Goal: Task Accomplishment & Management: Manage account settings

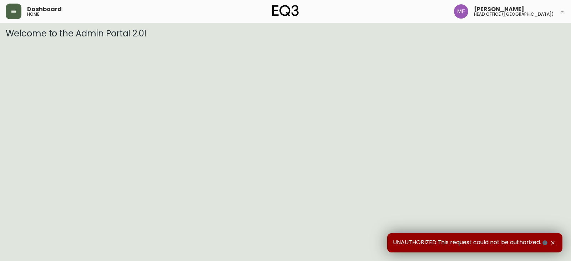
click at [17, 7] on button "button" at bounding box center [14, 12] width 16 height 16
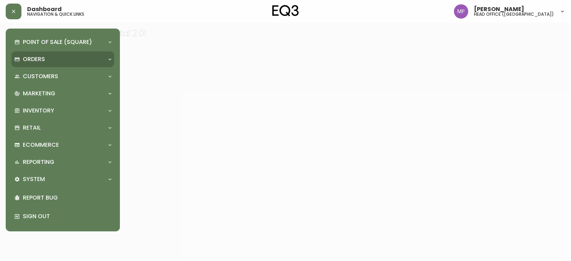
click at [45, 58] on div "Orders" at bounding box center [59, 59] width 90 height 8
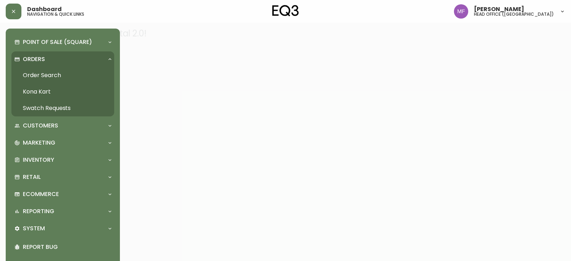
drag, startPoint x: 52, startPoint y: 75, endPoint x: 162, endPoint y: 19, distance: 123.4
click at [52, 75] on link "Order Search" at bounding box center [62, 75] width 103 height 16
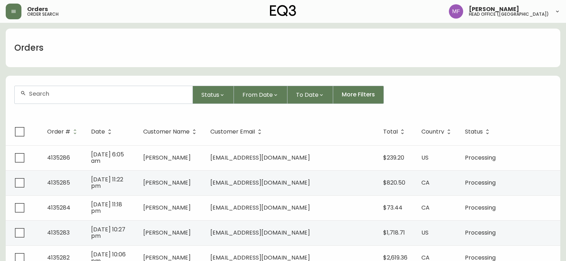
click at [77, 98] on div at bounding box center [104, 94] width 178 height 17
type input "zoya raza"
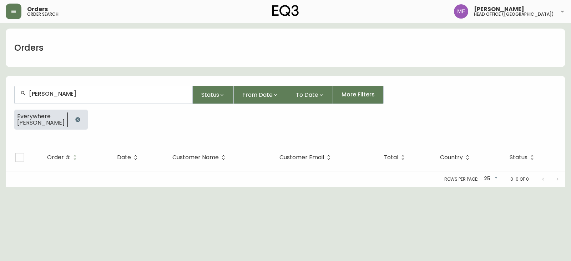
drag, startPoint x: 51, startPoint y: 130, endPoint x: 59, endPoint y: 121, distance: 11.6
click at [51, 130] on div "Everywhere zoya raza" at bounding box center [285, 123] width 542 height 26
click at [75, 119] on icon "button" at bounding box center [77, 119] width 5 height 5
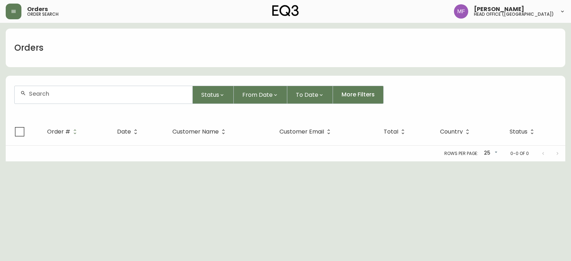
click at [49, 99] on div at bounding box center [104, 94] width 178 height 17
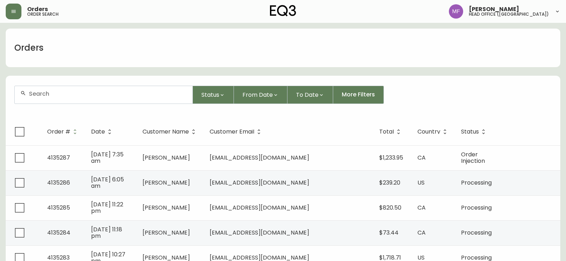
type input "5"
type input "8199199105"
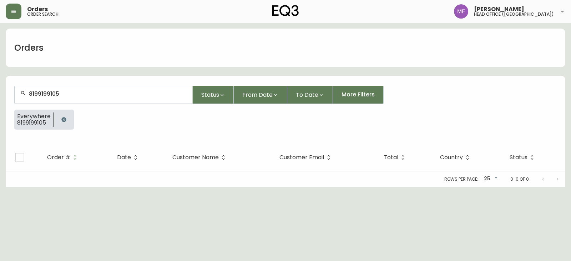
click at [60, 116] on button "button" at bounding box center [64, 119] width 14 height 14
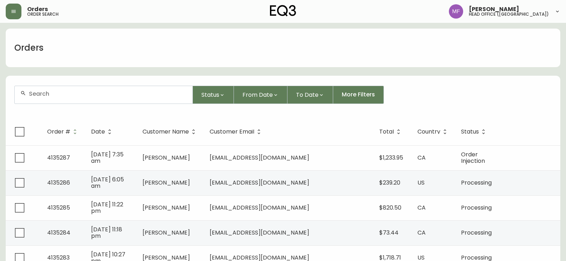
click at [48, 100] on div at bounding box center [104, 94] width 178 height 17
type input "v"
paste input "4135279"
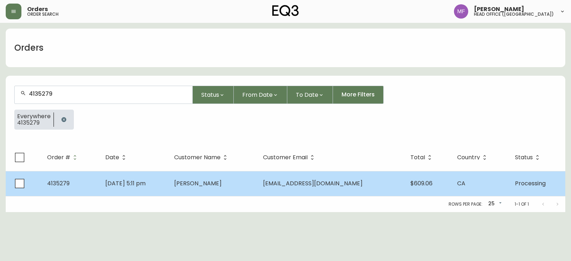
type input "4135279"
click at [137, 184] on span "Sep 11 2025, 5:11 pm" at bounding box center [125, 183] width 40 height 8
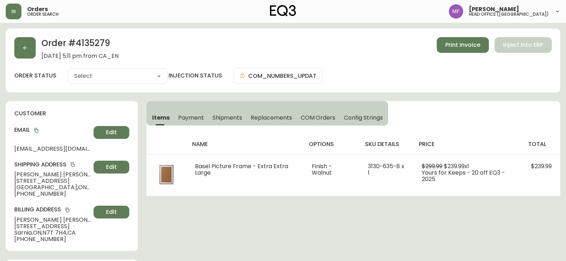
type input "Processing"
select select "PROCESSING"
click at [106, 40] on h2 "Order # 4135279" at bounding box center [79, 45] width 77 height 16
copy h2 "4135279"
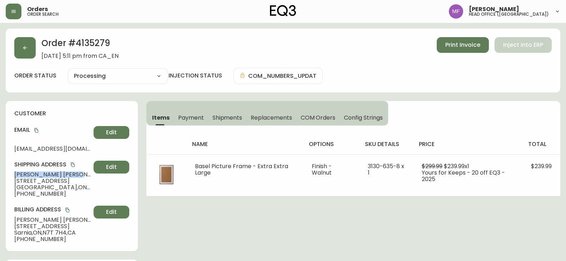
drag, startPoint x: 57, startPoint y: 174, endPoint x: 0, endPoint y: 175, distance: 57.1
copy span "Julie Lebert"
click at [80, 38] on h2 "Order # 4135279" at bounding box center [79, 45] width 77 height 16
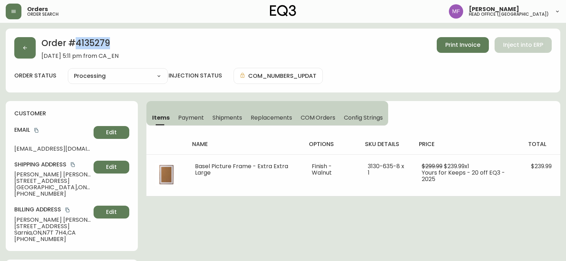
copy h2 "4135279"
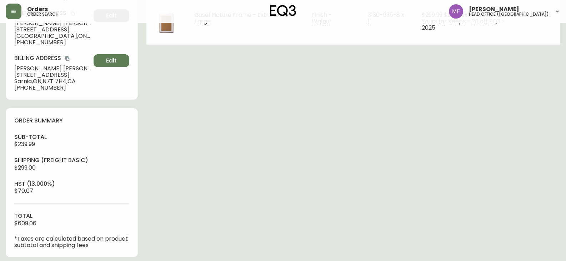
scroll to position [214, 0]
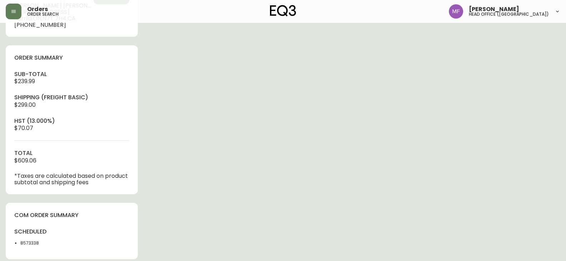
click at [31, 240] on li "8573338" at bounding box center [43, 243] width 47 height 6
copy li "8573338"
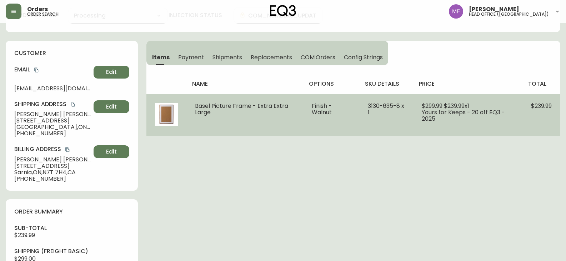
scroll to position [0, 0]
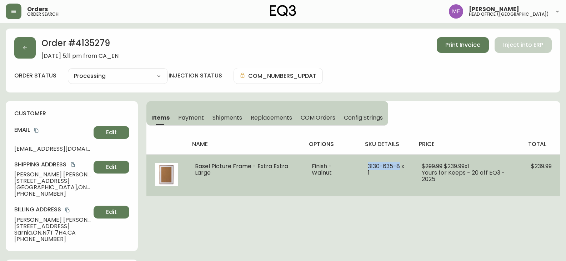
drag, startPoint x: 370, startPoint y: 167, endPoint x: 399, endPoint y: 166, distance: 28.9
click at [399, 166] on td "3130-635-8 x 1" at bounding box center [386, 175] width 54 height 42
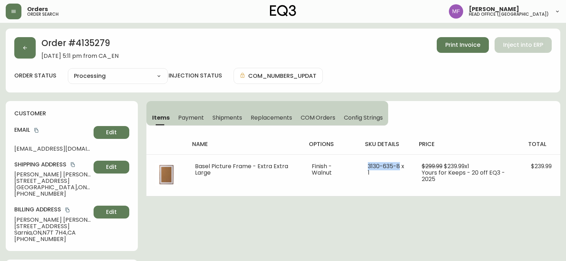
copy span "3130-635-8"
click at [85, 41] on h2 "Order # 4135279" at bounding box center [79, 45] width 77 height 16
copy h2 "4135279"
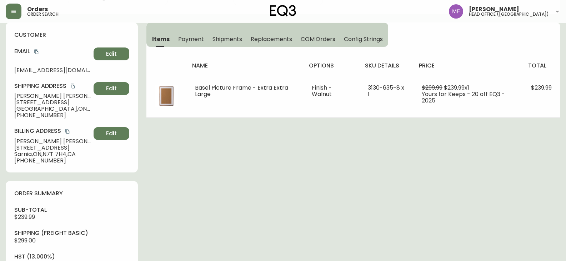
scroll to position [143, 0]
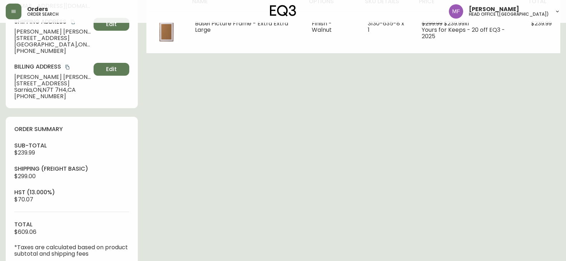
drag, startPoint x: 27, startPoint y: 152, endPoint x: 32, endPoint y: 153, distance: 5.0
click at [27, 152] on span "$239.99" at bounding box center [24, 152] width 21 height 8
click at [36, 152] on div "sub-total $239.99 Shipping ( Freight Basic ) $299.00 hst (13.000%) $70.07 total…" at bounding box center [71, 199] width 115 height 115
drag, startPoint x: 36, startPoint y: 152, endPoint x: 19, endPoint y: 153, distance: 17.5
click at [19, 153] on div "sub-total $239.99 Shipping ( Freight Basic ) $299.00 hst (13.000%) $70.07 total…" at bounding box center [71, 199] width 115 height 115
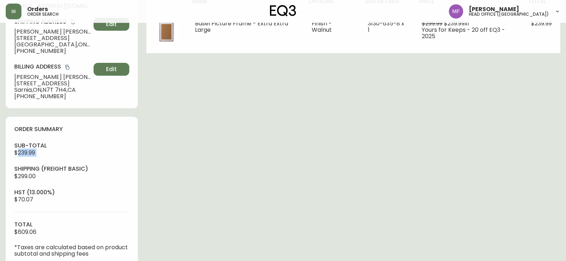
click at [35, 152] on span "$239.99" at bounding box center [24, 152] width 21 height 8
drag, startPoint x: 39, startPoint y: 152, endPoint x: 13, endPoint y: 155, distance: 25.9
click at [13, 155] on div "order summary sub-total $239.99 Shipping ( Freight Basic ) $299.00 hst (13.000%…" at bounding box center [72, 191] width 132 height 149
copy span "$239.99"
drag, startPoint x: 48, startPoint y: 231, endPoint x: 3, endPoint y: 233, distance: 44.7
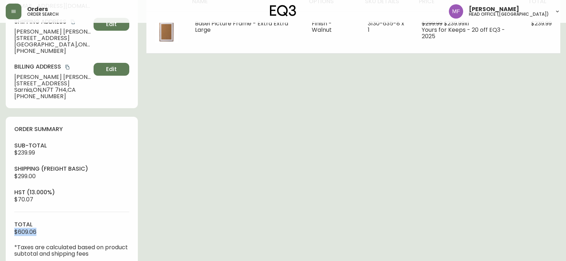
click at [3, 233] on main "Order # 4135279 September 11, 2025 at 5:11 pm from CA_EN Print Invoice Inject i…" at bounding box center [283, 153] width 566 height 547
copy span "$609.06"
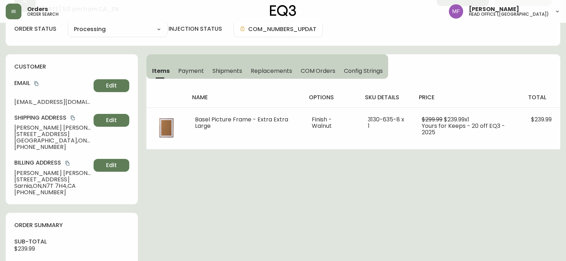
scroll to position [0, 0]
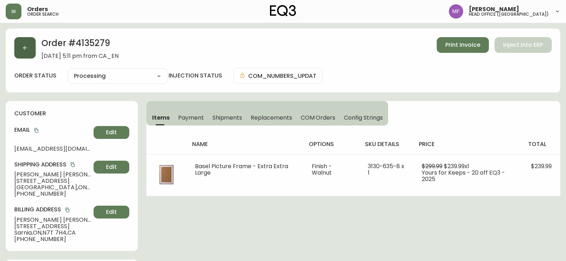
click at [35, 55] on button "button" at bounding box center [24, 47] width 21 height 21
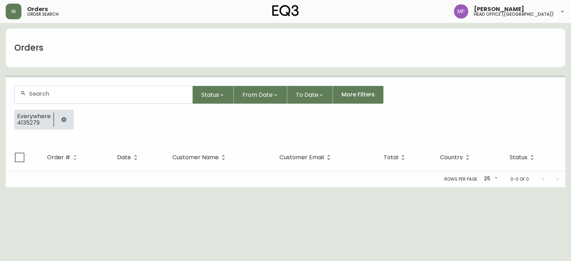
click at [65, 116] on button "button" at bounding box center [64, 119] width 14 height 14
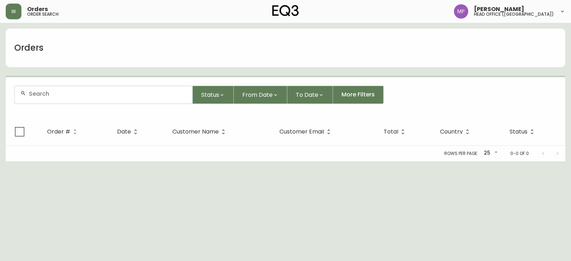
click at [57, 92] on input "text" at bounding box center [108, 93] width 158 height 7
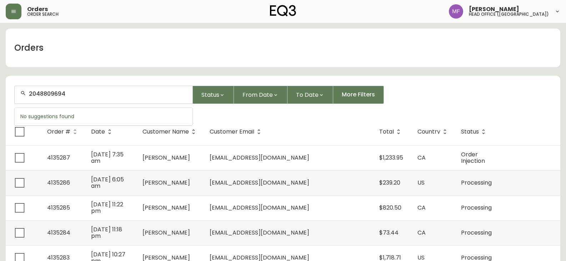
type input "2048809694"
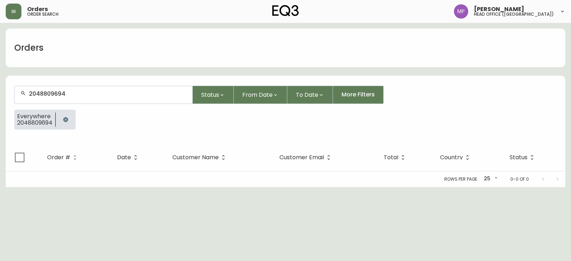
click at [65, 115] on button "button" at bounding box center [66, 119] width 14 height 14
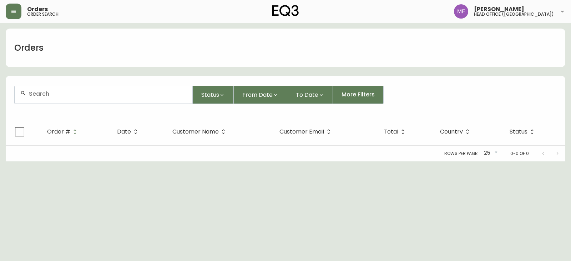
click at [65, 98] on div at bounding box center [104, 94] width 178 height 17
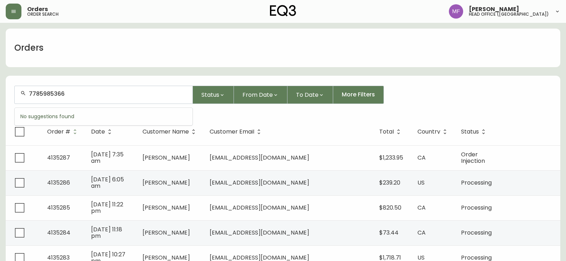
type input "7785985366"
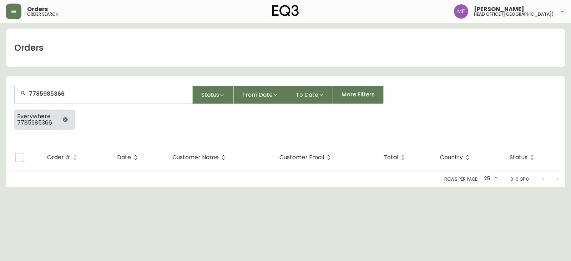
click at [74, 120] on div at bounding box center [65, 120] width 20 height 20
click at [64, 116] on button "button" at bounding box center [65, 119] width 14 height 14
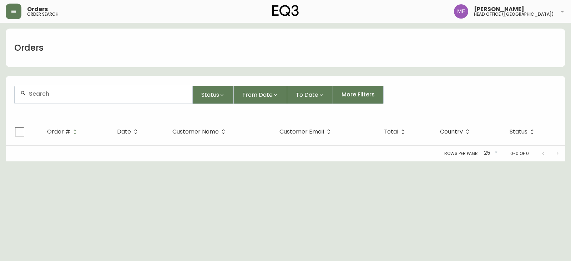
click at [61, 99] on div at bounding box center [104, 94] width 178 height 17
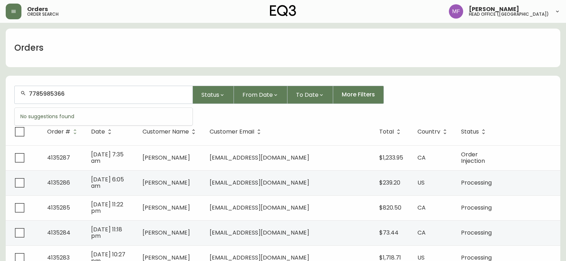
type input "7785985366"
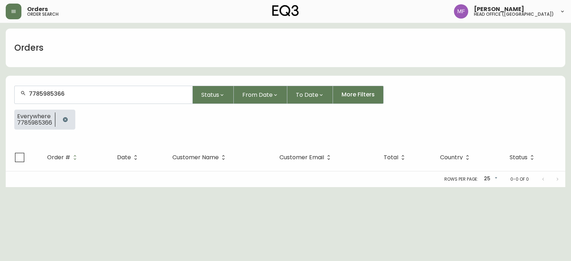
click at [60, 116] on button "button" at bounding box center [65, 119] width 14 height 14
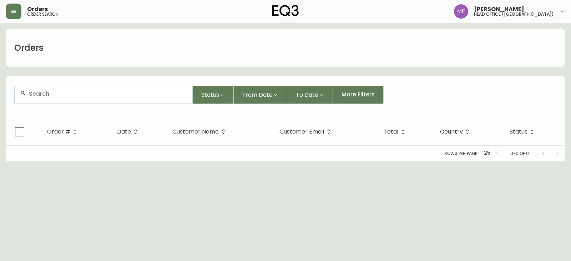
click at [69, 93] on input "text" at bounding box center [108, 93] width 158 height 7
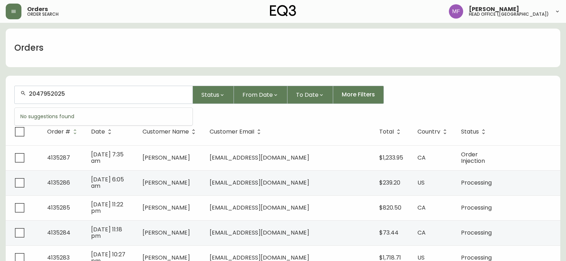
type input "2047952025"
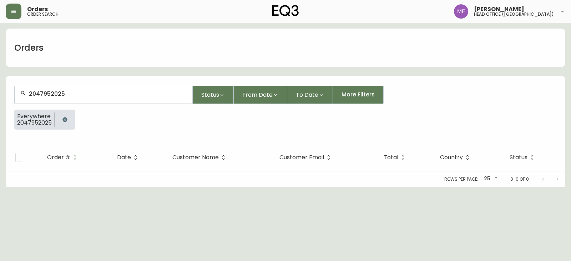
drag, startPoint x: 65, startPoint y: 120, endPoint x: 62, endPoint y: 100, distance: 19.7
click at [65, 120] on icon "button" at bounding box center [65, 120] width 6 height 6
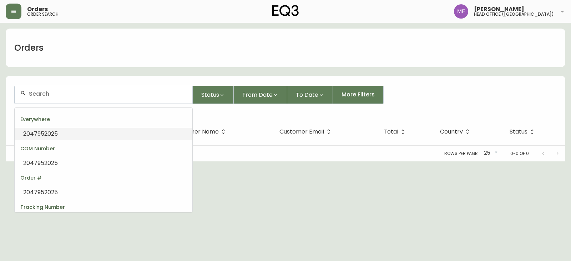
click at [62, 96] on input "text" at bounding box center [108, 93] width 158 height 7
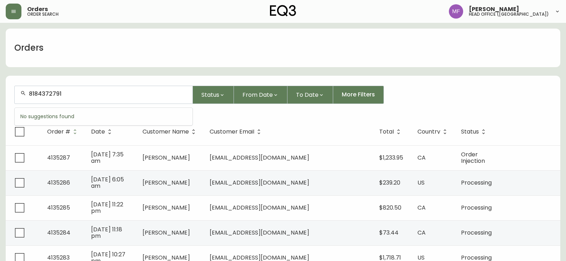
type input "8184372791"
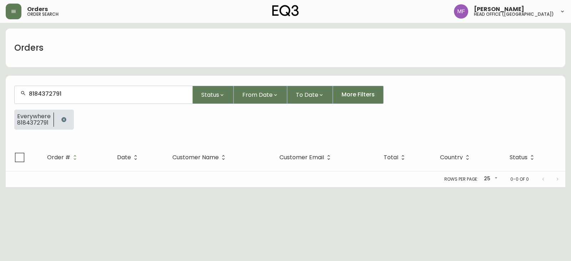
drag, startPoint x: 61, startPoint y: 121, endPoint x: 62, endPoint y: 111, distance: 10.0
click at [62, 121] on icon "button" at bounding box center [63, 119] width 5 height 5
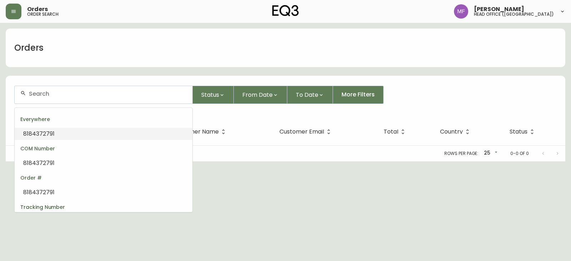
click at [62, 93] on input "text" at bounding box center [108, 93] width 158 height 7
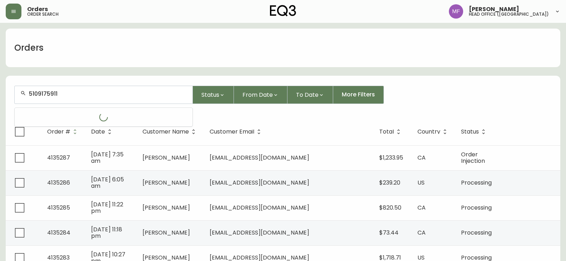
type input "5109175911"
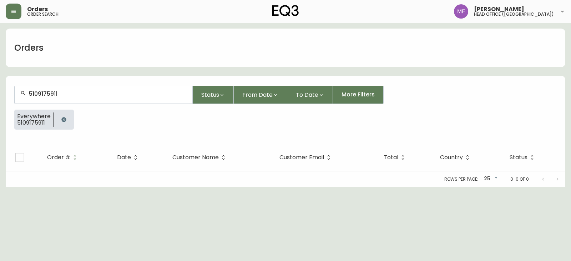
click at [64, 124] on button "button" at bounding box center [64, 119] width 14 height 14
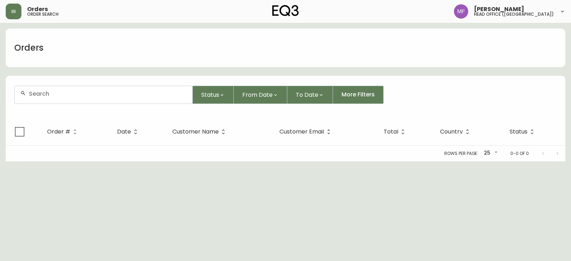
click at [54, 96] on input "text" at bounding box center [108, 93] width 158 height 7
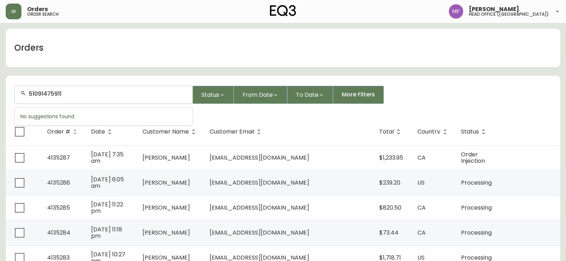
type input "51091475911"
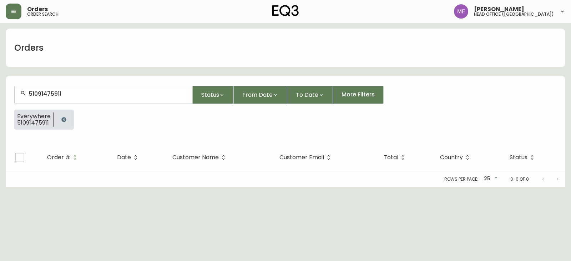
click at [69, 115] on div at bounding box center [64, 120] width 20 height 20
click at [61, 113] on button "button" at bounding box center [64, 119] width 14 height 14
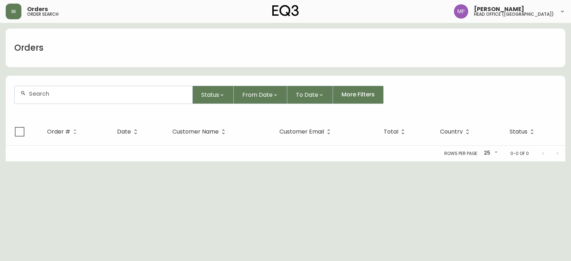
click at [52, 96] on input "text" at bounding box center [108, 93] width 158 height 7
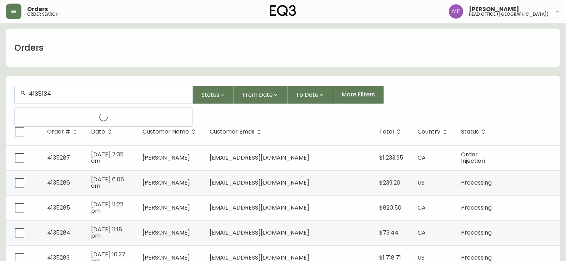
type input "4135134"
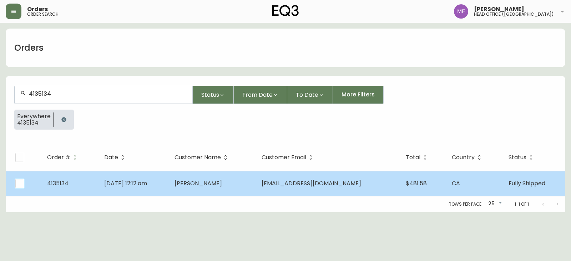
click at [202, 184] on td "[PERSON_NAME]" at bounding box center [212, 183] width 87 height 25
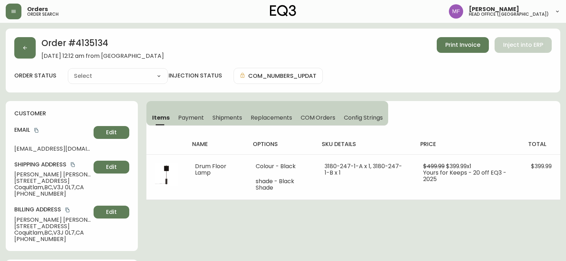
type input "Fully Shipped"
select select "FULLY_SHIPPED"
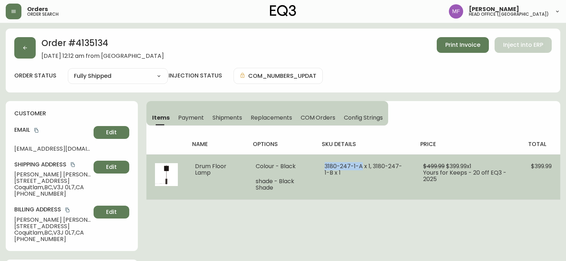
drag, startPoint x: 362, startPoint y: 167, endPoint x: 326, endPoint y: 168, distance: 35.7
click at [326, 168] on span "3180-247-1-A x 1, 3180-247-1-B x 1" at bounding box center [362, 169] width 77 height 15
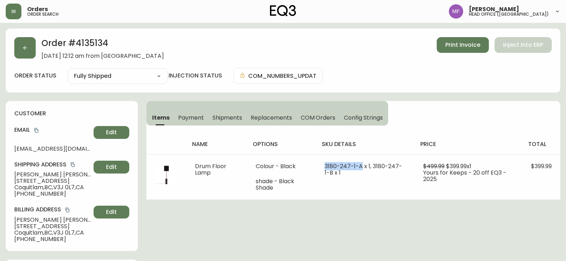
copy span "3180-247-1-A"
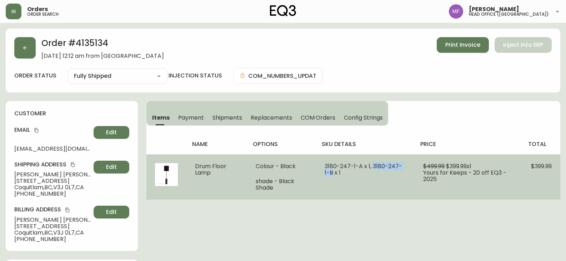
drag, startPoint x: 372, startPoint y: 166, endPoint x: 334, endPoint y: 172, distance: 39.4
click at [334, 172] on span "3180-247-1-A x 1, 3180-247-1-B x 1" at bounding box center [362, 169] width 77 height 15
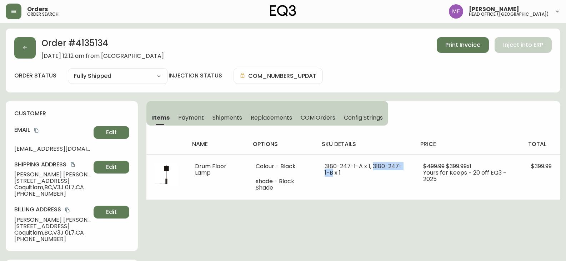
copy span "3180-247-1-B"
click at [93, 45] on h2 "Order # 4135134" at bounding box center [102, 45] width 122 height 16
click at [93, 44] on h2 "Order # 4135134" at bounding box center [102, 45] width 122 height 16
click at [85, 45] on h2 "Order # 4135134" at bounding box center [102, 45] width 122 height 16
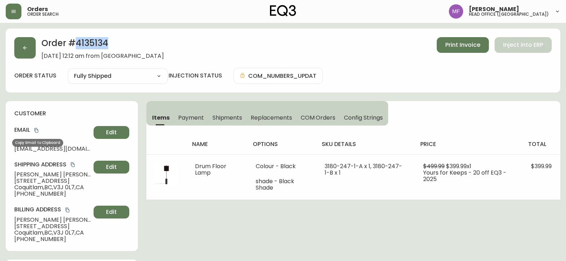
drag, startPoint x: 37, startPoint y: 131, endPoint x: 85, endPoint y: 128, distance: 48.2
click at [37, 131] on icon "copy" at bounding box center [36, 130] width 5 height 5
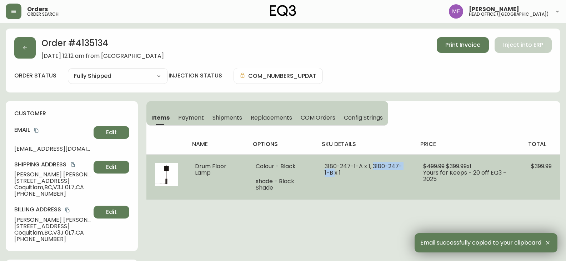
drag, startPoint x: 372, startPoint y: 165, endPoint x: 334, endPoint y: 176, distance: 39.6
click at [334, 176] on span "3180-247-1-A x 1, 3180-247-1-B x 1" at bounding box center [362, 169] width 77 height 15
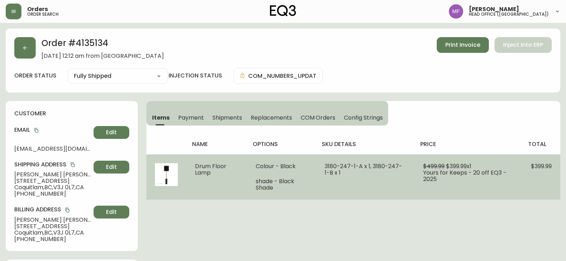
click at [375, 183] on td "3180-247-1-A x 1, 3180-247-1-B x 1" at bounding box center [365, 176] width 99 height 45
drag, startPoint x: 374, startPoint y: 165, endPoint x: 380, endPoint y: 174, distance: 10.9
click at [380, 174] on td "3180-247-1-A x 1, 3180-247-1-B x 1" at bounding box center [365, 176] width 99 height 45
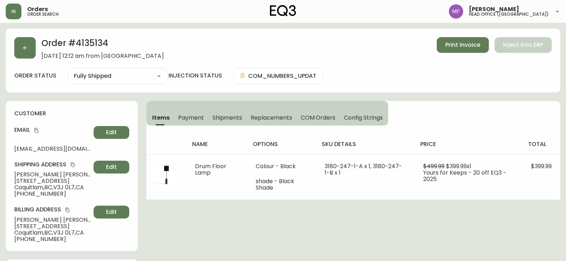
click at [30, 43] on button "button" at bounding box center [24, 47] width 21 height 21
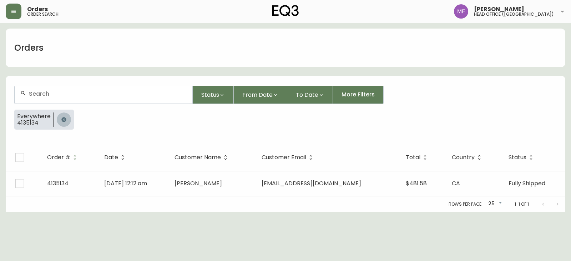
click at [61, 116] on button "button" at bounding box center [64, 119] width 14 height 14
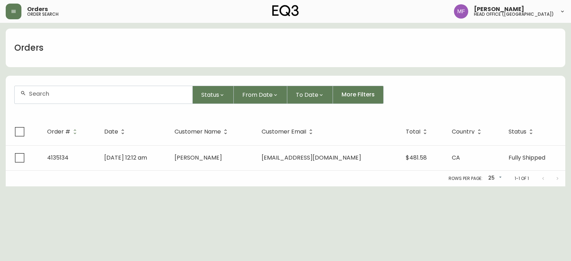
click at [55, 101] on div at bounding box center [104, 94] width 178 height 17
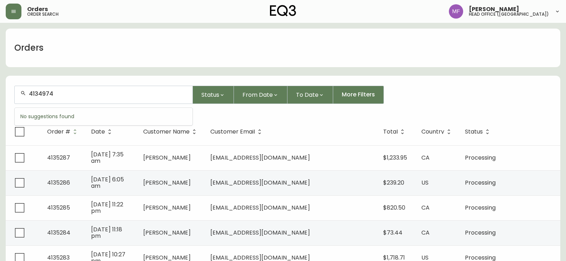
type input "4134974"
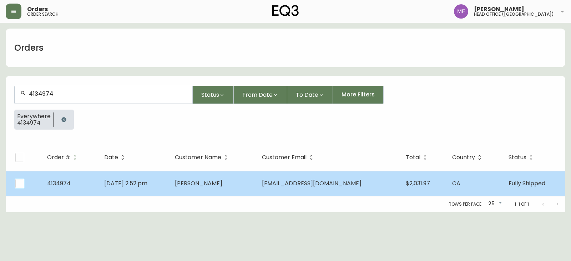
click at [227, 188] on td "[PERSON_NAME]" at bounding box center [212, 183] width 87 height 25
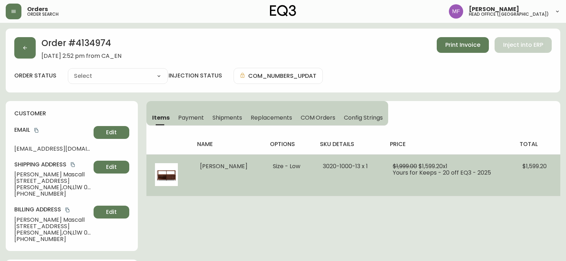
type input "Fully Shipped"
select select "FULLY_SHIPPED"
drag, startPoint x: 344, startPoint y: 167, endPoint x: 306, endPoint y: 164, distance: 37.9
click at [323, 164] on span "3020-1000-13 x 1" at bounding box center [345, 166] width 45 height 8
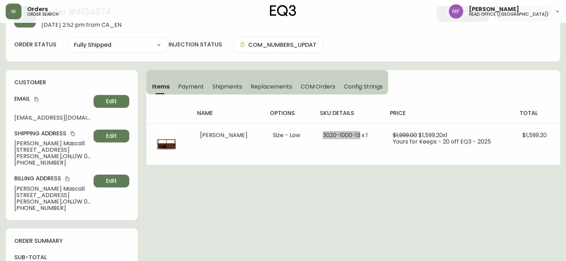
scroll to position [71, 0]
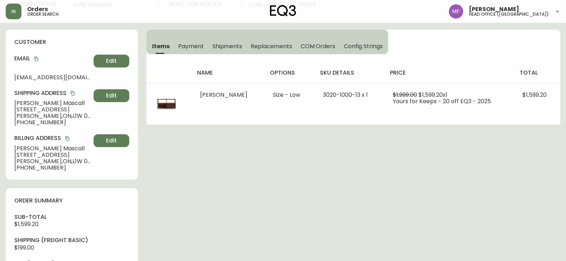
drag, startPoint x: 164, startPoint y: 173, endPoint x: 191, endPoint y: 198, distance: 36.1
click at [164, 173] on div "Order # 4134974 August 31, 2025 at 2:52 pm from CA_EN Print Invoice Inject into…" at bounding box center [283, 251] width 554 height 588
click at [221, 49] on span "Shipments" at bounding box center [227, 45] width 30 height 7
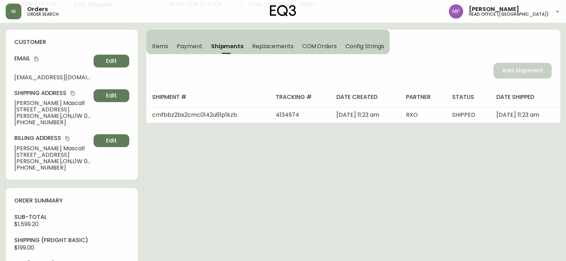
click at [165, 45] on span "Items" at bounding box center [160, 45] width 16 height 7
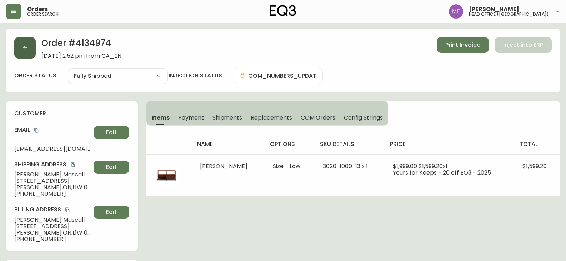
click at [24, 56] on button "button" at bounding box center [24, 47] width 21 height 21
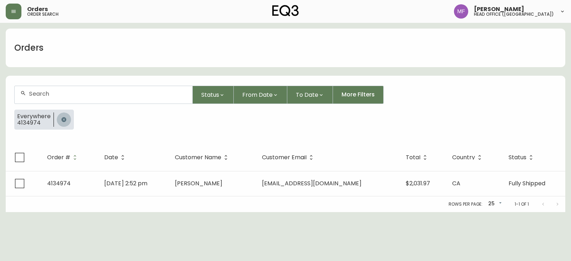
click at [60, 113] on button "button" at bounding box center [64, 119] width 14 height 14
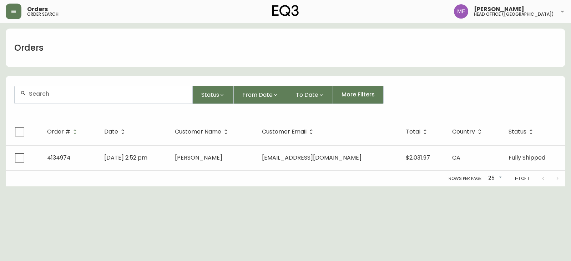
click at [60, 97] on div at bounding box center [104, 94] width 178 height 17
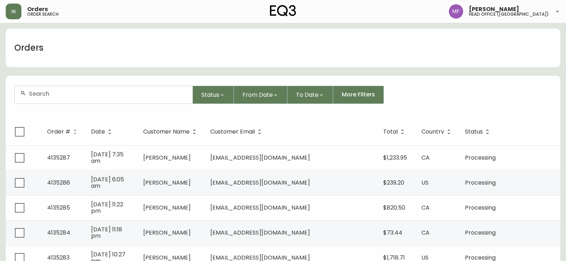
paste input "This offer is valid for 30 days only. If you would like a replacement, I have i…"
type input "This offer is valid for 30 days only. If you would like a replacement, I have i…"
click at [64, 100] on div at bounding box center [104, 94] width 178 height 17
paste input "4133614"
type input "4133614"
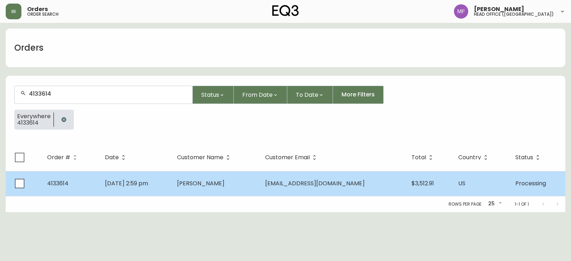
click at [248, 183] on td "Thea Wolf" at bounding box center [215, 183] width 88 height 25
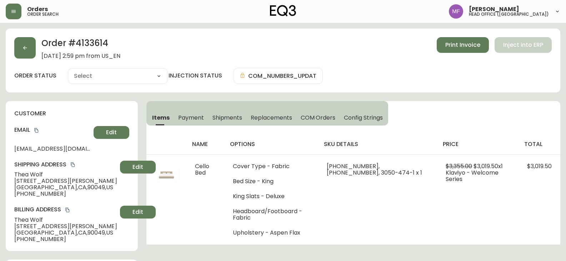
type input "Processing"
select select "PROCESSING"
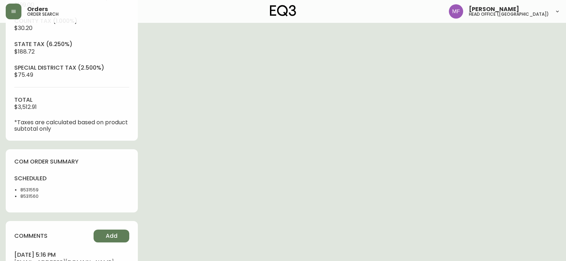
scroll to position [321, 0]
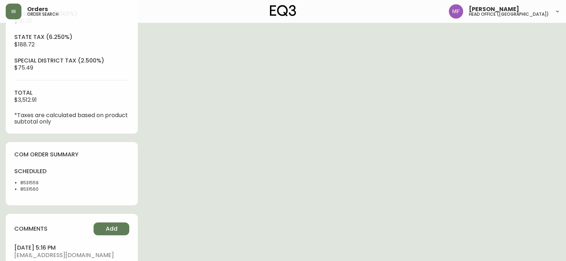
click at [28, 182] on li "8531559" at bounding box center [43, 182] width 47 height 6
click at [287, 140] on div "Order # 4133614 June 9, 2025 at 2:59 pm from US_EN Print Invoice Inject into ER…" at bounding box center [283, 20] width 554 height 627
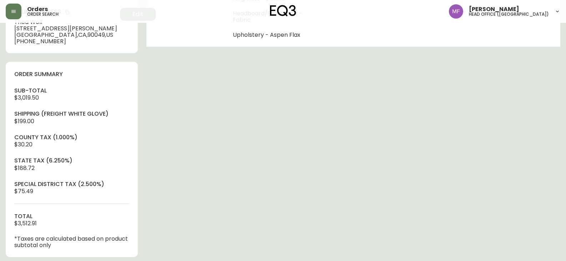
scroll to position [107, 0]
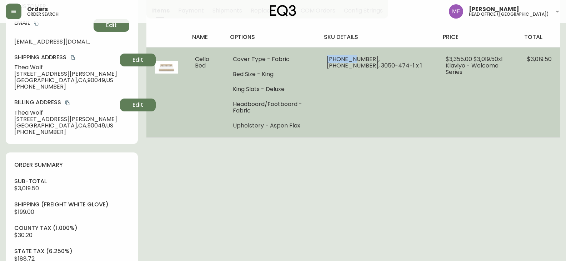
drag, startPoint x: 360, startPoint y: 60, endPoint x: 335, endPoint y: 58, distance: 25.1
click at [335, 58] on td "31135-50 x 1, 31135-52 x 1, 3050-474-1 x 1" at bounding box center [377, 92] width 119 height 90
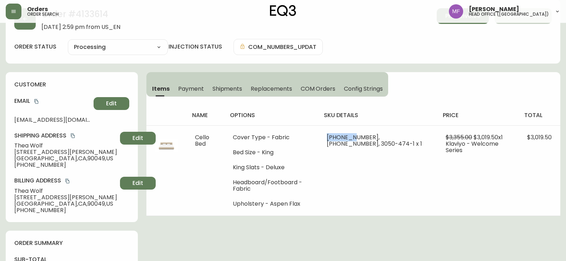
scroll to position [0, 0]
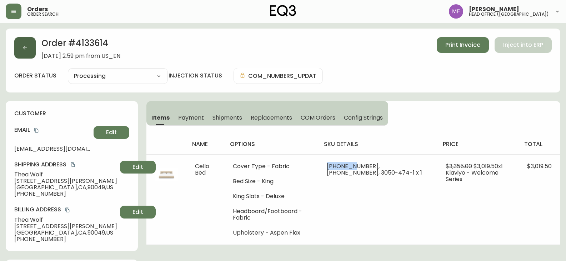
click at [28, 55] on button "button" at bounding box center [24, 47] width 21 height 21
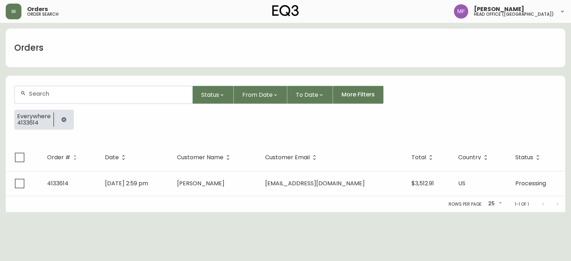
click at [61, 118] on icon "button" at bounding box center [64, 120] width 6 height 6
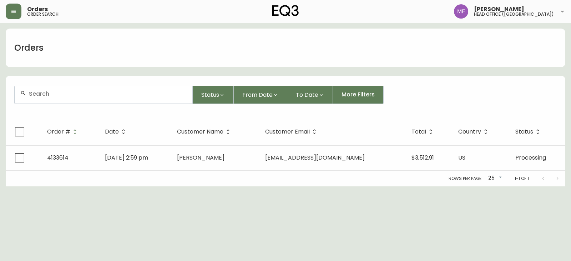
click at [59, 100] on div at bounding box center [104, 94] width 178 height 17
paste input "4135156"
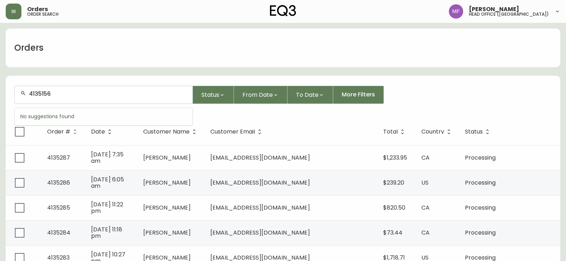
type input "4135156"
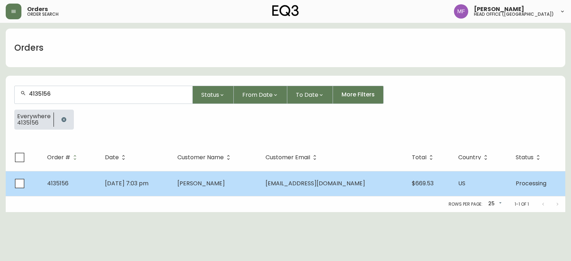
click at [172, 187] on td "Sep 06 2025, 7:03 pm" at bounding box center [135, 183] width 72 height 25
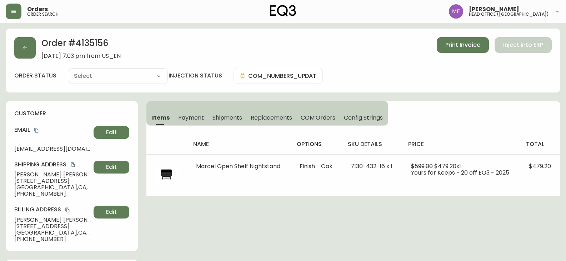
type input "Processing"
select select "PROCESSING"
click at [100, 42] on h2 "Order # 4135156" at bounding box center [80, 45] width 79 height 16
click at [73, 164] on icon "copy" at bounding box center [72, 164] width 5 height 5
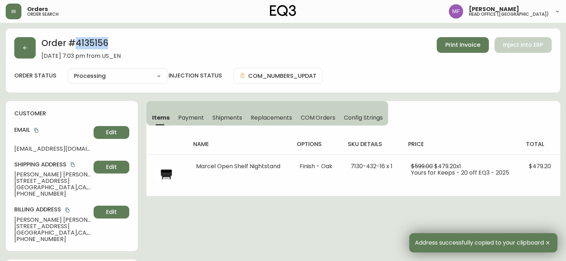
click at [104, 41] on h2 "Order # 4135156" at bounding box center [80, 45] width 79 height 16
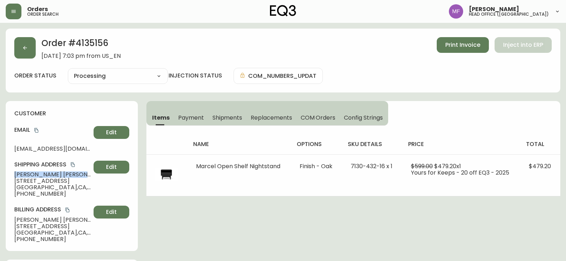
drag, startPoint x: 67, startPoint y: 174, endPoint x: 0, endPoint y: 176, distance: 67.5
click at [98, 41] on h2 "Order # 4135156" at bounding box center [80, 45] width 79 height 16
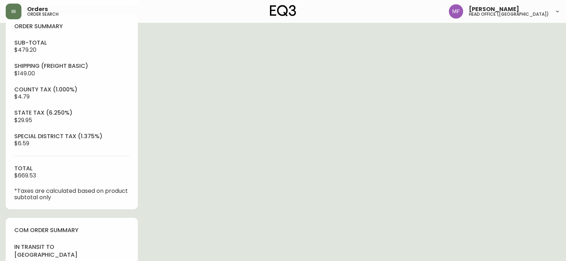
scroll to position [357, 0]
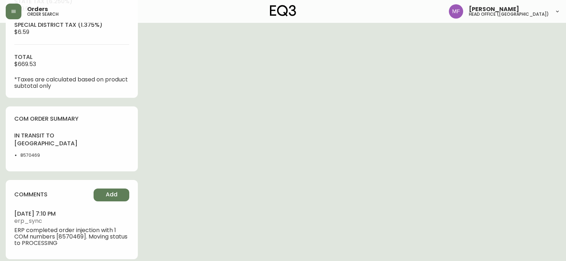
click at [29, 157] on li "8570469" at bounding box center [43, 155] width 47 height 6
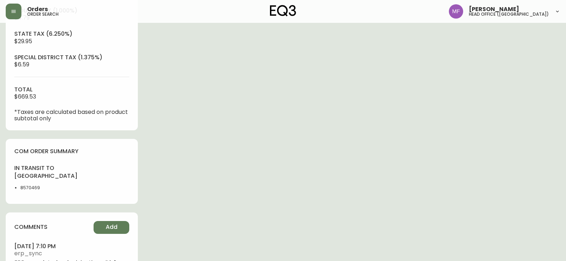
scroll to position [107, 0]
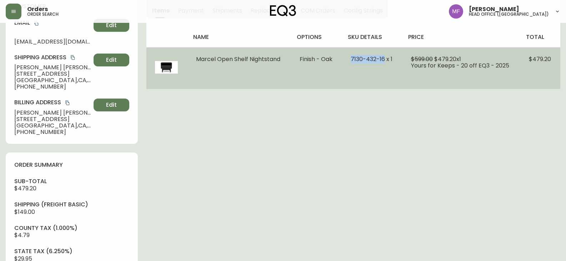
drag, startPoint x: 385, startPoint y: 60, endPoint x: 350, endPoint y: 59, distance: 34.7
click at [350, 59] on td "7130-432-16 x 1" at bounding box center [372, 68] width 60 height 42
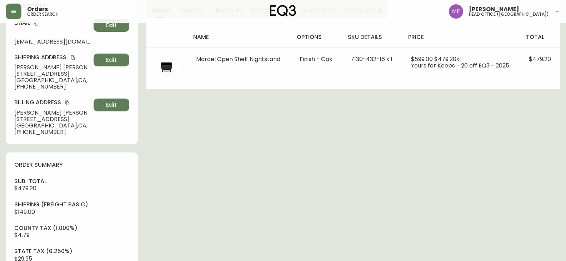
click at [353, 174] on div "Order # 4135156 September 6, 2025 at 7:03 pm from US_EN Print Invoice Inject in…" at bounding box center [283, 220] width 554 height 596
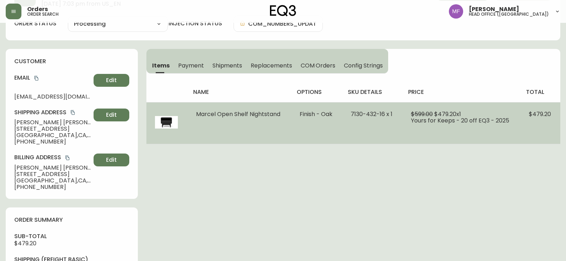
scroll to position [0, 0]
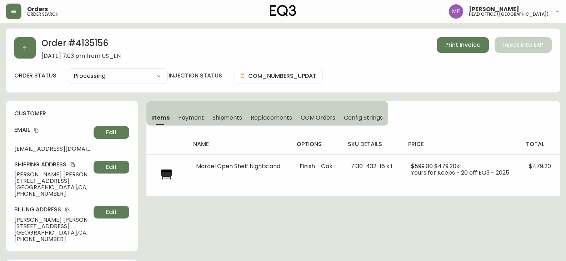
click at [29, 52] on button "button" at bounding box center [24, 47] width 21 height 21
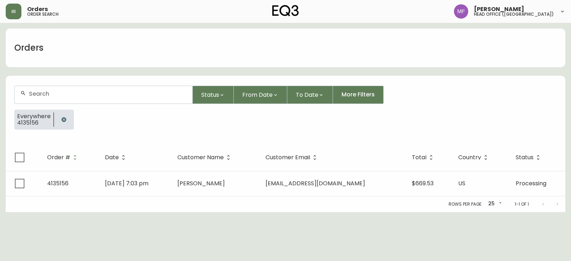
click at [61, 122] on icon "button" at bounding box center [64, 120] width 6 height 6
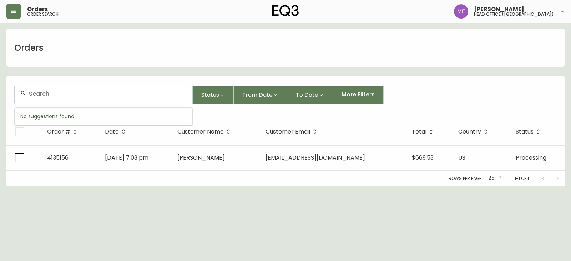
click at [50, 95] on input "text" at bounding box center [108, 93] width 158 height 7
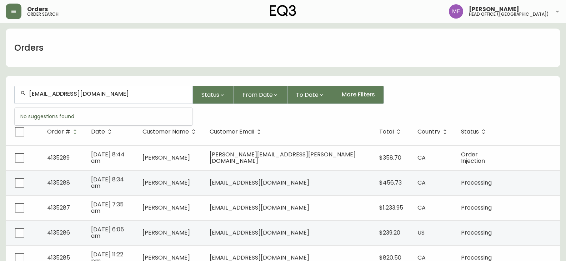
type input "smitchelljoy@gmail.com"
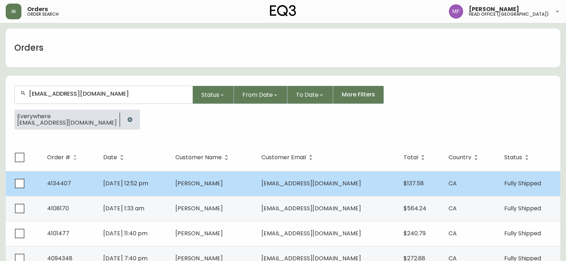
click at [247, 186] on td "Sam Joy" at bounding box center [212, 183] width 86 height 25
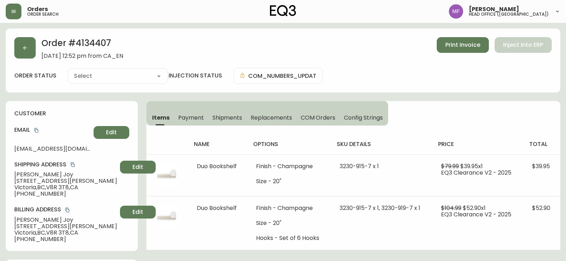
type input "Fully Shipped"
select select "FULLY_SHIPPED"
click at [98, 43] on h2 "Order # 4134407" at bounding box center [82, 45] width 82 height 16
click at [235, 123] on button "Shipments" at bounding box center [227, 118] width 39 height 16
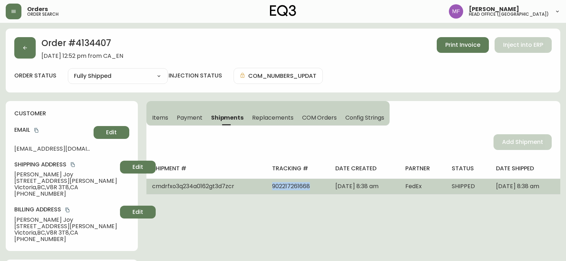
drag, startPoint x: 301, startPoint y: 190, endPoint x: 248, endPoint y: 189, distance: 52.8
click at [248, 189] on tr "cmdrfxo3q234a0162gt3d7zcr 902217261668 July 31, 2025 at 8:38 am FedEx SHIPPED J…" at bounding box center [353, 186] width 414 height 16
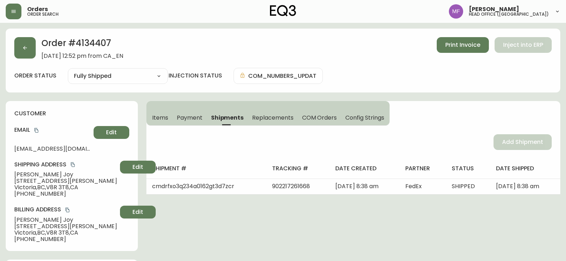
click at [102, 42] on h2 "Order # 4134407" at bounding box center [82, 45] width 82 height 16
drag, startPoint x: 49, startPoint y: 173, endPoint x: 1, endPoint y: 174, distance: 48.2
click at [99, 39] on h2 "Order # 4134407" at bounding box center [82, 45] width 82 height 16
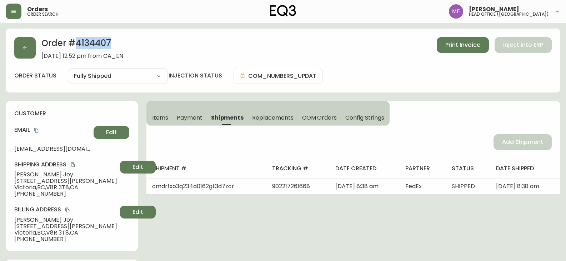
click at [99, 39] on h2 "Order # 4134407" at bounding box center [82, 45] width 82 height 16
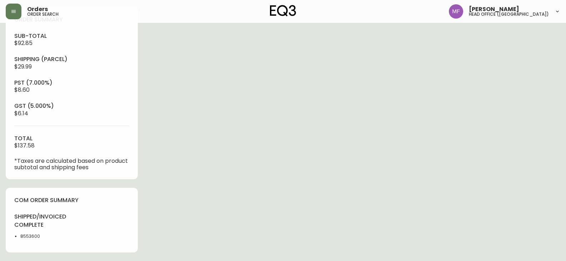
scroll to position [357, 0]
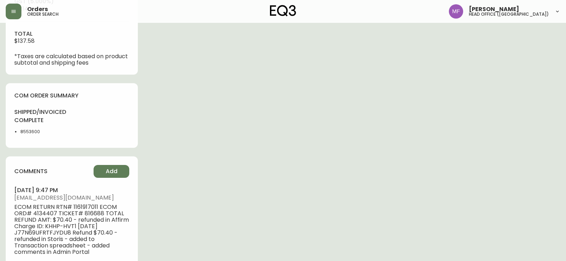
click at [23, 133] on li "8553600" at bounding box center [43, 131] width 47 height 6
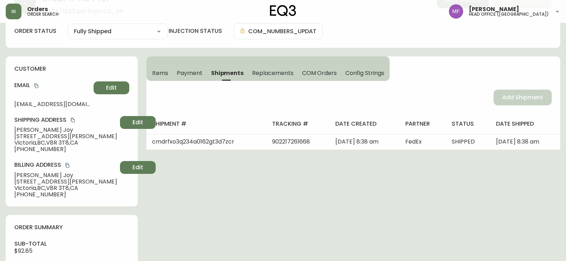
scroll to position [0, 0]
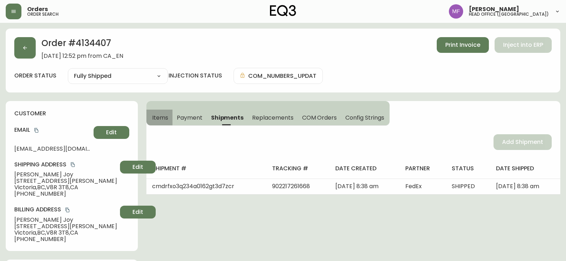
click at [165, 120] on span "Items" at bounding box center [160, 117] width 16 height 7
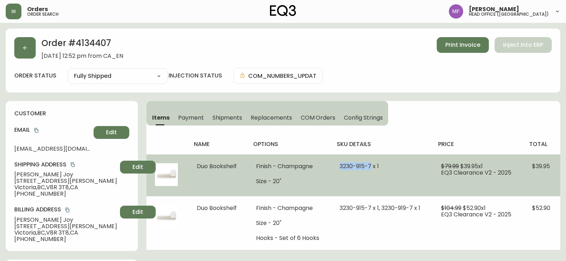
drag, startPoint x: 336, startPoint y: 169, endPoint x: 370, endPoint y: 168, distance: 33.9
click at [370, 168] on td "3230-915-7 x 1" at bounding box center [382, 175] width 102 height 42
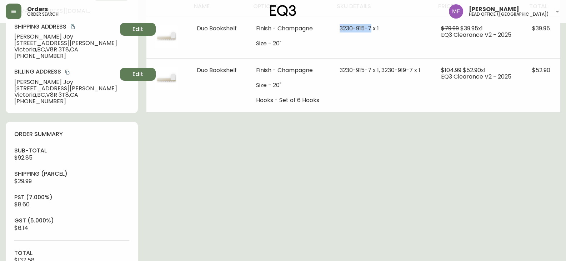
scroll to position [143, 0]
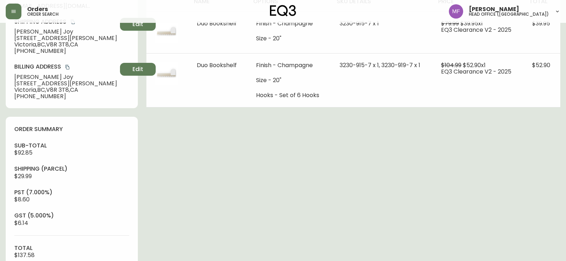
drag, startPoint x: 261, startPoint y: 171, endPoint x: 259, endPoint y: 167, distance: 4.5
click at [261, 171] on div "Order # 4134407 July 30, 2025 at 12:52 pm from CA_EN Print Invoice Inject into …" at bounding box center [283, 262] width 554 height 753
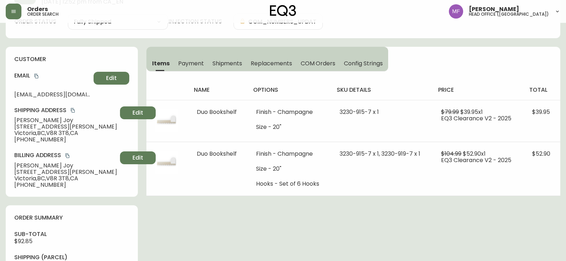
scroll to position [0, 0]
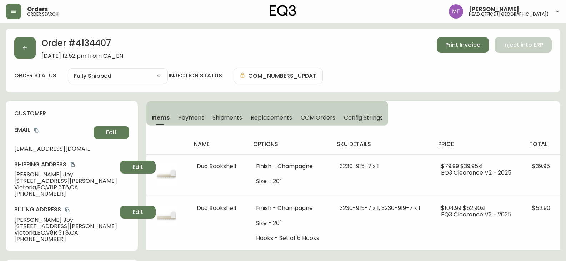
click at [37, 130] on icon "copy" at bounding box center [36, 130] width 5 height 5
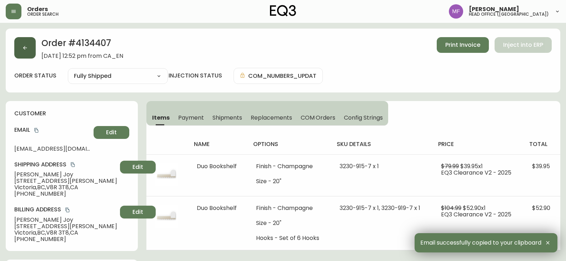
click at [33, 50] on button "button" at bounding box center [24, 47] width 21 height 21
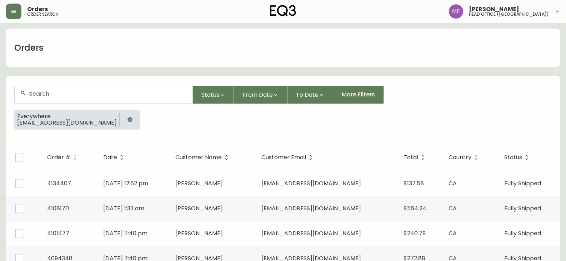
click at [123, 117] on button "button" at bounding box center [130, 119] width 14 height 14
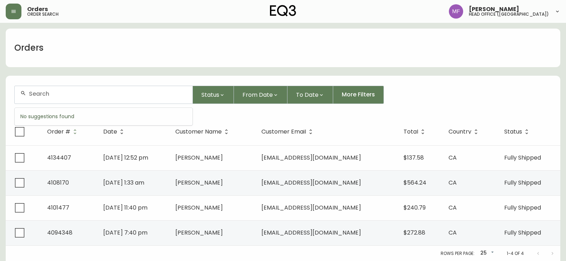
click at [88, 90] on input "text" at bounding box center [108, 93] width 158 height 7
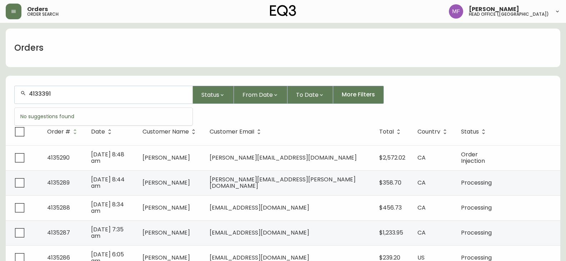
type input "4133391"
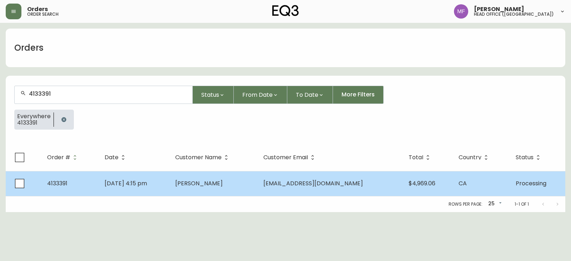
click at [169, 189] on td "May 29 2025, 4:15 pm" at bounding box center [134, 183] width 71 height 25
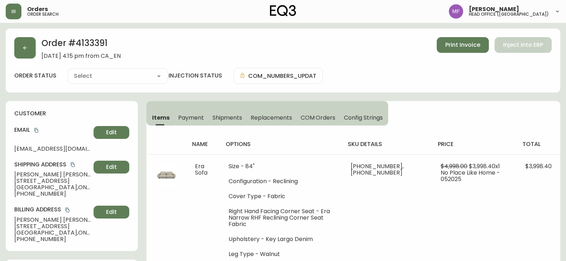
type input "Processing"
select select "PROCESSING"
click at [91, 41] on h2 "Order # 4133391" at bounding box center [80, 45] width 79 height 16
drag, startPoint x: 51, startPoint y: 173, endPoint x: 0, endPoint y: 173, distance: 50.7
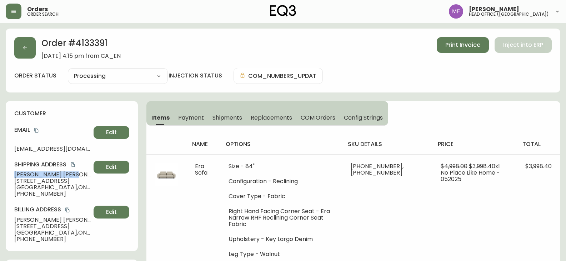
click at [102, 42] on h2 "Order # 4133391" at bounding box center [80, 45] width 79 height 16
click at [101, 42] on h2 "Order # 4133391" at bounding box center [80, 45] width 79 height 16
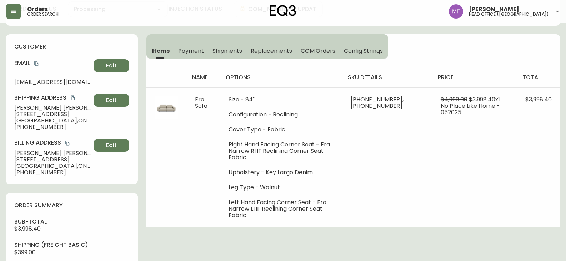
scroll to position [285, 0]
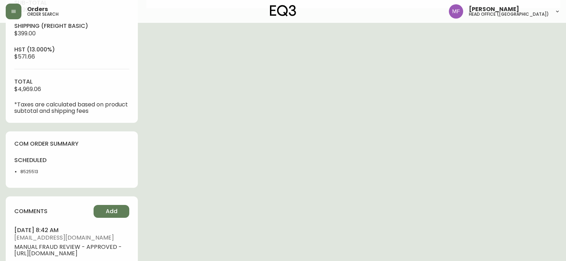
click at [29, 169] on li "8525513" at bounding box center [43, 171] width 47 height 6
click at [274, 139] on div "Order # 4133391 May 29, 2025 at 4:15 pm from CA_EN Print Invoice Inject into ER…" at bounding box center [283, 33] width 554 height 580
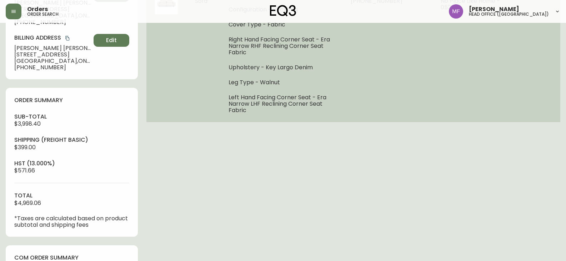
scroll to position [107, 0]
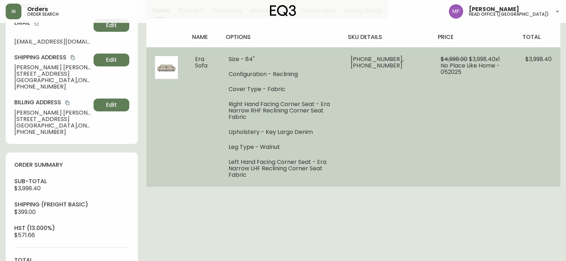
click at [373, 90] on td "30280-11 x 1, 30280-12 x 1" at bounding box center [387, 117] width 90 height 140
drag, startPoint x: 401, startPoint y: 59, endPoint x: 376, endPoint y: 60, distance: 24.6
click at [376, 60] on span "30280-11 x 1, 30280-12 x 1" at bounding box center [376, 62] width 53 height 15
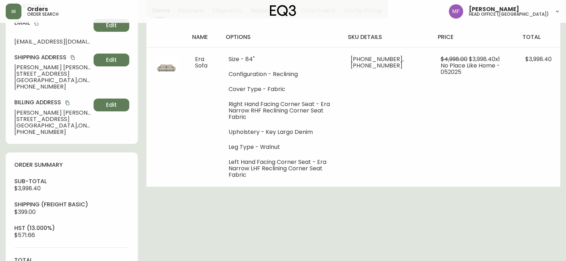
click at [455, 218] on div "Order # 4133391 May 29, 2025 at 4:15 pm from CA_EN Print Invoice Inject into ER…" at bounding box center [283, 212] width 554 height 580
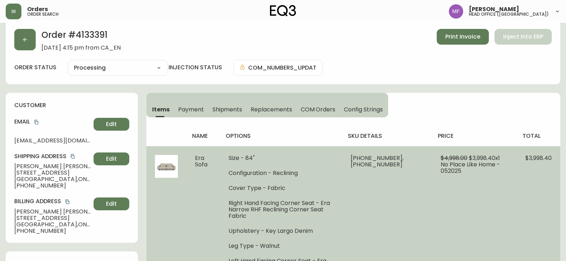
scroll to position [0, 0]
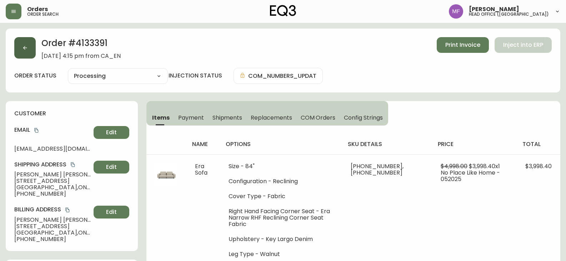
click at [18, 46] on button "button" at bounding box center [24, 47] width 21 height 21
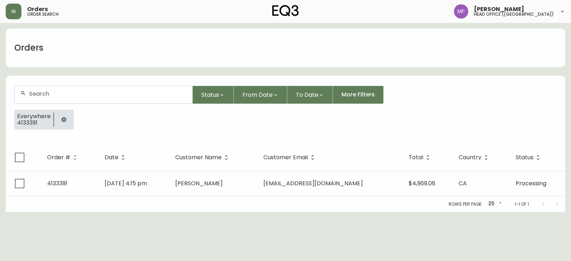
click at [64, 113] on button "button" at bounding box center [64, 119] width 14 height 14
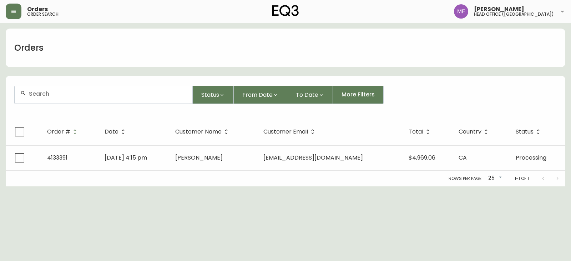
click at [61, 97] on div at bounding box center [104, 94] width 178 height 17
paste input "4134640"
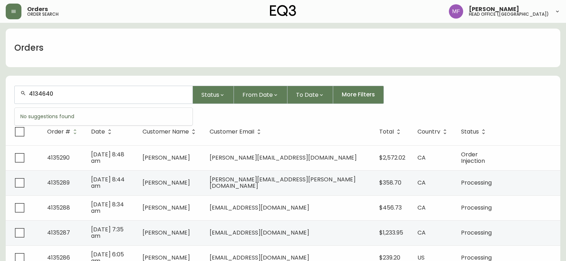
type input "4134640"
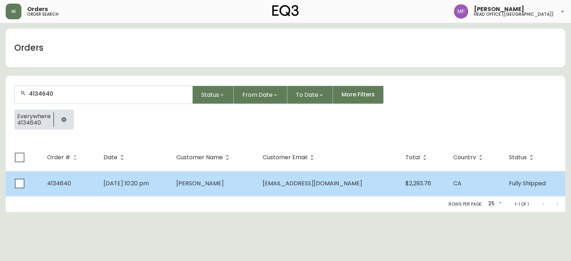
click at [171, 181] on td "Aug 13 2025, 10:20 pm" at bounding box center [134, 183] width 73 height 25
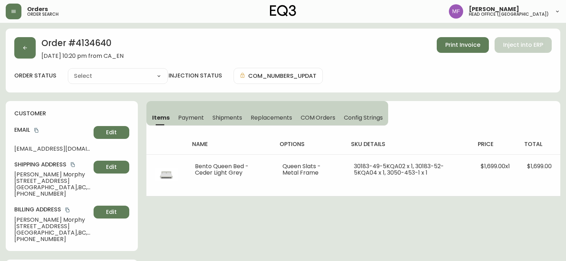
type input "Fully Shipped"
select select "FULLY_SHIPPED"
click at [226, 112] on button "Shipments" at bounding box center [227, 118] width 39 height 16
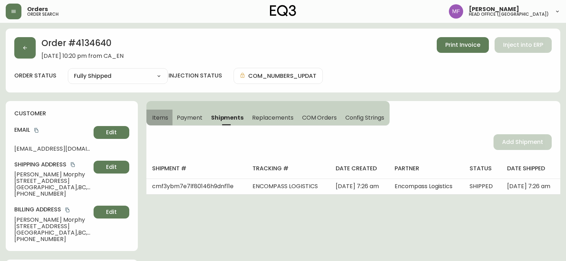
click at [157, 118] on span "Items" at bounding box center [160, 117] width 16 height 7
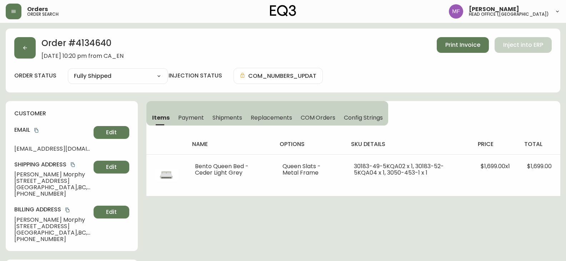
click at [103, 42] on h2 "Order # 4134640" at bounding box center [82, 45] width 82 height 16
drag, startPoint x: 62, startPoint y: 174, endPoint x: 12, endPoint y: 172, distance: 50.0
click at [12, 172] on div "customer Email lcmorphy@gmail.com Edit Shipping Address Lindsay Morphy 2975 W. …" at bounding box center [72, 176] width 132 height 150
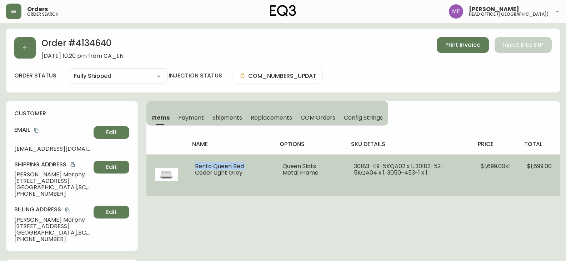
drag, startPoint x: 246, startPoint y: 166, endPoint x: 195, endPoint y: 166, distance: 50.7
click at [195, 166] on span "Bento Queen Bed - Ceder Light Grey" at bounding box center [222, 169] width 54 height 15
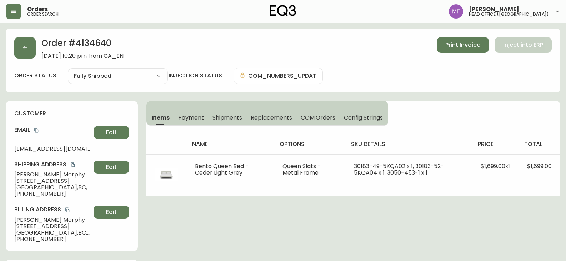
click at [88, 42] on h2 "Order # 4134640" at bounding box center [82, 45] width 82 height 16
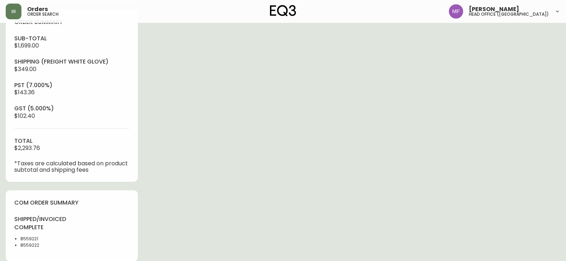
scroll to position [285, 0]
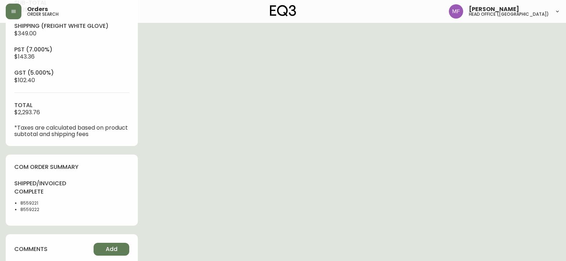
click at [25, 205] on li "8559221" at bounding box center [43, 203] width 47 height 6
click at [345, 140] on div "Order # 4134640 August 13, 2025 at 10:20 pm from CA_EN Print Invoice Inject int…" at bounding box center [283, 106] width 554 height 727
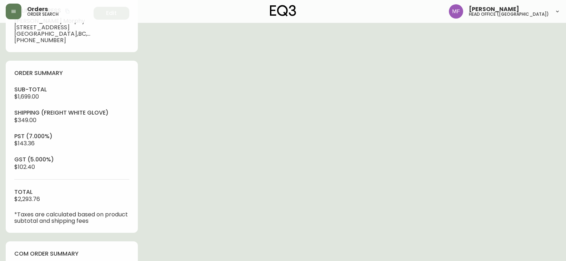
scroll to position [71, 0]
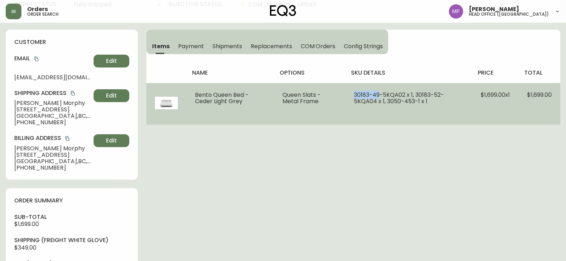
drag, startPoint x: 351, startPoint y: 95, endPoint x: 379, endPoint y: 95, distance: 27.8
click at [379, 95] on td "30183-49-5KQA02 x 1, 30183-52-5KQA04 x 1, 3050-453-1 x 1" at bounding box center [408, 104] width 127 height 42
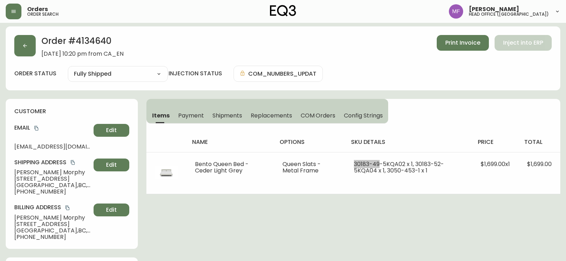
scroll to position [0, 0]
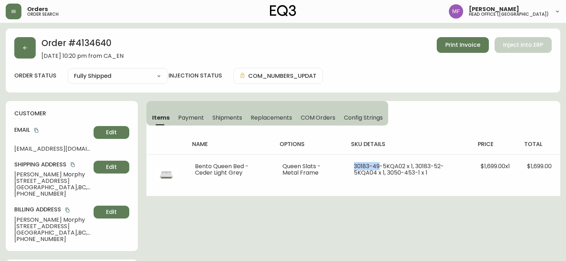
click at [103, 41] on h2 "Order # 4134640" at bounding box center [82, 45] width 82 height 16
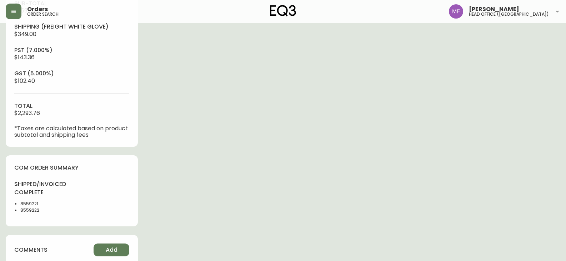
scroll to position [285, 0]
click at [26, 202] on li "8559221" at bounding box center [43, 203] width 47 height 6
click at [36, 207] on li "8559222" at bounding box center [43, 209] width 47 height 6
click at [36, 208] on li "8559222" at bounding box center [43, 209] width 47 height 6
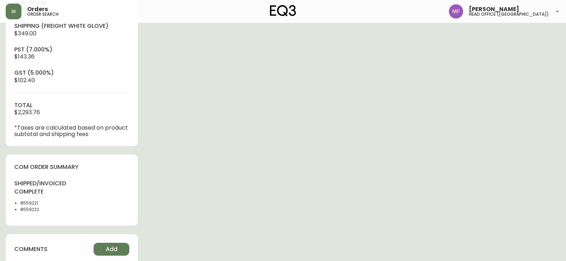
click at [343, 158] on div "Order # 4134640 August 13, 2025 at 10:20 pm from CA_EN Print Invoice Inject int…" at bounding box center [283, 106] width 554 height 727
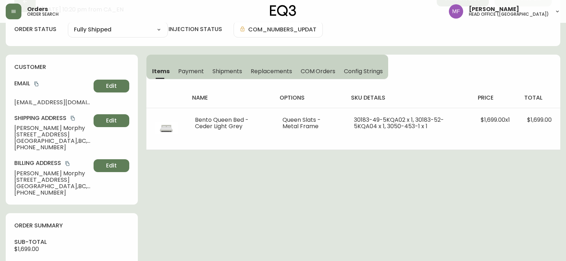
scroll to position [0, 0]
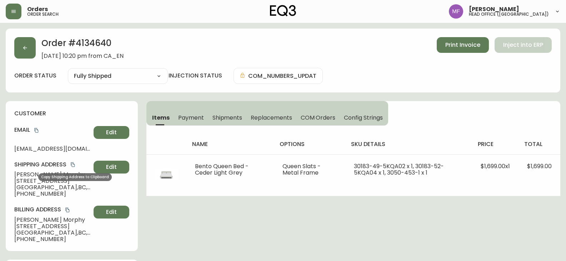
click at [73, 164] on icon "copy" at bounding box center [72, 164] width 5 height 5
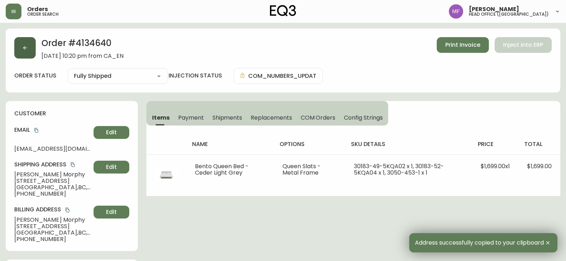
click at [31, 58] on button "button" at bounding box center [24, 47] width 21 height 21
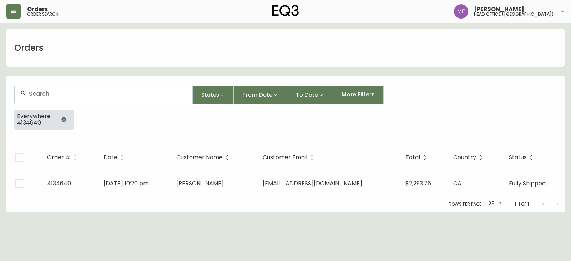
click at [61, 114] on button "button" at bounding box center [64, 119] width 14 height 14
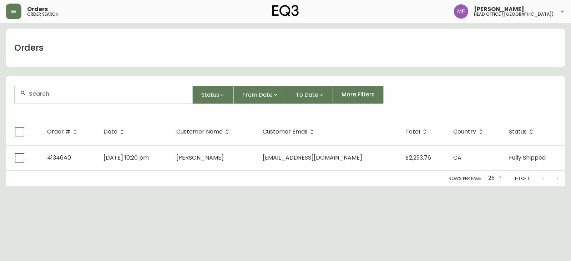
click at [57, 96] on input "text" at bounding box center [108, 93] width 158 height 7
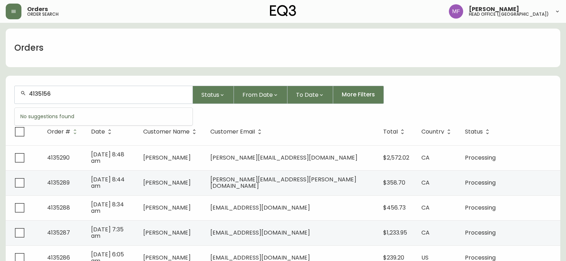
type input "4135156"
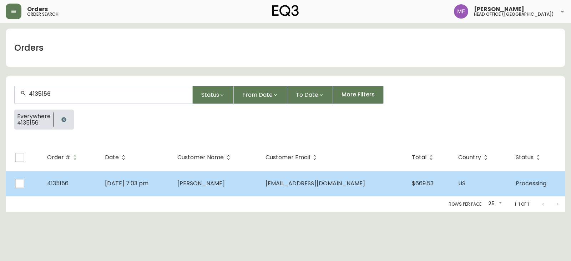
click at [207, 185] on td "Jennifer Vu-Tran" at bounding box center [216, 183] width 88 height 25
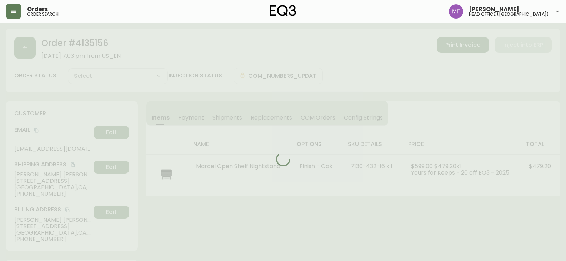
type input "Processing"
select select "PROCESSING"
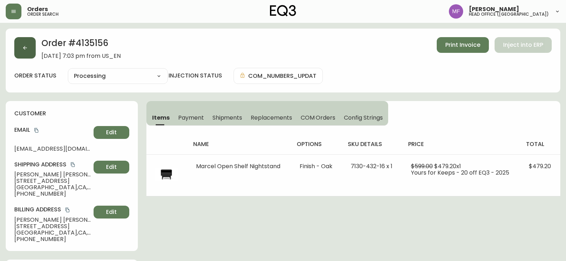
click at [26, 50] on icon "button" at bounding box center [25, 48] width 6 height 6
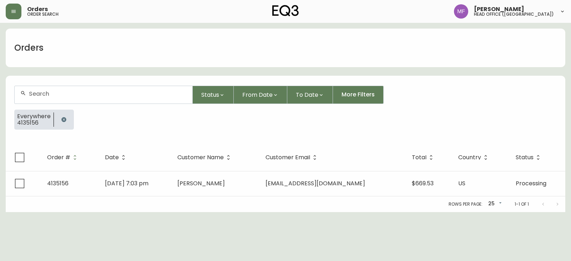
click at [67, 117] on button "button" at bounding box center [64, 119] width 14 height 14
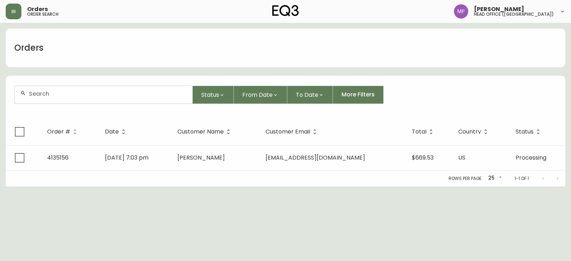
click at [62, 99] on div at bounding box center [104, 94] width 178 height 17
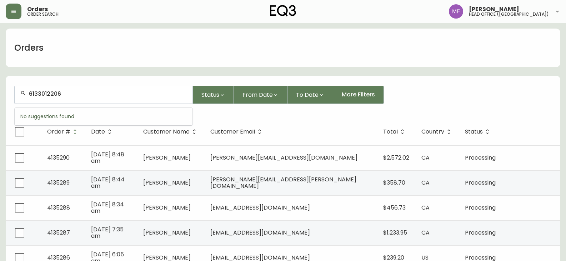
type input "6133012206"
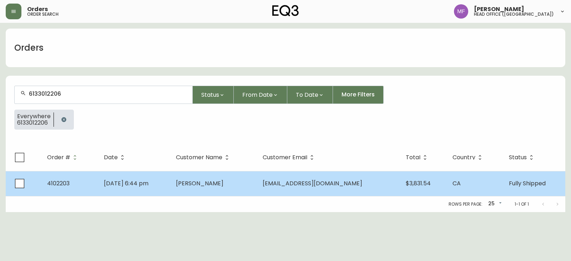
click at [257, 179] on td "Benjamin Graham" at bounding box center [213, 183] width 87 height 25
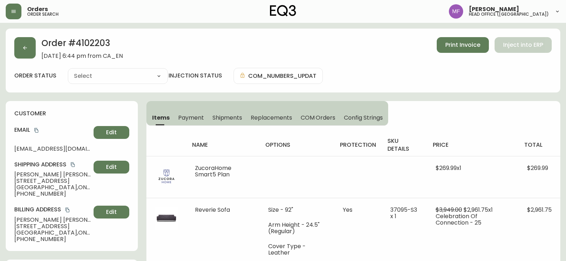
type input "Fully Shipped"
select select "FULLY_SHIPPED"
drag, startPoint x: 51, startPoint y: 194, endPoint x: 21, endPoint y: 192, distance: 30.0
click at [21, 192] on span "+16133012206" at bounding box center [52, 194] width 76 height 6
click at [36, 130] on icon "copy" at bounding box center [36, 130] width 4 height 5
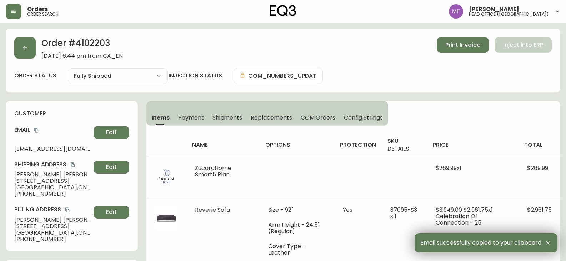
click at [101, 44] on h2 "Order # 4102203" at bounding box center [81, 45] width 81 height 16
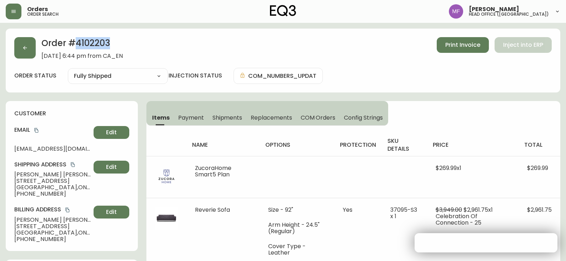
click at [101, 44] on h2 "Order # 4102203" at bounding box center [81, 45] width 81 height 16
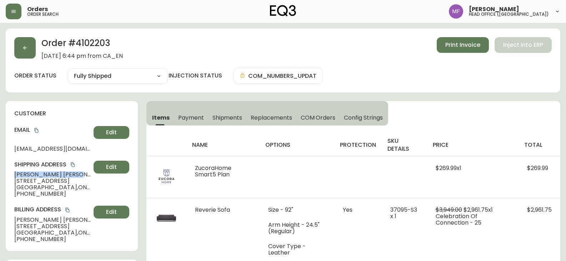
drag, startPoint x: 67, startPoint y: 174, endPoint x: 12, endPoint y: 170, distance: 55.1
click at [12, 170] on div "customer Email bc_graham@icloud.com Edit Shipping Address Benjamin Graham 331 M…" at bounding box center [72, 176] width 132 height 150
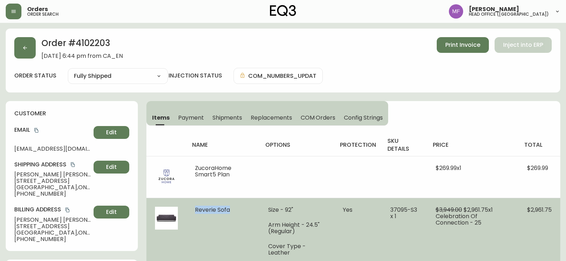
drag, startPoint x: 237, startPoint y: 210, endPoint x: 195, endPoint y: 210, distance: 42.1
click at [195, 210] on td "Reverie Sofa" at bounding box center [222, 249] width 73 height 103
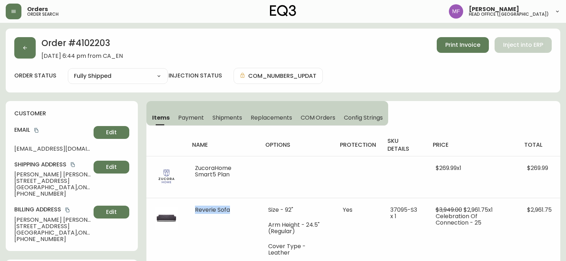
click at [107, 40] on h2 "Order # 4102203" at bounding box center [81, 45] width 81 height 16
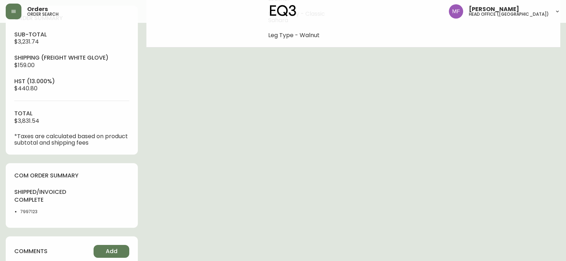
scroll to position [357, 0]
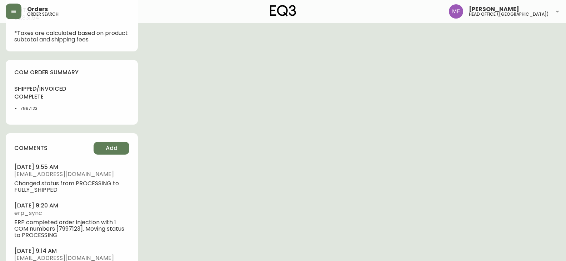
click at [25, 105] on li "7997123" at bounding box center [43, 108] width 47 height 6
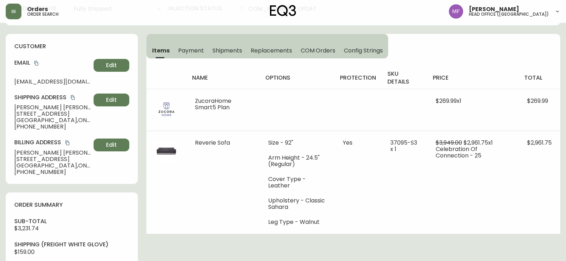
scroll to position [0, 0]
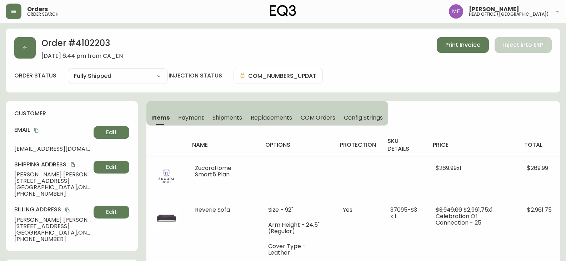
drag, startPoint x: 209, startPoint y: 104, endPoint x: 215, endPoint y: 113, distance: 11.0
click at [209, 104] on div "Items Payment Shipments Replacements COM Orders Config Strings" at bounding box center [267, 113] width 242 height 25
click at [216, 115] on span "Shipments" at bounding box center [227, 117] width 30 height 7
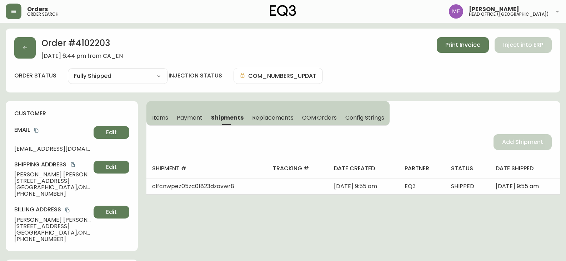
click at [162, 117] on span "Items" at bounding box center [160, 117] width 16 height 7
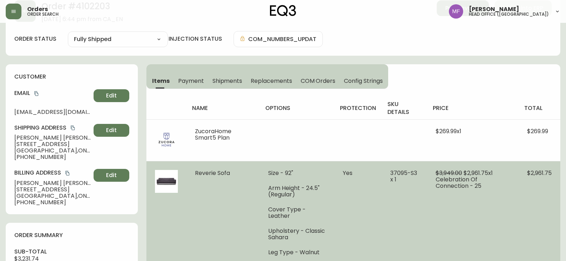
scroll to position [71, 0]
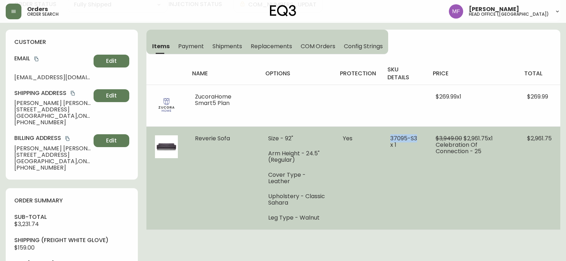
drag, startPoint x: 419, startPoint y: 139, endPoint x: 386, endPoint y: 139, distance: 32.8
click at [386, 139] on td "37095-S3 x 1" at bounding box center [403, 177] width 45 height 103
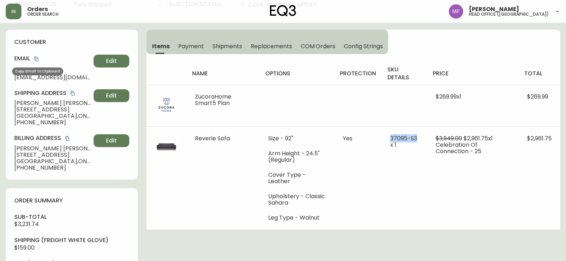
drag, startPoint x: 37, startPoint y: 60, endPoint x: 331, endPoint y: 68, distance: 294.8
click at [37, 60] on icon "copy" at bounding box center [36, 58] width 5 height 5
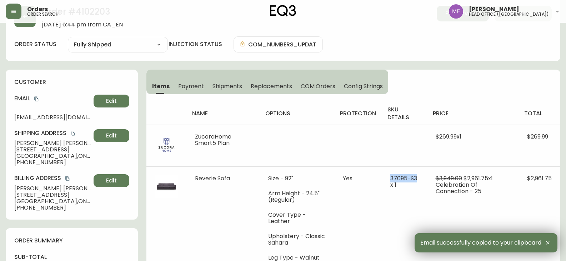
scroll to position [0, 0]
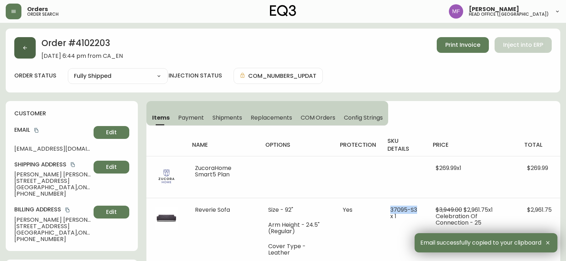
click at [22, 53] on button "button" at bounding box center [24, 47] width 21 height 21
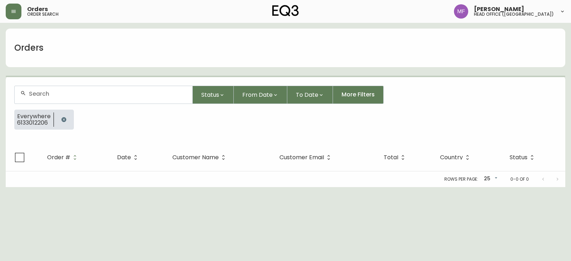
click at [61, 118] on icon "button" at bounding box center [64, 120] width 6 height 6
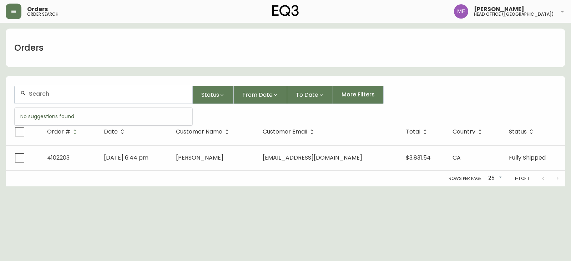
click at [61, 94] on input "text" at bounding box center [108, 93] width 158 height 7
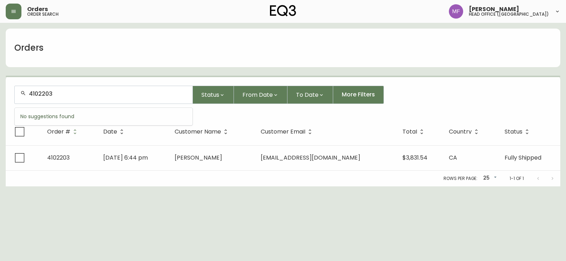
type input "4102203"
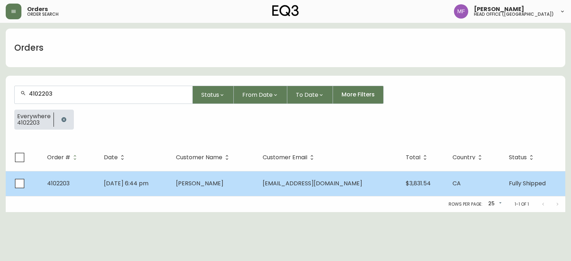
click at [148, 187] on span "Dec 30 2022, 6:44 pm" at bounding box center [126, 183] width 45 height 8
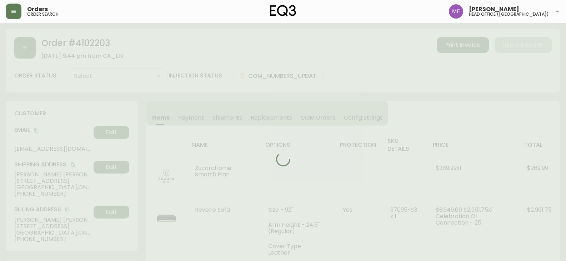
type input "Fully Shipped"
select select "FULLY_SHIPPED"
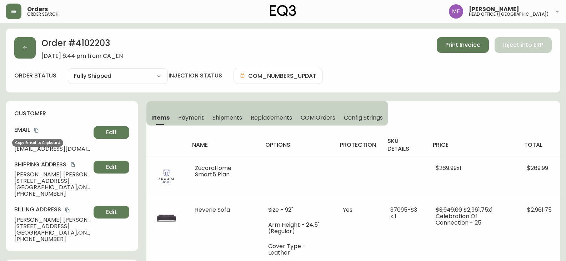
click at [35, 129] on icon "copy" at bounding box center [36, 130] width 5 height 5
drag, startPoint x: 67, startPoint y: 173, endPoint x: 14, endPoint y: 173, distance: 53.2
click at [14, 173] on span "Benjamin Graham" at bounding box center [52, 174] width 76 height 6
drag, startPoint x: 59, startPoint y: 194, endPoint x: 2, endPoint y: 194, distance: 57.1
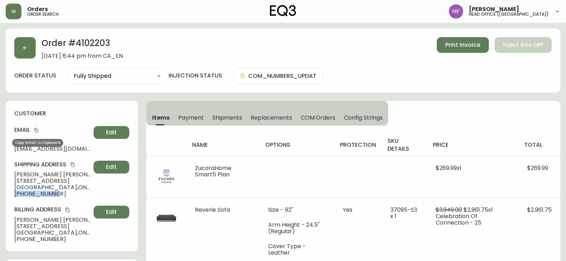
click at [37, 128] on icon "copy" at bounding box center [36, 130] width 5 height 5
click at [35, 49] on button "button" at bounding box center [24, 47] width 21 height 21
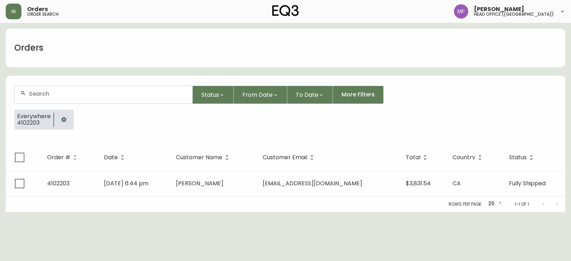
click at [58, 117] on button "button" at bounding box center [64, 119] width 14 height 14
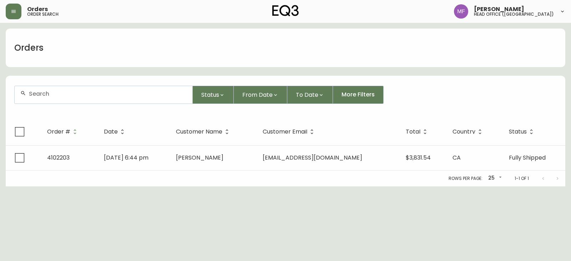
click at [55, 100] on div at bounding box center [104, 94] width 178 height 17
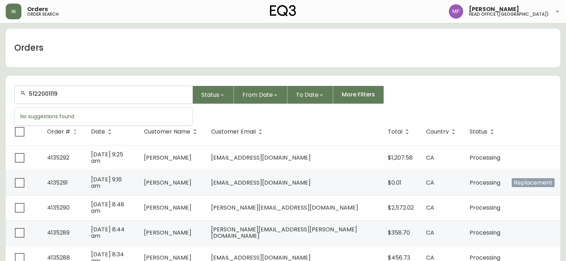
type input "5122001119"
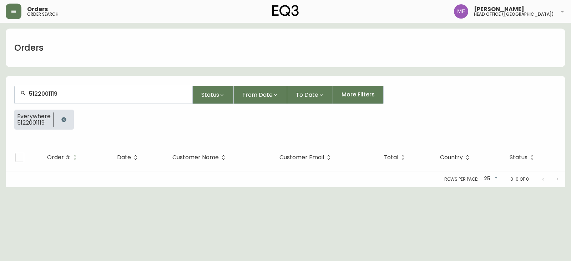
click at [63, 122] on icon "button" at bounding box center [63, 119] width 5 height 5
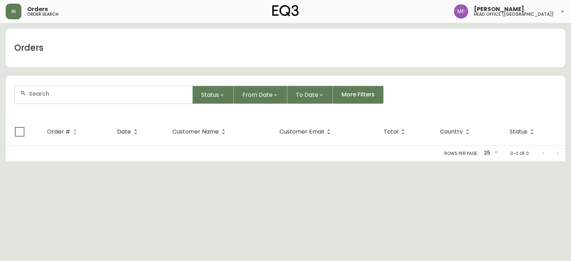
click at [68, 87] on div at bounding box center [104, 94] width 178 height 17
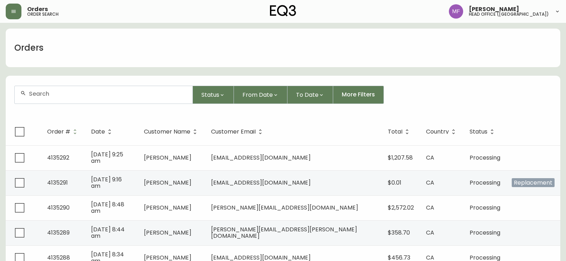
click at [72, 97] on div at bounding box center [104, 94] width 178 height 17
type input "4509344695"
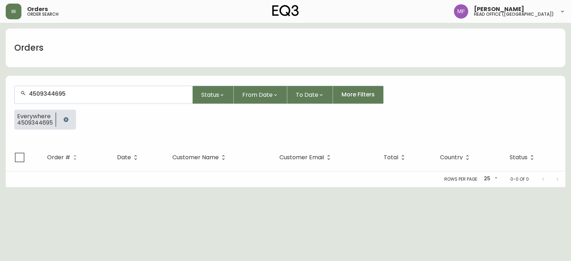
click at [70, 120] on button "button" at bounding box center [66, 119] width 14 height 14
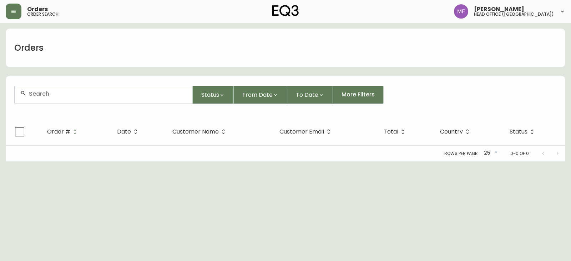
click at [66, 101] on div at bounding box center [104, 94] width 178 height 17
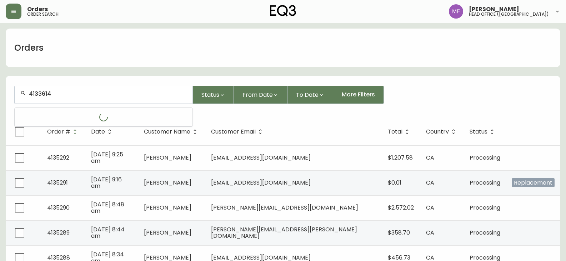
type input "4133614"
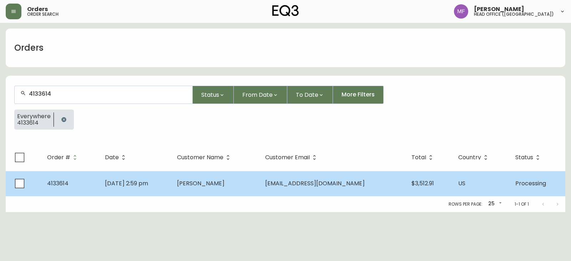
click at [239, 174] on td "Thea Wolf" at bounding box center [215, 183] width 88 height 25
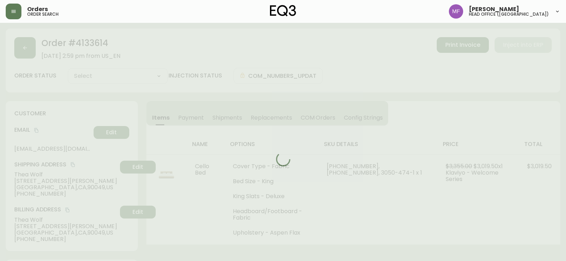
type input "Processing"
select select "PROCESSING"
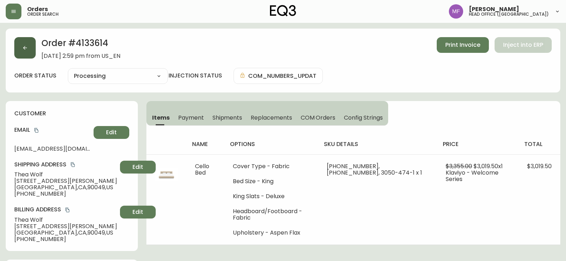
click at [29, 54] on button "button" at bounding box center [24, 47] width 21 height 21
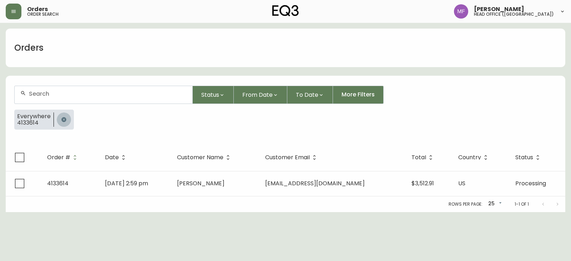
drag, startPoint x: 65, startPoint y: 120, endPoint x: 64, endPoint y: 97, distance: 22.1
click at [65, 120] on icon "button" at bounding box center [63, 119] width 5 height 5
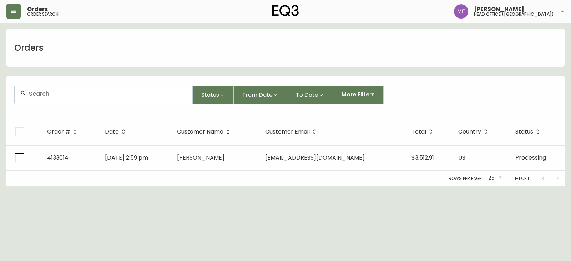
click at [63, 93] on input "text" at bounding box center [108, 93] width 158 height 7
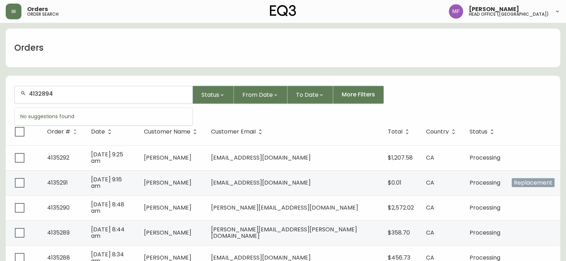
type input "4132894"
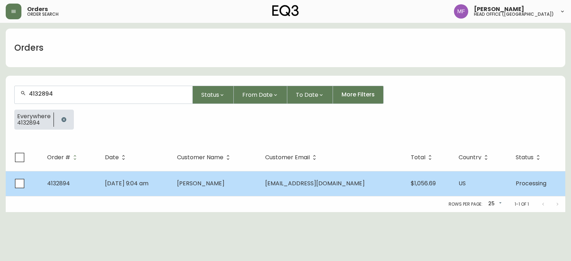
click at [171, 183] on td "May 10 2025, 9:04 am" at bounding box center [135, 183] width 72 height 25
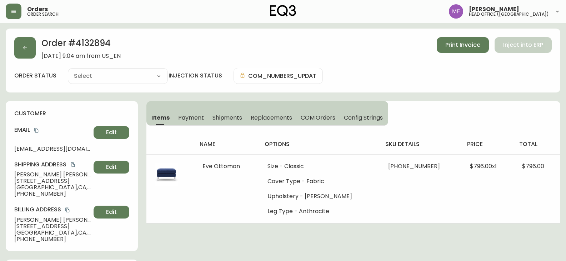
type input "Processing"
select select "PROCESSING"
click at [27, 50] on icon "button" at bounding box center [25, 48] width 6 height 6
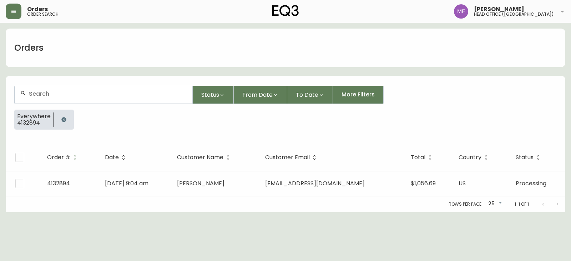
click at [69, 119] on button "button" at bounding box center [64, 119] width 14 height 14
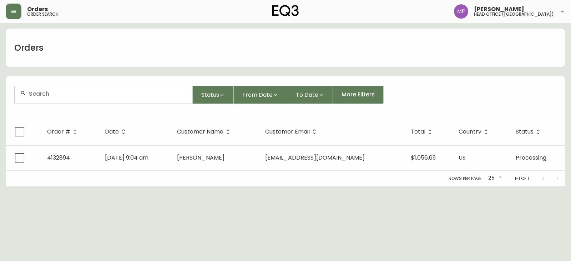
click at [61, 97] on input "text" at bounding box center [108, 93] width 158 height 7
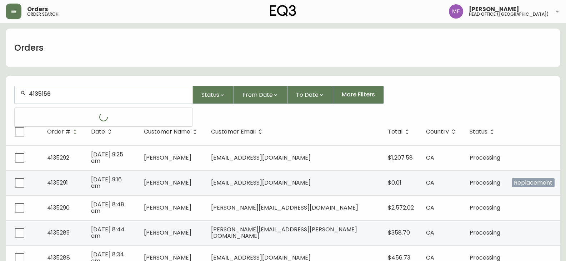
type input "4135156"
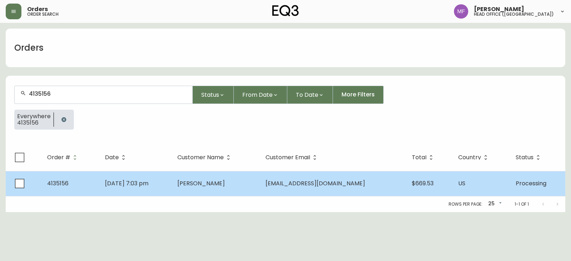
click at [215, 182] on span "Jennifer Vu-Tran" at bounding box center [200, 183] width 47 height 8
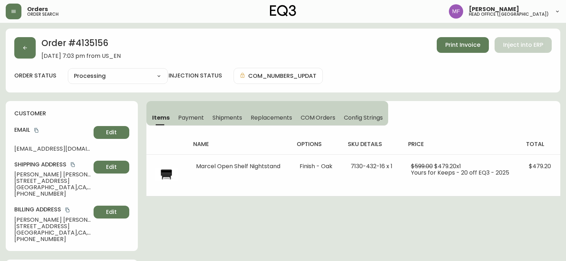
type input "Processing"
select select "PROCESSING"
click at [31, 59] on div "Order # 4135156 September 6, 2025 at 7:03 pm from US_EN Print Invoice Inject in…" at bounding box center [282, 48] width 537 height 22
click at [21, 60] on div "Order # 4135156 September 6, 2025 at 7:03 pm from US_EN Print Invoice Inject in…" at bounding box center [283, 61] width 554 height 64
click at [34, 49] on button "button" at bounding box center [24, 47] width 21 height 21
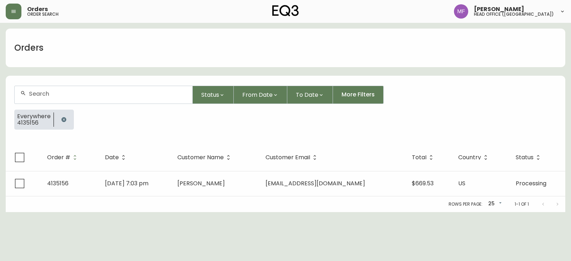
click at [60, 116] on button "button" at bounding box center [64, 119] width 14 height 14
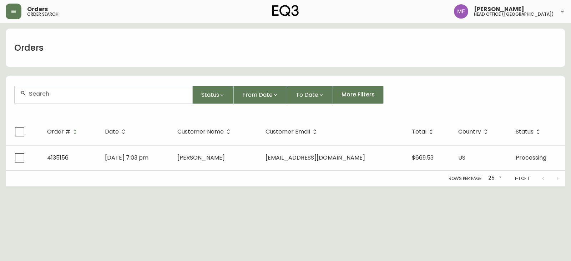
click at [60, 95] on input "text" at bounding box center [108, 93] width 158 height 7
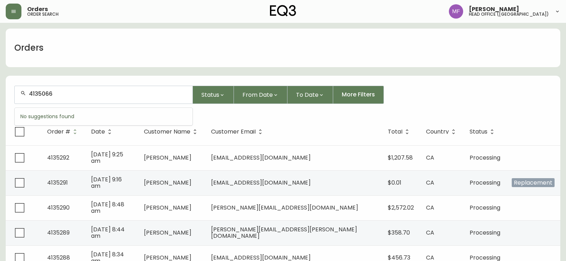
type input "4135066"
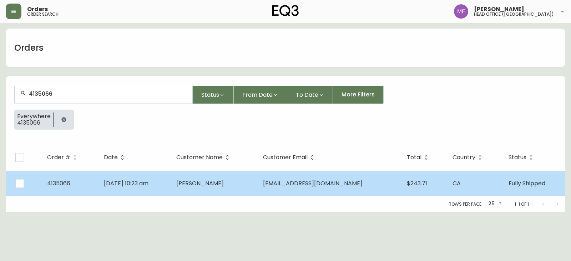
click at [224, 181] on span "Francis Fortin" at bounding box center [199, 183] width 47 height 8
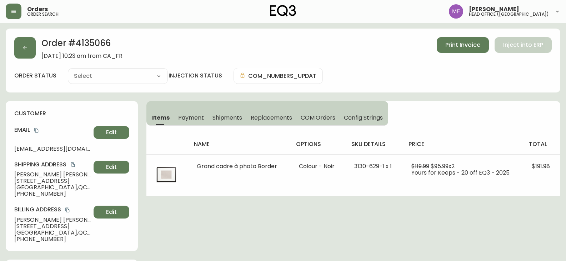
type input "Fully Shipped"
select select "FULLY_SHIPPED"
click at [28, 45] on button "button" at bounding box center [24, 47] width 21 height 21
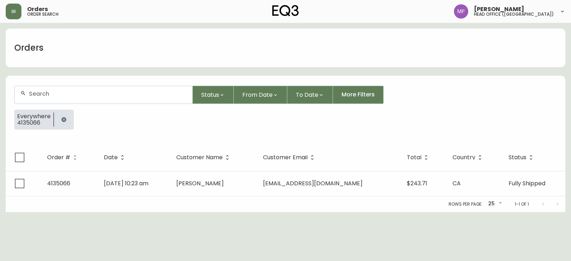
click at [62, 124] on button "button" at bounding box center [64, 119] width 14 height 14
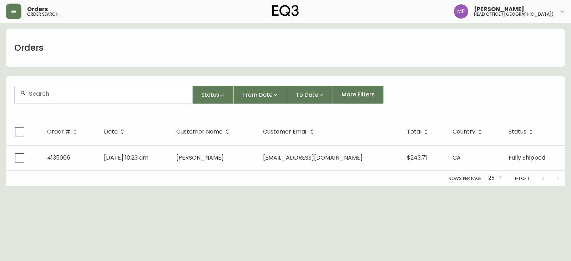
click at [62, 101] on div at bounding box center [104, 94] width 178 height 17
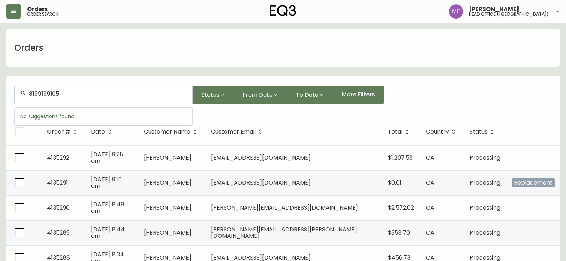
type input "8199199105"
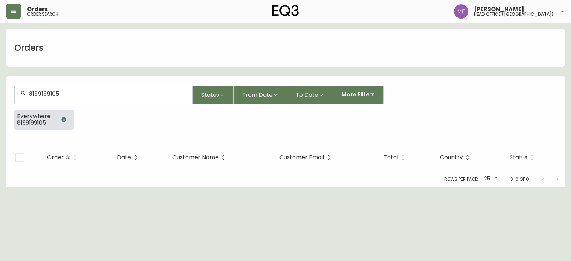
click at [63, 119] on icon "button" at bounding box center [64, 120] width 6 height 6
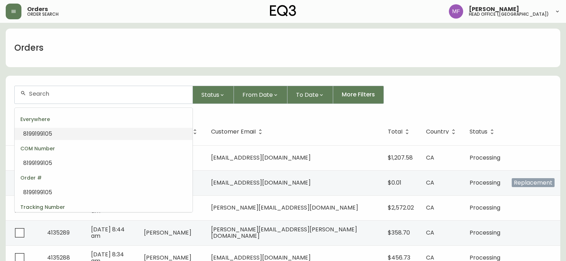
click at [43, 93] on input "text" at bounding box center [108, 93] width 158 height 7
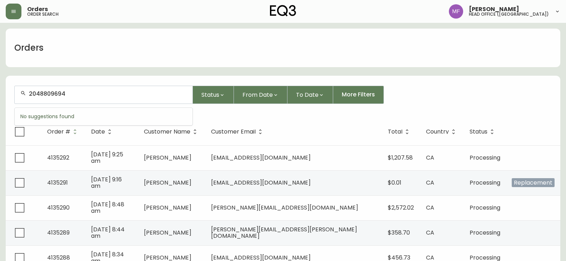
type input "2048809694"
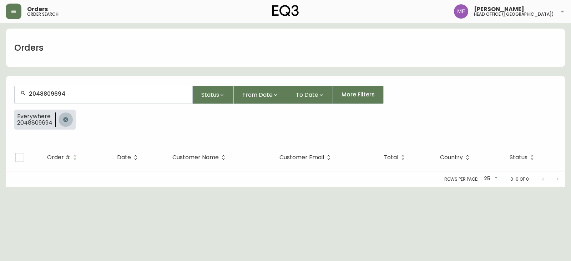
click at [67, 118] on icon "button" at bounding box center [65, 119] width 5 height 5
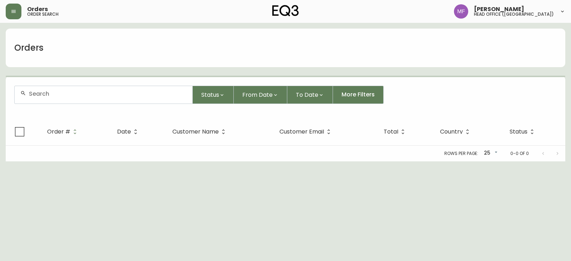
click at [61, 98] on div at bounding box center [104, 94] width 178 height 17
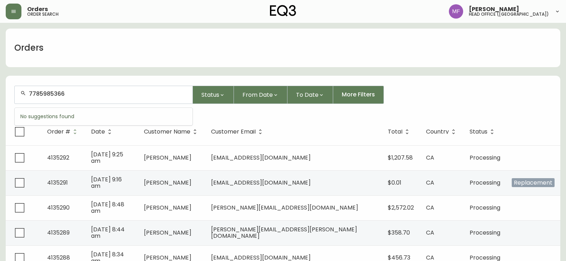
type input "7785985366"
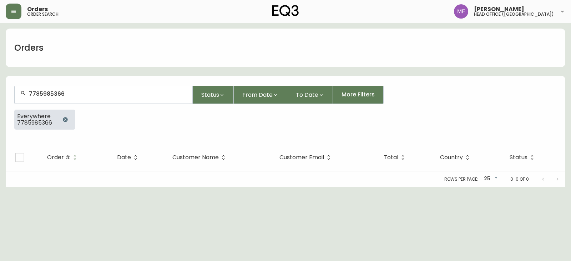
click at [72, 118] on div at bounding box center [65, 120] width 20 height 20
click at [67, 119] on icon "button" at bounding box center [65, 119] width 5 height 5
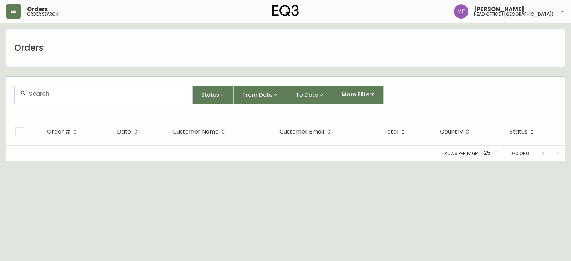
click at [65, 99] on div at bounding box center [104, 94] width 178 height 17
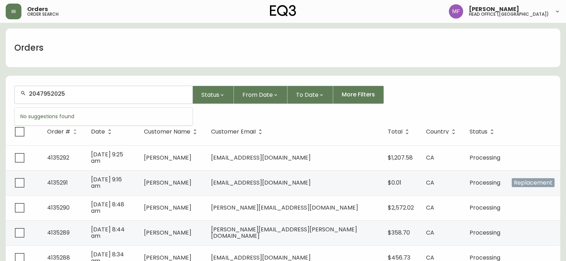
type input "2047952025"
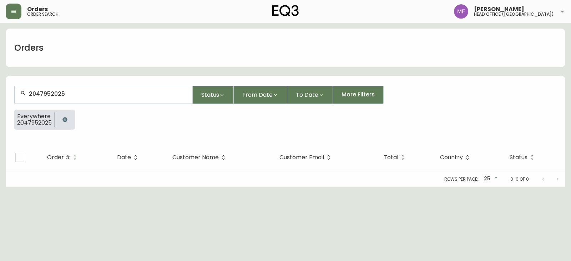
click at [63, 121] on icon "button" at bounding box center [64, 119] width 5 height 5
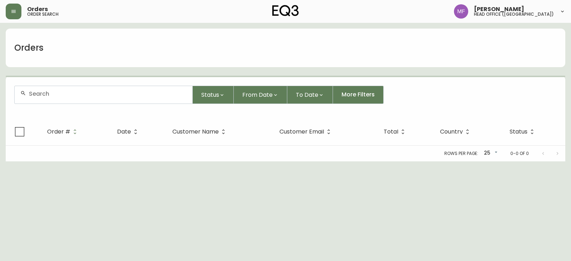
click at [62, 102] on div at bounding box center [104, 94] width 178 height 17
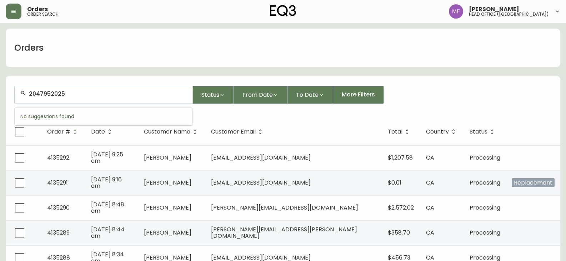
type input "2047952025"
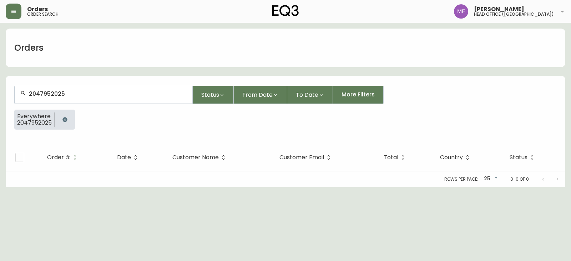
drag, startPoint x: 54, startPoint y: 112, endPoint x: 63, endPoint y: 115, distance: 9.0
click at [54, 112] on div "Everywhere 2047952025" at bounding box center [34, 119] width 40 height 19
click at [64, 116] on button "button" at bounding box center [65, 119] width 14 height 14
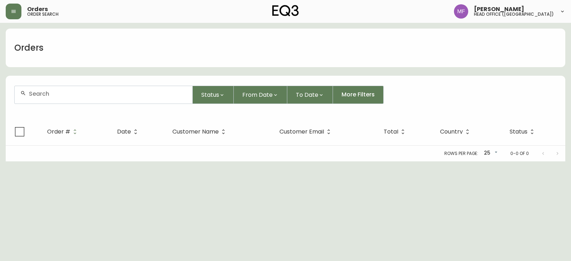
click at [50, 96] on input "text" at bounding box center [108, 93] width 158 height 7
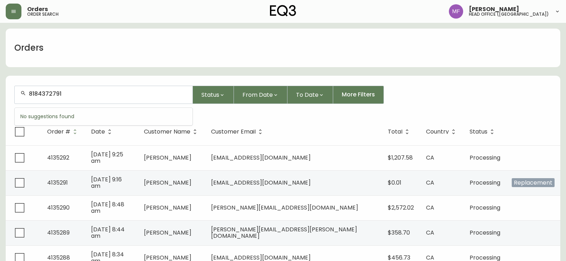
type input "8184372791"
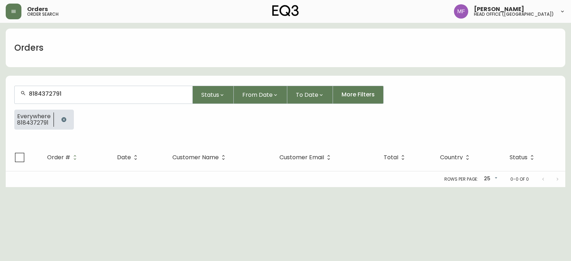
click at [70, 119] on div at bounding box center [64, 120] width 20 height 20
click at [67, 115] on button "button" at bounding box center [64, 119] width 14 height 14
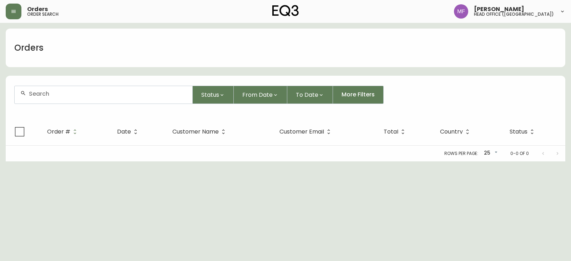
click at [60, 94] on input "text" at bounding box center [108, 93] width 158 height 7
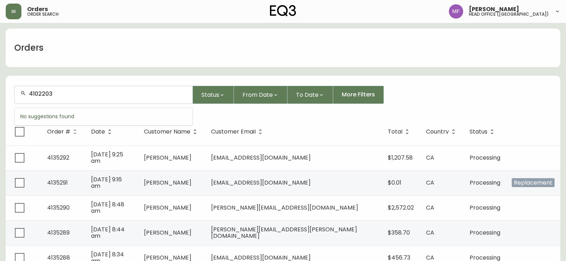
type input "4102203"
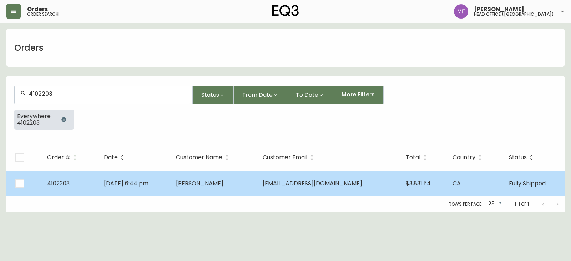
click at [171, 181] on td "Dec 30 2022, 6:44 pm" at bounding box center [134, 183] width 72 height 25
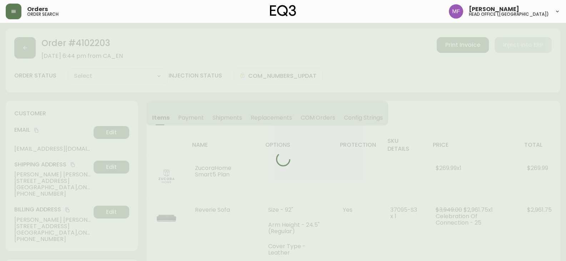
type input "Fully Shipped"
select select "FULLY_SHIPPED"
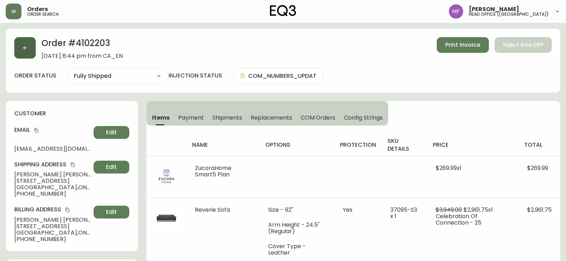
click at [29, 54] on button "button" at bounding box center [24, 47] width 21 height 21
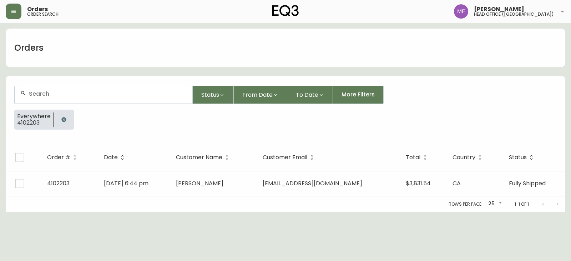
click at [54, 117] on div at bounding box center [54, 119] width 0 height 14
click at [68, 115] on button "button" at bounding box center [64, 119] width 14 height 14
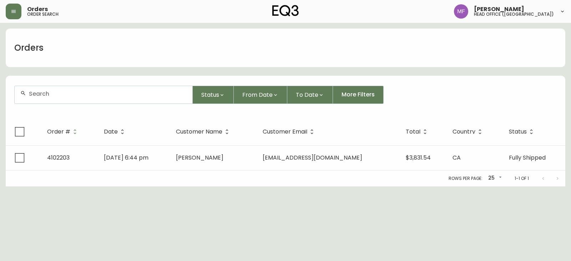
click at [59, 101] on div at bounding box center [104, 94] width 178 height 17
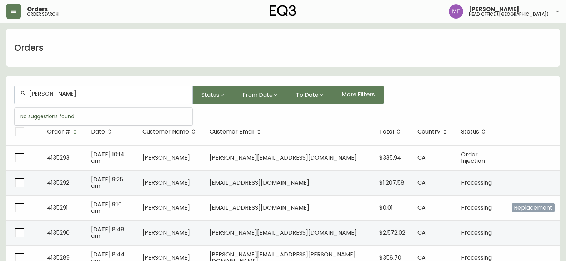
type input "neshmi zaman"
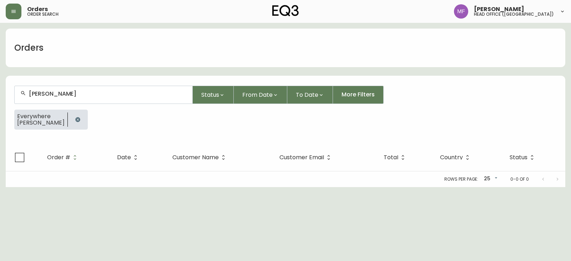
click at [75, 120] on icon "button" at bounding box center [78, 120] width 6 height 6
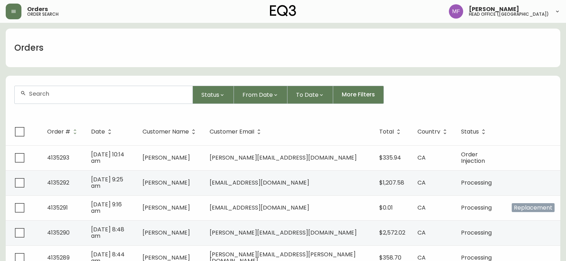
click at [44, 97] on div at bounding box center [104, 94] width 178 height 17
type input "5819853671"
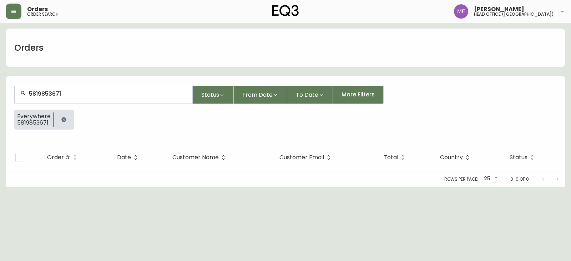
click at [58, 118] on button "button" at bounding box center [64, 119] width 14 height 14
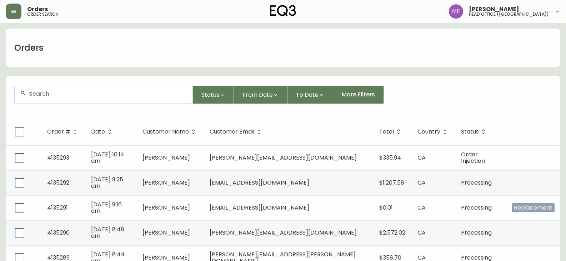
click at [448, 107] on form "Status From Date To Date More Filters" at bounding box center [283, 97] width 554 height 41
click at [75, 98] on div at bounding box center [104, 94] width 178 height 17
click at [63, 97] on div at bounding box center [104, 94] width 178 height 17
type input "zoya raza"
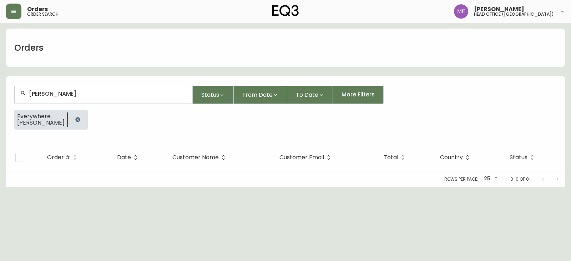
click at [71, 123] on button "button" at bounding box center [78, 119] width 14 height 14
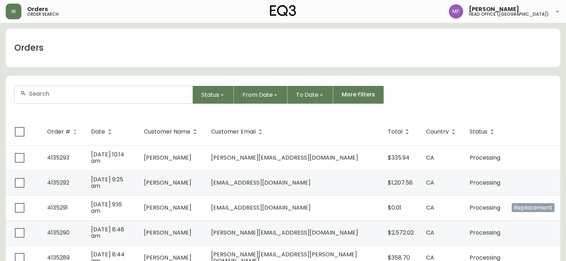
click at [511, 93] on div "Status From Date To Date More Filters" at bounding box center [282, 95] width 537 height 18
click at [78, 94] on input "text" at bounding box center [108, 93] width 158 height 7
type input "5878885265"
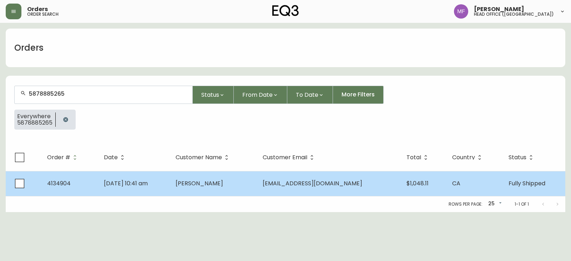
click at [223, 187] on span "Cole Lesyk" at bounding box center [199, 183] width 47 height 8
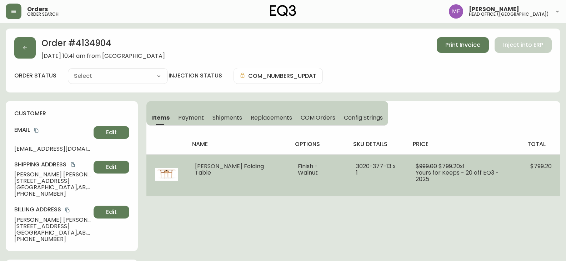
type input "Fully Shipped"
select select "FULLY_SHIPPED"
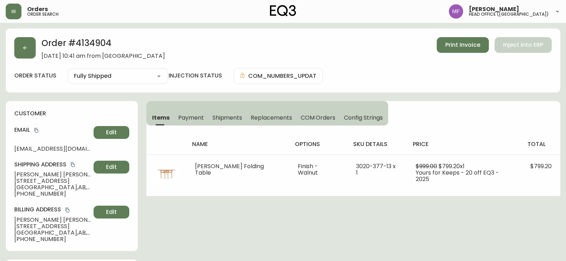
click at [216, 118] on span "Shipments" at bounding box center [227, 117] width 30 height 7
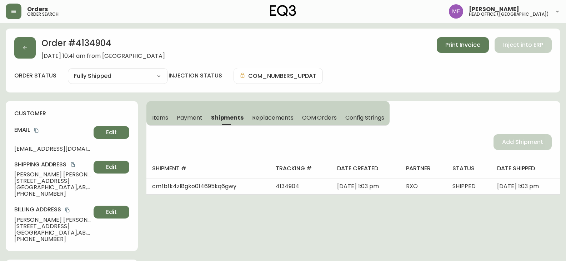
click at [82, 43] on h2 "Order # 4134904" at bounding box center [102, 45] width 123 height 16
click at [95, 42] on h2 "Order # 4134904" at bounding box center [102, 45] width 123 height 16
drag, startPoint x: 52, startPoint y: 176, endPoint x: 11, endPoint y: 174, distance: 40.8
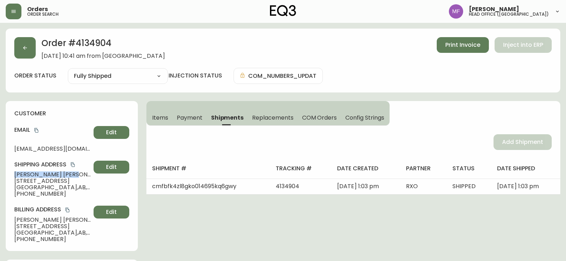
click at [11, 174] on div "customer Email colelesyk@gmail.com Edit Shipping Address Cole Lesyk 201 1000 ce…" at bounding box center [72, 176] width 132 height 150
click at [37, 131] on icon "copy" at bounding box center [36, 130] width 5 height 5
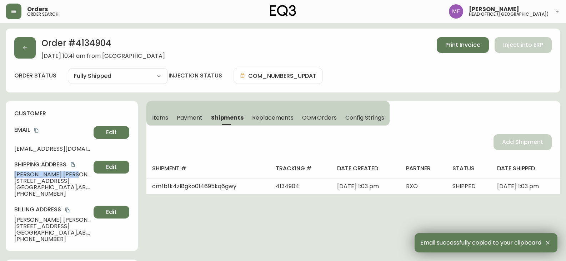
click at [154, 119] on span "Items" at bounding box center [160, 117] width 16 height 7
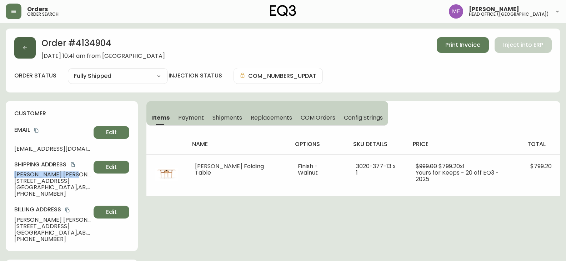
click at [27, 50] on icon "button" at bounding box center [25, 48] width 6 height 6
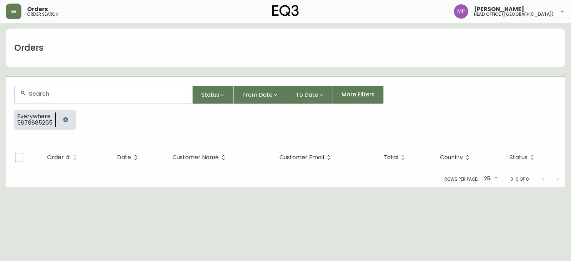
click at [62, 117] on button "button" at bounding box center [66, 119] width 14 height 14
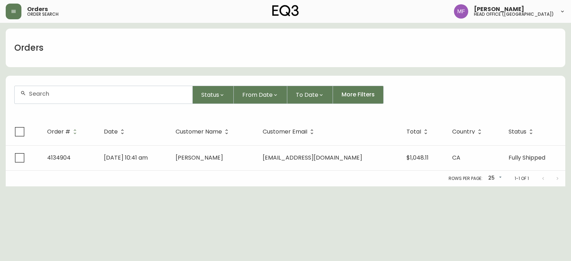
click at [53, 101] on div at bounding box center [104, 94] width 178 height 17
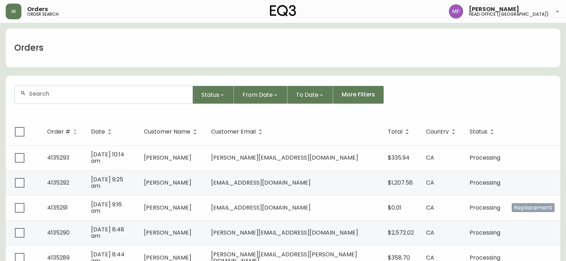
paste input "4134904"
type input "4134904"
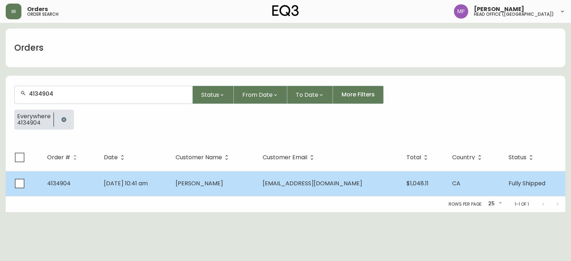
click at [170, 182] on td "Aug 28 2025, 10:41 am" at bounding box center [134, 183] width 72 height 25
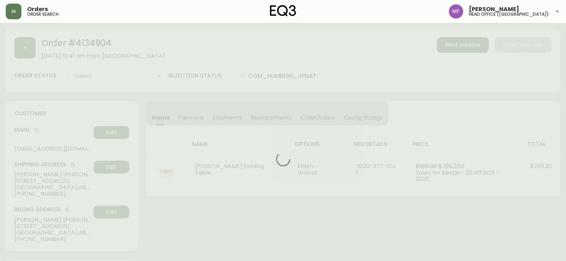
type input "Fully Shipped"
select select "FULLY_SHIPPED"
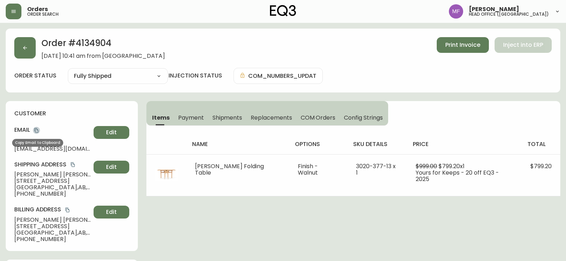
click at [37, 129] on icon "copy" at bounding box center [36, 130] width 4 height 5
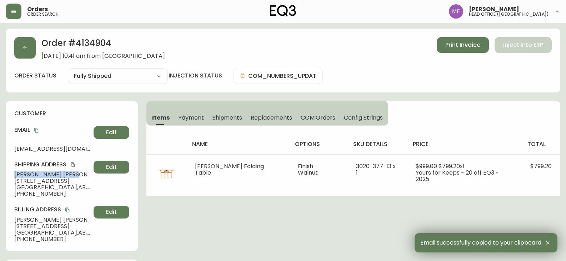
drag, startPoint x: 50, startPoint y: 174, endPoint x: 2, endPoint y: 174, distance: 47.8
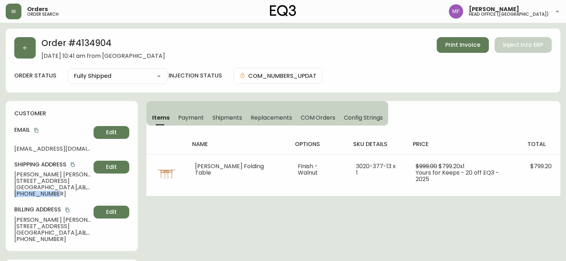
drag, startPoint x: 65, startPoint y: 193, endPoint x: 10, endPoint y: 192, distance: 55.3
click at [10, 192] on div "customer Email colelesyk@gmail.com Edit Shipping Address Cole Lesyk 201 1000 ce…" at bounding box center [72, 176] width 132 height 150
click at [101, 45] on h2 "Order # 4134904" at bounding box center [102, 45] width 123 height 16
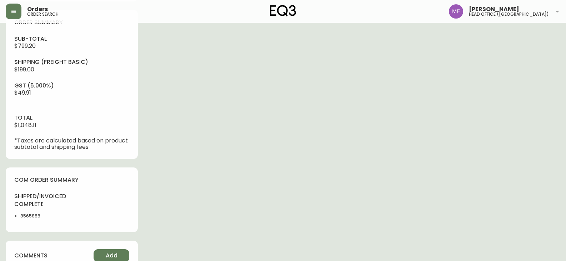
scroll to position [250, 0]
click at [34, 216] on li "8565888" at bounding box center [43, 215] width 47 height 6
click at [222, 159] on div "Order # 4134904 August 28, 2025 at 10:41 am from CA_EN Print Invoice Inject int…" at bounding box center [283, 73] width 554 height 588
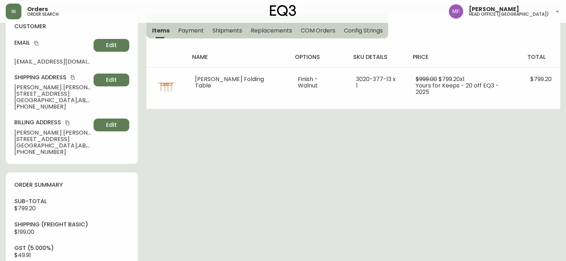
scroll to position [36, 0]
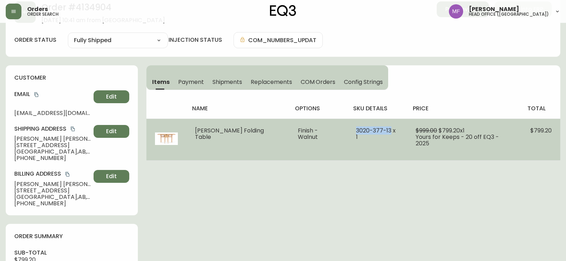
drag, startPoint x: 373, startPoint y: 131, endPoint x: 336, endPoint y: 128, distance: 37.6
click at [347, 128] on td "3020-377-13 x 1" at bounding box center [377, 139] width 60 height 42
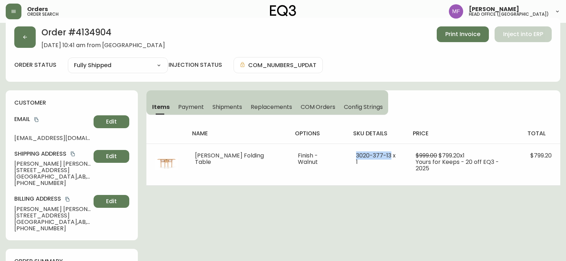
scroll to position [0, 0]
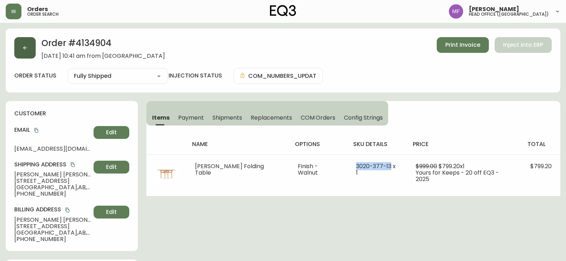
click at [27, 57] on button "button" at bounding box center [24, 47] width 21 height 21
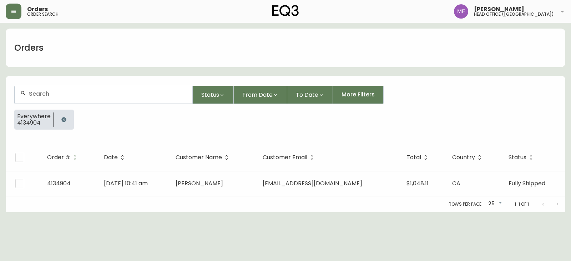
click at [64, 121] on icon "button" at bounding box center [63, 119] width 5 height 5
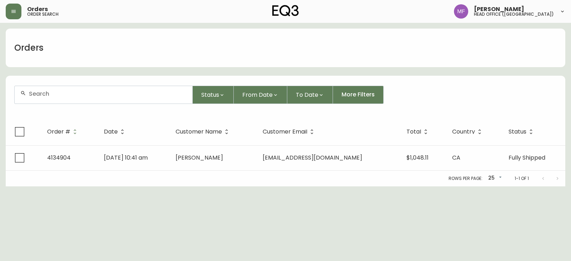
click at [59, 94] on input "text" at bounding box center [108, 93] width 158 height 7
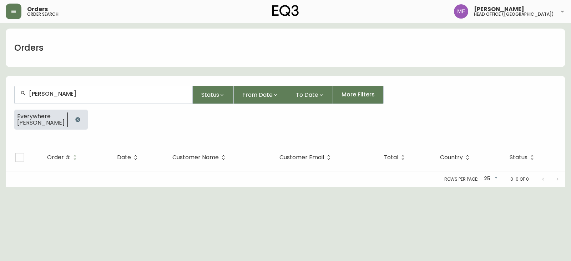
type input "cory pavlick"
drag, startPoint x: 68, startPoint y: 116, endPoint x: 63, endPoint y: 111, distance: 6.8
click at [71, 116] on button "button" at bounding box center [78, 119] width 14 height 14
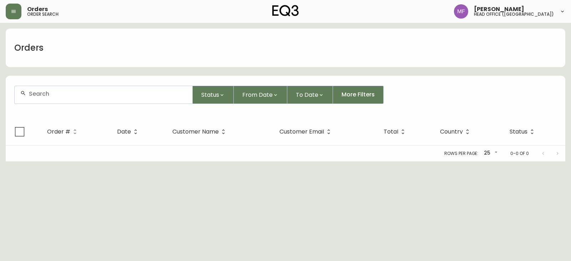
click at [60, 105] on form "Status From Date To Date More Filters" at bounding box center [285, 97] width 559 height 41
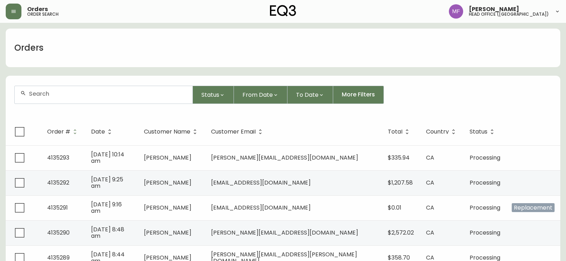
click at [60, 96] on input "text" at bounding box center [108, 93] width 158 height 7
type input "5878885265"
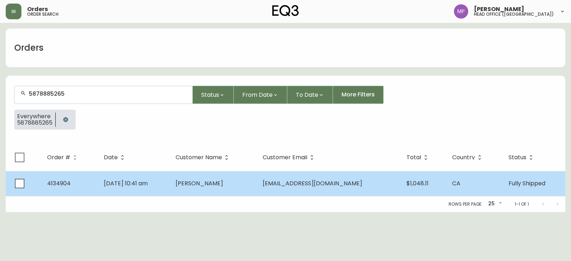
click at [257, 195] on td "Cole Lesyk" at bounding box center [213, 183] width 87 height 25
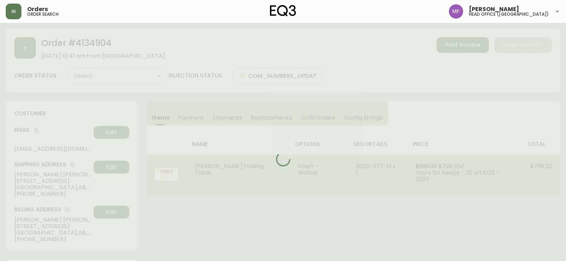
type input "Fully Shipped"
select select "FULLY_SHIPPED"
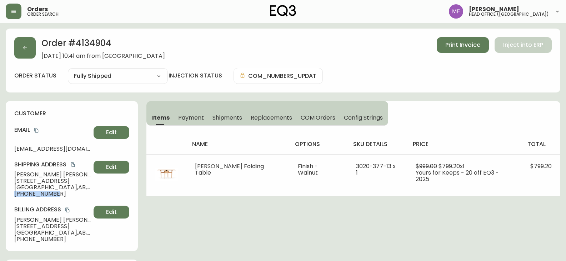
drag, startPoint x: 62, startPoint y: 193, endPoint x: 12, endPoint y: 193, distance: 50.0
click at [12, 193] on div "customer Email colelesyk@gmail.com Edit Shipping Address Cole Lesyk 201 1000 ce…" at bounding box center [72, 176] width 132 height 150
drag, startPoint x: 36, startPoint y: 130, endPoint x: 130, endPoint y: 111, distance: 96.4
click at [36, 130] on icon "copy" at bounding box center [36, 130] width 4 height 5
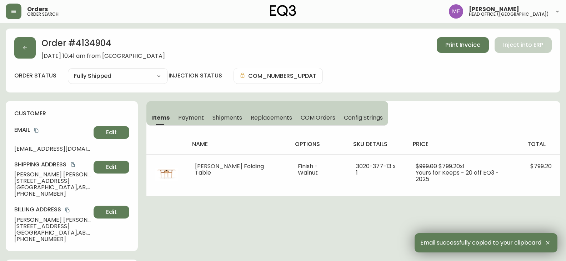
click at [16, 59] on div "Order # 4134904 August 28, 2025 at 10:41 am from CA_EN Print Invoice Inject int…" at bounding box center [282, 48] width 537 height 22
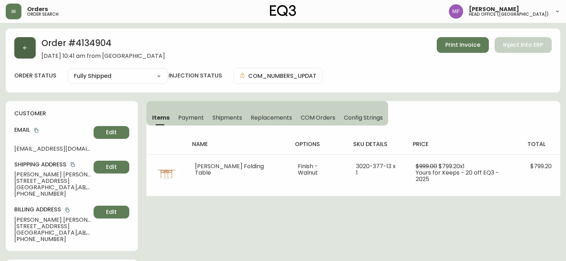
click at [22, 54] on button "button" at bounding box center [24, 47] width 21 height 21
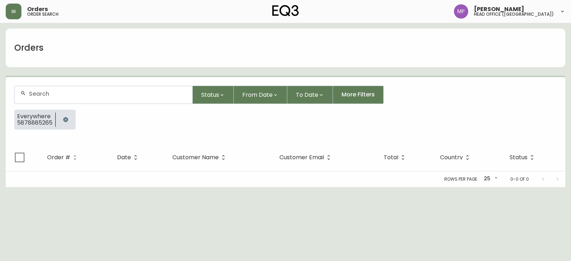
click at [71, 118] on button "button" at bounding box center [66, 119] width 14 height 14
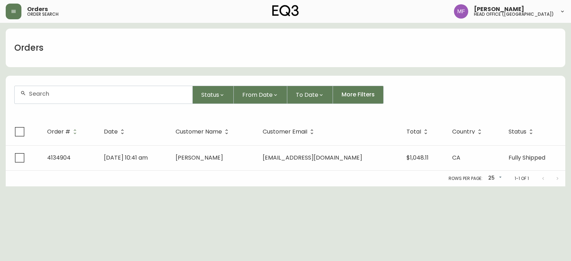
click at [72, 103] on div at bounding box center [104, 94] width 178 height 17
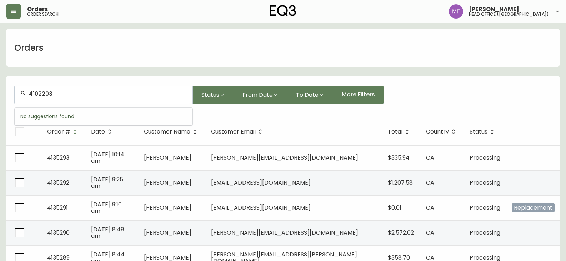
type input "4102203"
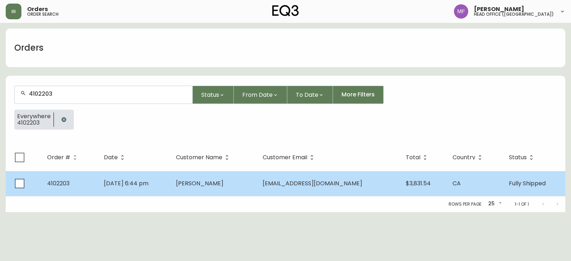
click at [171, 189] on td "Dec 30 2022, 6:44 pm" at bounding box center [134, 183] width 72 height 25
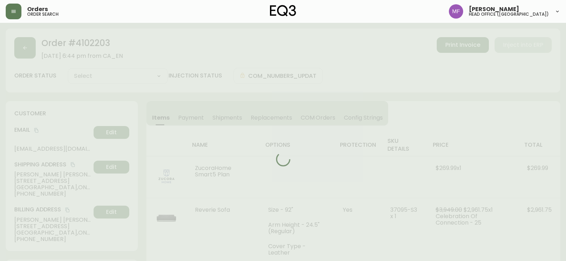
type input "Fully Shipped"
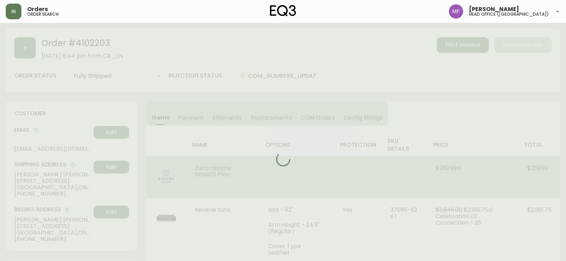
select select "FULLY_SHIPPED"
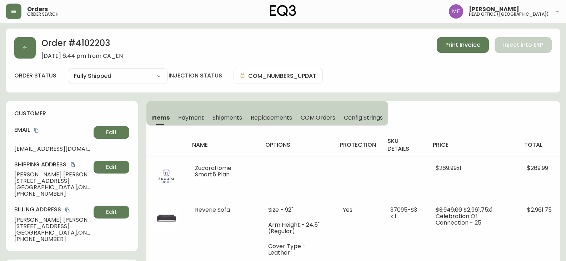
click at [556, 107] on div "Items Payment Shipments Replacements COM Orders Config Strings name options pro…" at bounding box center [353, 201] width 414 height 200
click at [31, 50] on button "button" at bounding box center [24, 47] width 21 height 21
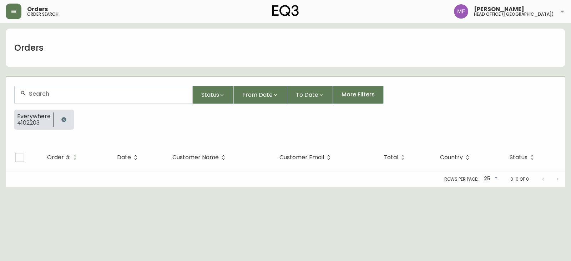
click at [64, 122] on icon "button" at bounding box center [64, 120] width 6 height 6
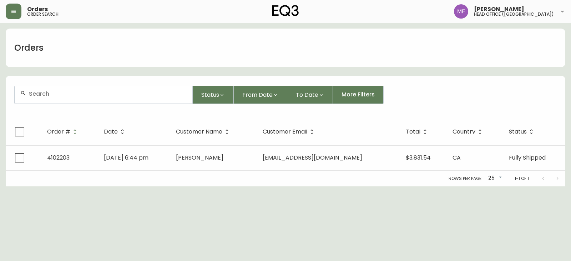
click at [56, 102] on div at bounding box center [104, 94] width 178 height 17
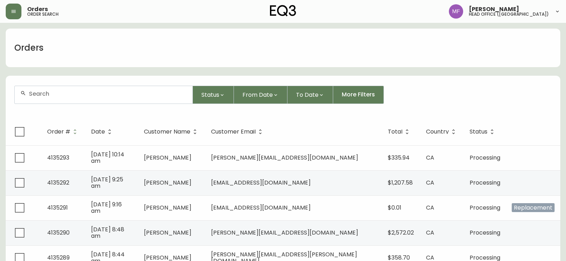
paste input "4134904"
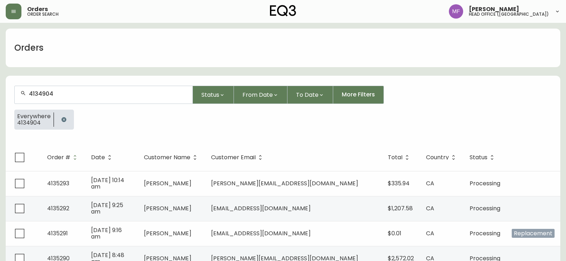
type input "4134904"
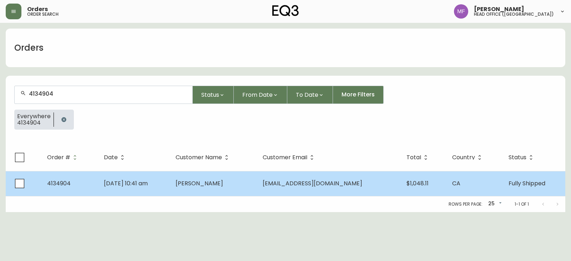
click at [329, 188] on td "colelesyk@gmail.com" at bounding box center [329, 183] width 144 height 25
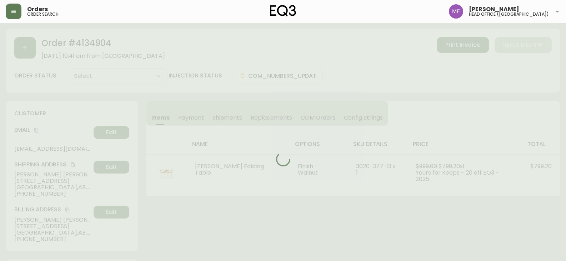
type input "Fully Shipped"
select select "FULLY_SHIPPED"
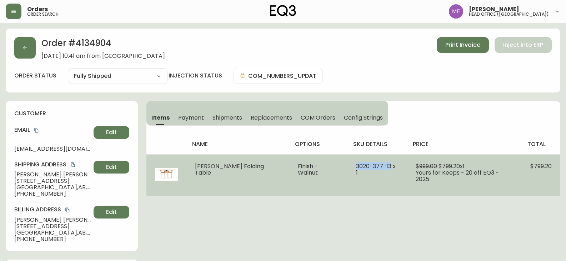
drag, startPoint x: 335, startPoint y: 165, endPoint x: 374, endPoint y: 167, distance: 38.9
click at [374, 167] on td "3020-377-13 x 1" at bounding box center [377, 175] width 60 height 42
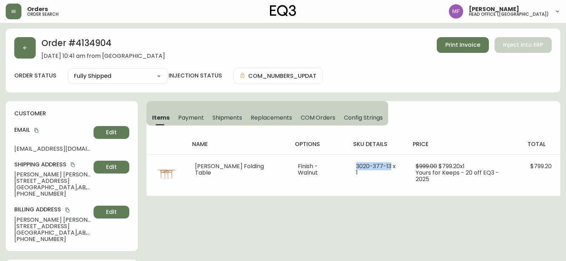
drag, startPoint x: 279, startPoint y: 204, endPoint x: 259, endPoint y: 231, distance: 33.2
click at [224, 120] on span "Shipments" at bounding box center [227, 117] width 30 height 7
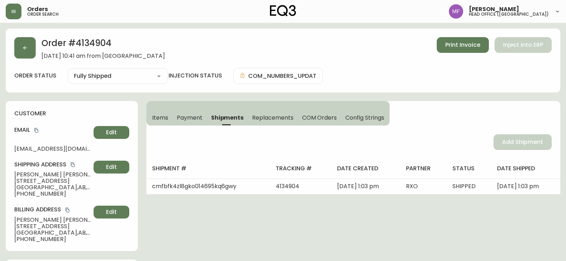
click at [162, 116] on span "Items" at bounding box center [160, 117] width 16 height 7
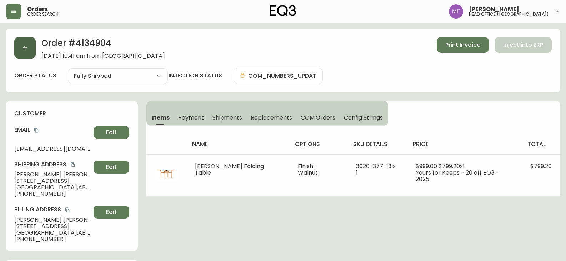
click at [24, 51] on button "button" at bounding box center [24, 47] width 21 height 21
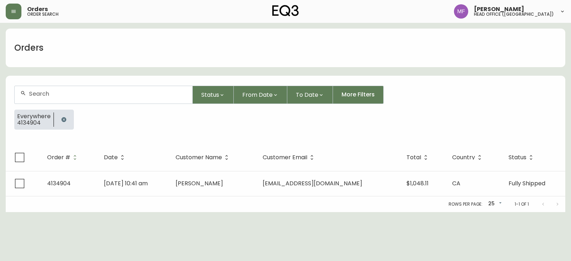
click at [65, 118] on icon "button" at bounding box center [63, 119] width 5 height 5
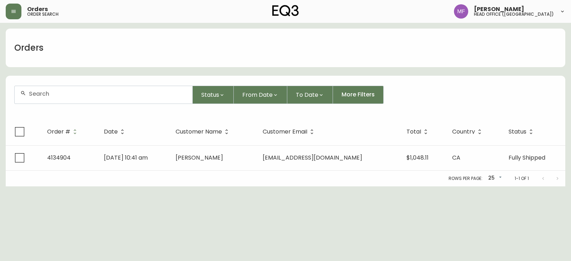
click at [65, 102] on div at bounding box center [104, 94] width 178 height 17
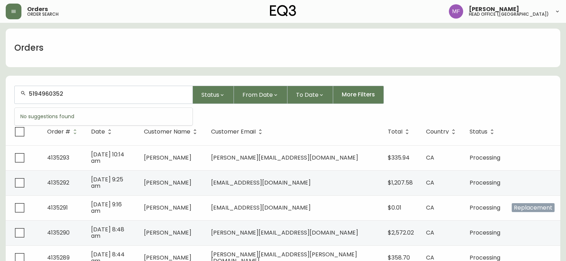
type input "5194960352"
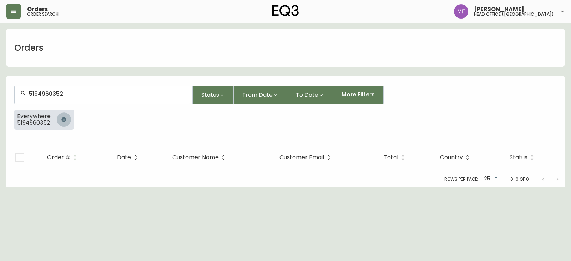
drag, startPoint x: 65, startPoint y: 116, endPoint x: 64, endPoint y: 100, distance: 16.1
click at [65, 116] on button "button" at bounding box center [64, 119] width 14 height 14
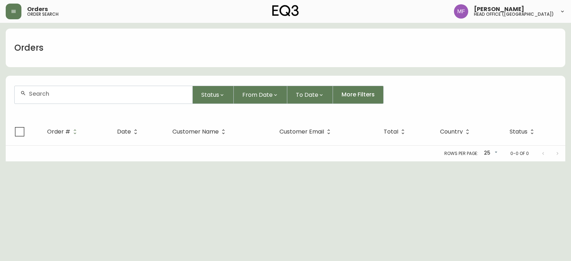
click at [62, 96] on input "text" at bounding box center [108, 93] width 158 height 7
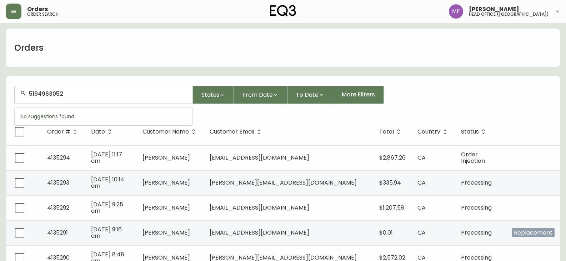
type input "5194963052"
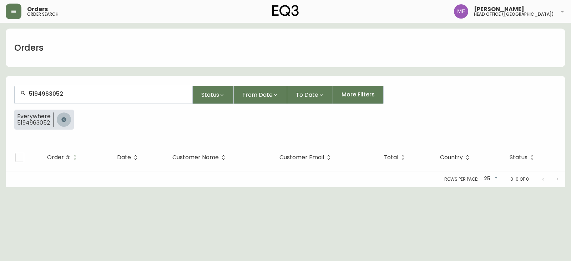
click at [65, 116] on button "button" at bounding box center [64, 119] width 14 height 14
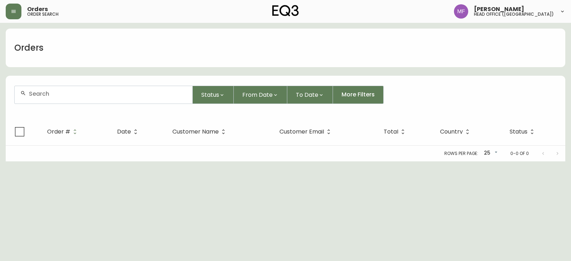
click at [69, 95] on input "text" at bounding box center [108, 93] width 158 height 7
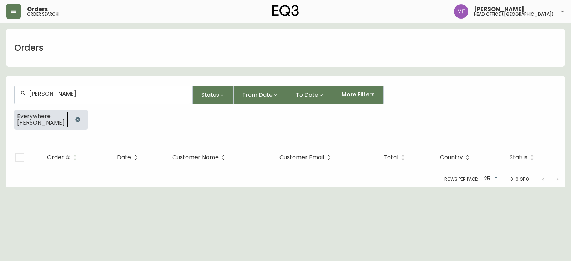
type input "spfia hinojosa"
click at [72, 116] on button "button" at bounding box center [78, 119] width 14 height 14
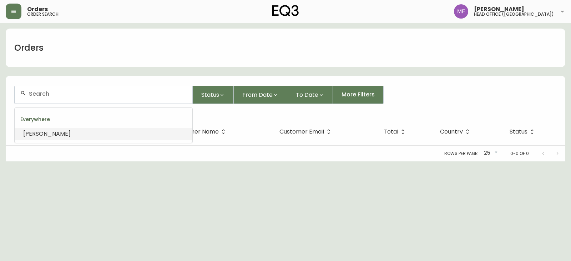
click at [63, 95] on input "text" at bounding box center [108, 93] width 158 height 7
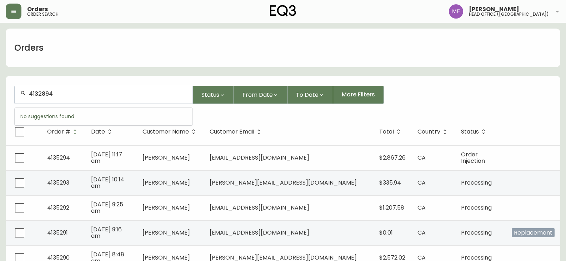
type input "4132894"
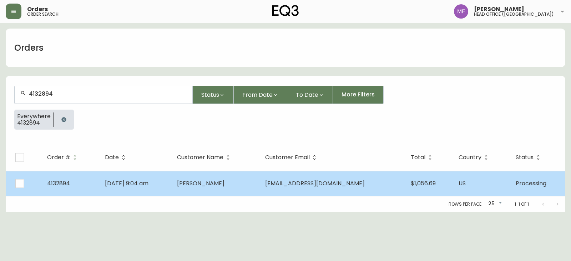
click at [171, 178] on td "May 10 2025, 9:04 am" at bounding box center [135, 183] width 72 height 25
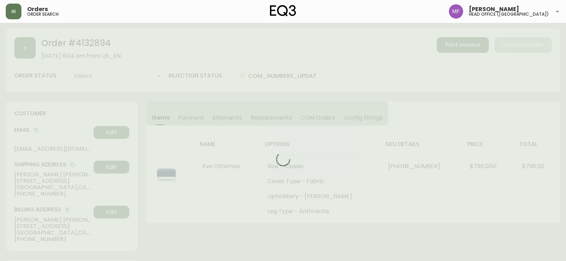
type input "Processing"
select select "PROCESSING"
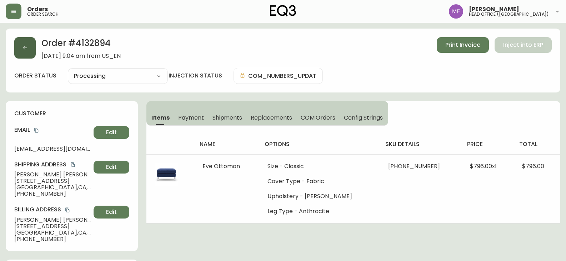
click at [22, 51] on button "button" at bounding box center [24, 47] width 21 height 21
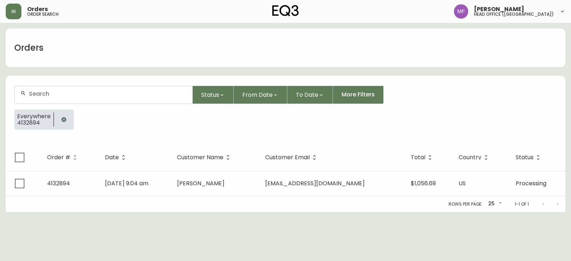
click at [60, 117] on button "button" at bounding box center [64, 119] width 14 height 14
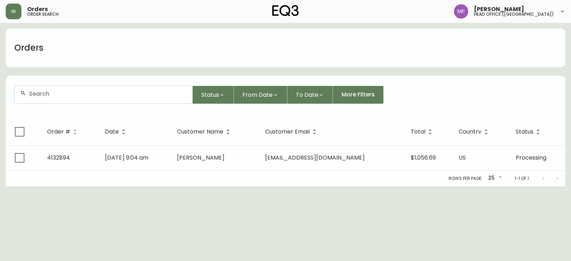
click at [60, 104] on form "Status From Date To Date More Filters" at bounding box center [285, 97] width 559 height 41
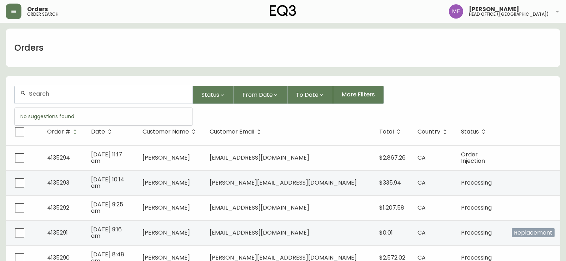
click at [72, 96] on input "text" at bounding box center [108, 93] width 158 height 7
type input "marie b"
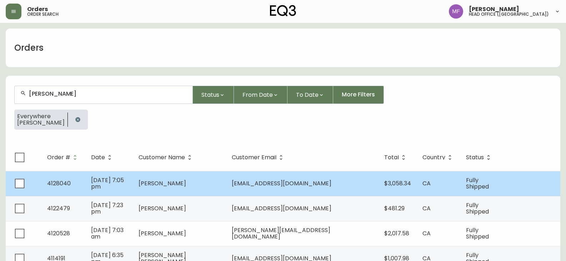
click at [199, 189] on td "Marie Bélanger-Martin" at bounding box center [179, 183] width 93 height 25
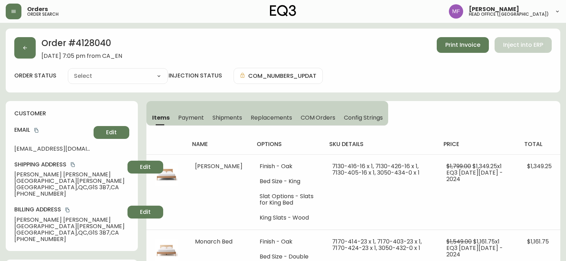
type input "Fully Shipped"
select select "FULLY_SHIPPED"
click at [26, 56] on button "button" at bounding box center [24, 47] width 21 height 21
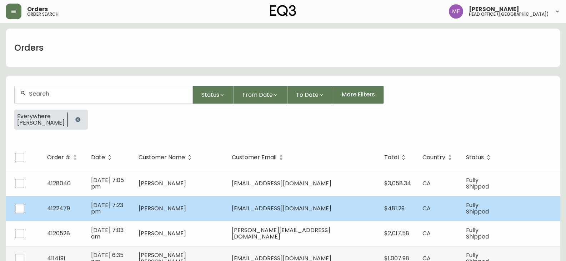
click at [219, 215] on td "Marie Bélanger-Martin" at bounding box center [179, 208] width 93 height 25
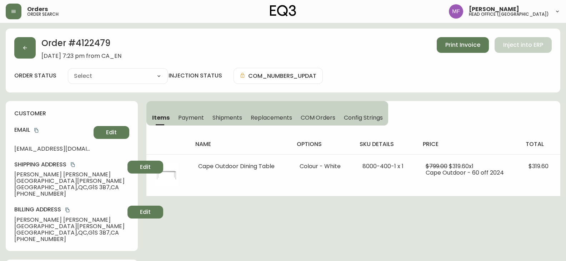
type input "Fully Shipped"
select select "FULLY_SHIPPED"
click at [27, 47] on icon "button" at bounding box center [25, 48] width 6 height 6
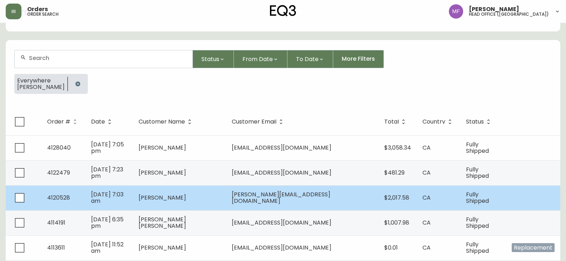
click at [226, 193] on td "Marie Brossard-Racine" at bounding box center [179, 197] width 93 height 25
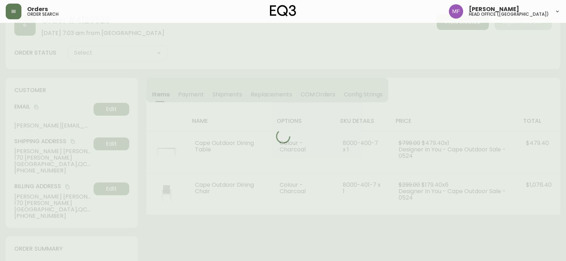
scroll to position [36, 0]
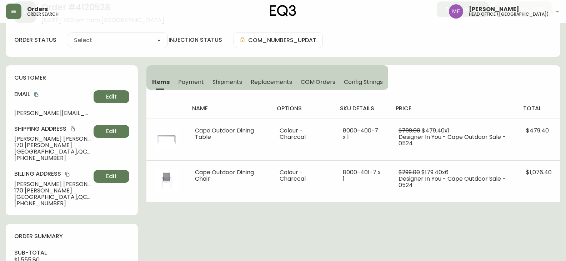
type input "Fully Shipped"
select select "FULLY_SHIPPED"
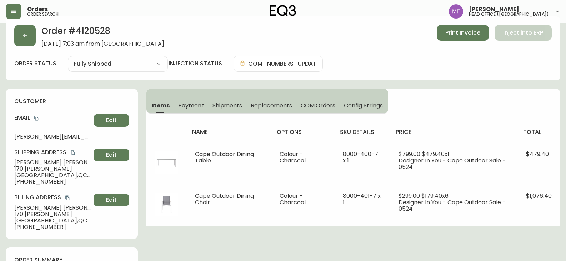
scroll to position [0, 0]
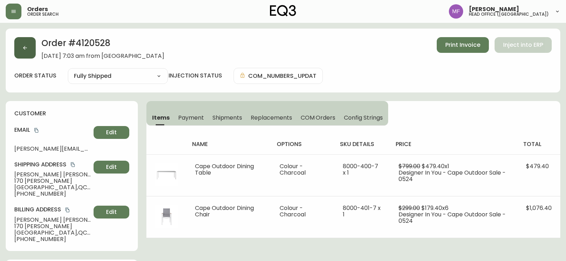
click at [20, 41] on button "button" at bounding box center [24, 47] width 21 height 21
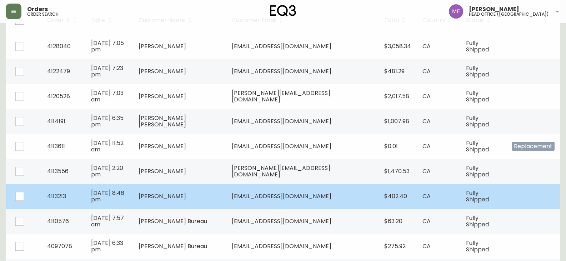
scroll to position [143, 0]
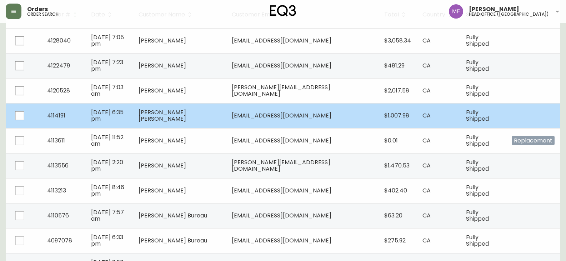
click at [186, 117] on span "Brianna Marie Bogucki" at bounding box center [161, 115] width 47 height 15
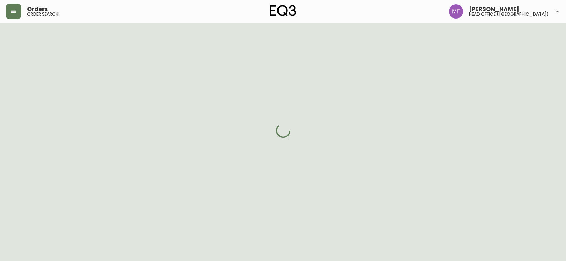
scroll to position [143, 0]
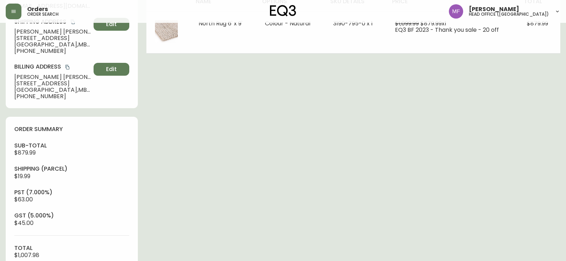
type input "Fully Shipped"
select select "FULLY_SHIPPED"
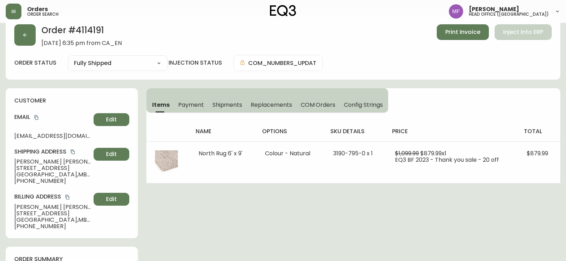
scroll to position [0, 0]
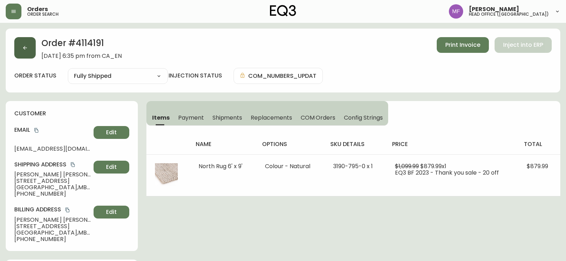
click at [30, 54] on button "button" at bounding box center [24, 47] width 21 height 21
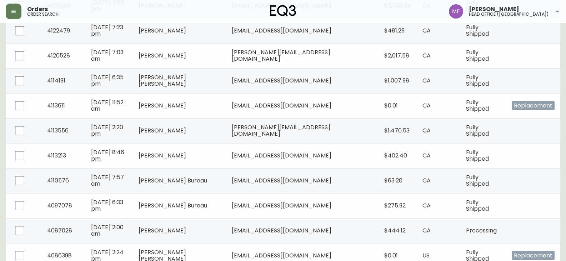
scroll to position [178, 0]
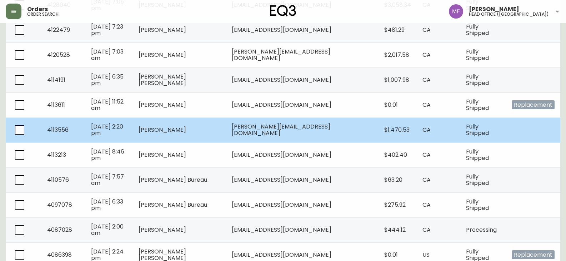
click at [186, 133] on span "Marie Brossard-Racine" at bounding box center [161, 130] width 47 height 8
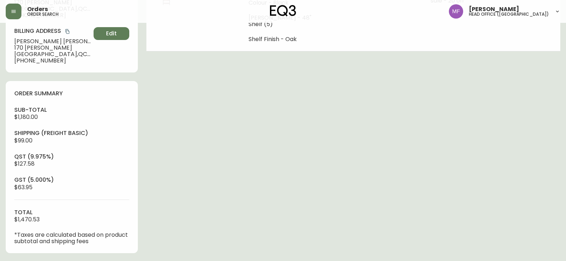
type input "Fully Shipped"
select select "FULLY_SHIPPED"
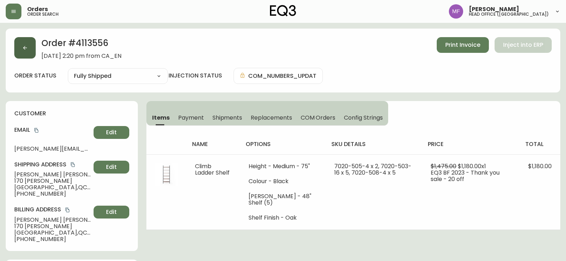
click at [35, 45] on button "button" at bounding box center [24, 47] width 21 height 21
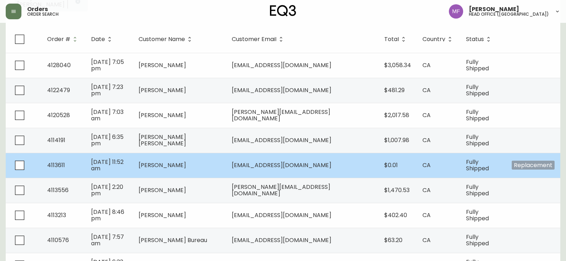
scroll to position [143, 0]
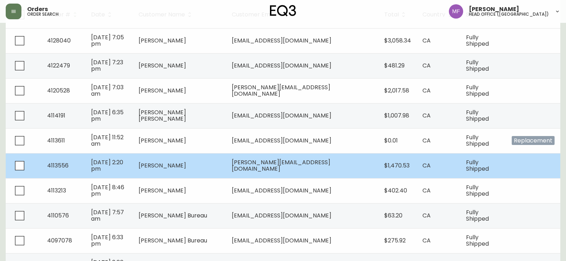
click at [186, 168] on span "Marie Brossard-Racine" at bounding box center [161, 165] width 47 height 8
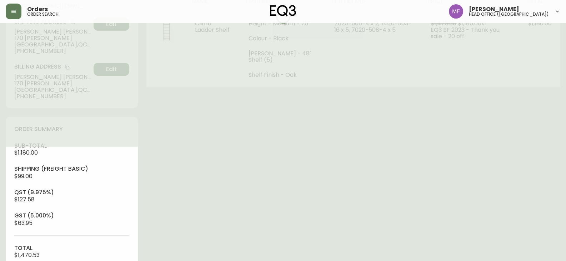
type input "Fully Shipped"
select select "FULLY_SHIPPED"
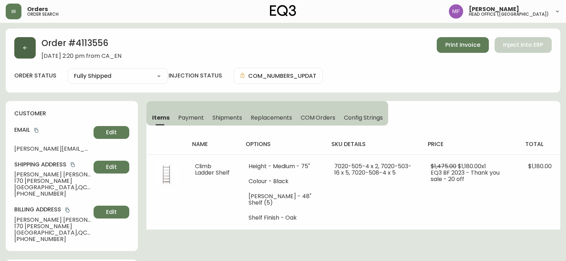
click at [22, 56] on button "button" at bounding box center [24, 47] width 21 height 21
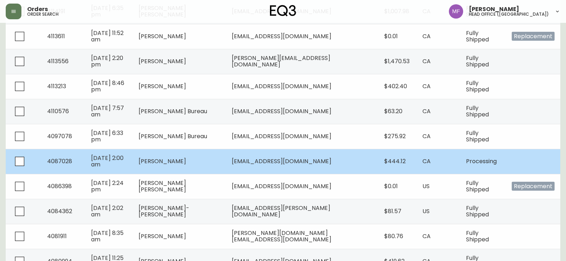
scroll to position [250, 0]
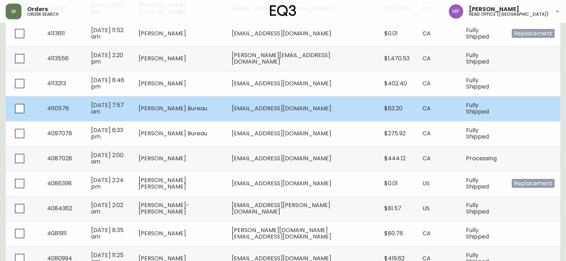
click at [211, 113] on td "Marie Bureau" at bounding box center [179, 108] width 93 height 25
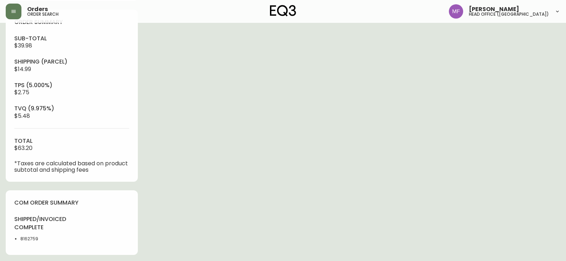
type input "Fully Shipped"
select select "FULLY_SHIPPED"
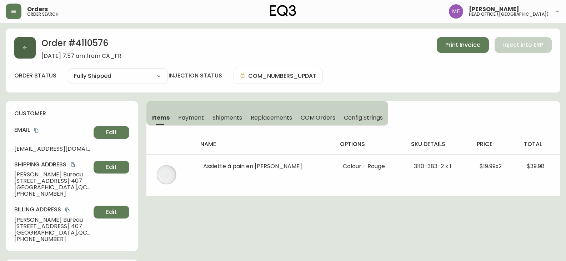
click at [26, 50] on icon "button" at bounding box center [25, 48] width 6 height 6
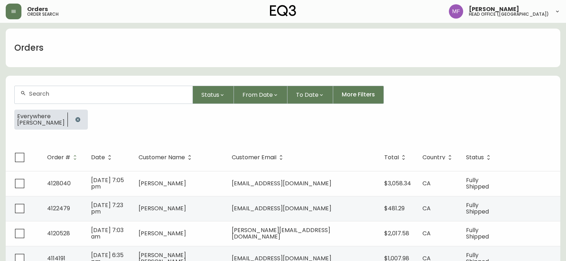
click at [71, 114] on button "button" at bounding box center [78, 119] width 14 height 14
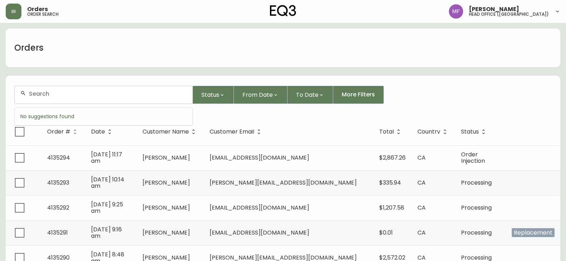
click at [53, 96] on input "text" at bounding box center [108, 93] width 158 height 7
type input "4135064"
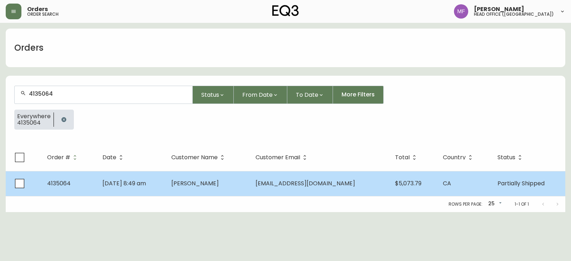
click at [247, 191] on td "Joanne Storsley" at bounding box center [208, 183] width 84 height 25
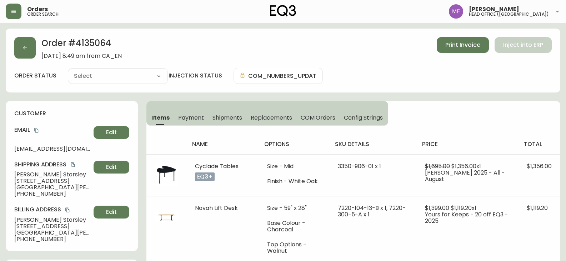
type input "Partially Shipped"
select select "PARTIALLY_SHIPPED"
click at [225, 114] on span "Shipments" at bounding box center [227, 117] width 30 height 7
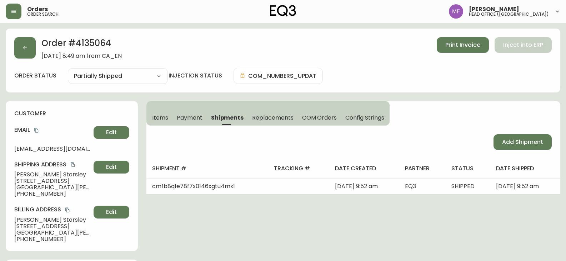
click at [175, 114] on button "Payment" at bounding box center [189, 118] width 34 height 16
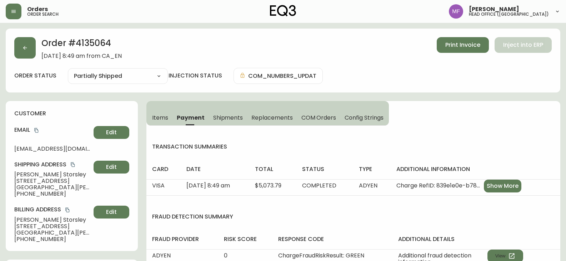
click at [159, 114] on span "Items" at bounding box center [160, 117] width 16 height 7
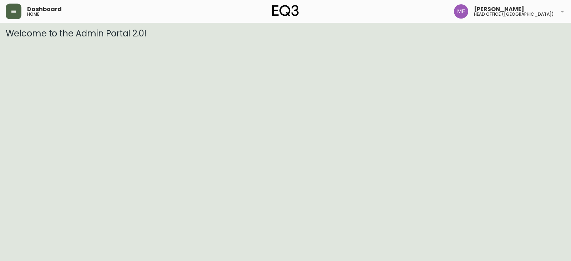
drag, startPoint x: 9, startPoint y: 14, endPoint x: 15, endPoint y: 19, distance: 8.4
click at [9, 14] on button "button" at bounding box center [14, 12] width 16 height 16
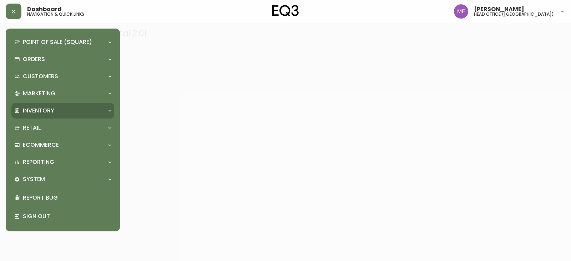
click at [35, 107] on p "Inventory" at bounding box center [38, 111] width 31 height 8
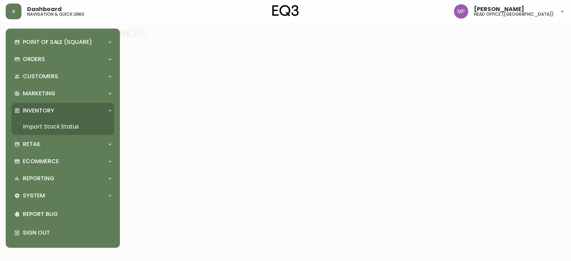
click at [60, 123] on link "Import Stock Status" at bounding box center [62, 126] width 103 height 16
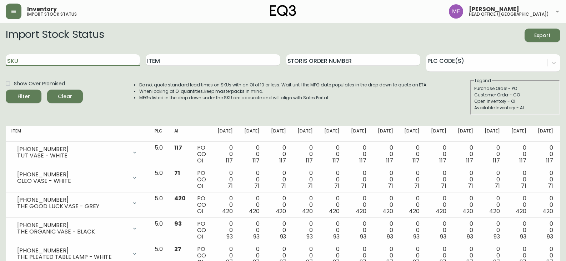
click at [84, 59] on input "SKU" at bounding box center [73, 59] width 134 height 11
paste input "3180-247-1-A"
click at [6, 90] on button "Filter" at bounding box center [24, 97] width 36 height 14
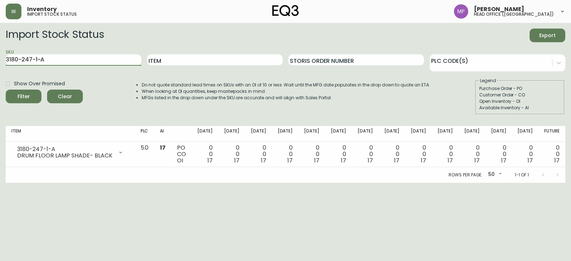
drag, startPoint x: 91, startPoint y: 56, endPoint x: 0, endPoint y: 68, distance: 91.7
click at [0, 68] on main "Import Stock Status Export SKU 3180-247-1-A Item Storis Order Number PLC Code(s…" at bounding box center [285, 103] width 571 height 160
paste input "B"
click at [6, 90] on button "Filter" at bounding box center [24, 97] width 36 height 14
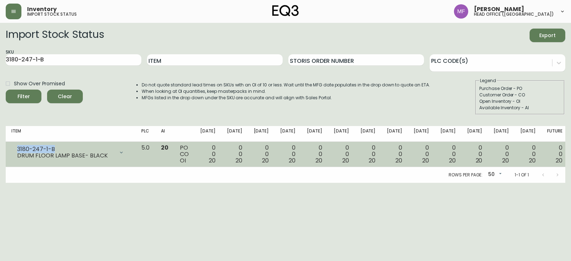
drag, startPoint x: 57, startPoint y: 150, endPoint x: 9, endPoint y: 149, distance: 47.8
click at [9, 149] on td "3180-247-1-B DRUM FLOOR LAMP BASE- BLACK Opening Balance 20 ( Sep 12, 2025 ) Av…" at bounding box center [71, 154] width 130 height 25
copy div "3180-247-1-B"
drag, startPoint x: 108, startPoint y: 156, endPoint x: 17, endPoint y: 156, distance: 91.0
click at [17, 156] on div "DRUM FLOOR LAMP BASE- BLACK" at bounding box center [65, 155] width 97 height 6
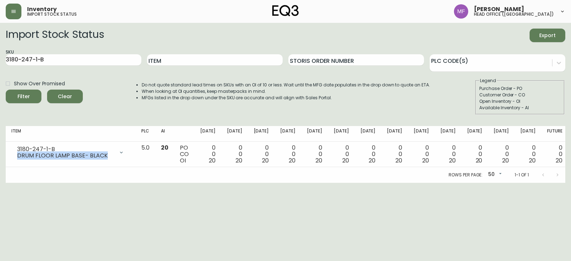
copy div "DRUM FLOOR LAMP BASE- BLACK"
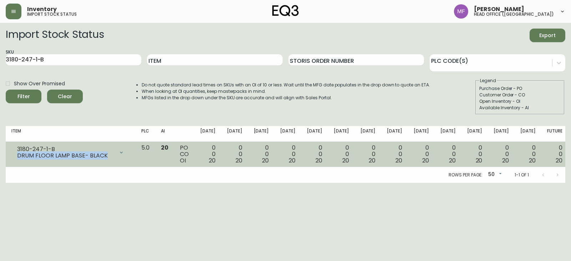
click at [15, 156] on div "3180-247-1-B DRUM FLOOR LAMP BASE- BLACK" at bounding box center [70, 153] width 118 height 16
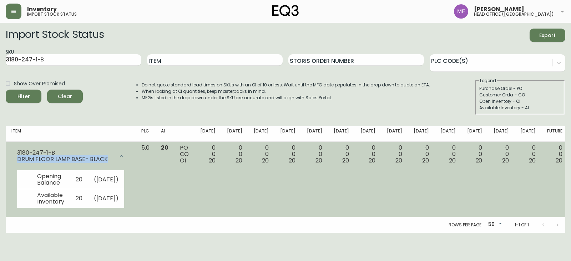
copy div "DRUM FLOOR LAMP BASE- BLACK"
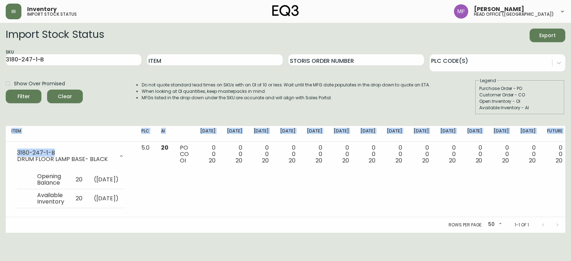
drag, startPoint x: 61, startPoint y: 154, endPoint x: 0, endPoint y: 153, distance: 61.4
click at [0, 153] on main "Import Stock Status Export SKU 3180-247-1-B Item Storis Order Number PLC Code(s…" at bounding box center [285, 128] width 571 height 210
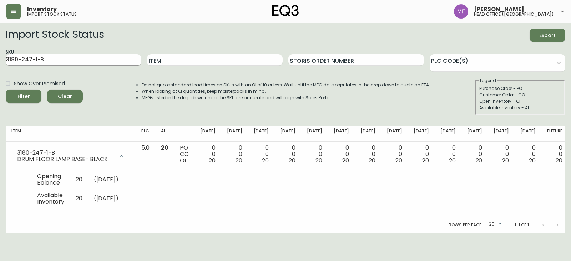
click at [88, 61] on input "3180-247-1-B" at bounding box center [74, 59] width 136 height 11
drag, startPoint x: 88, startPoint y: 61, endPoint x: 0, endPoint y: 65, distance: 88.5
click at [0, 65] on main "Import Stock Status Export SKU 3180-247-1-B Item Storis Order Number PLC Code(s…" at bounding box center [285, 128] width 571 height 210
paste input "020-1000-13"
type input "3020-1000-13"
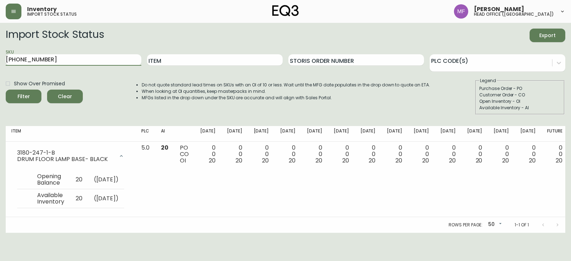
click at [6, 90] on button "Filter" at bounding box center [24, 97] width 36 height 14
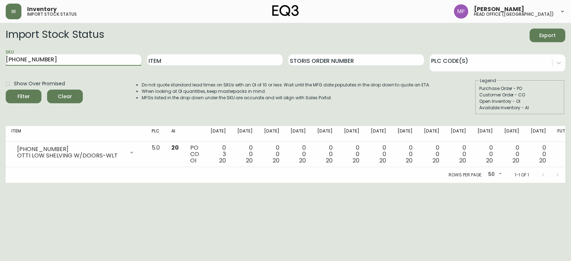
drag, startPoint x: 84, startPoint y: 58, endPoint x: 0, endPoint y: 66, distance: 84.3
click at [0, 66] on main "Import Stock Status Export SKU 3020-1000-13 Item Storis Order Number PLC Code(s…" at bounding box center [285, 103] width 571 height 160
type input "3020-377-13"
click at [6, 90] on button "Filter" at bounding box center [24, 97] width 36 height 14
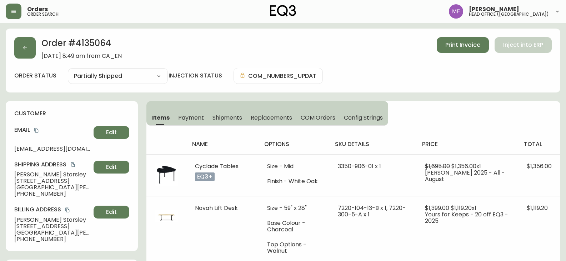
select select "PARTIALLY_SHIPPED"
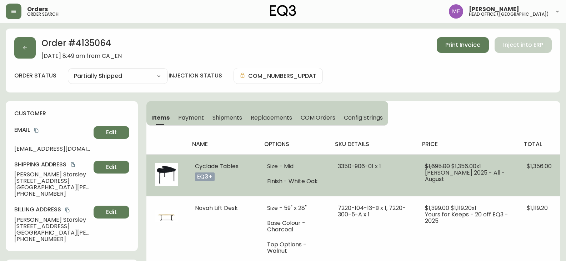
drag, startPoint x: 244, startPoint y: 168, endPoint x: 194, endPoint y: 166, distance: 49.3
click at [194, 166] on td "Cyclade Tables eq3+" at bounding box center [222, 175] width 72 height 42
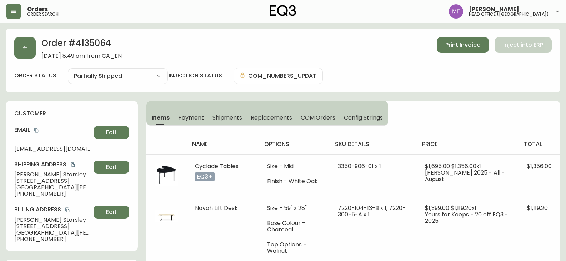
copy span "Cyclade Tables"
click at [104, 46] on h2 "Order # 4135064" at bounding box center [81, 45] width 80 height 16
copy h2 "4135064"
click at [34, 53] on button "button" at bounding box center [24, 47] width 21 height 21
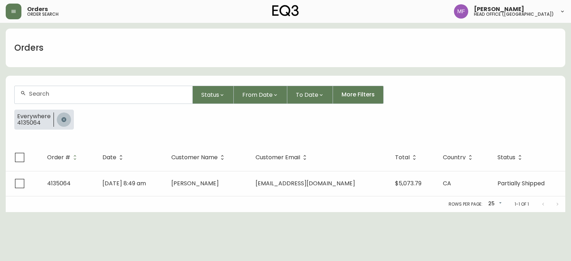
click at [64, 115] on button "button" at bounding box center [64, 119] width 14 height 14
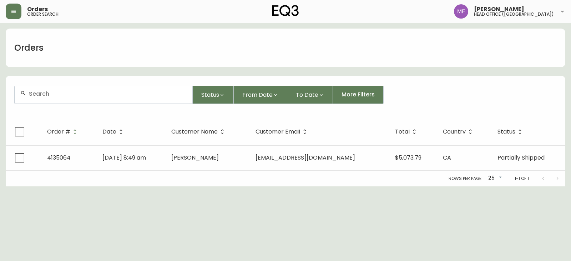
click at [64, 97] on div at bounding box center [104, 94] width 178 height 17
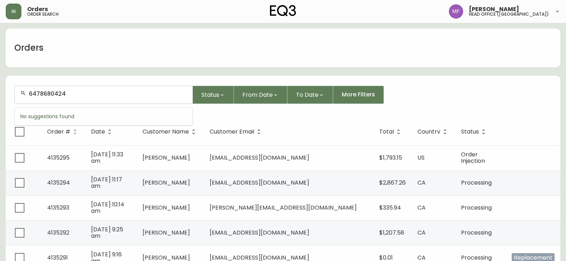
type input "6478680424"
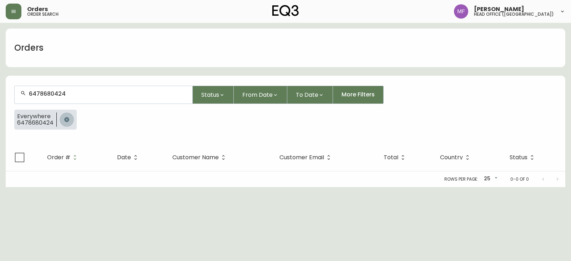
click at [69, 115] on button "button" at bounding box center [67, 119] width 14 height 14
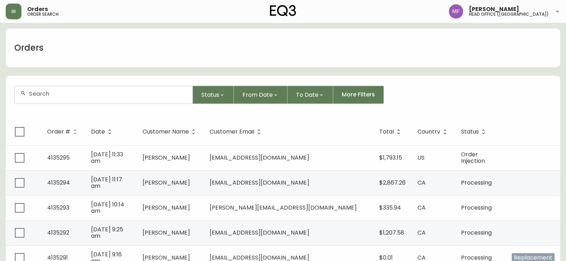
click at [71, 101] on div at bounding box center [104, 94] width 178 height 17
type input "5122001119"
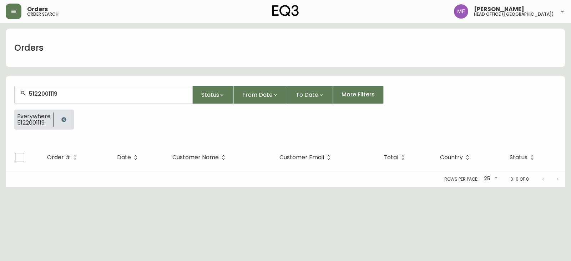
click at [70, 116] on div at bounding box center [64, 120] width 20 height 20
click at [66, 119] on button "button" at bounding box center [64, 119] width 14 height 14
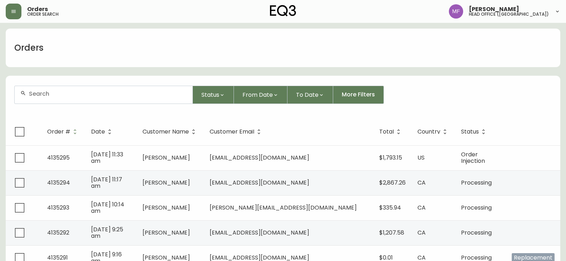
click at [39, 97] on div at bounding box center [104, 94] width 178 height 17
type input "5194963052"
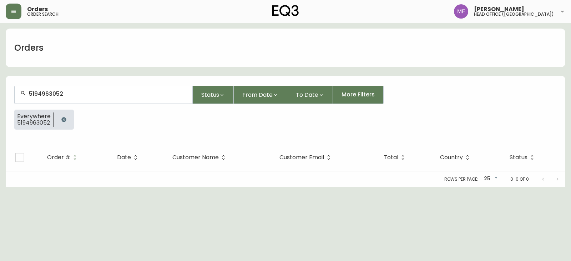
click at [70, 120] on button "button" at bounding box center [64, 119] width 14 height 14
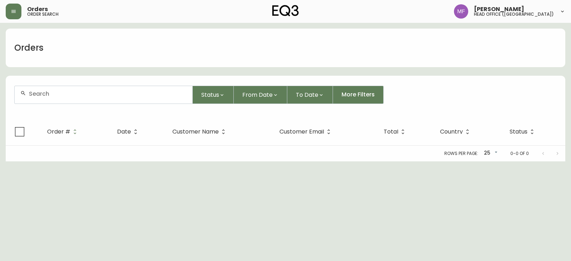
click at [58, 100] on div at bounding box center [104, 94] width 178 height 17
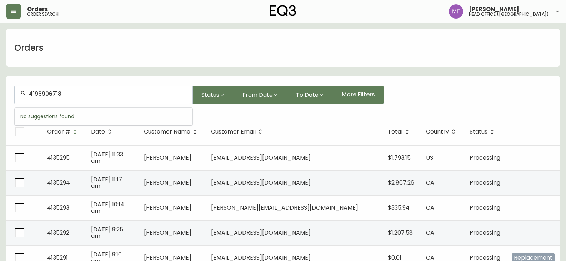
type input "4196906718"
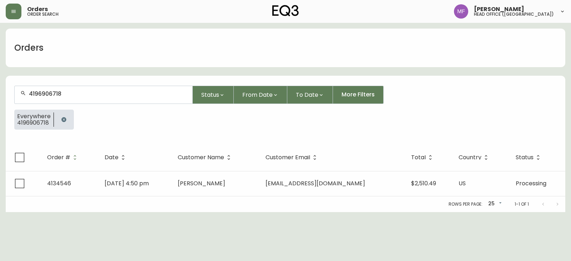
click at [55, 119] on div at bounding box center [64, 120] width 20 height 20
click at [61, 117] on icon "button" at bounding box center [64, 120] width 6 height 6
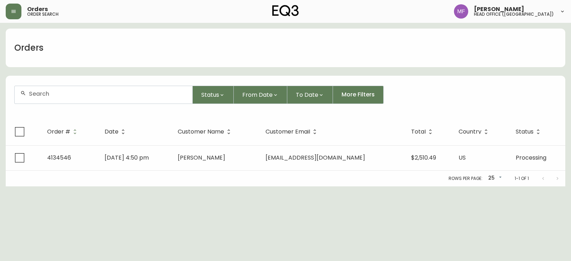
click at [55, 90] on div at bounding box center [104, 94] width 178 height 17
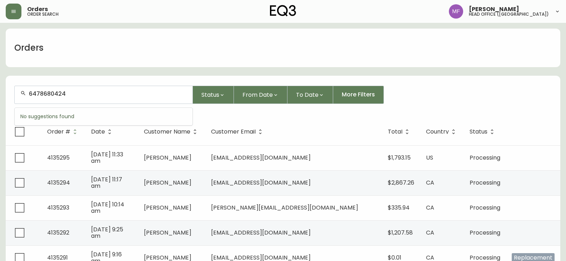
type input "6478680424"
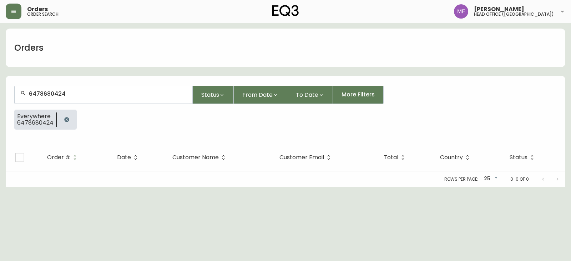
drag, startPoint x: 64, startPoint y: 119, endPoint x: 62, endPoint y: 109, distance: 10.1
click at [64, 119] on icon "button" at bounding box center [66, 119] width 5 height 5
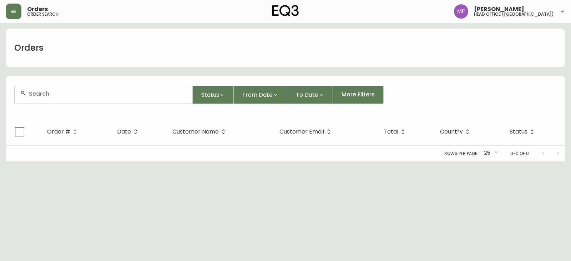
click at [62, 97] on div at bounding box center [104, 94] width 178 height 17
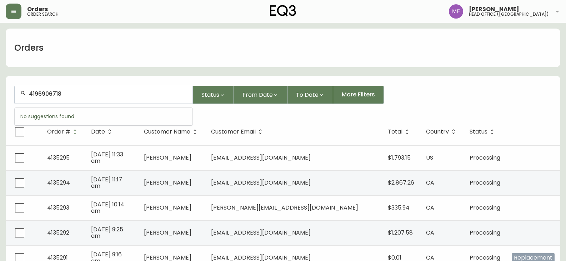
type input "4196906718"
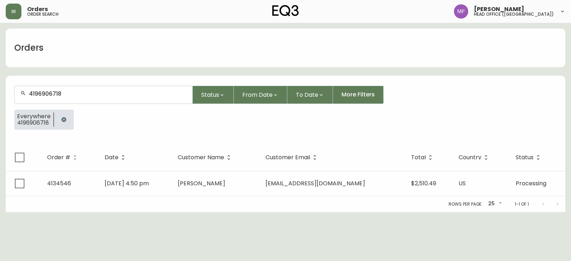
drag, startPoint x: 63, startPoint y: 120, endPoint x: 61, endPoint y: 113, distance: 6.6
click at [63, 120] on icon "button" at bounding box center [64, 120] width 6 height 6
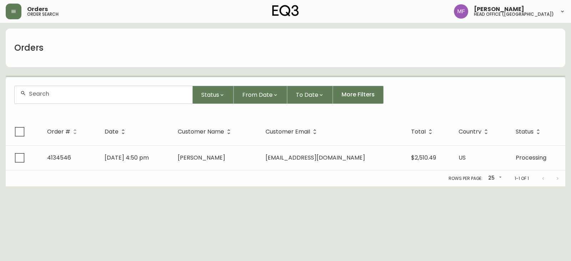
click at [61, 92] on input "text" at bounding box center [108, 93] width 158 height 7
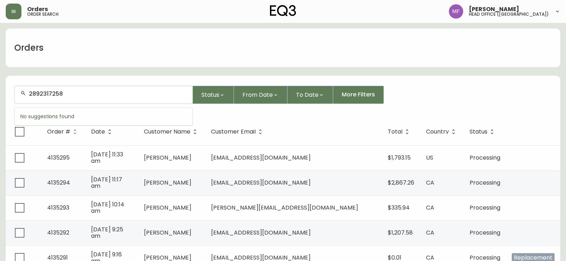
type input "2892317258"
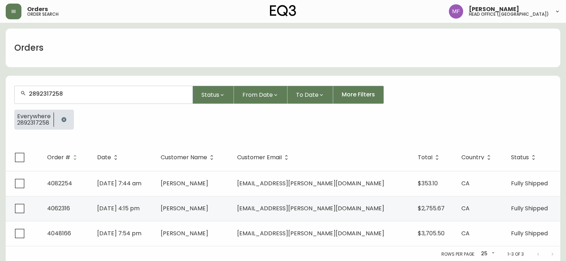
click at [64, 121] on icon "button" at bounding box center [63, 119] width 5 height 5
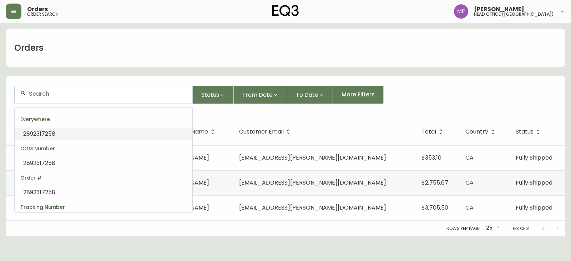
click at [53, 96] on input "text" at bounding box center [108, 93] width 158 height 7
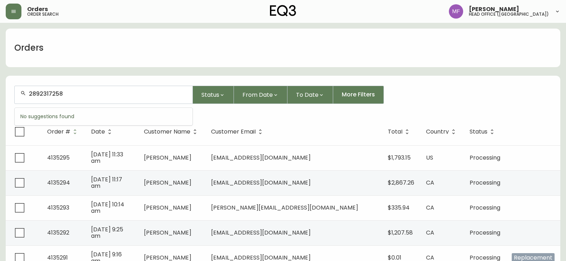
type input "2892317258"
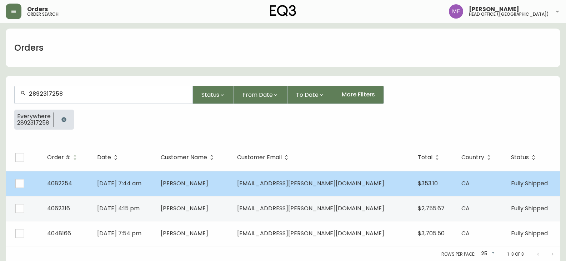
click at [195, 182] on span "Catherine Gordon-Campbell" at bounding box center [184, 183] width 47 height 8
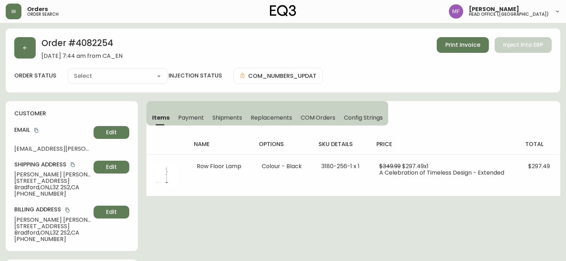
type input "Fully Shipped"
select select "FULLY_SHIPPED"
click at [36, 130] on icon "copy" at bounding box center [36, 130] width 4 height 5
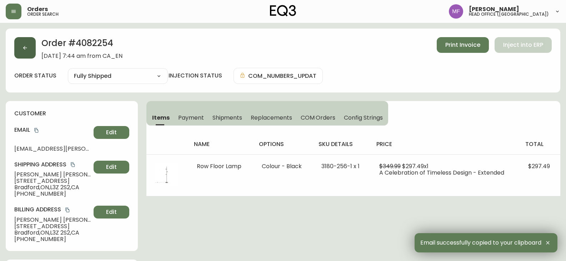
click at [27, 42] on button "button" at bounding box center [24, 47] width 21 height 21
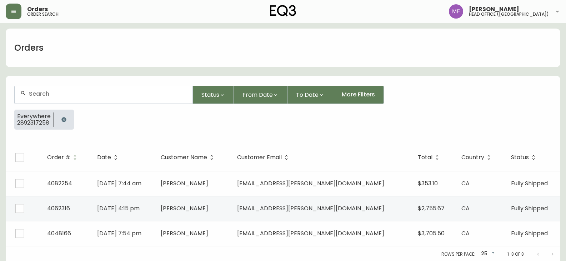
drag, startPoint x: 57, startPoint y: 119, endPoint x: 60, endPoint y: 103, distance: 16.2
click at [58, 118] on button "button" at bounding box center [64, 119] width 14 height 14
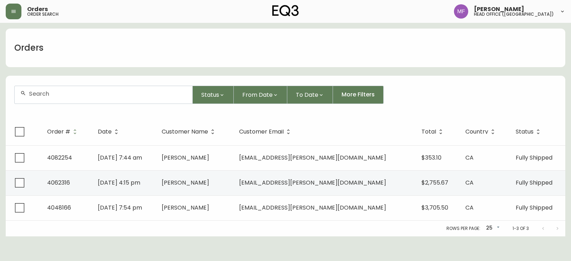
click at [60, 101] on div at bounding box center [104, 94] width 178 height 17
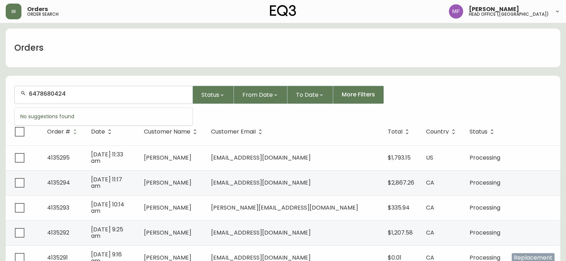
type input "6478680424"
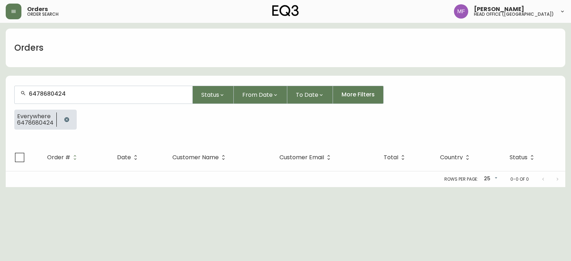
click at [66, 118] on icon "button" at bounding box center [66, 119] width 5 height 5
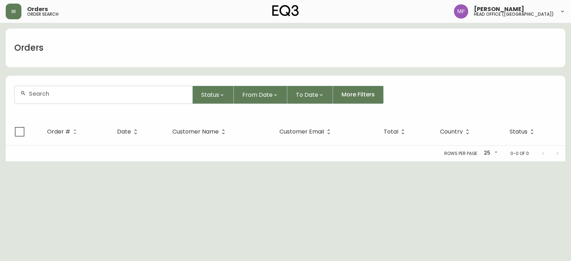
drag, startPoint x: 67, startPoint y: 99, endPoint x: 70, endPoint y: 102, distance: 3.8
click at [67, 98] on div at bounding box center [104, 94] width 178 height 17
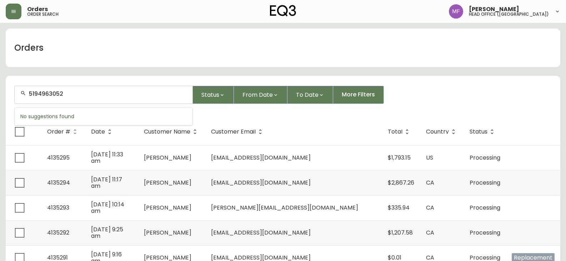
type input "5194963052"
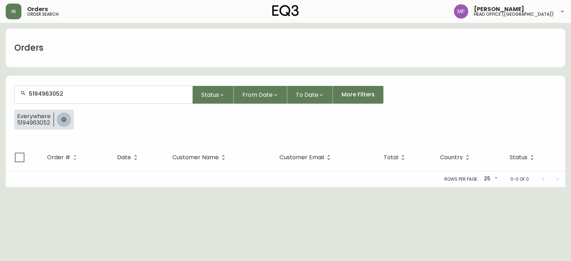
click at [62, 116] on button "button" at bounding box center [64, 119] width 14 height 14
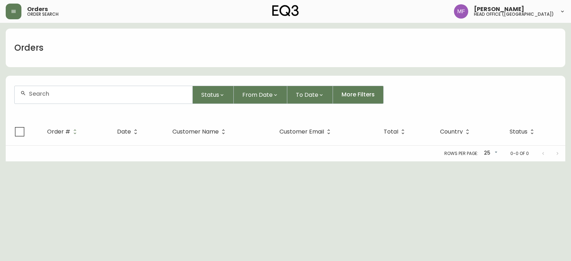
click at [56, 100] on div at bounding box center [104, 94] width 178 height 17
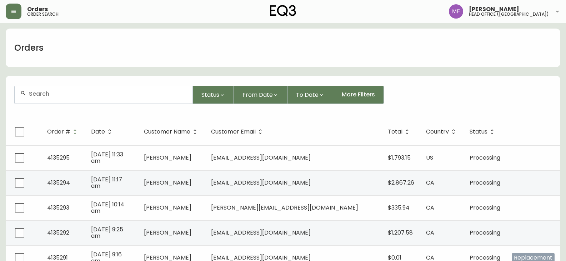
paste input "4134640"
type input "4134640"
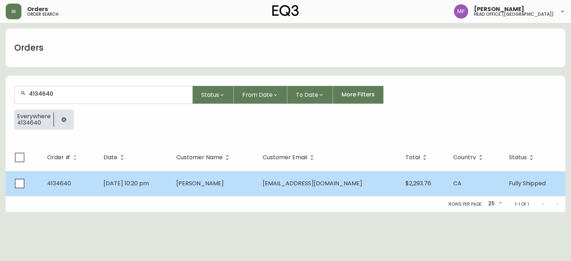
click at [257, 180] on td "Lindsay Morphy" at bounding box center [214, 183] width 86 height 25
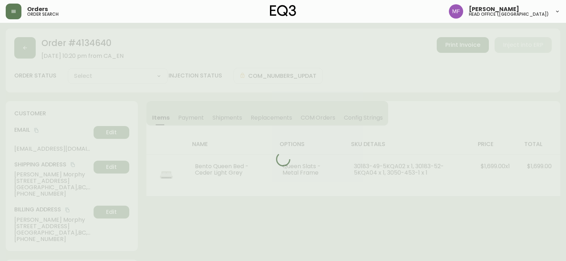
type input "Fully Shipped"
select select "FULLY_SHIPPED"
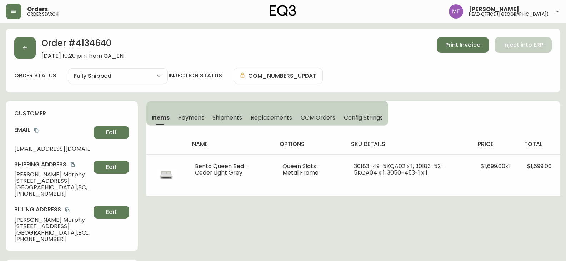
click at [106, 42] on h2 "Order # 4134640" at bounding box center [82, 45] width 82 height 16
copy h2 "4134640"
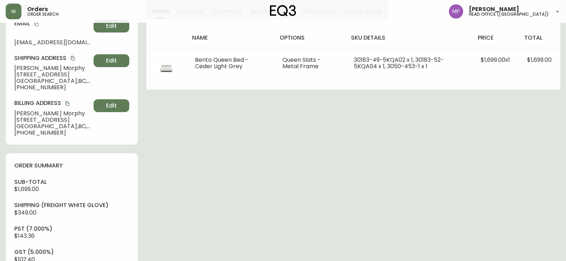
scroll to position [107, 0]
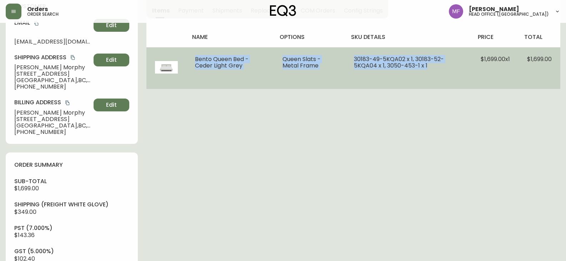
drag, startPoint x: 196, startPoint y: 56, endPoint x: 444, endPoint y: 64, distance: 248.5
click at [444, 64] on tr "Bento Queen Bed - Ceder Light Grey Queen Slats - Metal Frame 30183-49-5KQA02 x …" at bounding box center [353, 68] width 414 height 42
copy tr "Bento Queen Bed - Ceder Light Grey Queen Slats - Metal Frame 30183-49-5KQA02 x …"
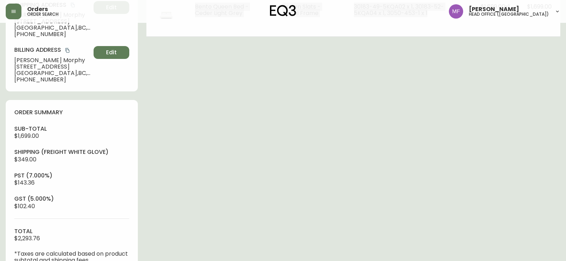
scroll to position [250, 0]
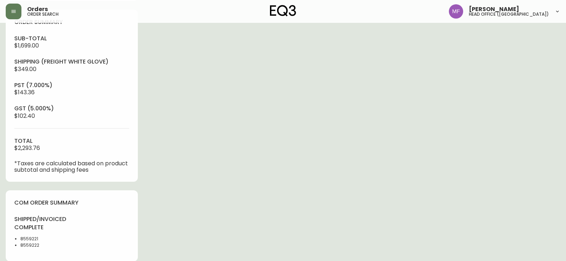
click at [27, 238] on li "8559221" at bounding box center [43, 238] width 47 height 6
copy li "8559221"
drag, startPoint x: 337, startPoint y: 161, endPoint x: 352, endPoint y: 156, distance: 16.4
click at [338, 161] on div "Order # 4134640 August 13, 2025 at 10:20 pm from CA_EN Print Invoice Inject int…" at bounding box center [283, 142] width 554 height 727
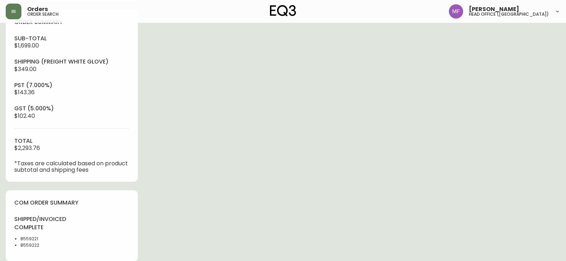
click at [26, 247] on li "8559222" at bounding box center [43, 245] width 47 height 6
copy li "8559222"
click at [382, 188] on div "Order # 4134640 August 13, 2025 at 10:20 pm from CA_EN Print Invoice Inject int…" at bounding box center [283, 142] width 554 height 727
click at [387, 184] on div "Order # 4134640 August 13, 2025 at 10:20 pm from CA_EN Print Invoice Inject int…" at bounding box center [283, 142] width 554 height 727
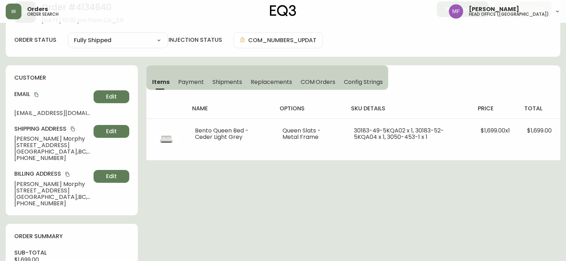
scroll to position [0, 0]
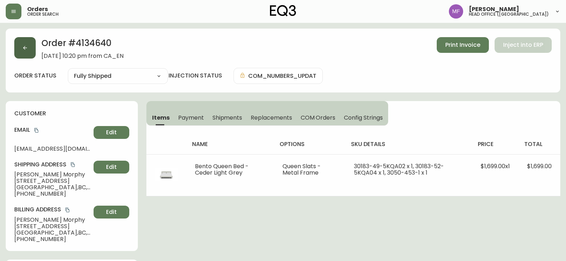
click at [30, 41] on button "button" at bounding box center [24, 47] width 21 height 21
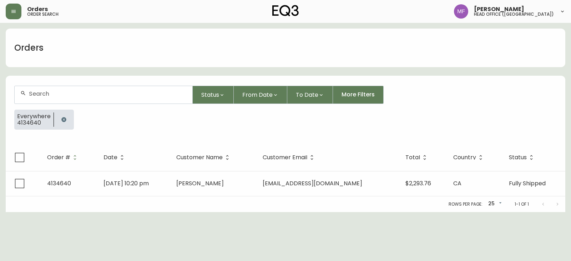
click at [60, 116] on button "button" at bounding box center [64, 119] width 14 height 14
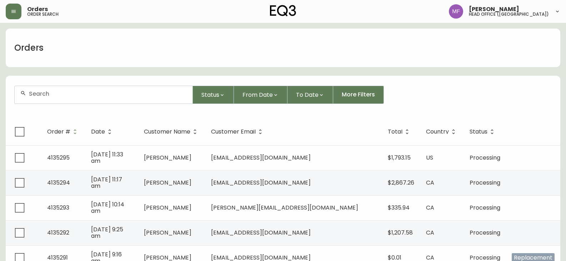
click at [56, 96] on input "text" at bounding box center [108, 93] width 158 height 7
type input "humbke psychological services"
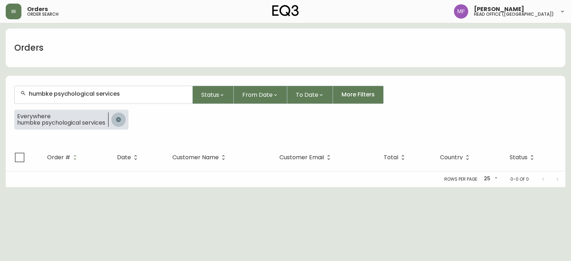
click at [118, 121] on icon "button" at bounding box center [119, 120] width 6 height 6
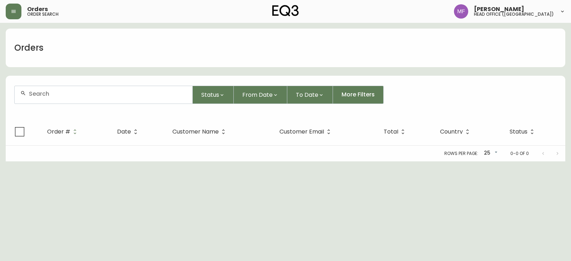
click at [97, 98] on div at bounding box center [104, 94] width 178 height 17
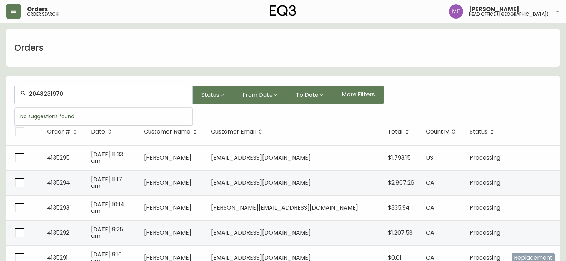
type input "2048231970"
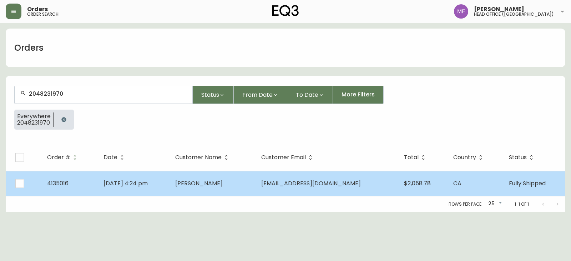
click at [169, 188] on td "[DATE] 4:24 pm" at bounding box center [134, 183] width 72 height 25
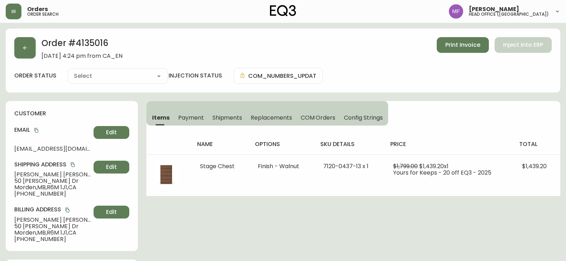
type input "Fully Shipped"
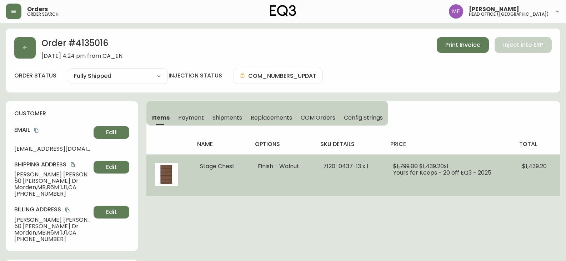
select select "FULLY_SHIPPED"
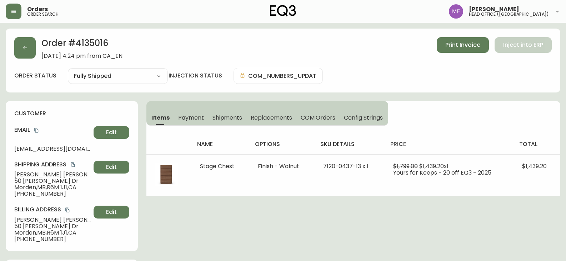
click at [226, 116] on span "Shipments" at bounding box center [227, 117] width 30 height 7
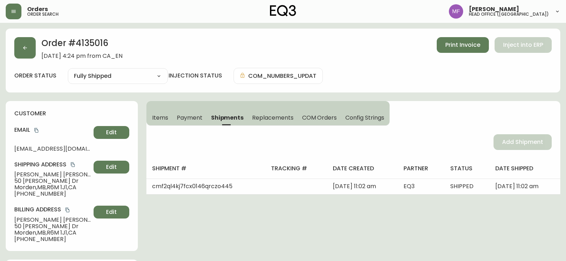
click at [273, 120] on span "Replacements" at bounding box center [272, 117] width 41 height 7
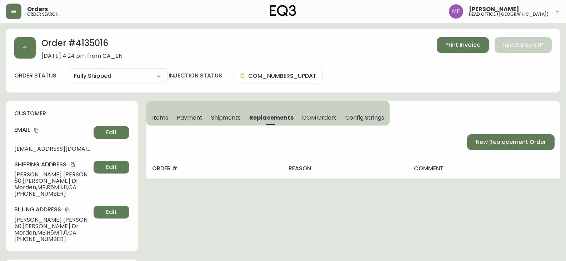
click at [230, 118] on span "Shipments" at bounding box center [226, 117] width 30 height 7
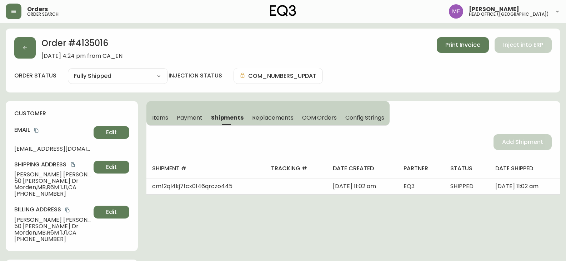
click at [158, 112] on button "Items" at bounding box center [159, 118] width 26 height 16
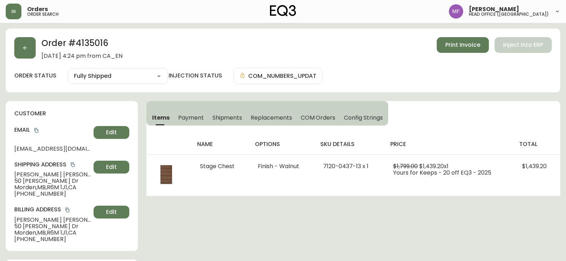
click at [224, 119] on span "Shipments" at bounding box center [227, 117] width 30 height 7
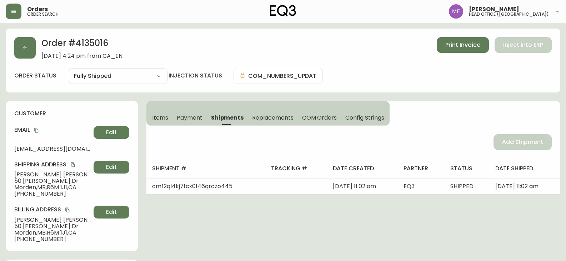
click at [168, 120] on button "Items" at bounding box center [159, 118] width 26 height 16
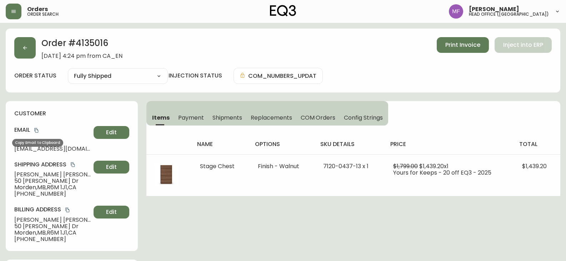
click at [37, 130] on icon "copy" at bounding box center [36, 130] width 5 height 5
click at [221, 118] on span "Shipments" at bounding box center [227, 117] width 30 height 7
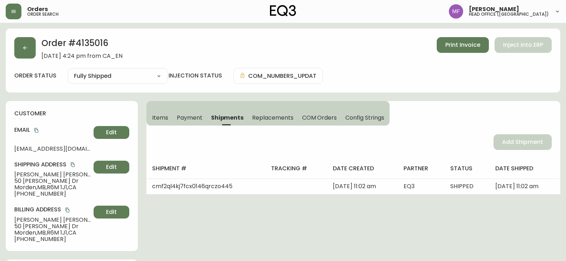
click at [84, 47] on h2 "Order # 4135016" at bounding box center [81, 45] width 81 height 16
copy h2 "4135016"
drag, startPoint x: 56, startPoint y: 175, endPoint x: 15, endPoint y: 175, distance: 40.7
click at [15, 175] on span "Carla Peters" at bounding box center [52, 174] width 76 height 6
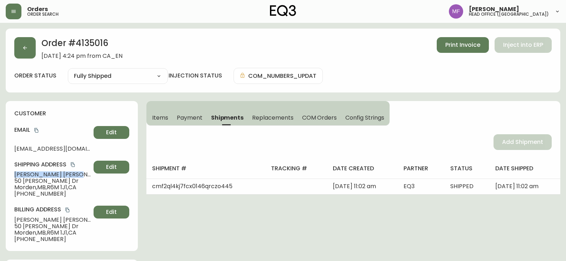
copy span "Carla Peters"
click at [84, 46] on h2 "Order # 4135016" at bounding box center [81, 45] width 81 height 16
copy h2 "4135016"
click at [154, 120] on span "Items" at bounding box center [160, 117] width 16 height 7
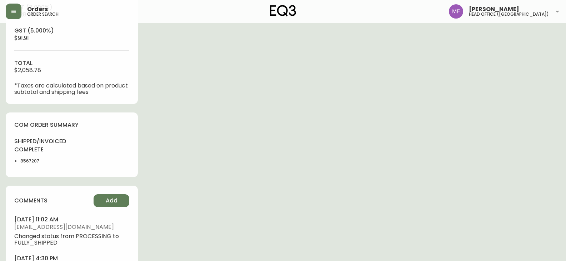
scroll to position [379, 0]
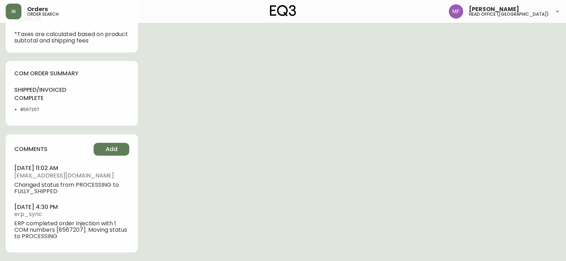
click at [21, 109] on li "8567207" at bounding box center [43, 109] width 47 height 6
click at [22, 109] on li "8567207" at bounding box center [43, 109] width 47 height 6
copy li "8567207"
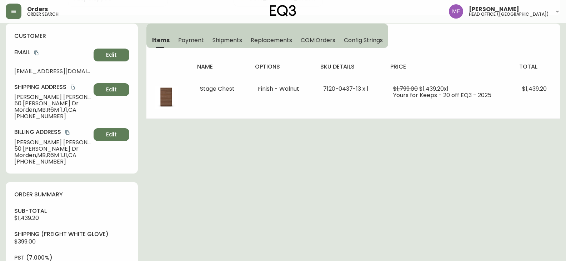
scroll to position [22, 0]
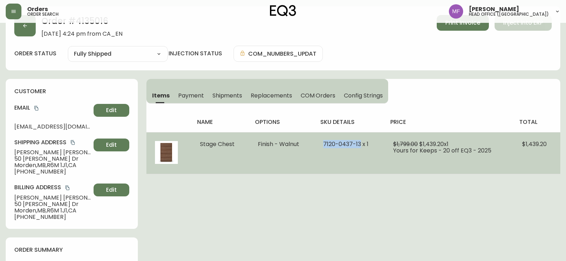
drag, startPoint x: 361, startPoint y: 142, endPoint x: 323, endPoint y: 143, distance: 38.5
click at [323, 143] on td "7120-0437-13 x 1" at bounding box center [349, 153] width 70 height 42
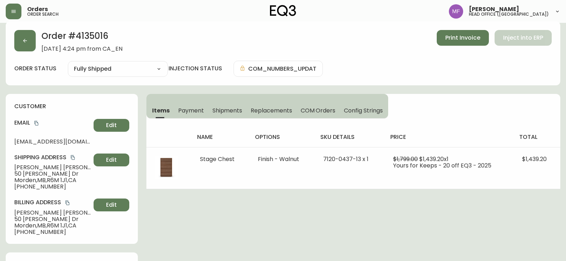
scroll to position [0, 0]
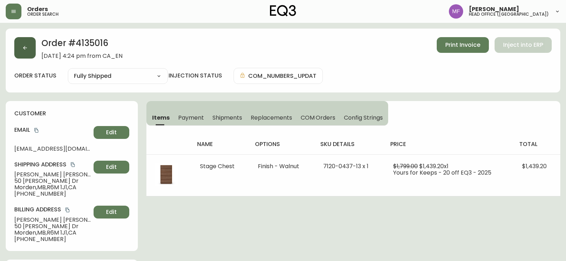
click at [21, 55] on button "button" at bounding box center [24, 47] width 21 height 21
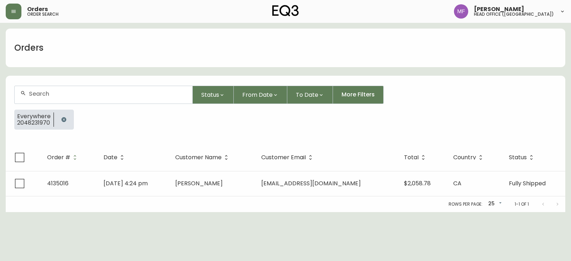
click at [62, 116] on button "button" at bounding box center [64, 119] width 14 height 14
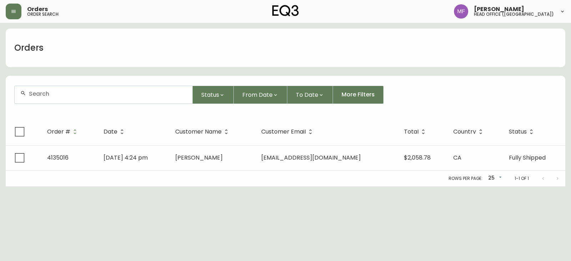
click at [60, 101] on div at bounding box center [104, 94] width 178 height 17
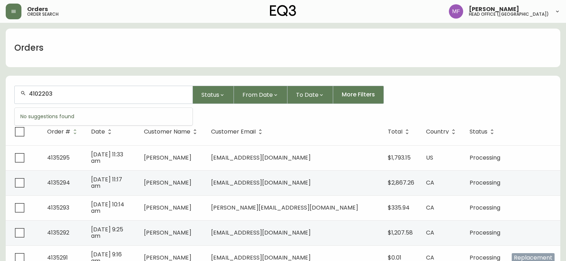
type input "4102203"
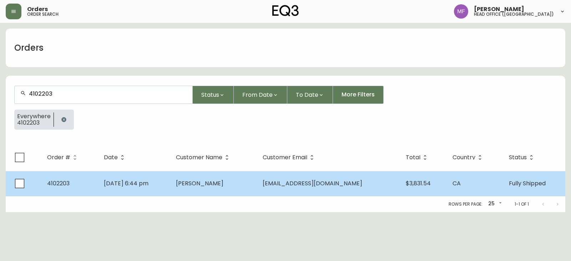
click at [248, 190] on td "[PERSON_NAME]" at bounding box center [213, 183] width 87 height 25
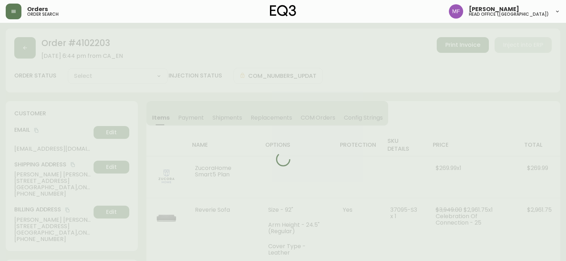
type input "Fully Shipped"
select select "FULLY_SHIPPED"
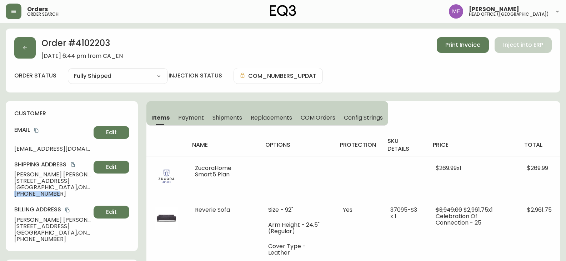
drag, startPoint x: 55, startPoint y: 195, endPoint x: 14, endPoint y: 194, distance: 41.4
click at [14, 194] on div "customer Email bc_graham@icloud.com Edit Shipping Address Benjamin Graham 331 M…" at bounding box center [72, 176] width 132 height 150
click at [231, 116] on span "Shipments" at bounding box center [227, 117] width 30 height 7
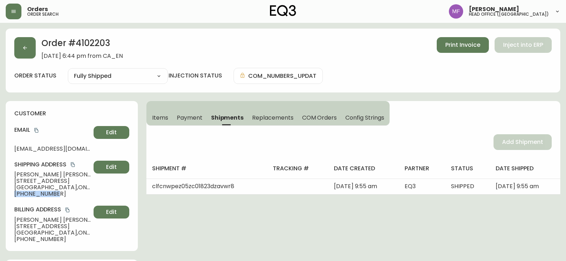
click at [160, 117] on span "Items" at bounding box center [160, 117] width 16 height 7
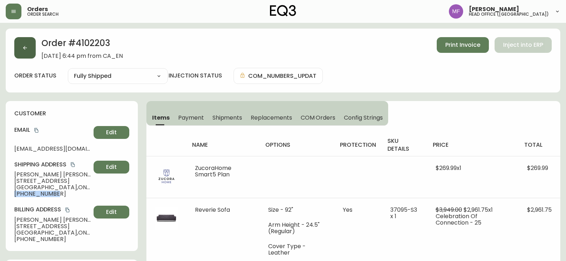
click at [30, 47] on button "button" at bounding box center [24, 47] width 21 height 21
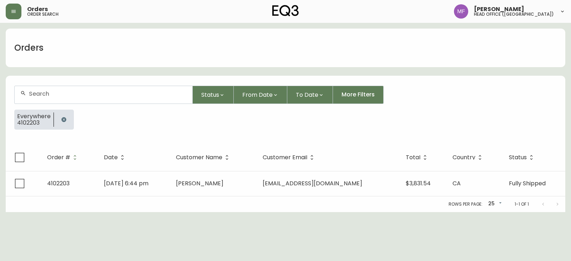
click at [63, 120] on icon "button" at bounding box center [63, 119] width 5 height 5
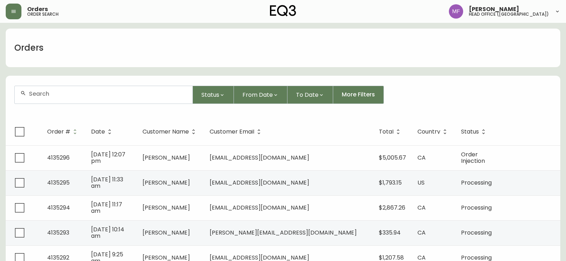
click at [58, 100] on div at bounding box center [104, 94] width 178 height 17
paste input "4135016"
type input "4135016"
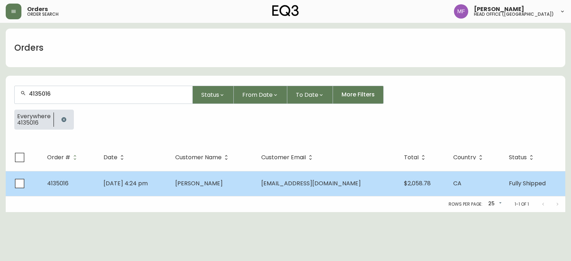
click at [240, 194] on td "[PERSON_NAME]" at bounding box center [212, 183] width 86 height 25
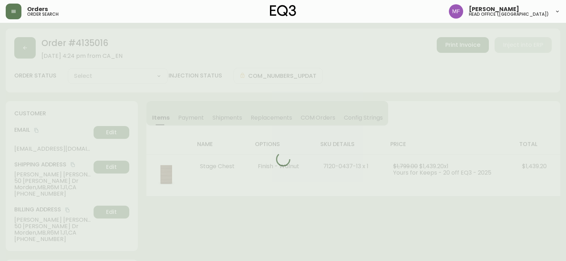
type input "Fully Shipped"
select select "FULLY_SHIPPED"
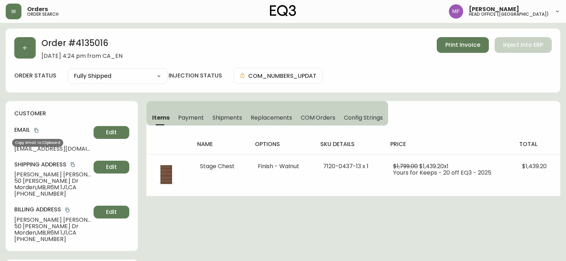
click at [36, 128] on icon "copy" at bounding box center [36, 130] width 5 height 5
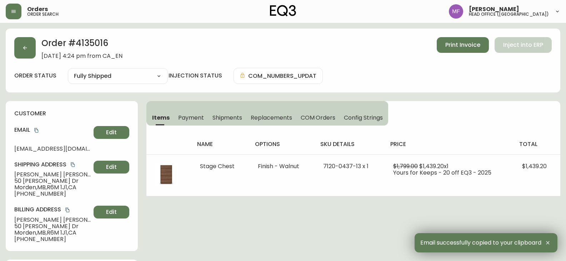
drag, startPoint x: 54, startPoint y: 175, endPoint x: 48, endPoint y: 173, distance: 6.2
click at [48, 173] on span "Carla Peters" at bounding box center [52, 174] width 76 height 6
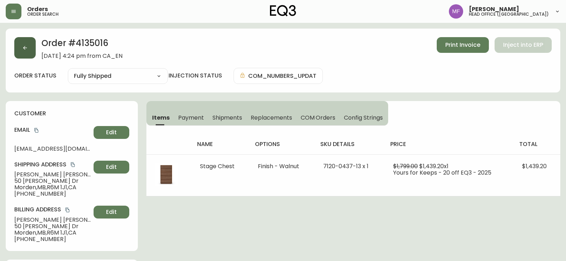
click at [29, 51] on button "button" at bounding box center [24, 47] width 21 height 21
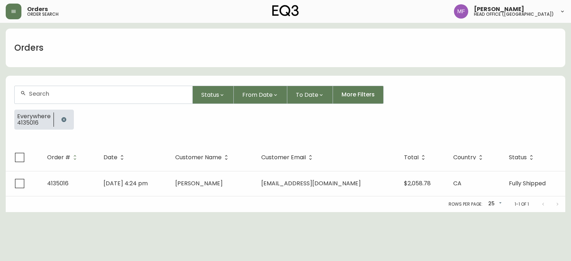
drag, startPoint x: 59, startPoint y: 116, endPoint x: 56, endPoint y: 106, distance: 10.6
click at [59, 116] on button "button" at bounding box center [64, 119] width 14 height 14
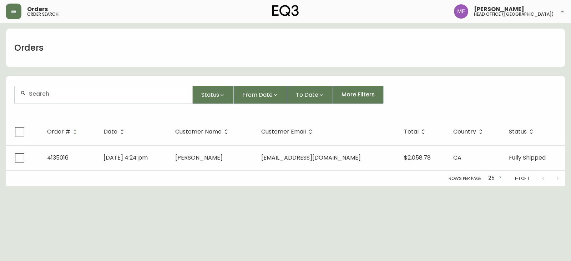
click at [55, 98] on div at bounding box center [104, 94] width 178 height 17
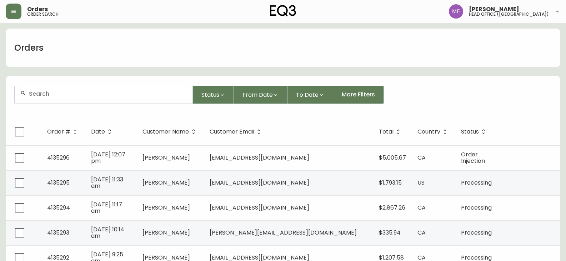
paste input "4134423"
type input "4134423"
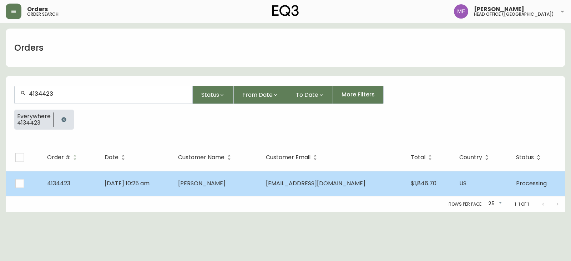
click at [199, 193] on td "Kris Van Schepen" at bounding box center [216, 183] width 88 height 25
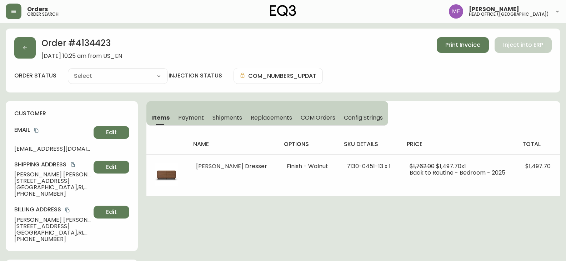
type input "Processing"
select select "PROCESSING"
click at [24, 43] on button "button" at bounding box center [24, 47] width 21 height 21
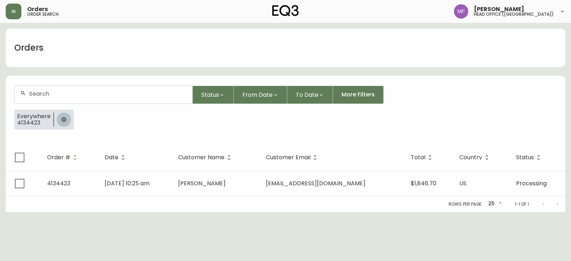
click at [66, 117] on button "button" at bounding box center [64, 119] width 14 height 14
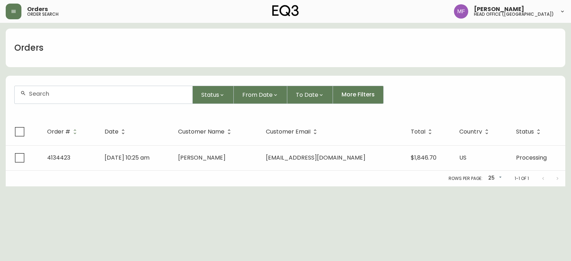
click at [59, 104] on form "Status From Date To Date More Filters" at bounding box center [285, 97] width 559 height 41
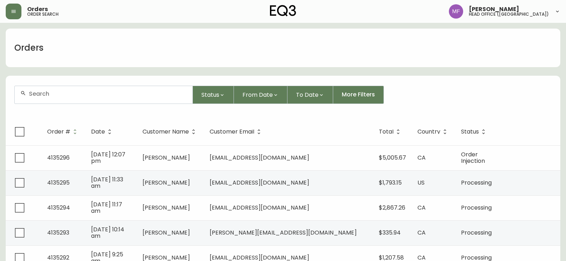
click at [66, 95] on input "text" at bounding box center [108, 93] width 158 height 7
type input "4196906718"
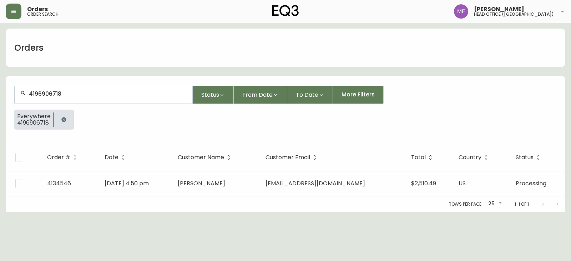
drag, startPoint x: 62, startPoint y: 121, endPoint x: 62, endPoint y: 110, distance: 11.1
click at [62, 121] on icon "button" at bounding box center [63, 119] width 5 height 5
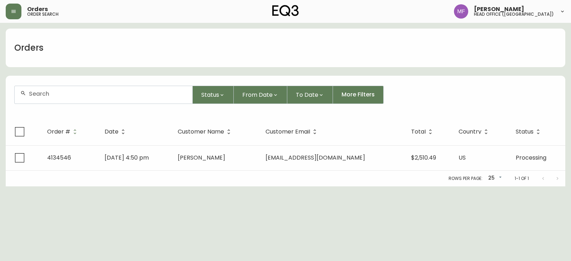
click at [64, 98] on div at bounding box center [104, 94] width 178 height 17
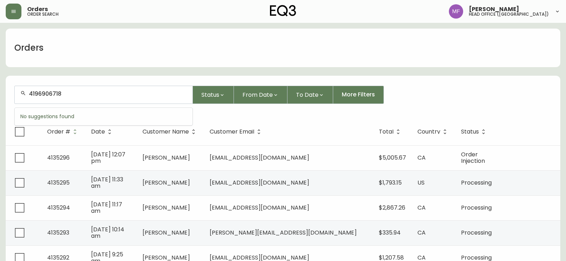
type input "4196906718"
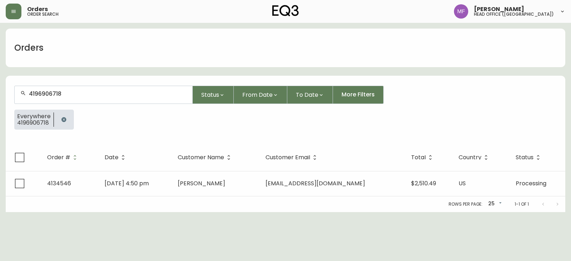
drag, startPoint x: 62, startPoint y: 121, endPoint x: 63, endPoint y: 105, distance: 15.7
click at [62, 121] on icon "button" at bounding box center [64, 120] width 6 height 6
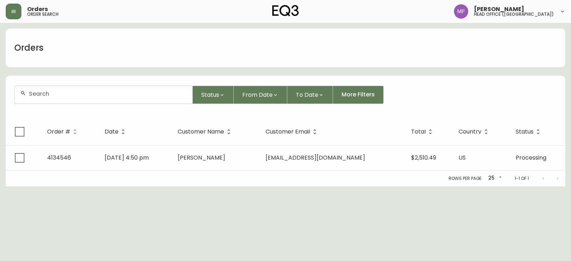
click at [63, 97] on div at bounding box center [104, 94] width 178 height 17
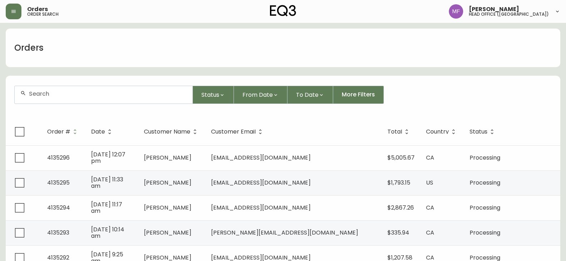
paste input "4132980"
type input "4132980"
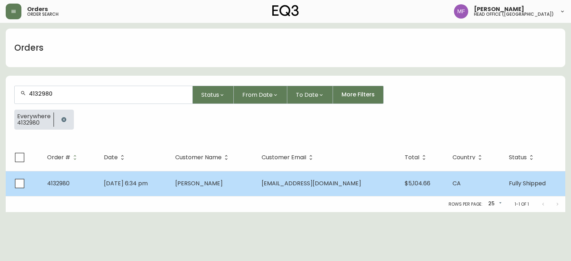
click at [169, 184] on td "May 15 2025, 6:34 pm" at bounding box center [133, 183] width 71 height 25
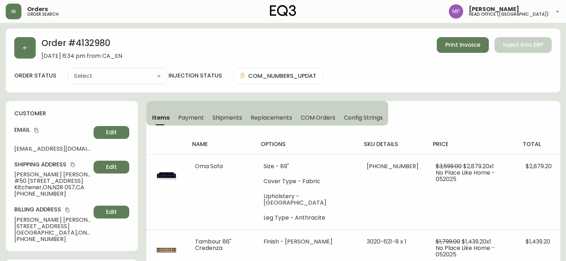
type input "Fully Shipped"
select select "FULLY_SHIPPED"
click at [234, 121] on span "Shipments" at bounding box center [227, 117] width 30 height 7
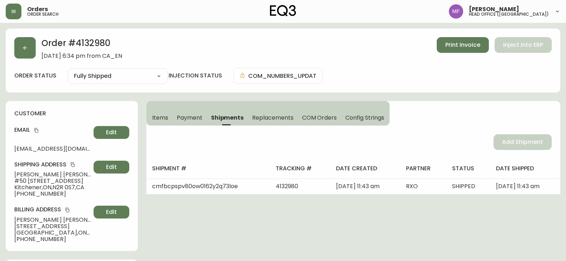
click at [90, 38] on h2 "Order # 4132980" at bounding box center [81, 45] width 81 height 16
click at [155, 116] on span "Items" at bounding box center [160, 117] width 16 height 7
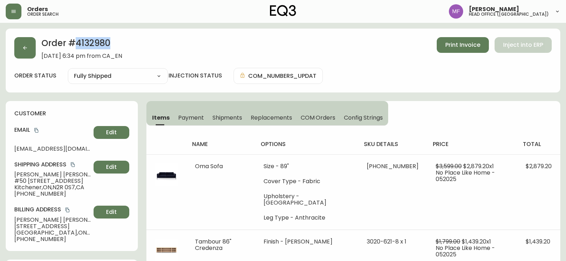
click at [77, 41] on h2 "Order # 4132980" at bounding box center [81, 45] width 81 height 16
drag, startPoint x: 56, startPoint y: 176, endPoint x: 10, endPoint y: 176, distance: 45.7
click at [10, 176] on div "customer Email phoebemillerdesign@gmail.com Edit Shipping Address Phoebe Miller…" at bounding box center [72, 176] width 132 height 150
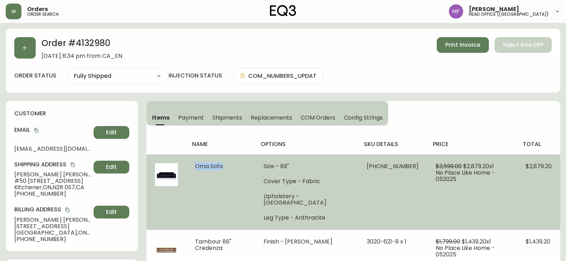
drag, startPoint x: 228, startPoint y: 167, endPoint x: 192, endPoint y: 167, distance: 36.0
click at [192, 167] on td "Oma Sofa" at bounding box center [220, 191] width 69 height 75
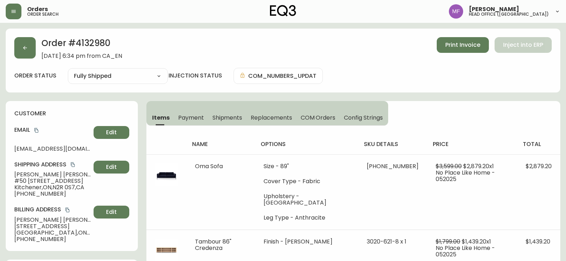
click at [95, 45] on h2 "Order # 4132980" at bounding box center [81, 45] width 81 height 16
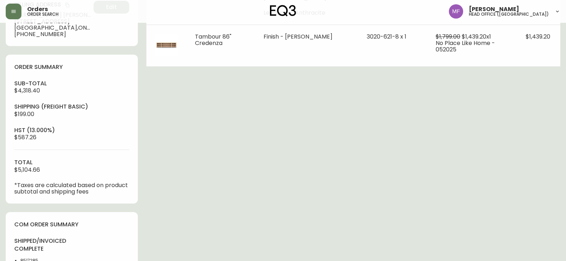
scroll to position [250, 0]
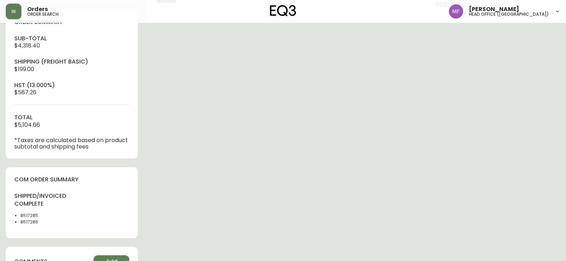
click at [29, 217] on li "8517285" at bounding box center [43, 215] width 47 height 6
drag, startPoint x: 317, startPoint y: 166, endPoint x: 319, endPoint y: 162, distance: 4.8
click at [318, 166] on div "Order # 4132980 May 15, 2025 at 6:34 pm from CA_EN Print Invoice Inject into ER…" at bounding box center [283, 124] width 554 height 691
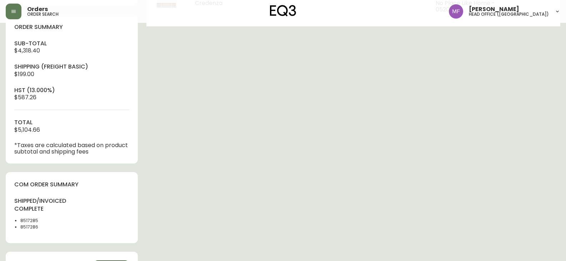
scroll to position [36, 0]
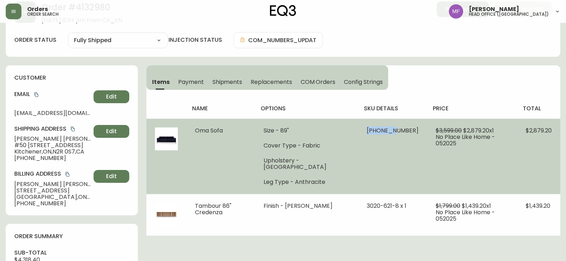
drag, startPoint x: 390, startPoint y: 131, endPoint x: 368, endPoint y: 130, distance: 22.9
click at [368, 130] on span "30151-01 x 1" at bounding box center [392, 130] width 52 height 8
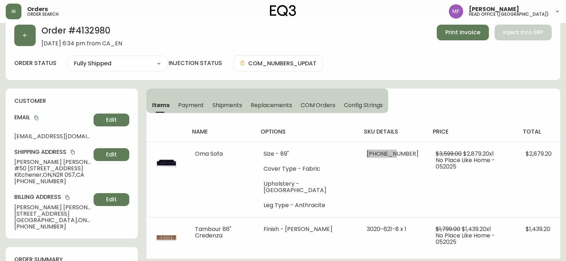
scroll to position [0, 0]
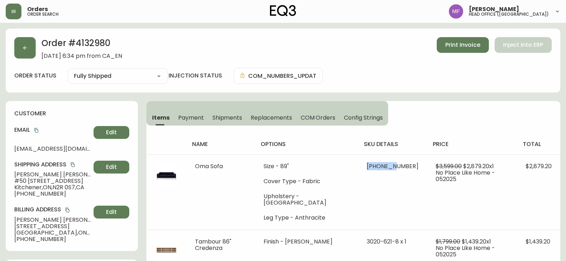
click at [91, 42] on h2 "Order # 4132980" at bounding box center [81, 45] width 81 height 16
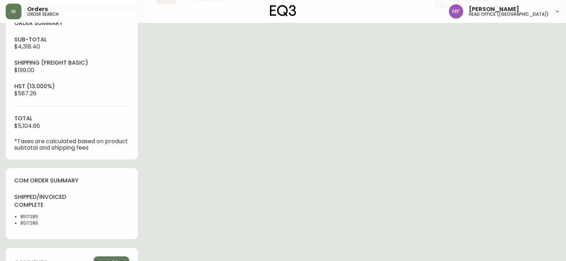
scroll to position [285, 0]
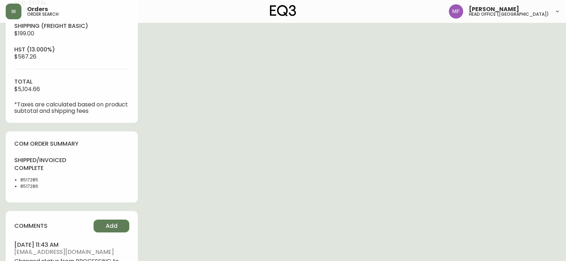
click at [27, 178] on li "8517285" at bounding box center [43, 180] width 47 height 6
click at [224, 156] on div "Order # 4132980 May 15, 2025 at 6:34 pm from CA_EN Print Invoice Inject into ER…" at bounding box center [283, 88] width 554 height 691
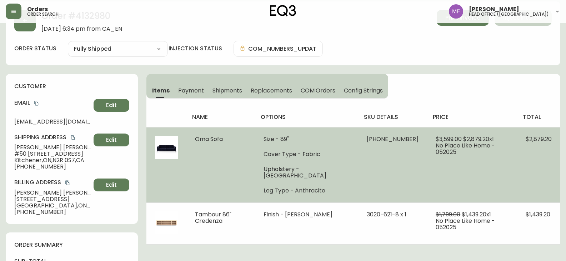
scroll to position [0, 0]
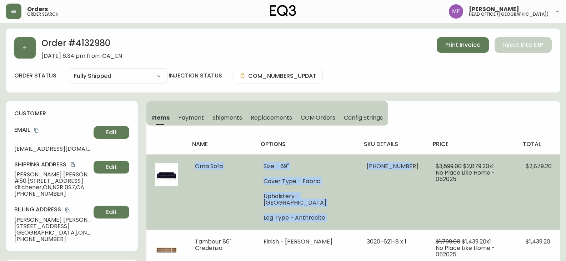
drag, startPoint x: 194, startPoint y: 166, endPoint x: 400, endPoint y: 176, distance: 206.5
click at [400, 176] on tr "Oma Sofa Size - 89" Cover Type - Fabric Upholstery - Coda Beach Leg Type - Anth…" at bounding box center [353, 191] width 414 height 75
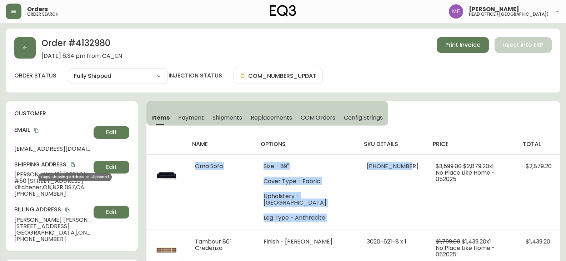
click at [74, 163] on icon "copy" at bounding box center [73, 164] width 4 height 5
click at [26, 48] on icon "button" at bounding box center [25, 48] width 6 height 6
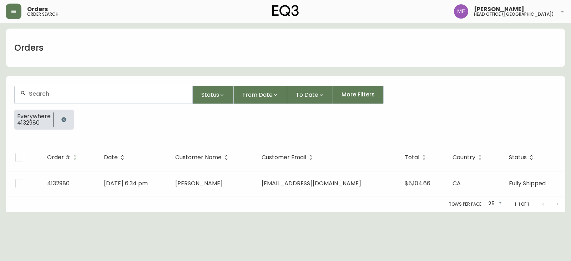
drag, startPoint x: 64, startPoint y: 113, endPoint x: 62, endPoint y: 110, distance: 4.2
click at [64, 114] on button "button" at bounding box center [64, 119] width 14 height 14
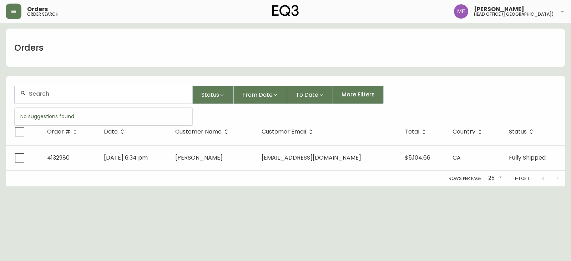
click at [59, 93] on input "text" at bounding box center [108, 93] width 158 height 7
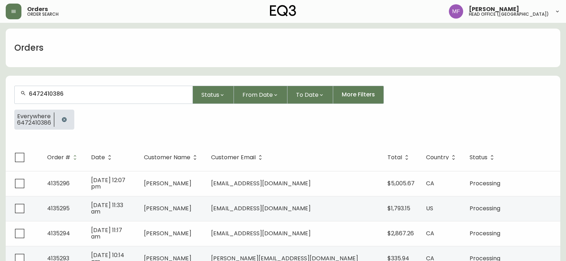
type input "6472410386"
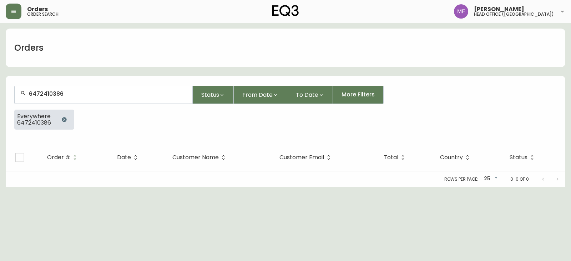
click at [64, 119] on icon "button" at bounding box center [64, 120] width 6 height 6
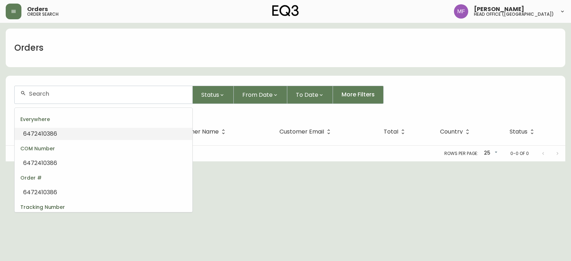
click at [56, 95] on input "text" at bounding box center [108, 93] width 158 height 7
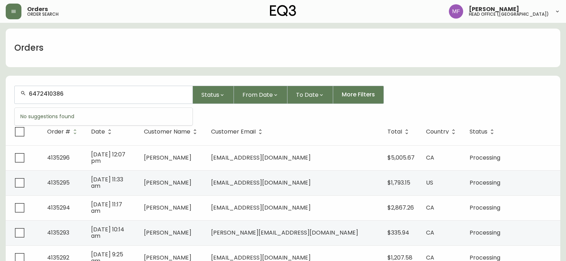
type input "6472410386"
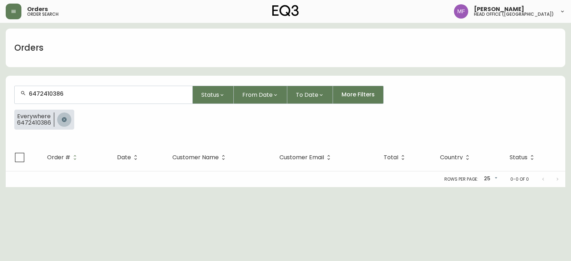
click at [69, 120] on button "button" at bounding box center [64, 119] width 14 height 14
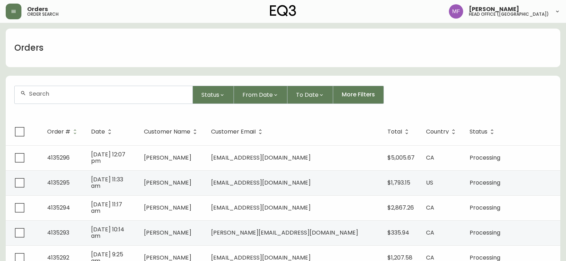
click at [63, 91] on input "text" at bounding box center [108, 93] width 158 height 7
type input "4313738984"
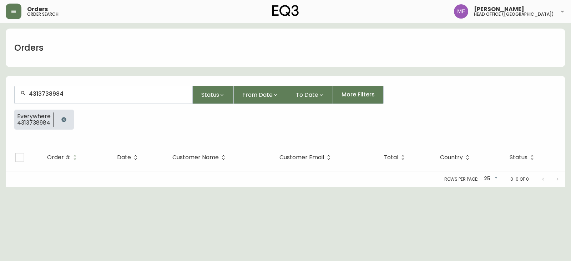
click at [56, 118] on div at bounding box center [64, 120] width 20 height 20
click at [87, 97] on input "4313738984" at bounding box center [108, 93] width 158 height 7
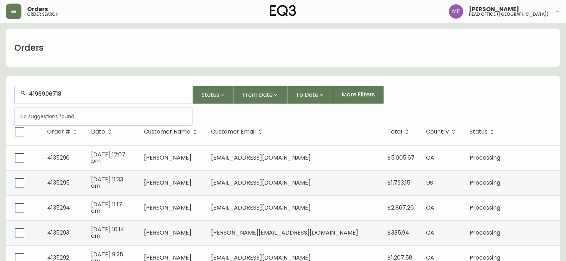
type input "4196906718"
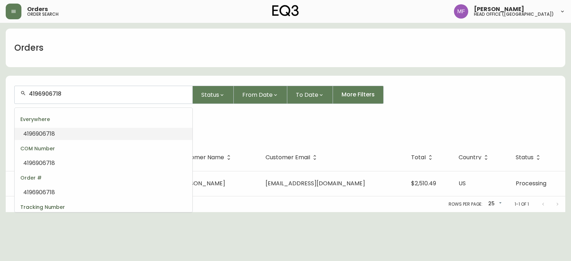
drag, startPoint x: 64, startPoint y: 96, endPoint x: 31, endPoint y: 94, distance: 32.9
click at [31, 94] on input "4196906718" at bounding box center [108, 93] width 158 height 7
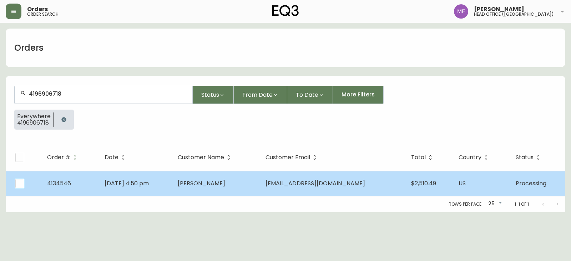
click at [149, 185] on span "Aug 06 2025, 4:50 pm" at bounding box center [127, 183] width 44 height 8
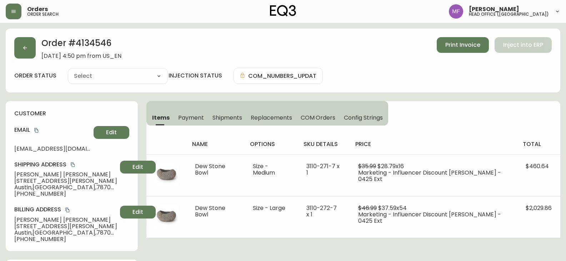
type input "Processing"
select select "PROCESSING"
click at [92, 42] on h2 "Order # 4134546" at bounding box center [81, 45] width 80 height 16
click at [38, 50] on div "Order # 4134546 August 6, 2025 at 4:50 pm from US_EN Print Invoice Inject into …" at bounding box center [282, 48] width 537 height 22
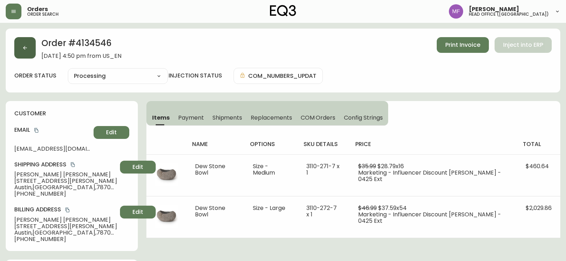
click at [30, 54] on button "button" at bounding box center [24, 47] width 21 height 21
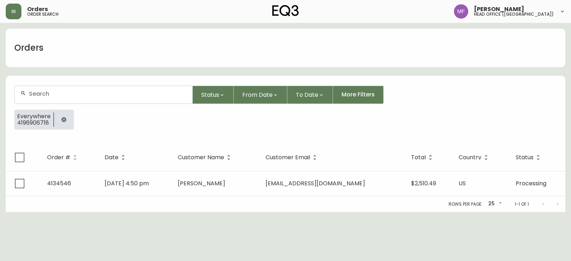
click at [64, 116] on button "button" at bounding box center [64, 119] width 14 height 14
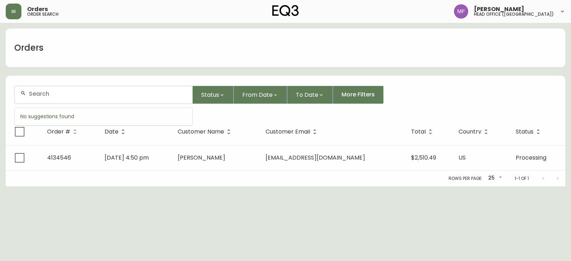
click at [64, 95] on input "text" at bounding box center [108, 93] width 158 height 7
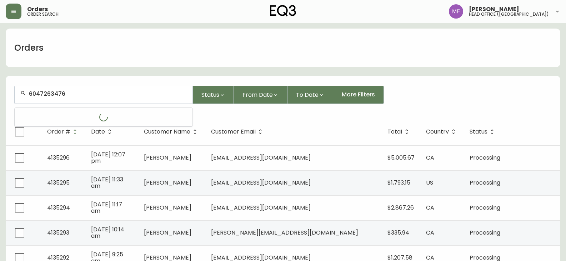
type input "6047263476"
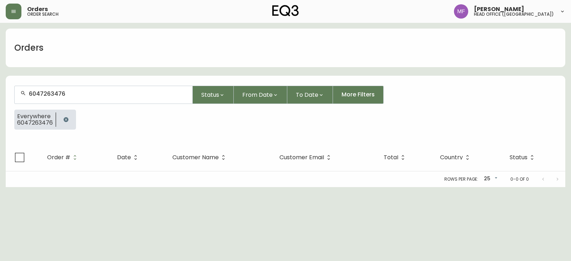
click at [78, 113] on div "Everywhere 6047263476" at bounding box center [285, 123] width 542 height 26
click at [67, 116] on button "button" at bounding box center [66, 119] width 14 height 14
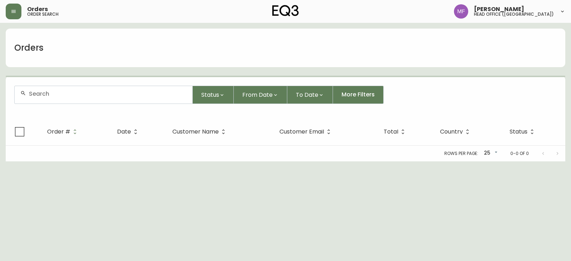
click at [65, 98] on div at bounding box center [104, 94] width 178 height 17
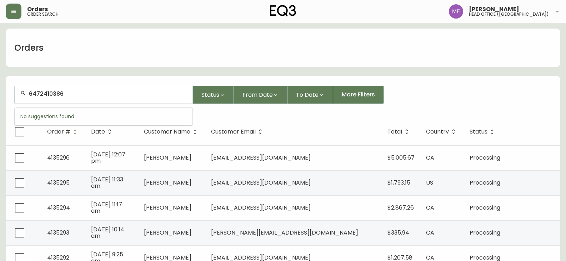
type input "6472410386"
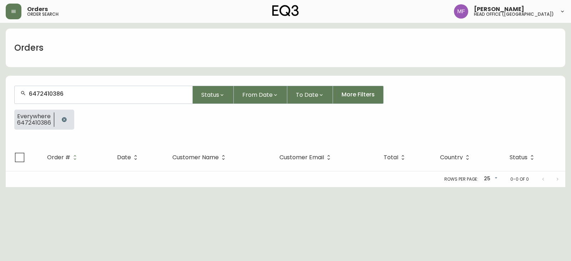
click at [66, 118] on icon "button" at bounding box center [64, 120] width 6 height 6
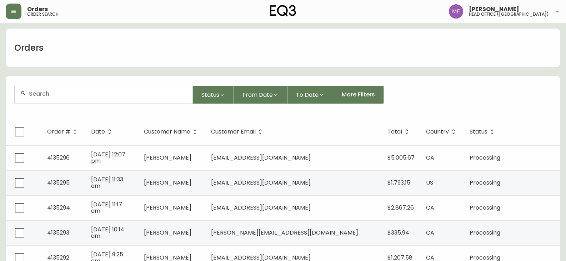
click at [98, 93] on input "text" at bounding box center [108, 93] width 158 height 7
click at [88, 90] on div at bounding box center [104, 94] width 178 height 17
type input "4102203"
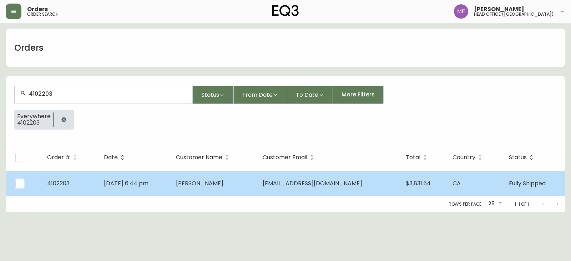
click at [226, 196] on td "Benjamin Graham" at bounding box center [213, 183] width 87 height 25
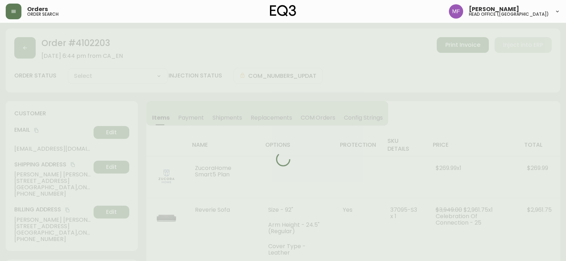
type input "Fully Shipped"
select select "FULLY_SHIPPED"
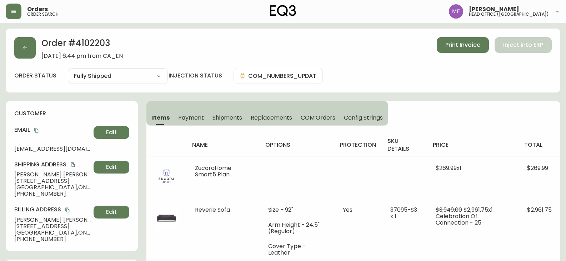
drag, startPoint x: 50, startPoint y: 185, endPoint x: 72, endPoint y: 187, distance: 21.5
click at [72, 187] on span "Ottawa , ON , K2P 0M4 , CA" at bounding box center [52, 187] width 76 height 6
click at [22, 55] on button "button" at bounding box center [24, 47] width 21 height 21
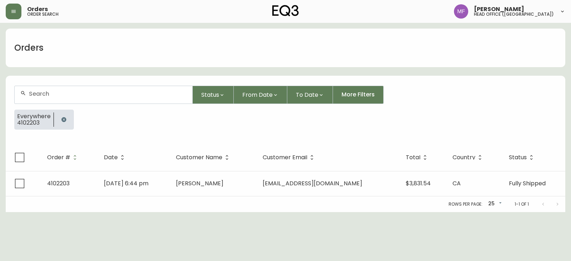
click at [66, 119] on button "button" at bounding box center [64, 119] width 14 height 14
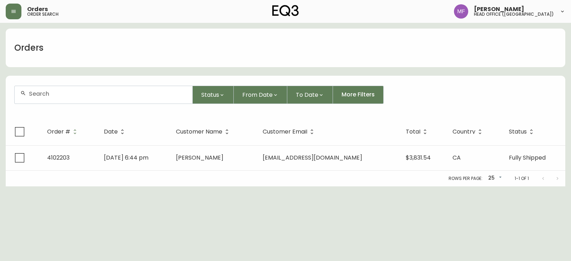
click at [54, 98] on div at bounding box center [104, 94] width 178 height 17
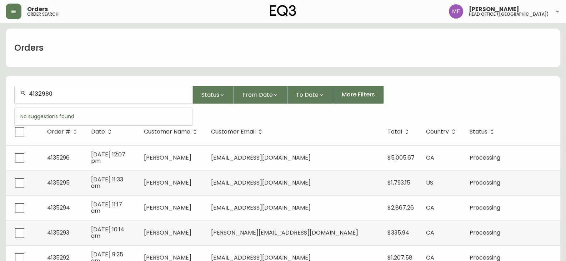
type input "4132980"
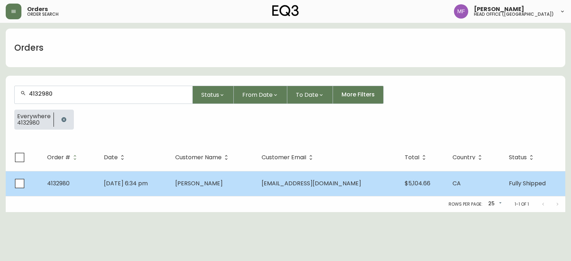
click at [214, 184] on span "Phoebe Miller" at bounding box center [198, 183] width 47 height 8
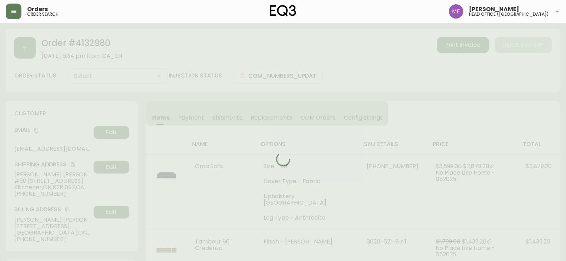
type input "Fully Shipped"
select select "FULLY_SHIPPED"
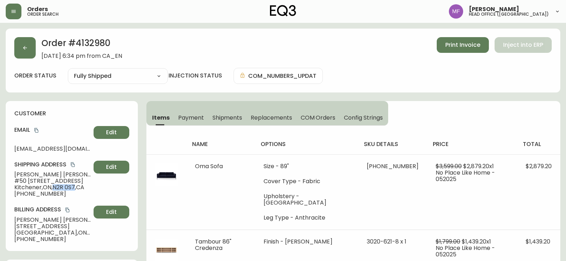
drag, startPoint x: 55, startPoint y: 187, endPoint x: 76, endPoint y: 186, distance: 21.1
click at [76, 186] on span "Kitchener , ON , N2R 0S7 , CA" at bounding box center [52, 187] width 76 height 6
click at [32, 51] on button "button" at bounding box center [24, 47] width 21 height 21
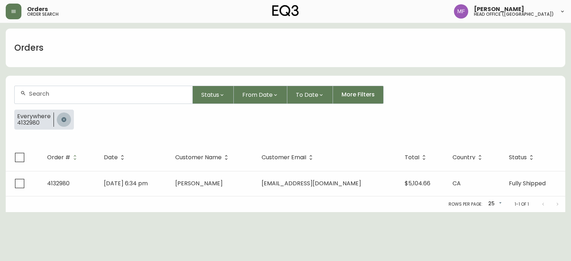
click at [57, 115] on button "button" at bounding box center [64, 119] width 14 height 14
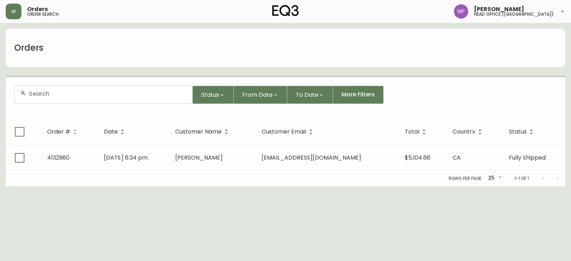
click at [58, 98] on div at bounding box center [104, 94] width 178 height 17
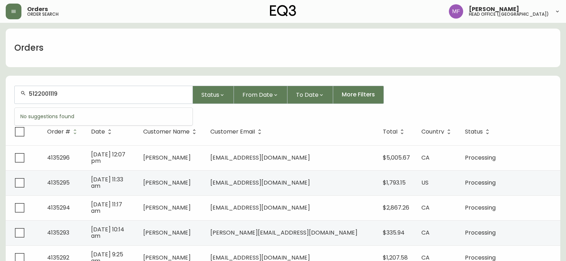
type input "5122001119"
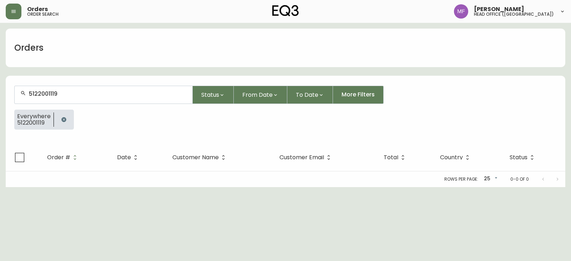
click at [62, 118] on icon "button" at bounding box center [63, 119] width 5 height 5
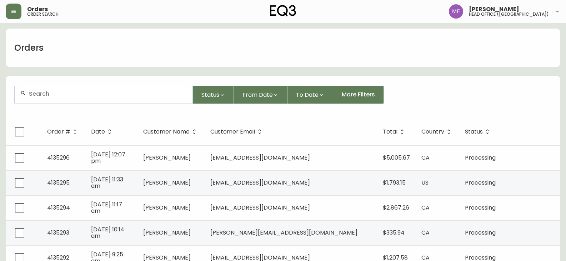
click at [39, 93] on input "text" at bounding box center [108, 93] width 158 height 7
type input "6472410386"
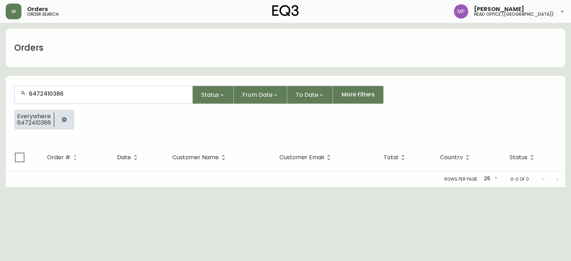
click at [66, 121] on icon "button" at bounding box center [64, 120] width 6 height 6
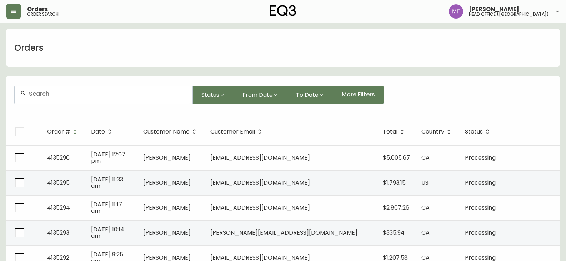
click at [58, 105] on form "Status From Date To Date More Filters" at bounding box center [283, 97] width 554 height 41
click at [57, 98] on div at bounding box center [104, 94] width 178 height 17
type input "7785985366"
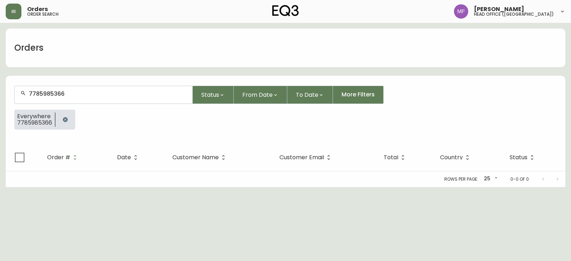
click at [359, 187] on div "Rows per page: 25 25 0-0 of 0" at bounding box center [285, 179] width 559 height 16
click at [70, 118] on button "button" at bounding box center [65, 119] width 14 height 14
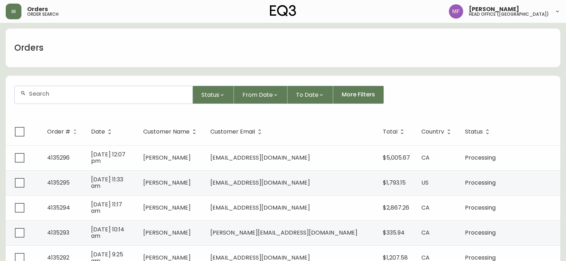
click at [43, 92] on input "text" at bounding box center [108, 93] width 158 height 7
type input "2892317258"
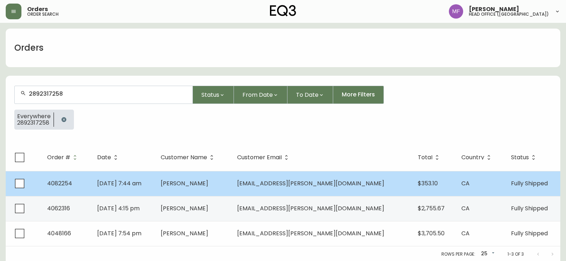
click at [208, 181] on span "Catherine Gordon-Campbell" at bounding box center [184, 183] width 47 height 8
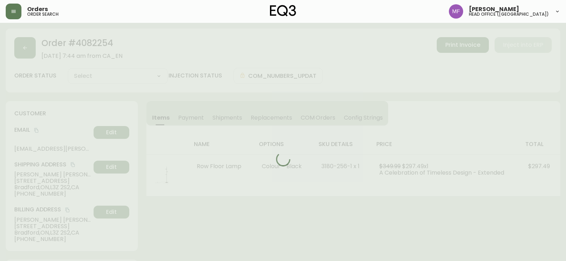
type input "Fully Shipped"
select select "FULLY_SHIPPED"
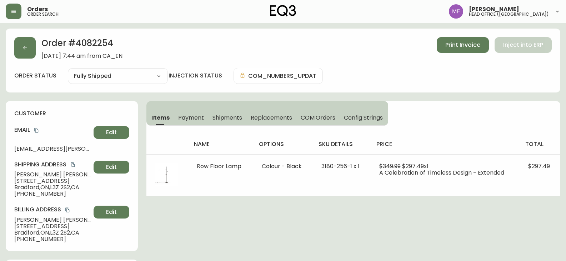
click at [36, 51] on div "Order # 4082254 January 9, 2022 at 7:44 am from CA_EN Print Invoice Inject into…" at bounding box center [282, 48] width 537 height 22
click at [25, 48] on icon "button" at bounding box center [25, 48] width 4 height 4
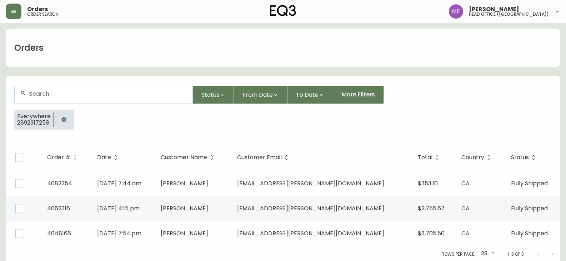
click at [62, 118] on icon "button" at bounding box center [64, 120] width 6 height 6
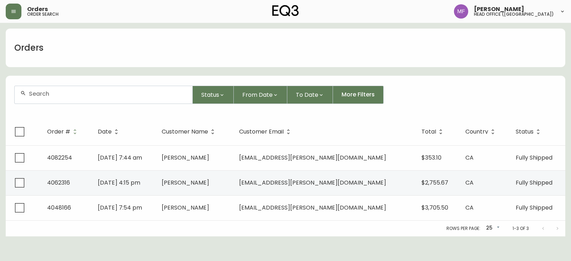
click at [61, 103] on div at bounding box center [104, 94] width 178 height 17
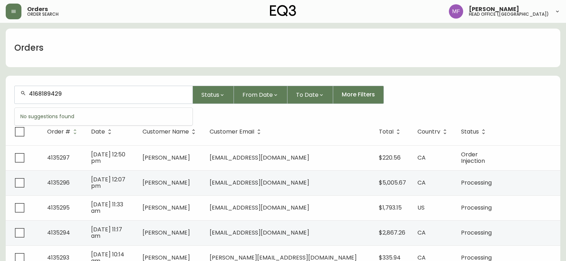
type input "4168189429"
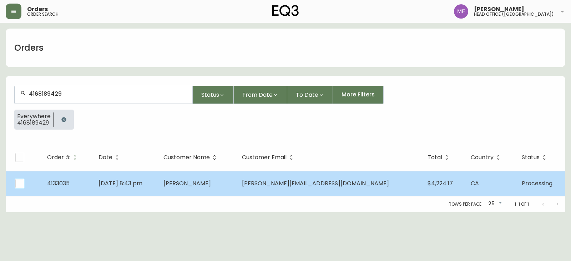
click at [236, 188] on td "Caroline Jyu" at bounding box center [197, 183] width 78 height 25
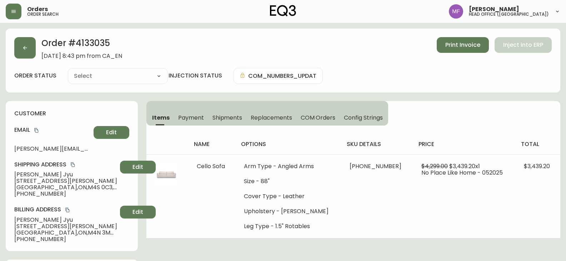
type input "Processing"
select select "PROCESSING"
click at [93, 39] on h2 "Order # 4133035" at bounding box center [81, 45] width 81 height 16
click at [94, 39] on h2 "Order # 4133035" at bounding box center [81, 45] width 81 height 16
click at [102, 42] on h2 "Order # 4133035" at bounding box center [81, 45] width 81 height 16
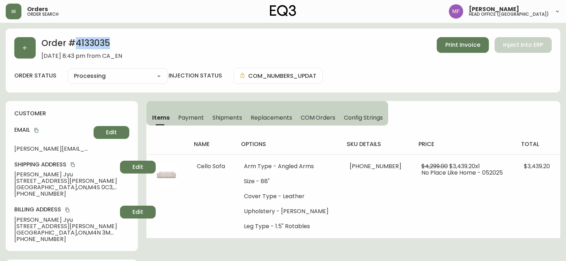
click at [102, 42] on h2 "Order # 4133035" at bounding box center [81, 45] width 81 height 16
drag, startPoint x: 403, startPoint y: 77, endPoint x: 424, endPoint y: 75, distance: 20.4
click at [403, 77] on div "order status Processing Cancelled Fully Shipped Processing Partially Shipped in…" at bounding box center [282, 76] width 537 height 16
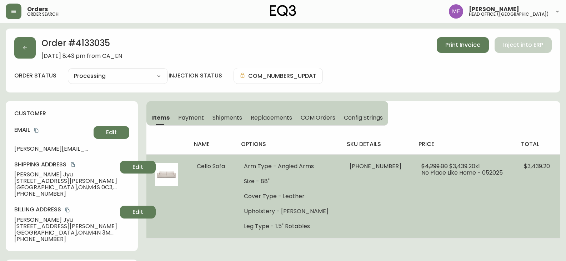
click at [382, 194] on td "37336-33 x 1" at bounding box center [377, 196] width 72 height 84
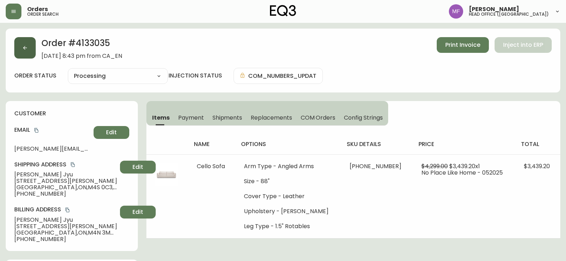
click at [25, 51] on button "button" at bounding box center [24, 47] width 21 height 21
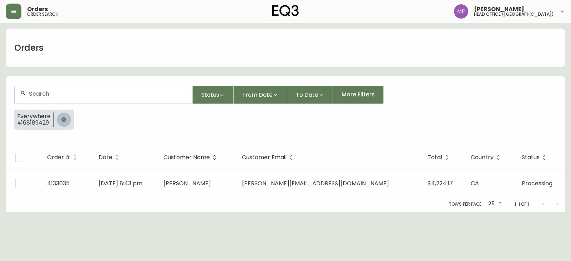
click at [60, 117] on button "button" at bounding box center [64, 119] width 14 height 14
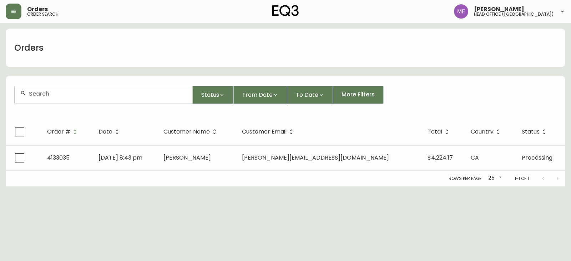
click at [59, 101] on div at bounding box center [104, 94] width 178 height 17
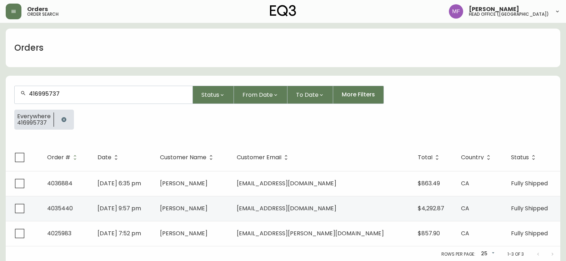
type input "4169957373"
click at [69, 118] on button "button" at bounding box center [64, 119] width 14 height 14
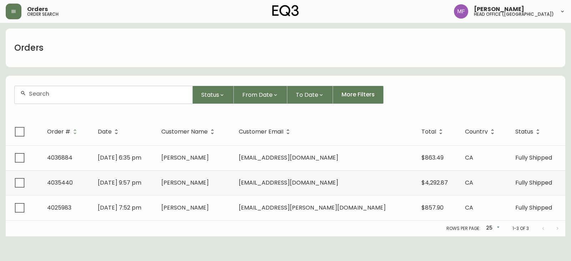
click at [65, 98] on div at bounding box center [104, 94] width 178 height 17
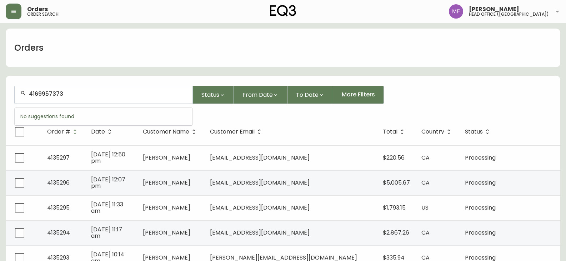
type input "4169957373"
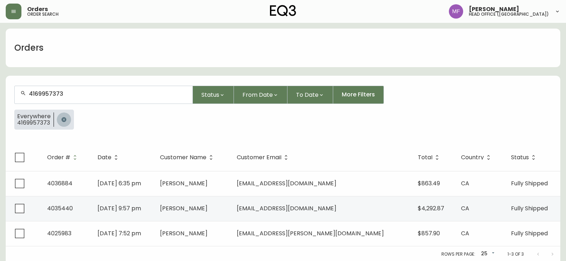
click at [61, 122] on icon "button" at bounding box center [64, 120] width 6 height 6
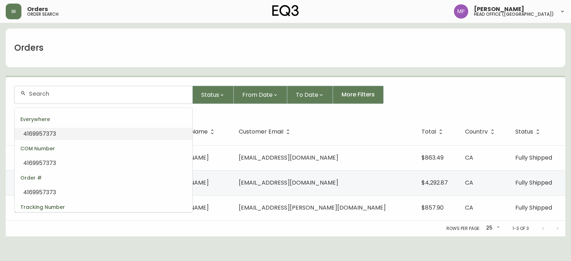
click at [62, 96] on input "text" at bounding box center [108, 93] width 158 height 7
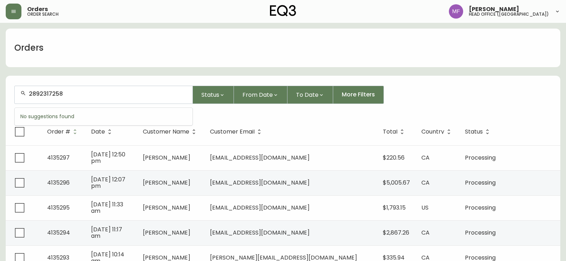
type input "2892317258"
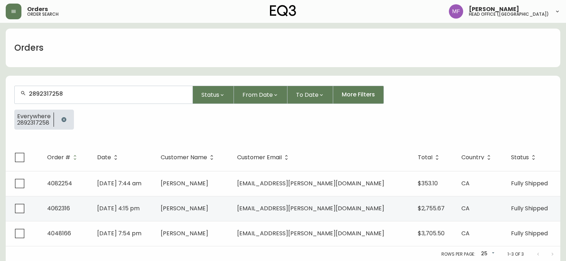
click at [61, 114] on button "button" at bounding box center [64, 119] width 14 height 14
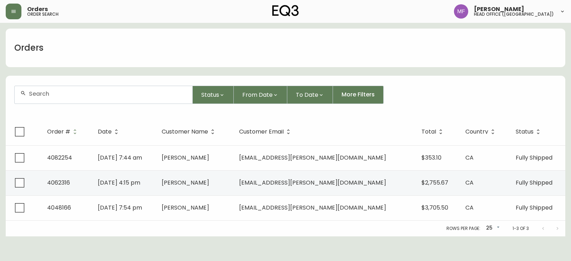
click at [61, 95] on input "text" at bounding box center [108, 93] width 158 height 7
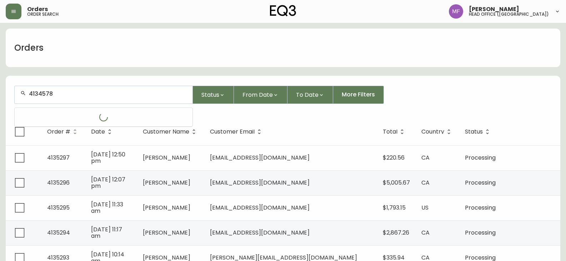
type input "4134578"
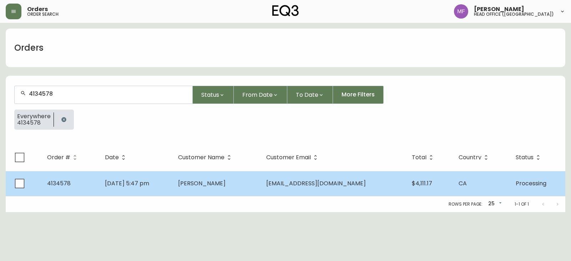
click at [224, 183] on span "Ryan Neufeldt" at bounding box center [201, 183] width 47 height 8
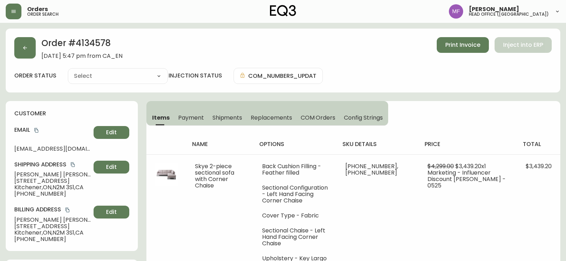
type input "Processing"
select select "PROCESSING"
click at [50, 101] on div "customer Email ryanneufeldt@gmail.com Edit Shipping Address Ryan Neufeldt 89-11…" at bounding box center [72, 176] width 132 height 150
drag, startPoint x: 188, startPoint y: 120, endPoint x: 181, endPoint y: 118, distance: 7.5
click at [189, 120] on span "Payment" at bounding box center [191, 117] width 26 height 7
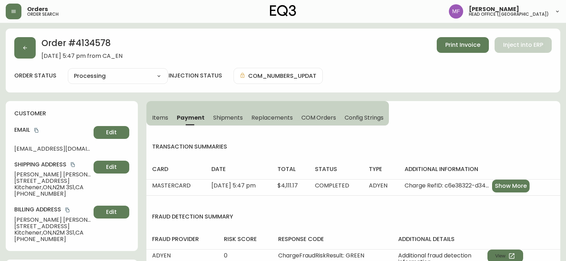
click at [156, 117] on span "Items" at bounding box center [160, 117] width 16 height 7
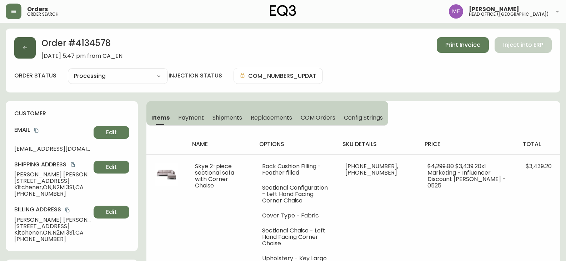
click at [24, 46] on icon "button" at bounding box center [25, 48] width 6 height 6
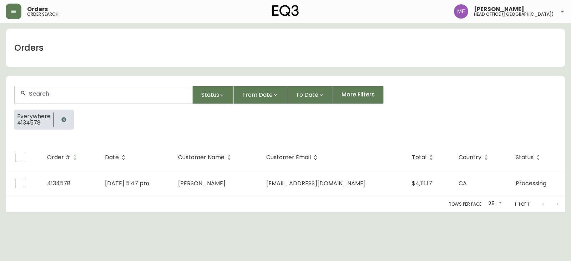
click at [51, 118] on div "Everywhere 4134578" at bounding box center [33, 119] width 39 height 19
click at [59, 116] on button "button" at bounding box center [64, 119] width 14 height 14
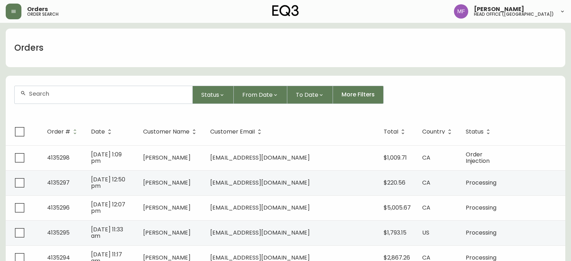
click at [65, 98] on div at bounding box center [104, 94] width 178 height 17
type input "4167992733"
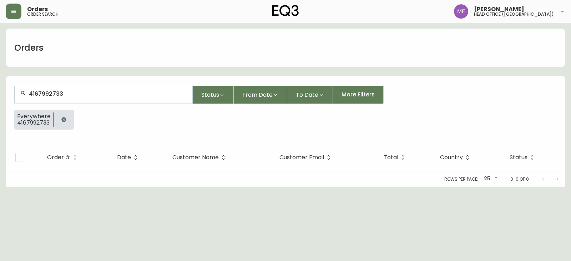
click at [61, 118] on icon "button" at bounding box center [64, 120] width 6 height 6
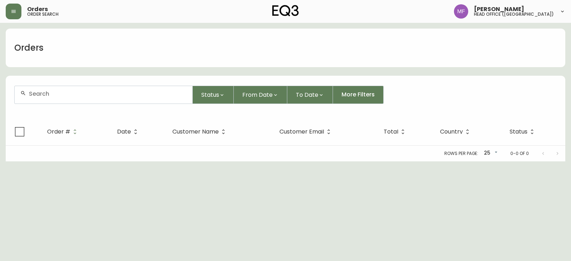
click at [57, 102] on div at bounding box center [104, 94] width 178 height 17
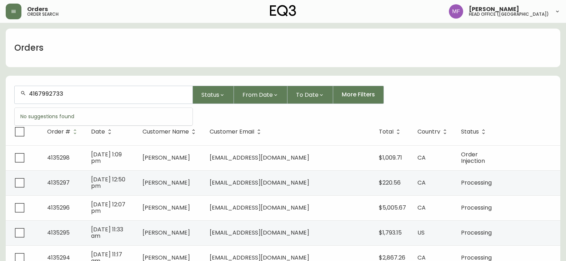
type input "4167992733"
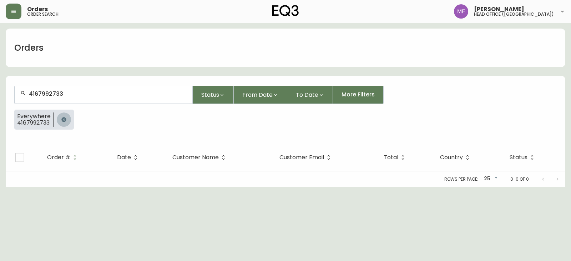
click at [69, 122] on button "button" at bounding box center [64, 119] width 14 height 14
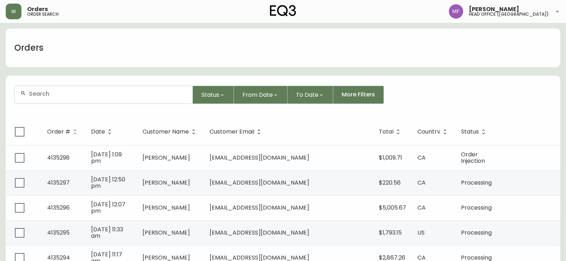
click at [77, 96] on input "text" at bounding box center [108, 93] width 158 height 7
type input "4134904"
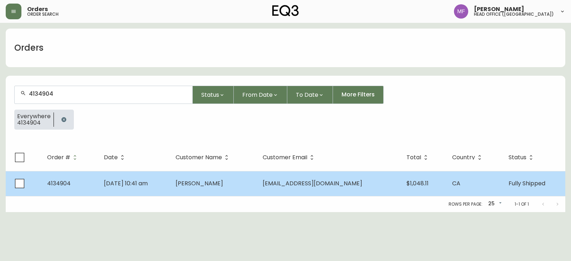
click at [241, 189] on td "Cole Lesyk" at bounding box center [213, 183] width 87 height 25
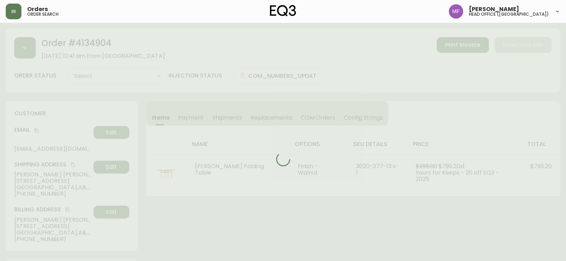
type input "Fully Shipped"
select select "FULLY_SHIPPED"
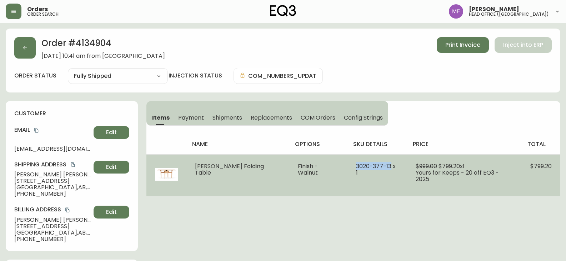
drag, startPoint x: 373, startPoint y: 167, endPoint x: 333, endPoint y: 164, distance: 40.4
click at [347, 165] on td "3020-377-13 x 1" at bounding box center [377, 175] width 60 height 42
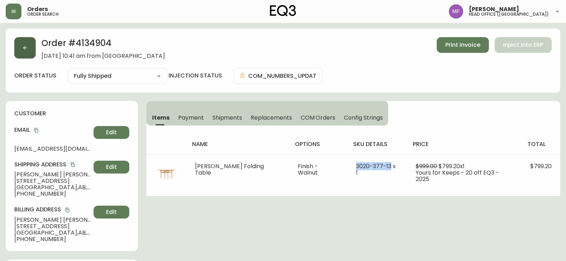
click at [30, 50] on button "button" at bounding box center [24, 47] width 21 height 21
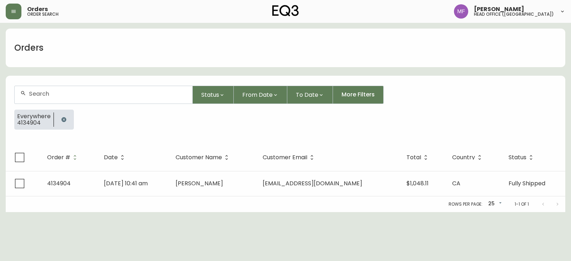
click at [59, 118] on button "button" at bounding box center [64, 119] width 14 height 14
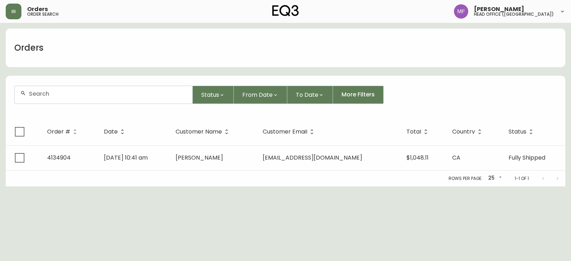
click at [56, 100] on div at bounding box center [104, 94] width 178 height 17
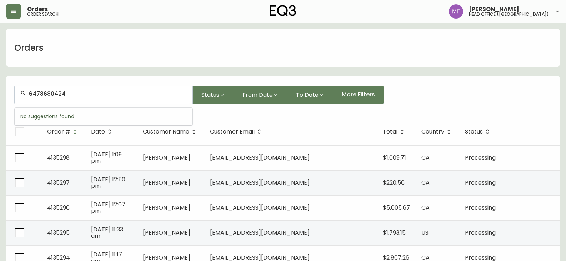
type input "6478680424"
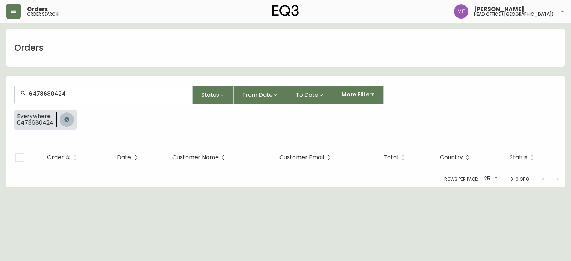
click at [67, 118] on icon "button" at bounding box center [66, 119] width 5 height 5
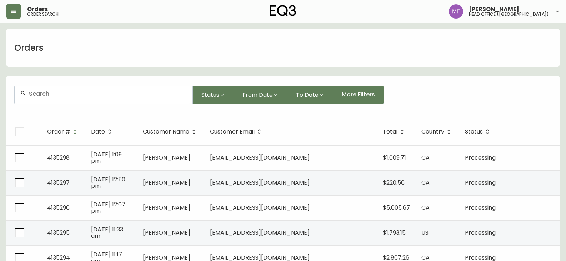
click at [77, 98] on div at bounding box center [104, 94] width 178 height 17
type input "6475009645"
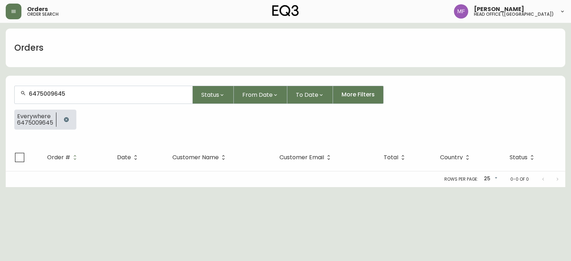
click at [62, 122] on button "button" at bounding box center [66, 119] width 14 height 14
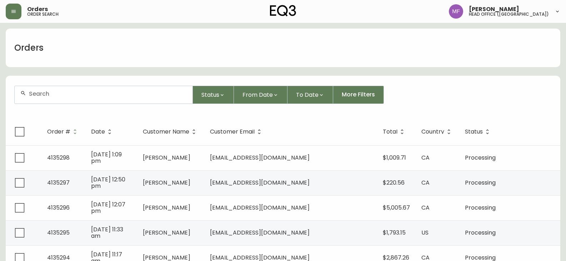
click at [64, 100] on div at bounding box center [104, 94] width 178 height 17
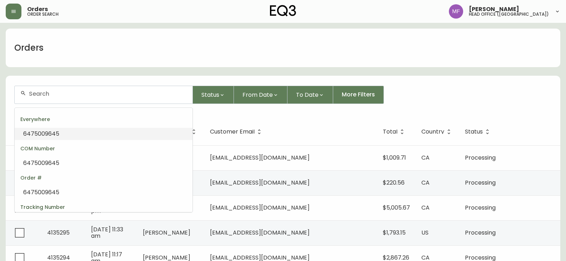
click at [51, 93] on input "text" at bounding box center [108, 93] width 158 height 7
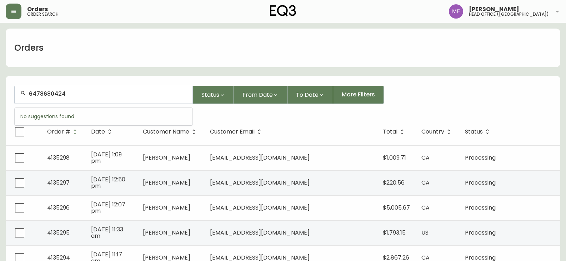
type input "6478680424"
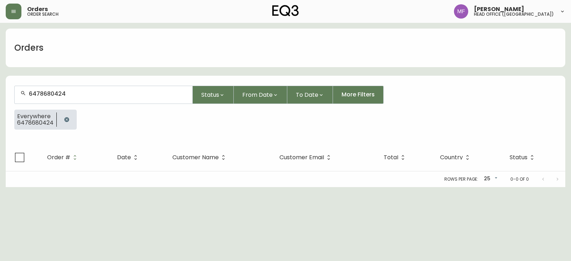
click at [67, 116] on button "button" at bounding box center [67, 119] width 14 height 14
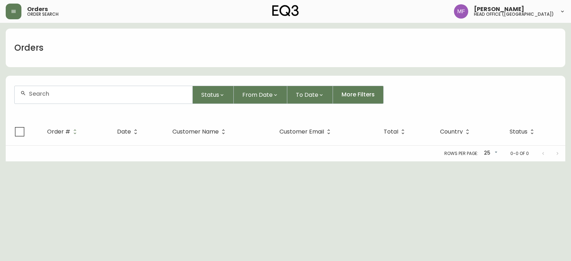
click at [63, 94] on input "text" at bounding box center [108, 93] width 158 height 7
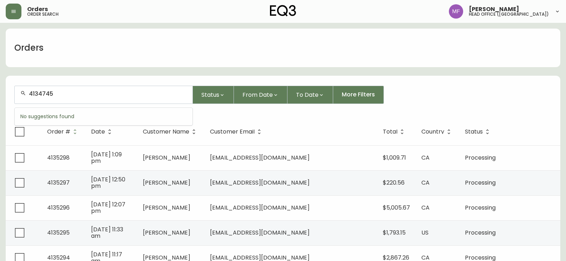
type input "4134745"
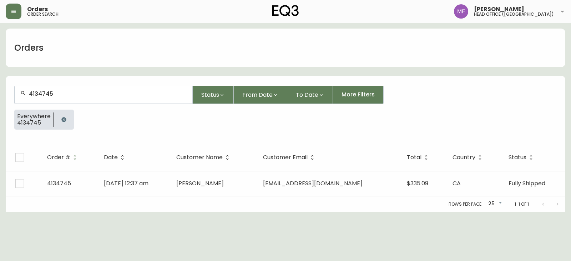
drag, startPoint x: 66, startPoint y: 115, endPoint x: 65, endPoint y: 110, distance: 5.2
click at [66, 115] on button "button" at bounding box center [64, 119] width 14 height 14
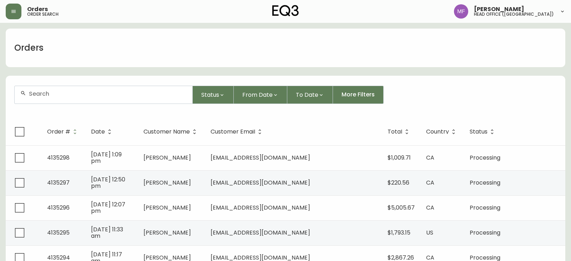
click at [64, 97] on div at bounding box center [104, 94] width 178 height 17
paste input "4134745"
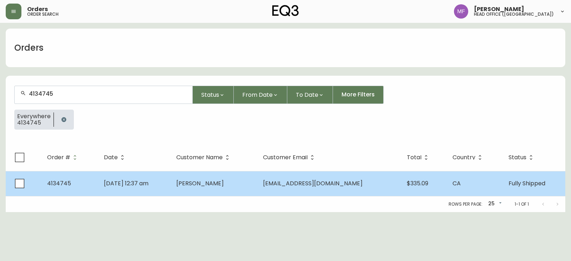
type input "4134745"
click at [202, 178] on td "Kaden Romich" at bounding box center [214, 183] width 87 height 25
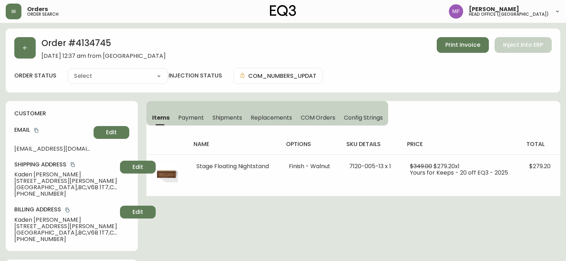
type input "Fully Shipped"
select select "FULLY_SHIPPED"
drag, startPoint x: 229, startPoint y: 115, endPoint x: 231, endPoint y: 122, distance: 6.9
click at [229, 115] on span "Shipments" at bounding box center [227, 117] width 30 height 7
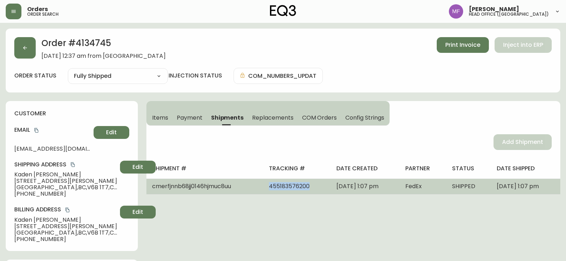
drag, startPoint x: 301, startPoint y: 188, endPoint x: 247, endPoint y: 188, distance: 54.2
click at [247, 188] on tr "cmerfjnnb68jj0146hjmuc8uu 455183576200 August 25, 2025 at 1:07 pm FedEx SHIPPED…" at bounding box center [353, 186] width 414 height 16
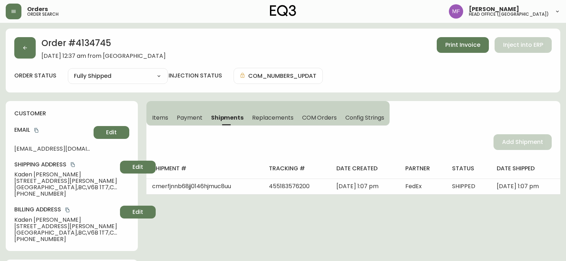
click at [156, 118] on span "Items" at bounding box center [160, 117] width 16 height 7
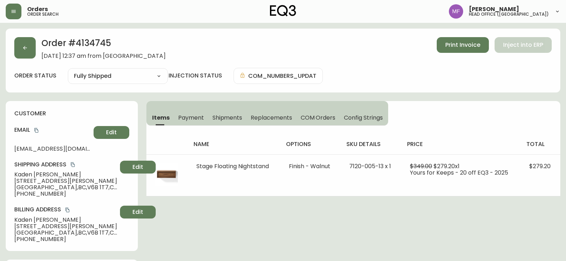
click at [219, 118] on span "Shipments" at bounding box center [227, 117] width 30 height 7
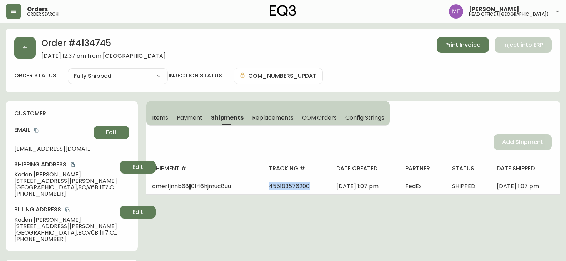
drag, startPoint x: 299, startPoint y: 189, endPoint x: 250, endPoint y: 194, distance: 48.8
click at [263, 191] on td "455183576200" at bounding box center [296, 186] width 67 height 16
click at [37, 128] on icon "copy" at bounding box center [36, 130] width 5 height 5
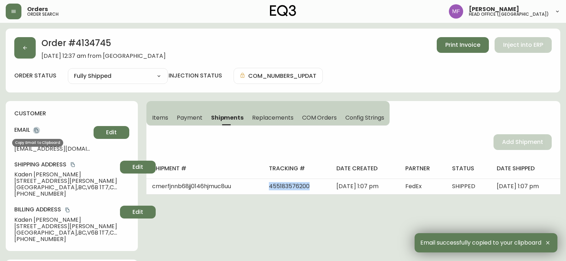
click at [36, 130] on icon "copy" at bounding box center [36, 130] width 5 height 5
click at [35, 128] on icon "copy" at bounding box center [36, 130] width 4 height 5
drag, startPoint x: 62, startPoint y: 174, endPoint x: 15, endPoint y: 174, distance: 47.5
click at [15, 174] on span "Kaden Romich" at bounding box center [65, 174] width 103 height 6
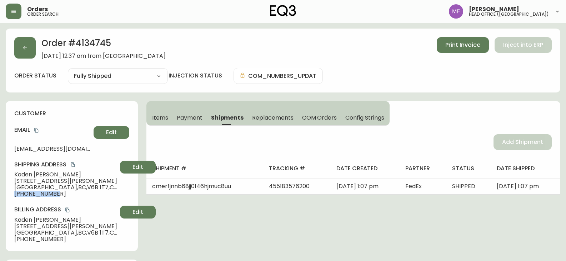
drag, startPoint x: 74, startPoint y: 193, endPoint x: 0, endPoint y: 194, distance: 73.5
click at [89, 40] on h2 "Order # 4134745" at bounding box center [103, 45] width 124 height 16
drag, startPoint x: 57, startPoint y: 173, endPoint x: 0, endPoint y: 178, distance: 57.7
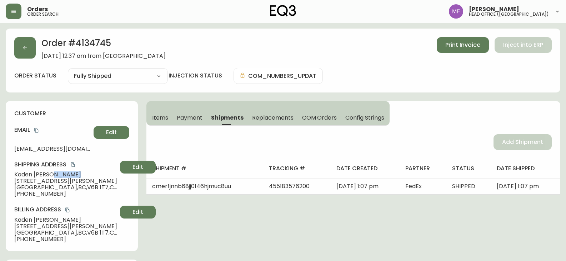
drag, startPoint x: 50, startPoint y: 171, endPoint x: 55, endPoint y: 172, distance: 4.8
click at [55, 172] on div "customer Email mikeromich@gmail.com Edit Shipping Address Kaden Romich 928 Home…" at bounding box center [72, 176] width 132 height 150
click at [101, 45] on h2 "Order # 4134745" at bounding box center [103, 45] width 124 height 16
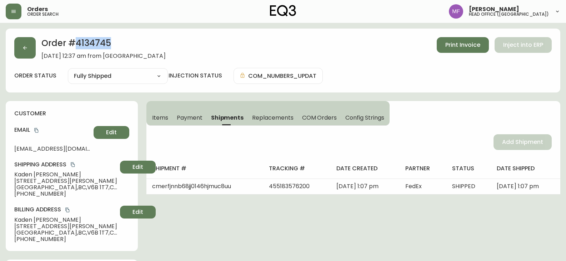
click at [159, 117] on span "Items" at bounding box center [160, 117] width 16 height 7
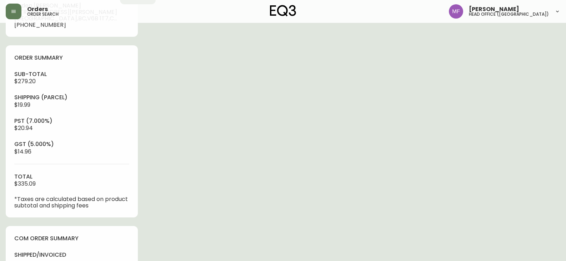
scroll to position [321, 0]
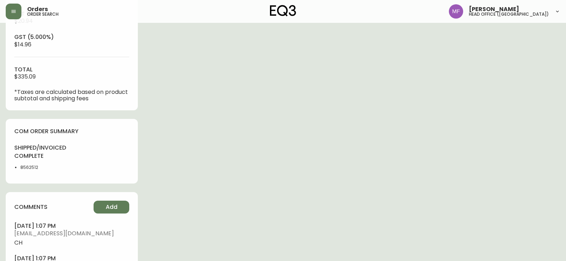
click at [30, 166] on li "8562512" at bounding box center [43, 167] width 47 height 6
click at [221, 149] on div "Order # 4134745 August 22, 2025 at 12:37 am from CA_EN Print Invoice Inject int…" at bounding box center [283, 54] width 554 height 695
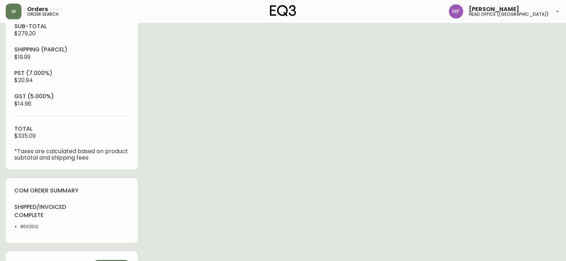
scroll to position [143, 0]
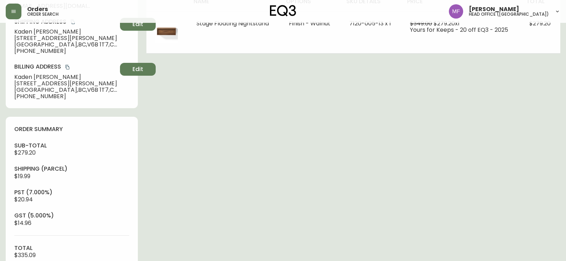
click at [454, 149] on div "Order # 4134745 August 22, 2025 at 12:37 am from CA_EN Print Invoice Inject int…" at bounding box center [283, 233] width 554 height 695
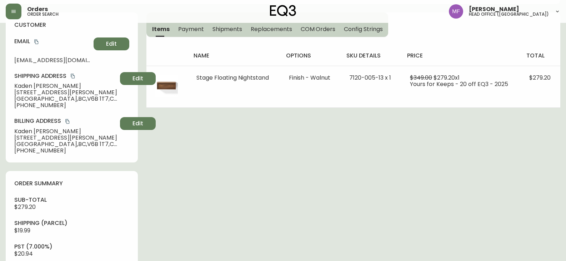
scroll to position [0, 0]
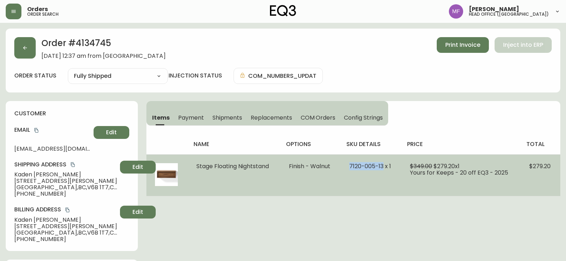
drag, startPoint x: 350, startPoint y: 166, endPoint x: 383, endPoint y: 165, distance: 32.5
click at [383, 165] on span "7120-005-13 x 1" at bounding box center [370, 166] width 42 height 8
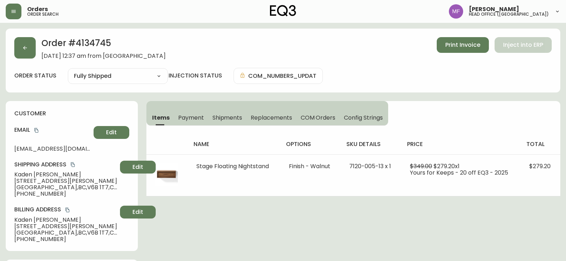
click at [12, 54] on div "Order # 4134745 August 22, 2025 at 12:37 am from CA_EN Print Invoice Inject int…" at bounding box center [283, 61] width 554 height 64
click at [16, 54] on button "button" at bounding box center [24, 47] width 21 height 21
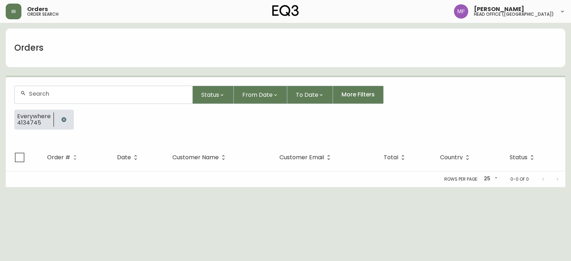
click at [66, 117] on button "button" at bounding box center [64, 119] width 14 height 14
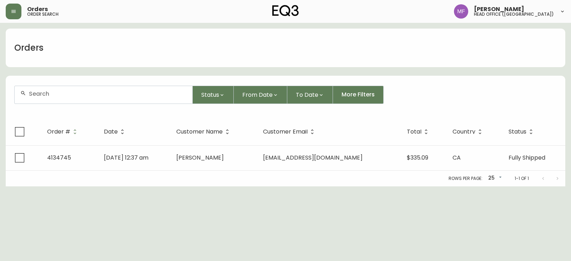
click at [58, 93] on input "text" at bounding box center [108, 93] width 158 height 7
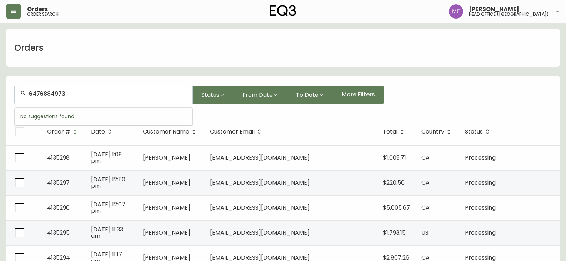
type input "6476884973"
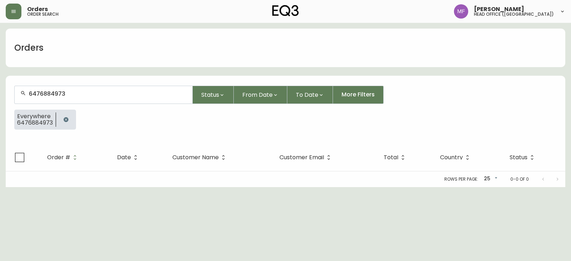
click at [69, 118] on button "button" at bounding box center [66, 119] width 14 height 14
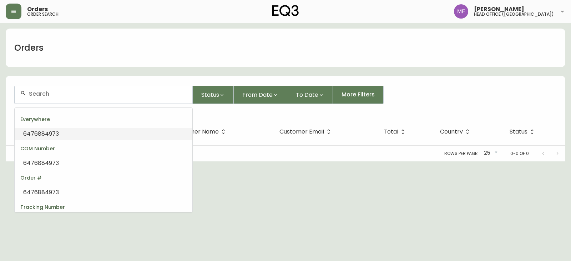
click at [59, 91] on input "text" at bounding box center [108, 93] width 158 height 7
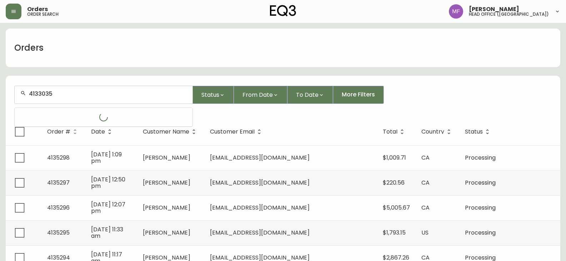
type input "4133035"
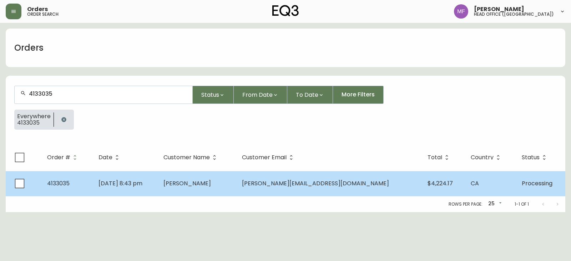
click at [236, 187] on td "Caroline Jyu" at bounding box center [197, 183] width 78 height 25
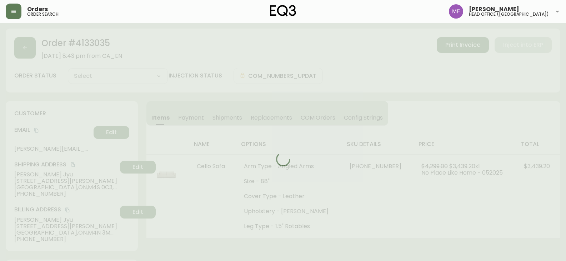
type input "Processing"
select select "PROCESSING"
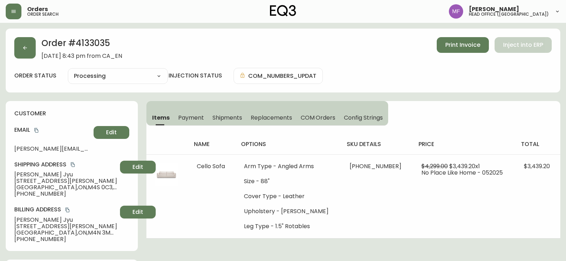
click at [99, 45] on h2 "Order # 4133035" at bounding box center [81, 45] width 81 height 16
click at [27, 52] on button "button" at bounding box center [24, 47] width 21 height 21
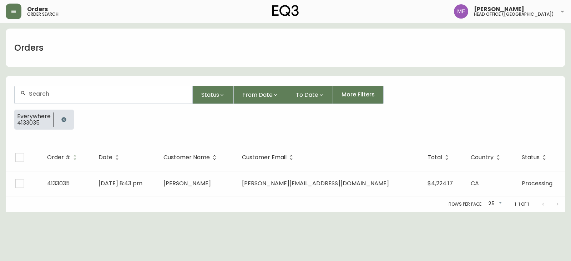
click at [62, 116] on button "button" at bounding box center [64, 119] width 14 height 14
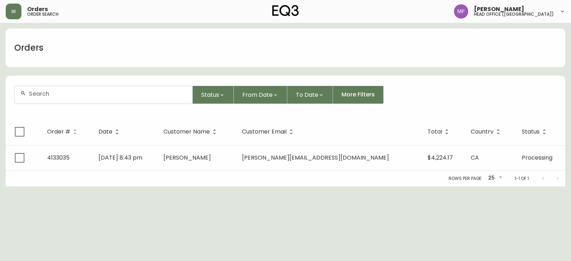
click at [62, 96] on input "text" at bounding box center [108, 93] width 158 height 7
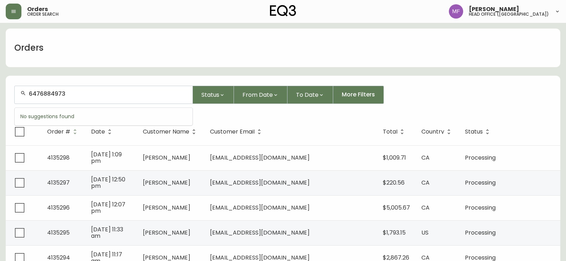
type input "6476884973"
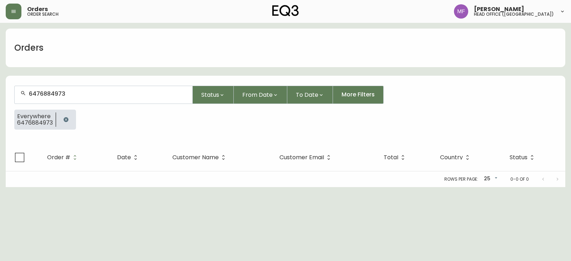
click at [68, 118] on icon "button" at bounding box center [66, 120] width 6 height 6
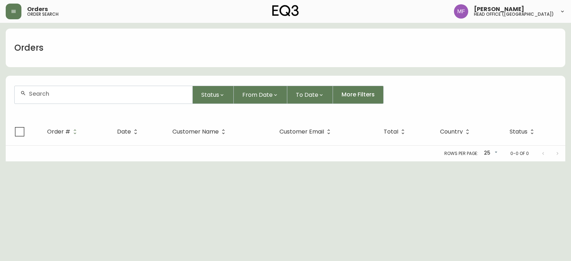
click at [66, 95] on input "text" at bounding box center [108, 93] width 158 height 7
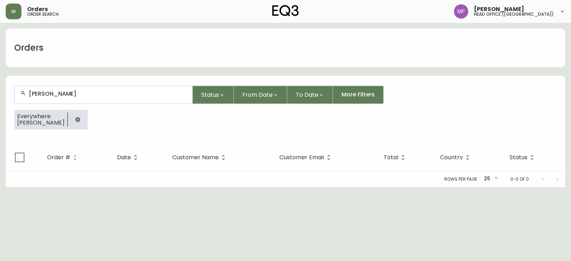
type input "catherine dargan"
drag, startPoint x: 80, startPoint y: 121, endPoint x: 80, endPoint y: 98, distance: 22.5
click at [80, 121] on icon "button" at bounding box center [77, 119] width 5 height 5
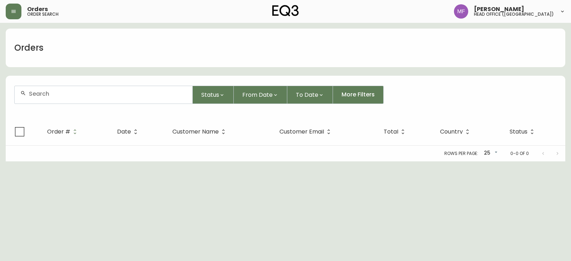
click at [79, 90] on div at bounding box center [104, 94] width 178 height 17
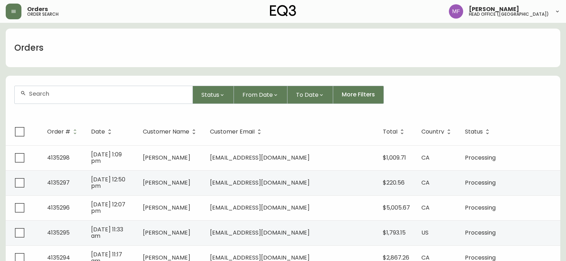
click at [72, 95] on input "text" at bounding box center [108, 93] width 158 height 7
paste input "4134904"
type input "4134904"
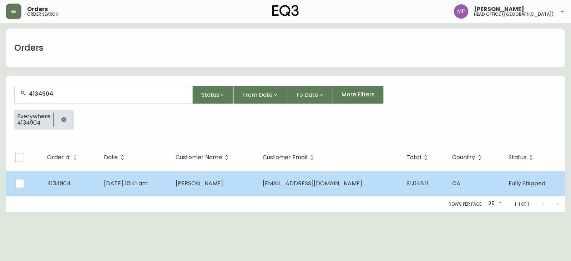
click at [170, 182] on td "Aug 28 2025, 10:41 am" at bounding box center [134, 183] width 72 height 25
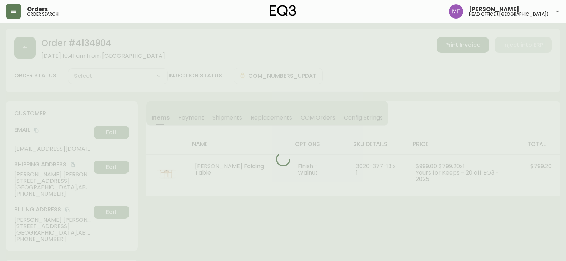
type input "Fully Shipped"
select select "FULLY_SHIPPED"
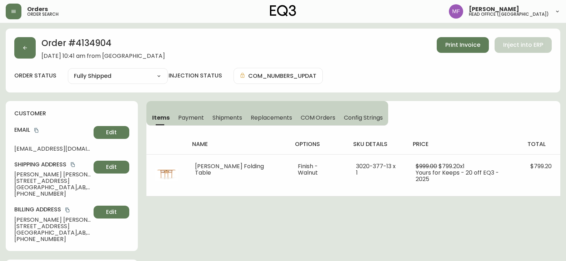
click at [93, 42] on h2 "Order # 4134904" at bounding box center [102, 45] width 123 height 16
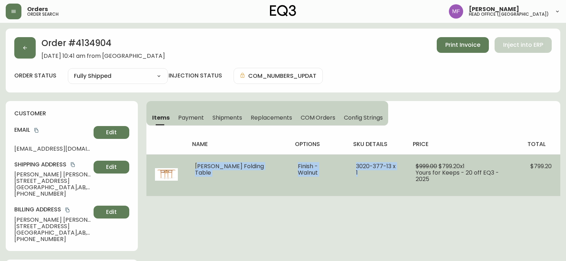
drag, startPoint x: 196, startPoint y: 166, endPoint x: 383, endPoint y: 173, distance: 187.1
click at [383, 173] on tr "Hallie Folding Table Finish - Walnut 3020-377-13 x 1 $999.00 $799.20 x 1 Yours …" at bounding box center [353, 175] width 414 height 42
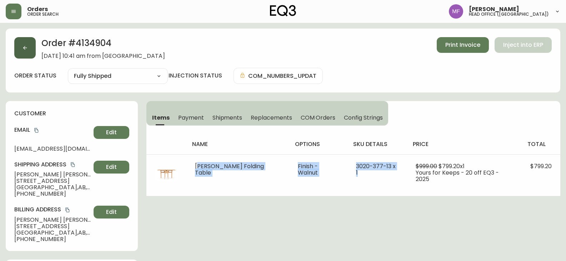
click at [34, 49] on button "button" at bounding box center [24, 47] width 21 height 21
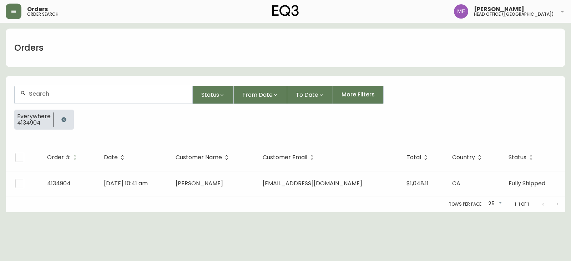
click at [63, 117] on icon "button" at bounding box center [64, 120] width 6 height 6
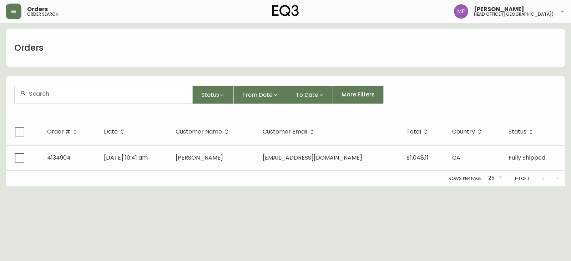
click at [63, 95] on input "text" at bounding box center [108, 93] width 158 height 7
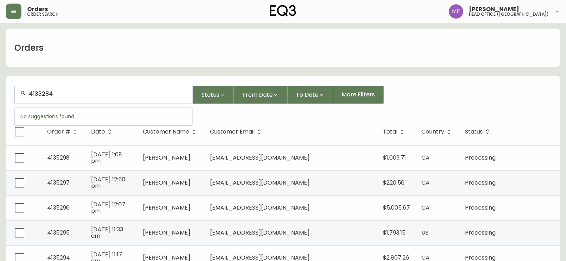
type input "4133284"
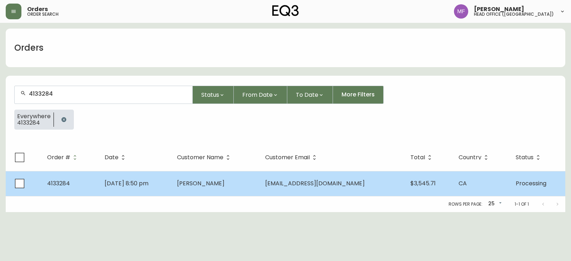
click at [224, 183] on span "Brandon Malleck" at bounding box center [200, 183] width 47 height 8
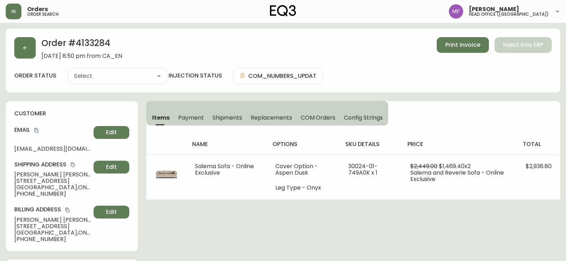
type input "Processing"
select select "PROCESSING"
click at [29, 54] on button "button" at bounding box center [24, 47] width 21 height 21
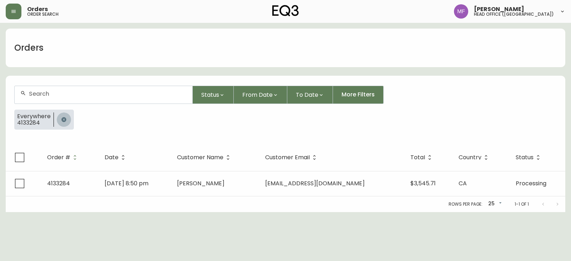
click at [61, 116] on button "button" at bounding box center [64, 119] width 14 height 14
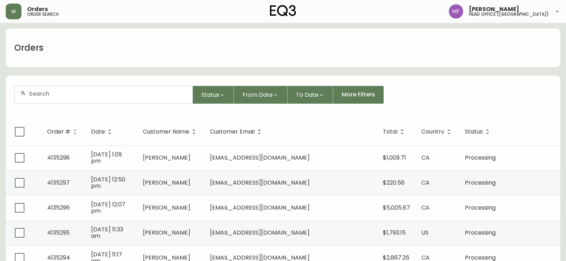
click at [59, 94] on input "text" at bounding box center [108, 93] width 158 height 7
type input "4135281"
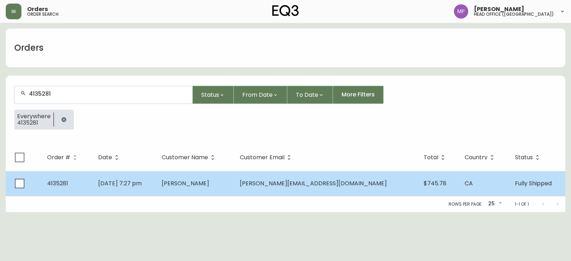
click at [156, 179] on td "Sep 11 2025, 7:27 pm" at bounding box center [124, 183] width 64 height 25
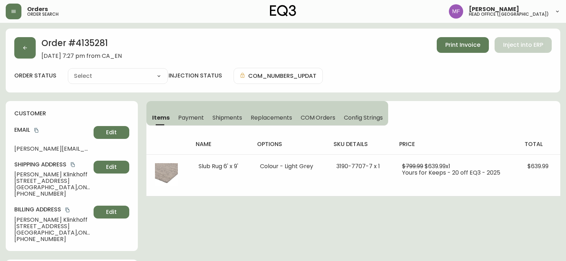
type input "Fully Shipped"
select select "FULLY_SHIPPED"
click at [98, 41] on h2 "Order # 4135281" at bounding box center [81, 45] width 80 height 16
click at [34, 48] on button "button" at bounding box center [24, 47] width 21 height 21
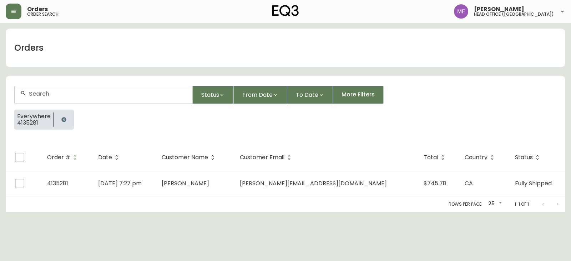
click at [65, 121] on icon "button" at bounding box center [64, 120] width 6 height 6
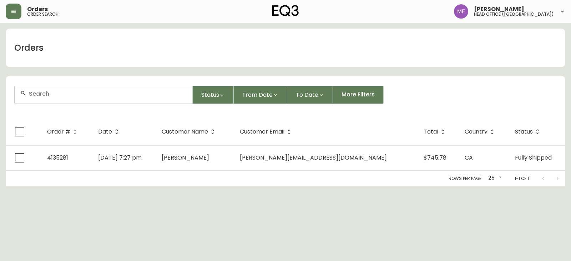
click at [52, 89] on div at bounding box center [104, 94] width 178 height 17
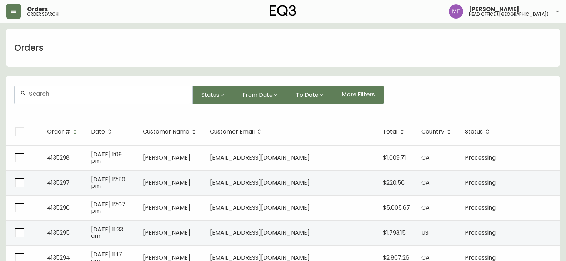
paste input "4135281"
type input "4135281"
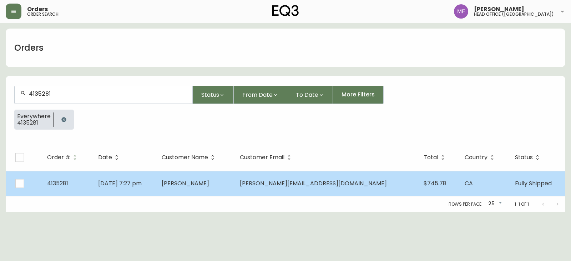
click at [234, 183] on td "Christine Klinkhoff" at bounding box center [195, 183] width 78 height 25
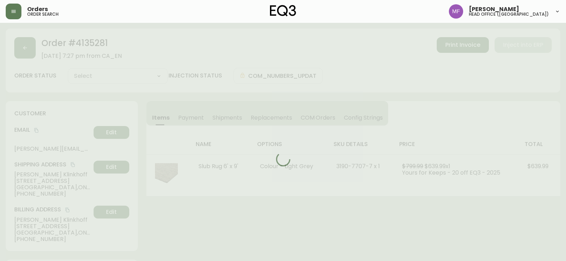
type input "Fully Shipped"
select select "FULLY_SHIPPED"
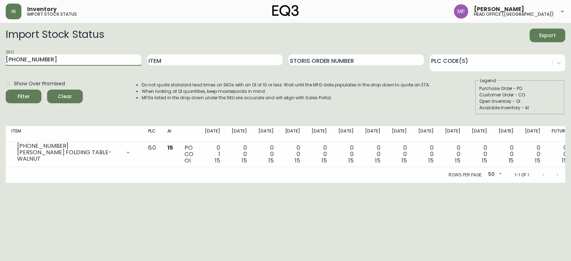
drag, startPoint x: 57, startPoint y: 60, endPoint x: 0, endPoint y: 56, distance: 57.6
click at [0, 56] on main "Import Stock Status Export SKU [PHONE_NUMBER] Item Storis Order Number PLC Code…" at bounding box center [285, 103] width 571 height 160
click at [6, 90] on button "Filter" at bounding box center [24, 97] width 36 height 14
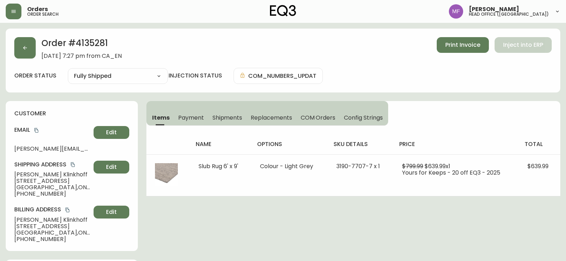
select select "FULLY_SHIPPED"
click at [225, 115] on span "Shipments" at bounding box center [227, 117] width 30 height 7
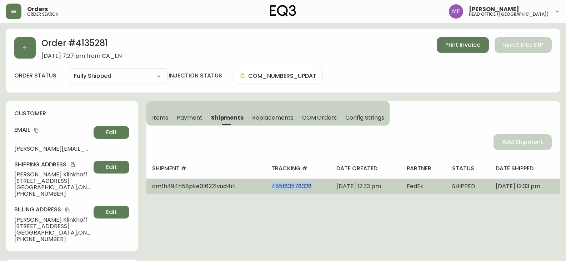
drag, startPoint x: 289, startPoint y: 189, endPoint x: 247, endPoint y: 192, distance: 42.9
click at [265, 192] on td "455183578328" at bounding box center [297, 186] width 65 height 16
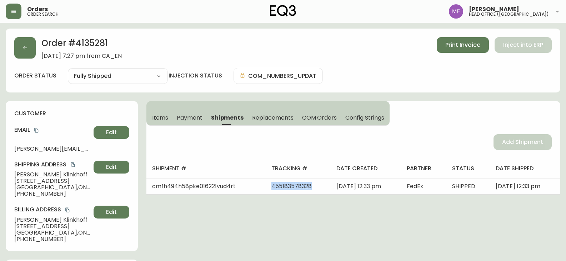
copy span "455183578328"
click at [162, 118] on span "Items" at bounding box center [160, 117] width 16 height 7
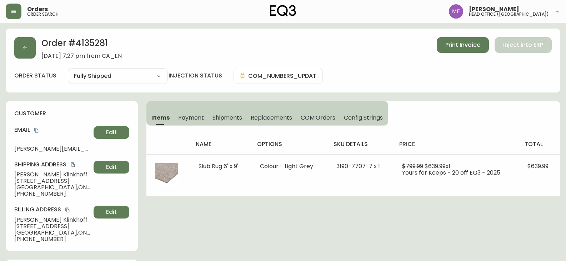
click at [104, 40] on h2 "Order # 4135281" at bounding box center [81, 45] width 80 height 16
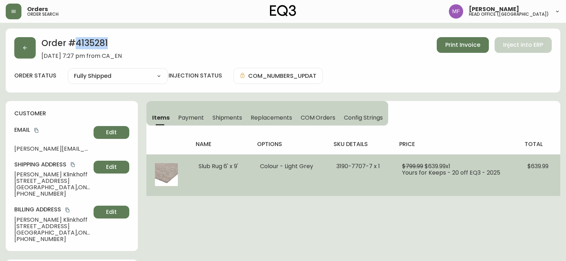
copy h2 "4135281"
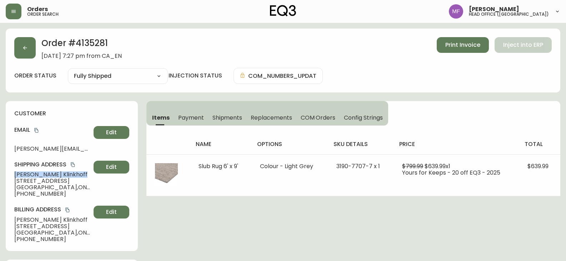
drag, startPoint x: 70, startPoint y: 173, endPoint x: 15, endPoint y: 174, distance: 54.6
click at [15, 174] on span "[PERSON_NAME]" at bounding box center [52, 174] width 76 height 6
copy span "[PERSON_NAME]"
click at [84, 48] on h2 "Order # 4135281" at bounding box center [81, 45] width 80 height 16
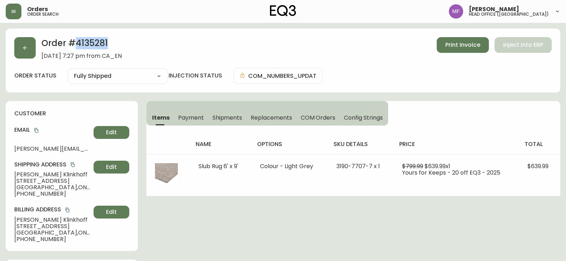
copy h2 "4135281"
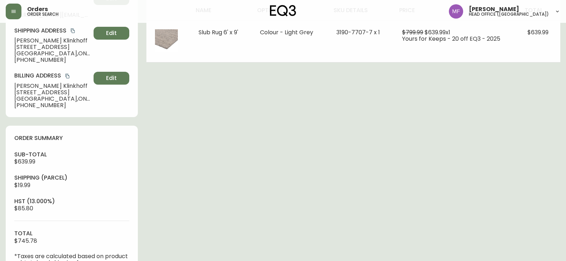
scroll to position [250, 0]
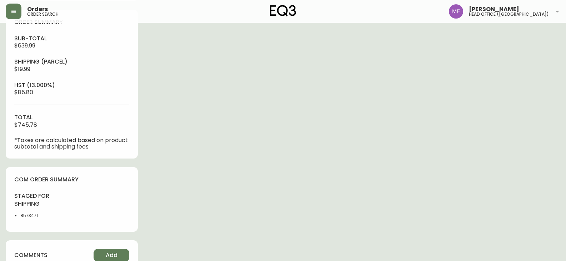
click at [31, 216] on li "8573471" at bounding box center [43, 215] width 47 height 6
copy li "8573471"
click at [305, 157] on div "Order # 4135281 September 11, 2025 at 7:27 pm from CA_EN Print Invoice Inject i…" at bounding box center [283, 89] width 554 height 620
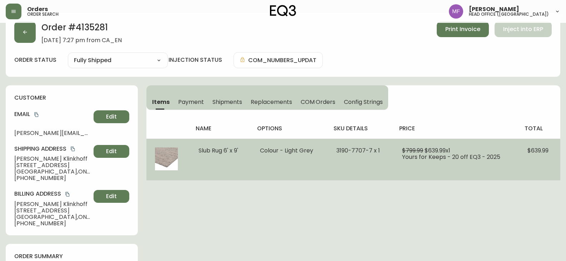
scroll to position [0, 0]
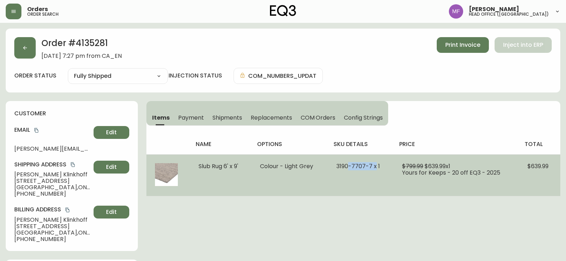
drag, startPoint x: 375, startPoint y: 164, endPoint x: 349, endPoint y: 163, distance: 26.1
click at [349, 163] on span "3190-7707-7 x 1" at bounding box center [358, 166] width 44 height 8
click at [349, 164] on span "3190-7707-7 x 1" at bounding box center [358, 166] width 44 height 8
drag, startPoint x: 338, startPoint y: 166, endPoint x: 371, endPoint y: 166, distance: 32.8
click at [371, 166] on span "3190-7707-7 x 1" at bounding box center [358, 166] width 44 height 8
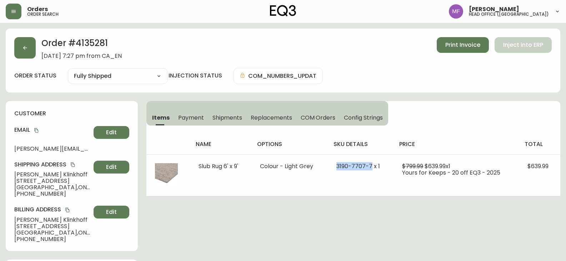
copy span "3190-7707-7"
drag, startPoint x: 214, startPoint y: 120, endPoint x: 246, endPoint y: 123, distance: 31.9
click at [215, 120] on span "Shipments" at bounding box center [227, 117] width 30 height 7
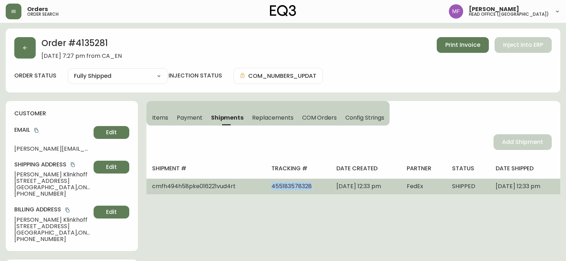
drag, startPoint x: 286, startPoint y: 191, endPoint x: 246, endPoint y: 190, distance: 40.3
click at [265, 190] on td "455183578328" at bounding box center [297, 186] width 65 height 16
copy span "455183578328"
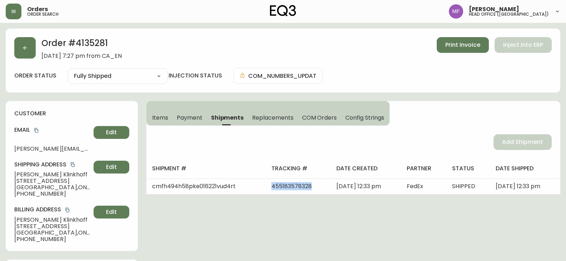
click at [163, 111] on button "Items" at bounding box center [159, 118] width 26 height 16
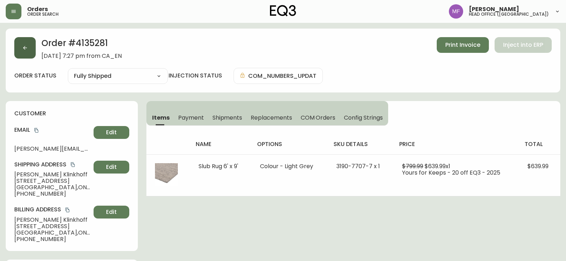
click at [27, 49] on icon "button" at bounding box center [25, 48] width 6 height 6
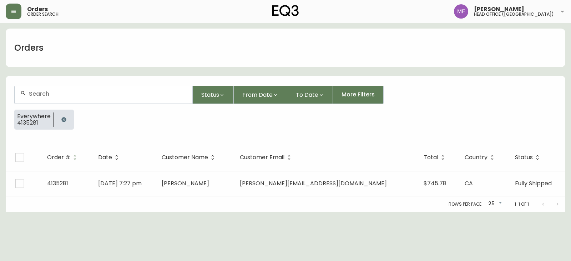
click at [62, 113] on button "button" at bounding box center [64, 119] width 14 height 14
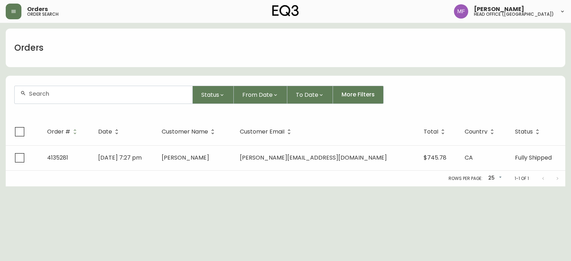
click at [59, 102] on div at bounding box center [104, 94] width 178 height 17
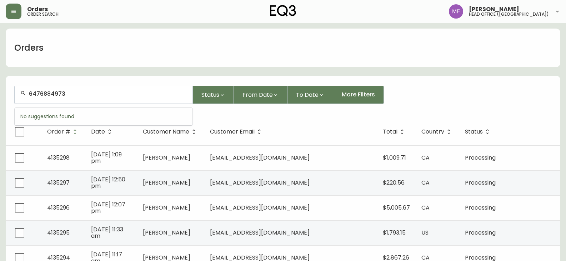
type input "6476884973"
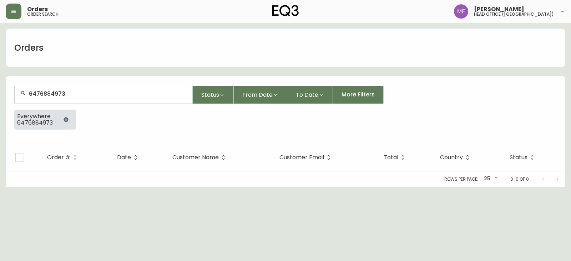
click at [63, 118] on icon "button" at bounding box center [66, 120] width 6 height 6
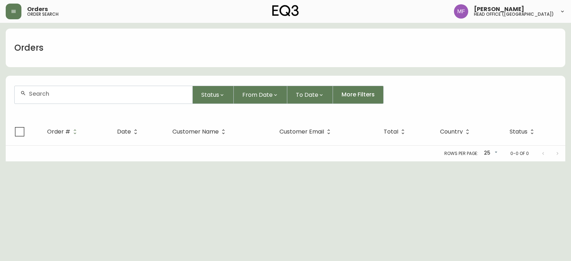
click at [50, 95] on input "text" at bounding box center [108, 93] width 158 height 7
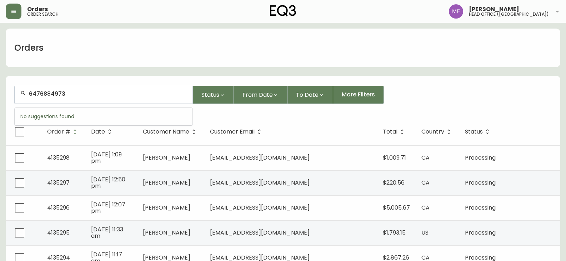
type input "6476884973"
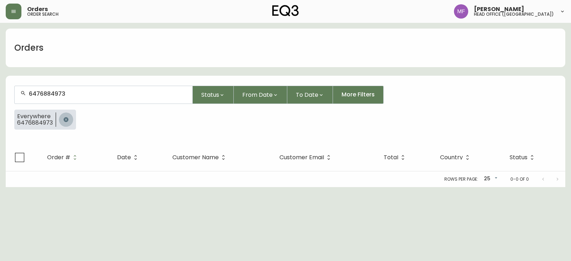
click at [61, 120] on button "button" at bounding box center [66, 119] width 14 height 14
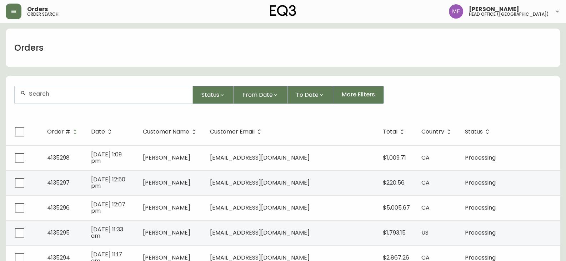
click at [56, 96] on input "text" at bounding box center [108, 93] width 158 height 7
type input "6478680424"
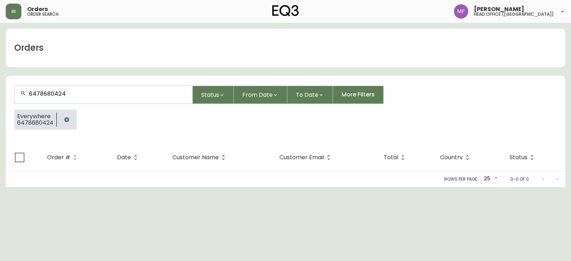
click at [60, 118] on button "button" at bounding box center [67, 119] width 14 height 14
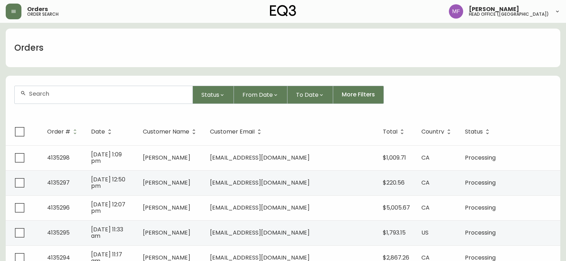
click at [59, 98] on div at bounding box center [104, 94] width 178 height 17
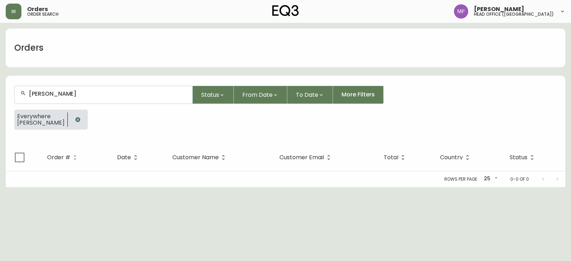
type input "GORDON CHUNG"
click at [75, 121] on icon "button" at bounding box center [78, 120] width 6 height 6
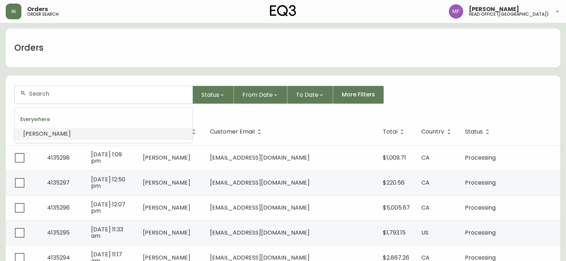
click at [73, 97] on input "text" at bounding box center [108, 93] width 158 height 7
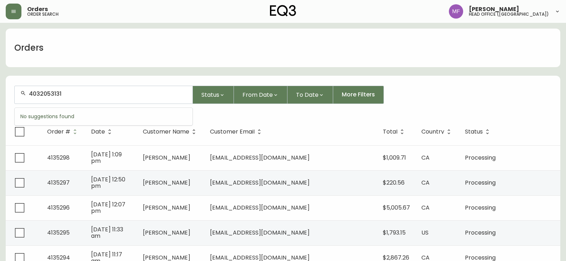
type input "4032053131"
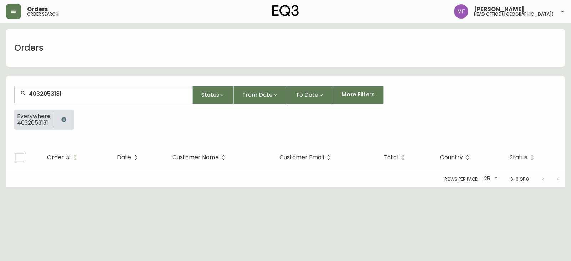
click at [277, 187] on html "Orders order search Marie Fungo head office (canada) Orders 4032053131 Status F…" at bounding box center [285, 93] width 571 height 187
click at [64, 118] on icon "button" at bounding box center [63, 119] width 5 height 5
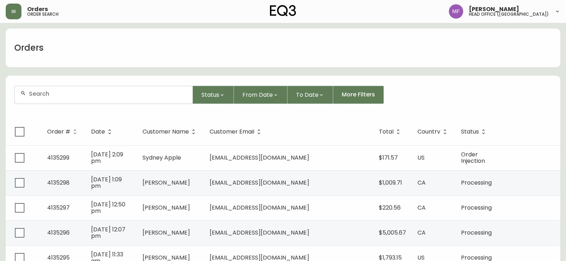
click at [74, 98] on div at bounding box center [104, 94] width 178 height 17
type input "4132980"
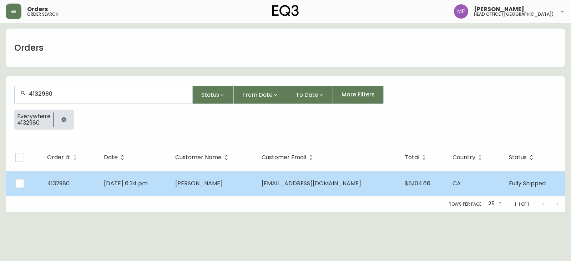
click at [168, 189] on td "May 15 2025, 6:34 pm" at bounding box center [133, 183] width 71 height 25
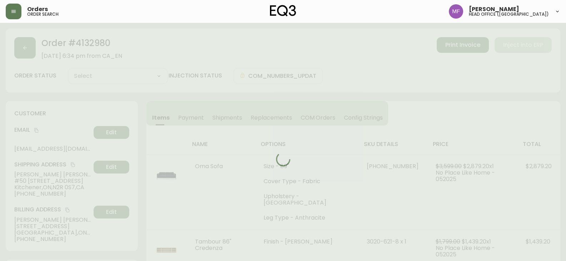
type input "Fully Shipped"
select select "FULLY_SHIPPED"
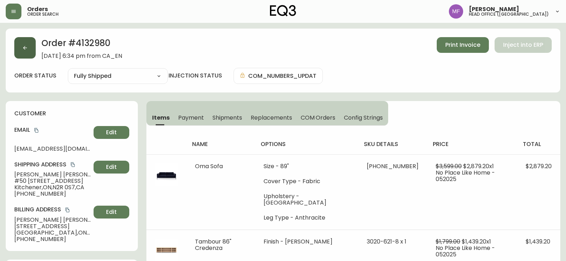
click at [27, 54] on button "button" at bounding box center [24, 47] width 21 height 21
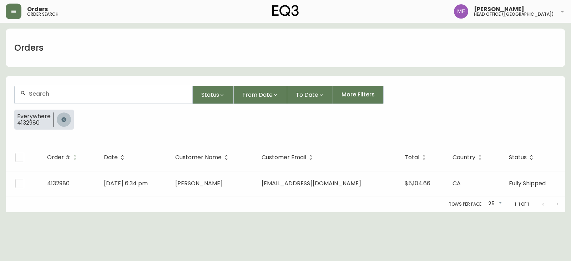
click at [64, 117] on icon "button" at bounding box center [64, 120] width 6 height 6
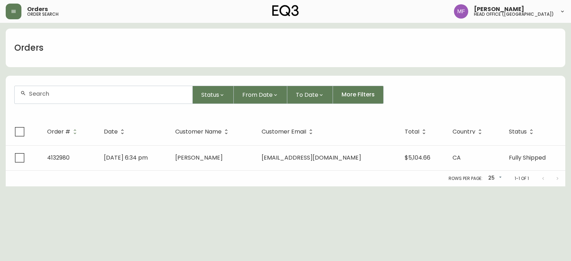
click at [59, 103] on div at bounding box center [104, 94] width 178 height 17
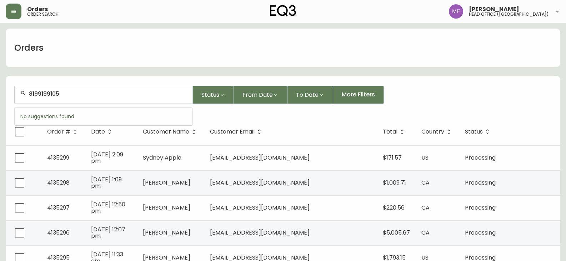
type input "8199199105"
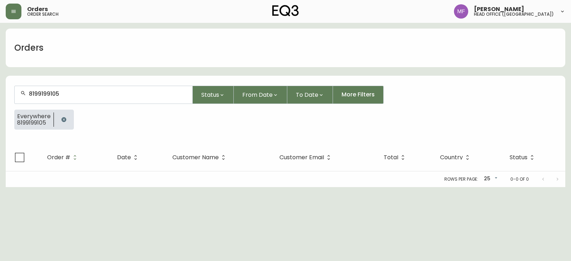
click at [58, 117] on button "button" at bounding box center [64, 119] width 14 height 14
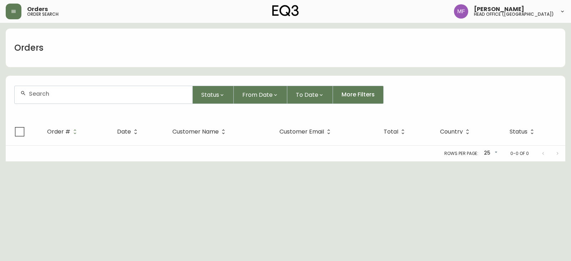
click at [67, 91] on input "text" at bounding box center [108, 93] width 158 height 7
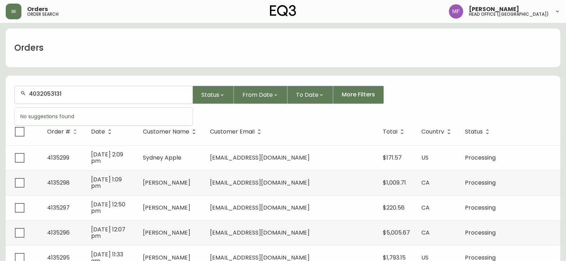
type input "4032053131"
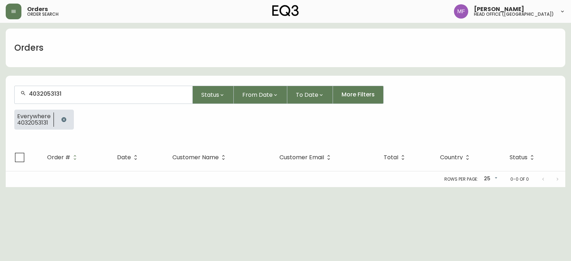
click at [58, 117] on button "button" at bounding box center [64, 119] width 14 height 14
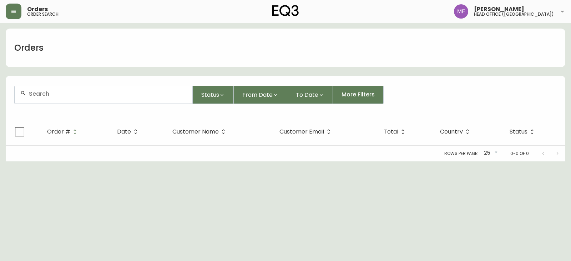
click at [57, 96] on input "text" at bounding box center [108, 93] width 158 height 7
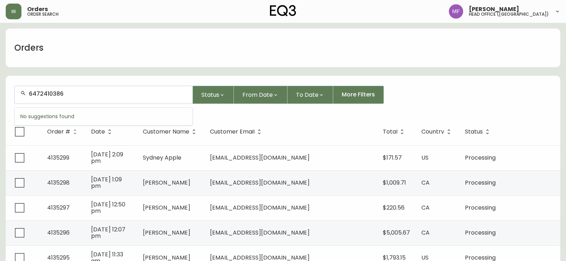
type input "6472410386"
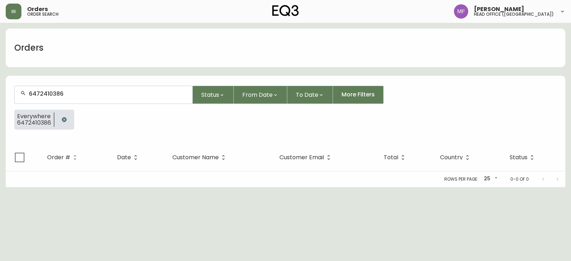
click at [62, 118] on icon "button" at bounding box center [64, 120] width 6 height 6
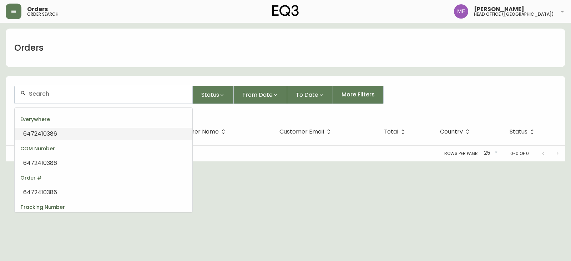
click at [58, 90] on input "text" at bounding box center [108, 93] width 158 height 7
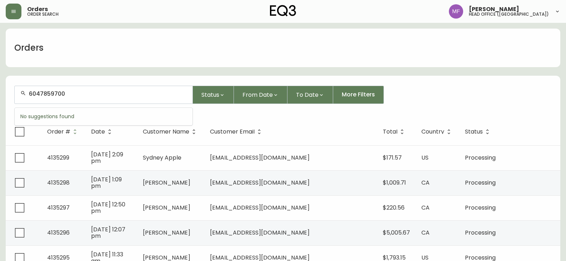
type input "6047859700"
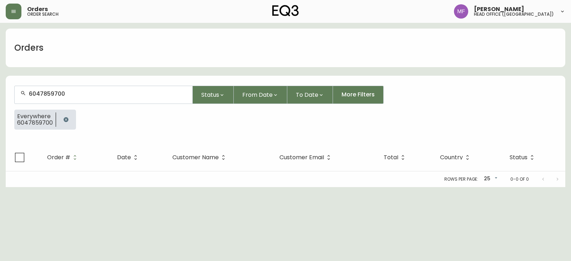
click at [65, 117] on icon "button" at bounding box center [66, 120] width 6 height 6
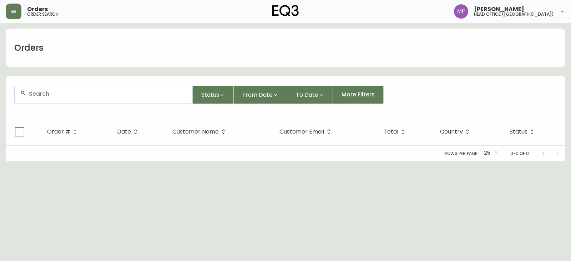
click at [60, 97] on div at bounding box center [104, 94] width 178 height 17
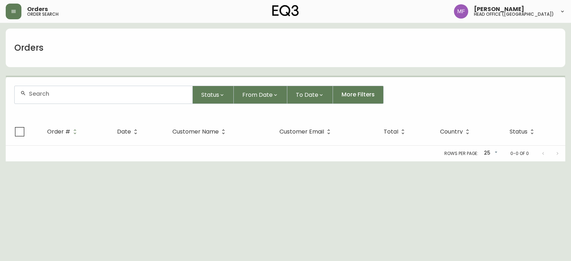
paste input "4133770"
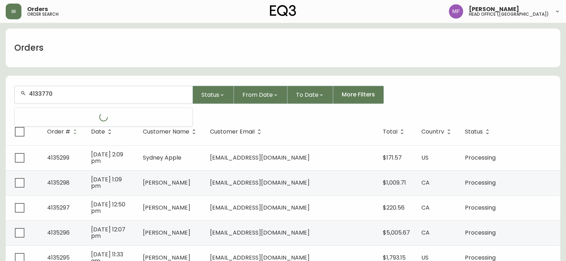
type input "4133770"
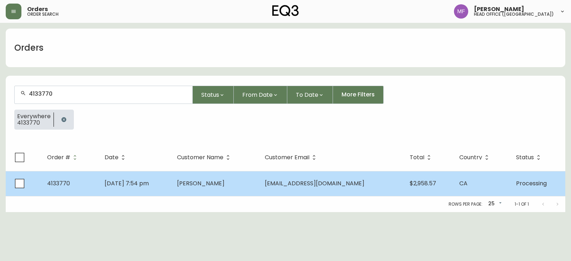
click at [224, 181] on span "Sarah Bannon" at bounding box center [200, 183] width 47 height 8
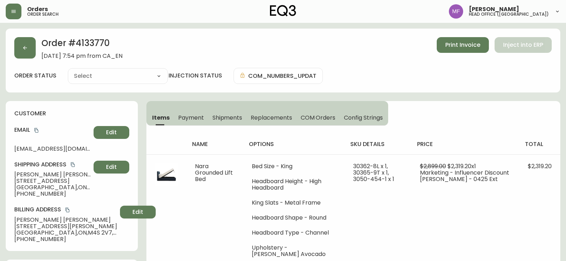
type input "Processing"
select select "PROCESSING"
click at [101, 46] on h2 "Order # 4133770" at bounding box center [81, 45] width 81 height 16
copy h2 "4133770"
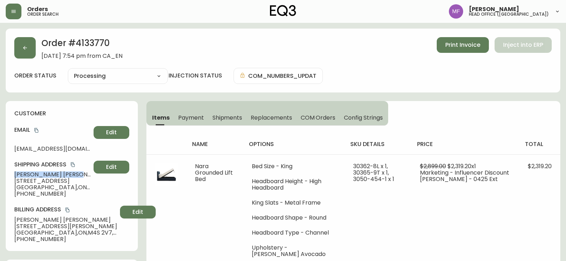
drag, startPoint x: 55, startPoint y: 173, endPoint x: 0, endPoint y: 174, distance: 54.6
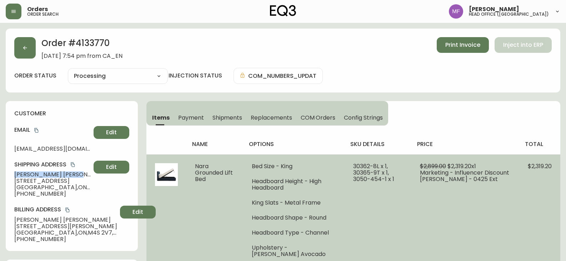
copy span "Sarah Bannon"
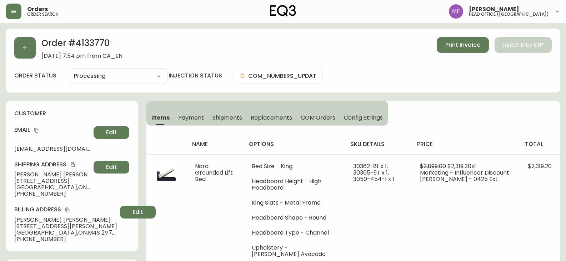
click at [90, 37] on h2 "Order # 4133770" at bounding box center [81, 45] width 81 height 16
copy h2 "4133770"
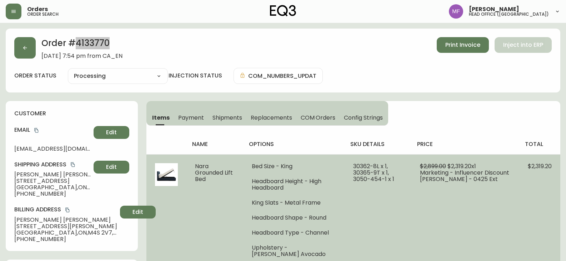
scroll to position [214, 0]
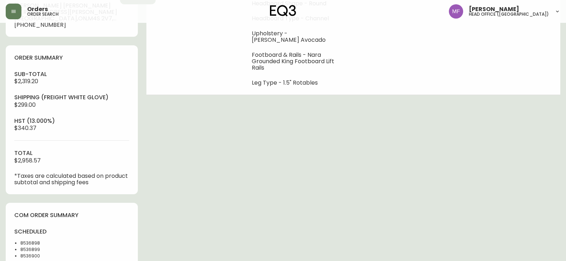
click at [28, 243] on li "8536898" at bounding box center [43, 243] width 47 height 6
click at [225, 189] on div "Order # 4133770 June 20, 2025 at 7:54 pm from CA_EN Print Invoice Inject into E…" at bounding box center [283, 149] width 554 height 670
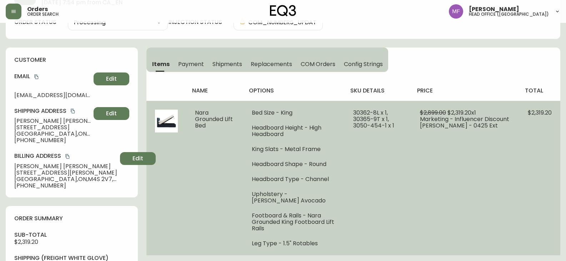
scroll to position [0, 0]
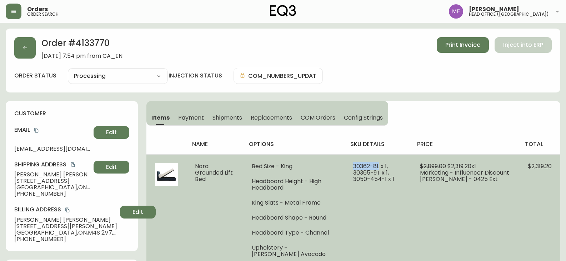
drag, startPoint x: 379, startPoint y: 168, endPoint x: 354, endPoint y: 166, distance: 25.4
click at [354, 166] on span "30362-8L x 1, 30365-9T x 1, 3050-454-1 x 1" at bounding box center [373, 172] width 41 height 21
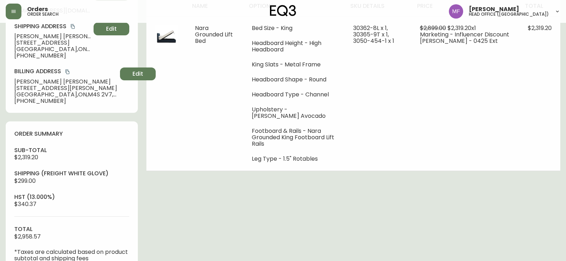
scroll to position [136, 0]
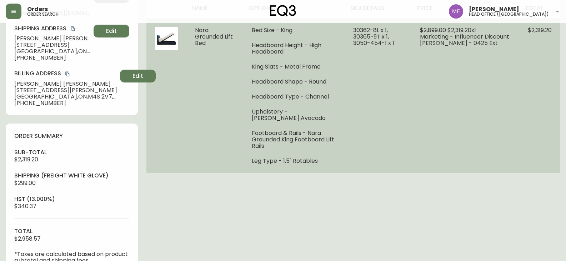
click at [325, 141] on li "Footboard & Rails - Nara Grounded King Footboard Lift Rails" at bounding box center [294, 139] width 84 height 19
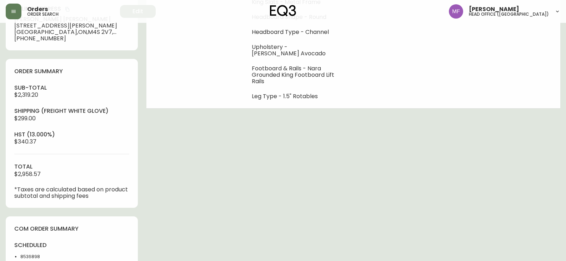
scroll to position [214, 0]
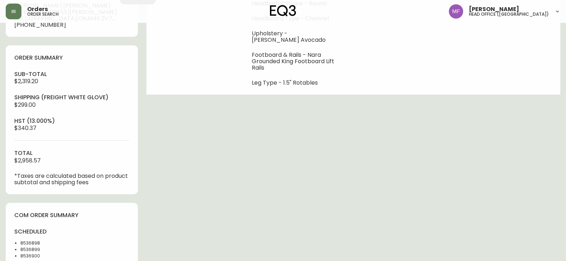
click at [204, 180] on div "Order # 4133770 June 20, 2025 at 7:54 pm from CA_EN Print Invoice Inject into E…" at bounding box center [283, 149] width 554 height 670
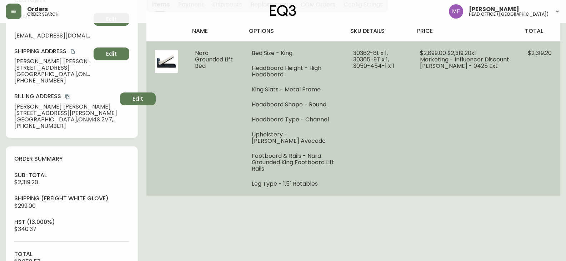
scroll to position [0, 0]
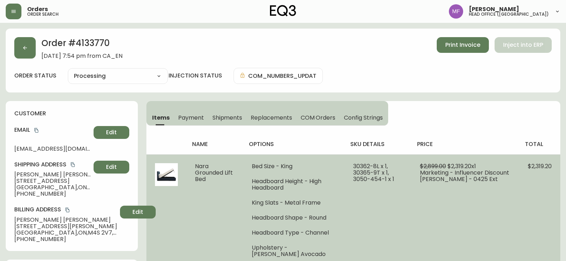
click at [359, 202] on td "30362-8L x 1, 30365-9T x 1, 3050-454-1 x 1" at bounding box center [377, 231] width 66 height 154
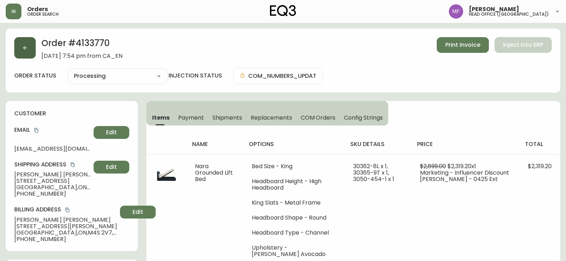
click at [26, 49] on icon "button" at bounding box center [25, 48] width 6 height 6
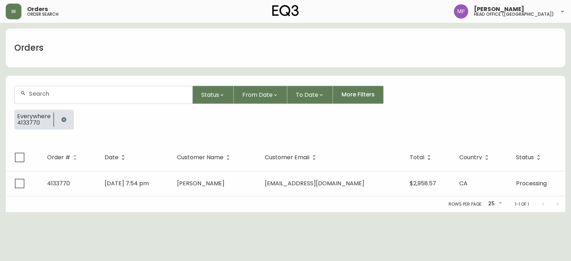
click at [67, 122] on button "button" at bounding box center [64, 119] width 14 height 14
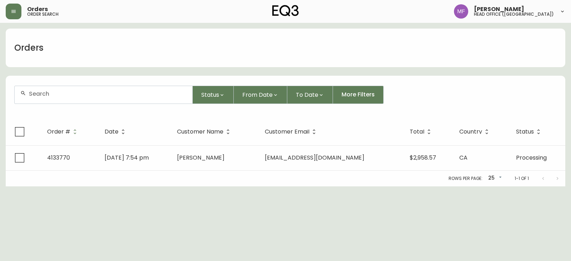
click at [58, 95] on input "text" at bounding box center [108, 93] width 158 height 7
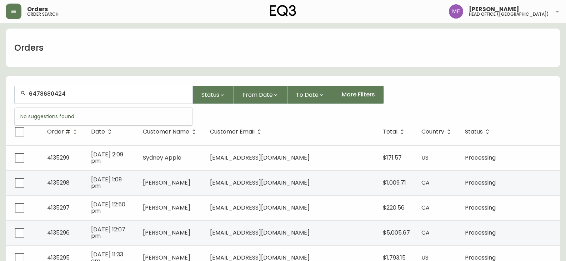
type input "6478680424"
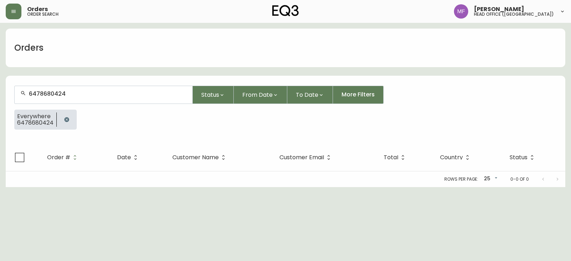
click at [63, 115] on button "button" at bounding box center [67, 119] width 14 height 14
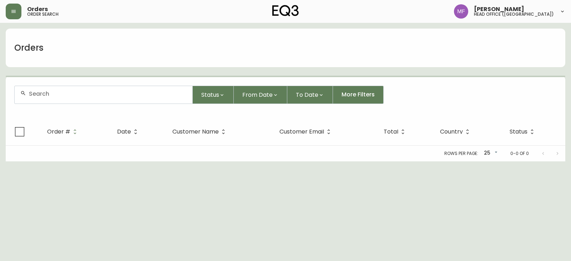
click at [63, 99] on div at bounding box center [104, 94] width 178 height 17
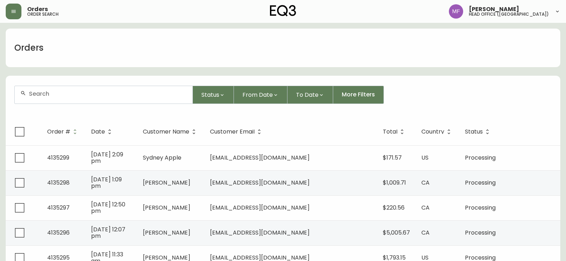
click at [76, 105] on form "Status From Date To Date More Filters" at bounding box center [283, 97] width 554 height 41
click at [75, 100] on div at bounding box center [104, 94] width 178 height 17
paste input "Benjamin"
type input "Benjamin"
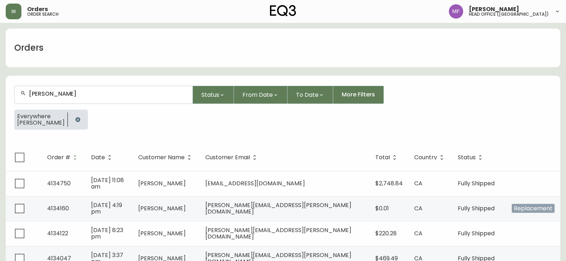
click at [68, 110] on div at bounding box center [78, 120] width 20 height 20
click at [71, 113] on button "button" at bounding box center [78, 119] width 14 height 14
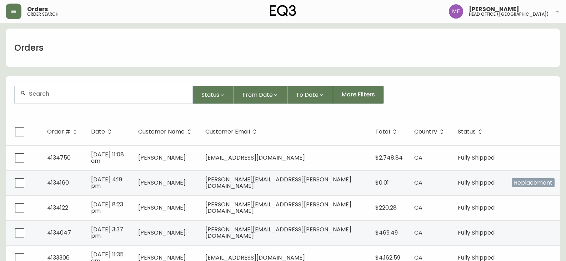
click at [57, 95] on input "text" at bounding box center [108, 93] width 158 height 7
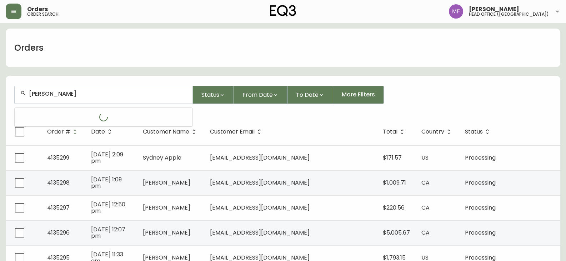
type input "Benjamin Graham"
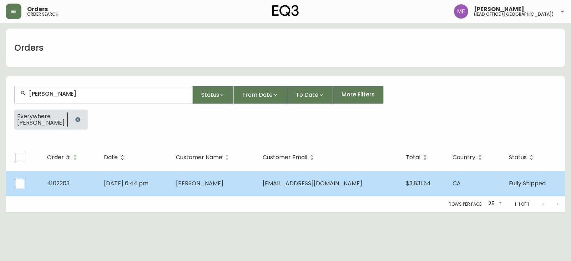
click at [239, 178] on td "Benjamin Graham" at bounding box center [213, 183] width 87 height 25
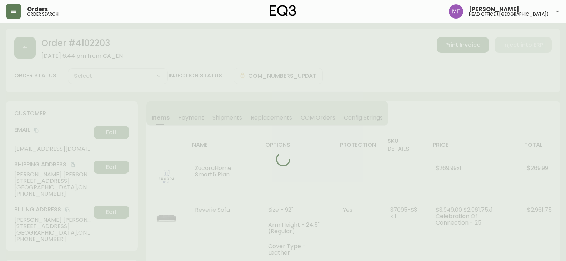
type input "Fully Shipped"
select select "FULLY_SHIPPED"
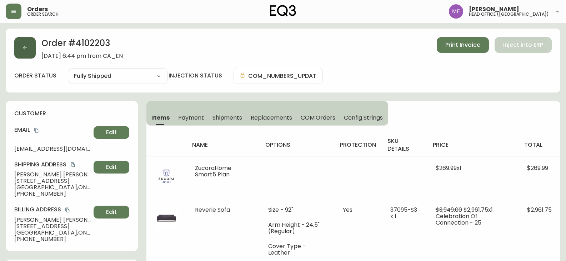
click at [26, 52] on button "button" at bounding box center [24, 47] width 21 height 21
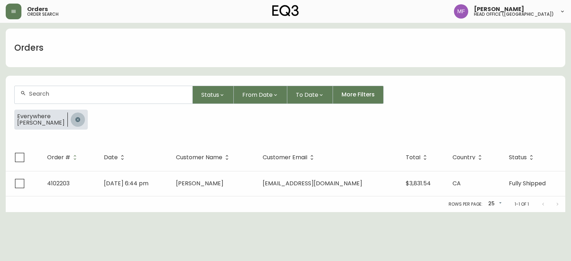
click at [83, 116] on button "button" at bounding box center [78, 119] width 14 height 14
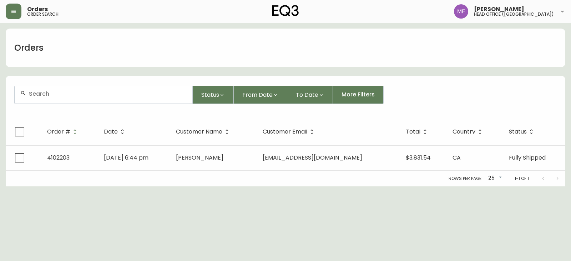
click at [75, 100] on div at bounding box center [104, 94] width 178 height 17
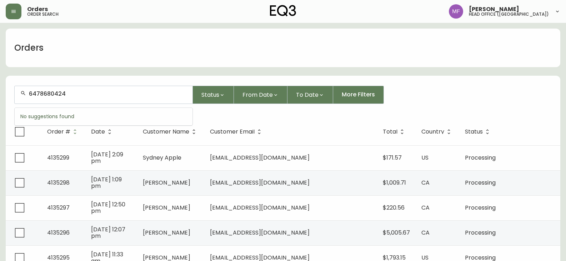
type input "6478680424"
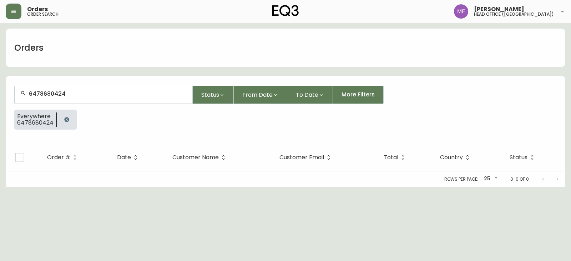
click at [60, 120] on button "button" at bounding box center [67, 119] width 14 height 14
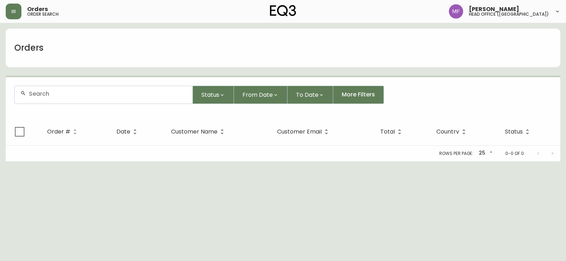
click at [59, 96] on input "text" at bounding box center [108, 93] width 158 height 7
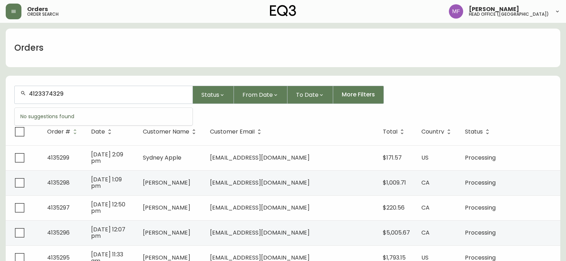
type input "4123374329"
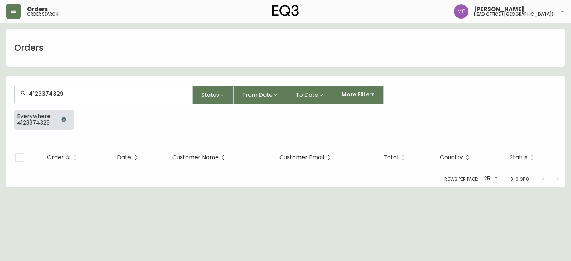
click at [67, 120] on button "button" at bounding box center [64, 119] width 14 height 14
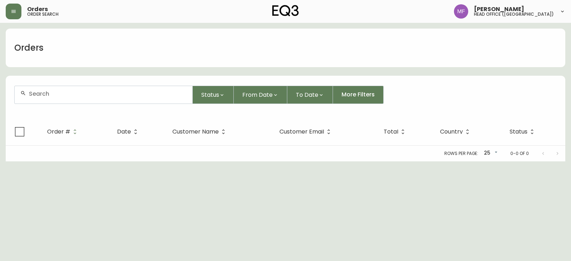
click at [55, 100] on div at bounding box center [104, 94] width 178 height 17
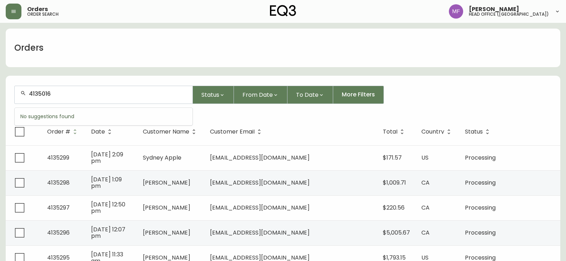
type input "4135016"
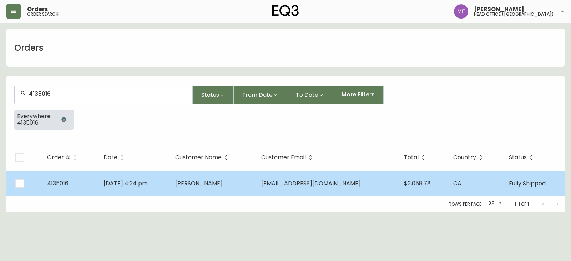
click at [256, 189] on td "Carla Peters" at bounding box center [212, 183] width 86 height 25
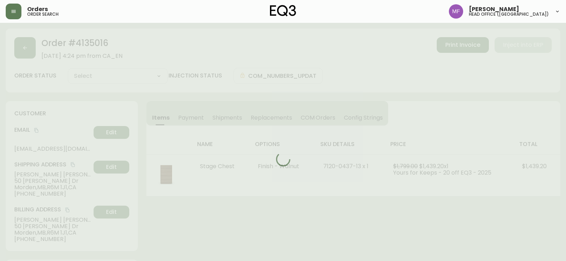
type input "Fully Shipped"
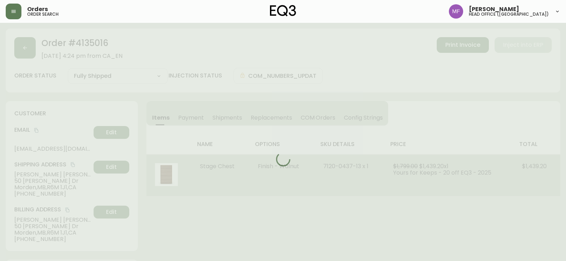
select select "FULLY_SHIPPED"
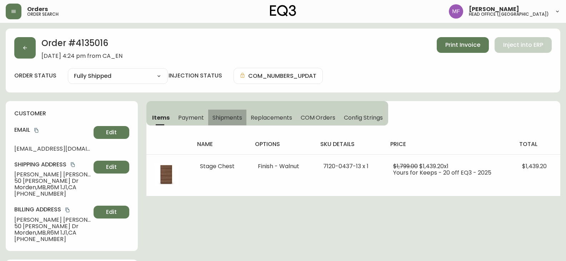
click at [222, 116] on span "Shipments" at bounding box center [227, 117] width 30 height 7
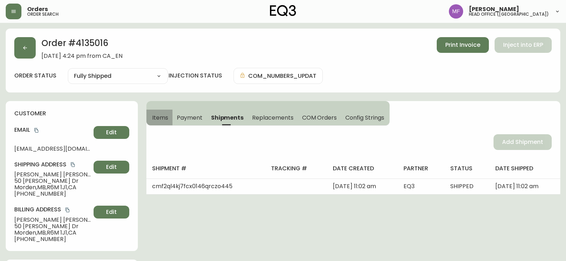
click at [155, 118] on span "Items" at bounding box center [160, 117] width 16 height 7
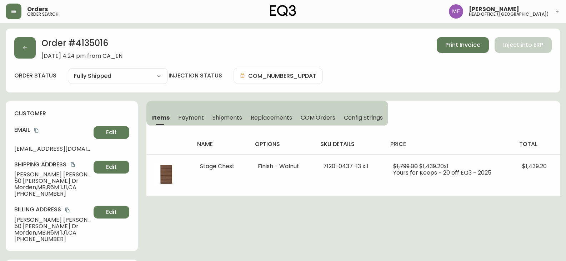
click at [91, 44] on h2 "Order # 4135016" at bounding box center [81, 45] width 81 height 16
click at [92, 44] on h2 "Order # 4135016" at bounding box center [81, 45] width 81 height 16
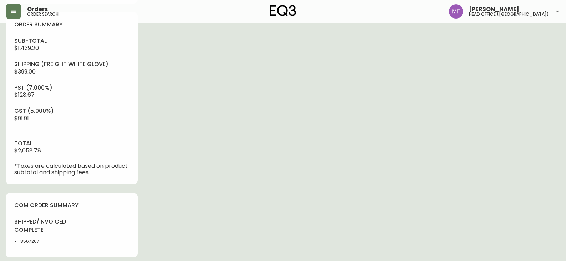
scroll to position [285, 0]
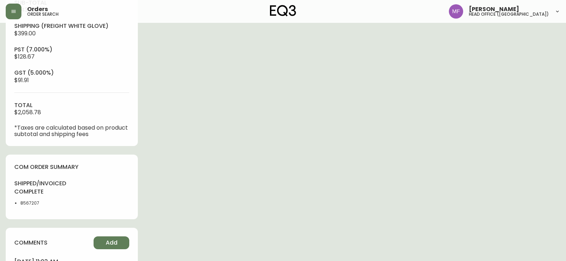
click at [29, 203] on li "8567207" at bounding box center [43, 203] width 47 height 6
click at [302, 181] on div "Order # 4135016 September 1, 2025 at 4:24 pm from CA_EN Print Invoice Inject in…" at bounding box center [283, 48] width 554 height 611
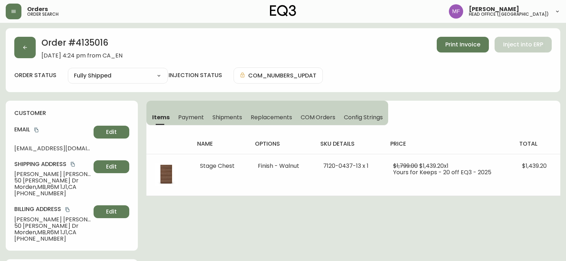
scroll to position [0, 0]
click at [29, 50] on button "button" at bounding box center [24, 47] width 21 height 21
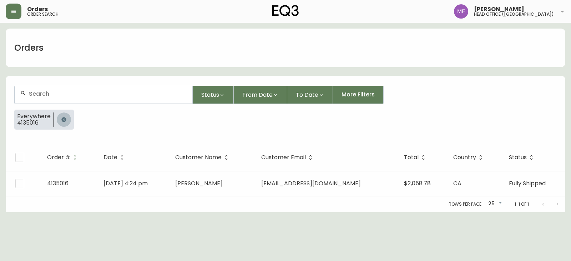
drag, startPoint x: 59, startPoint y: 121, endPoint x: 67, endPoint y: 101, distance: 21.3
click at [60, 121] on button "button" at bounding box center [64, 119] width 14 height 14
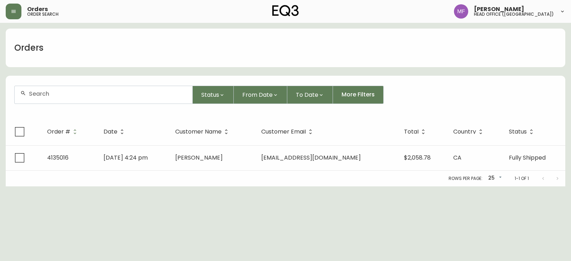
click at [67, 88] on div at bounding box center [104, 94] width 178 height 17
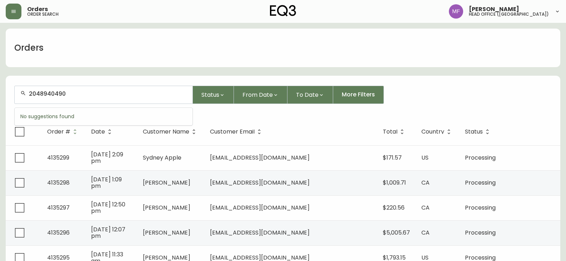
type input "2048940490"
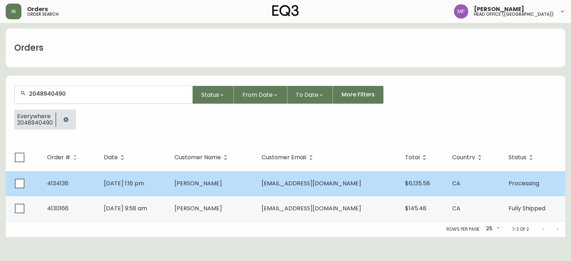
click at [212, 181] on span "Dylan Zahari" at bounding box center [197, 183] width 47 height 8
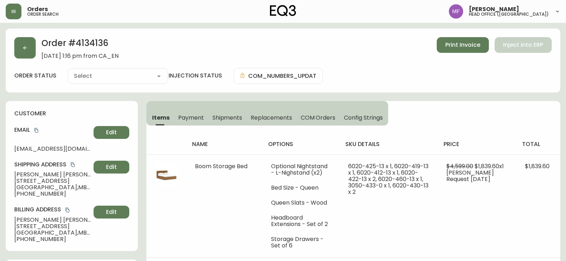
type input "Processing"
select select "PROCESSING"
click at [96, 45] on h2 "Order # 4134136" at bounding box center [79, 45] width 77 height 16
drag, startPoint x: 50, startPoint y: 175, endPoint x: 12, endPoint y: 170, distance: 37.8
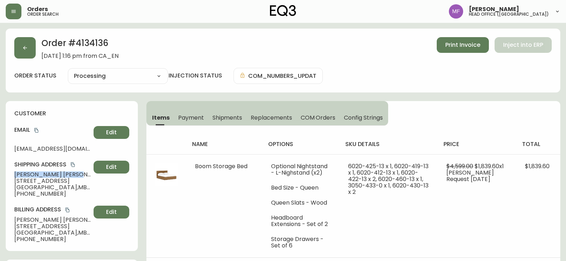
click at [12, 170] on div "customer Email dylanzahari@gmail.com Edit Shipping Address Dylan Zahari 119 Nor…" at bounding box center [72, 176] width 132 height 150
click at [84, 39] on h2 "Order # 4134136" at bounding box center [79, 45] width 77 height 16
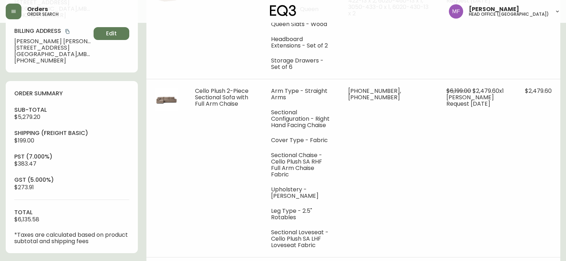
scroll to position [321, 0]
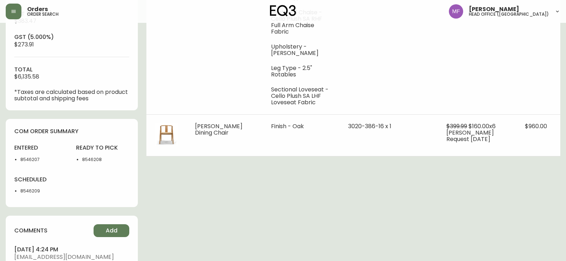
click at [28, 161] on li "8546207" at bounding box center [43, 159] width 47 height 6
click at [493, 198] on div "Order # 4134136 July 14, 2025 at 1:16 pm from CA_EN Print Invoice Inject into E…" at bounding box center [283, 21] width 554 height 628
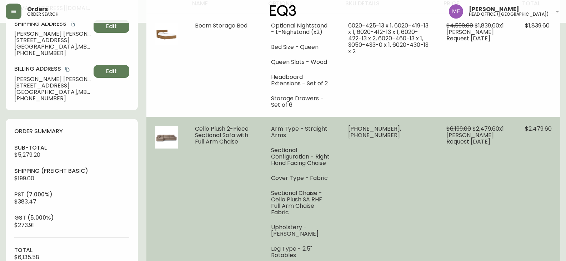
scroll to position [143, 0]
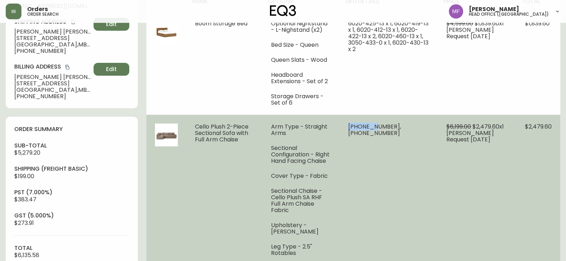
drag, startPoint x: 375, startPoint y: 126, endPoint x: 350, endPoint y: 126, distance: 24.6
click at [350, 126] on span "30392-07 x 1, 30392-20 x 1" at bounding box center [374, 129] width 53 height 15
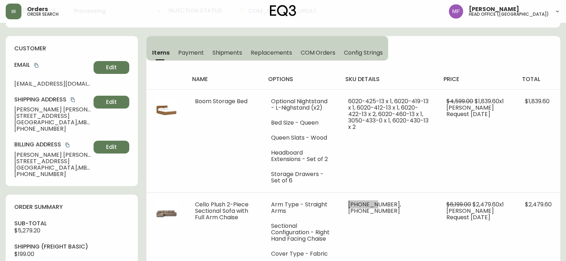
scroll to position [0, 0]
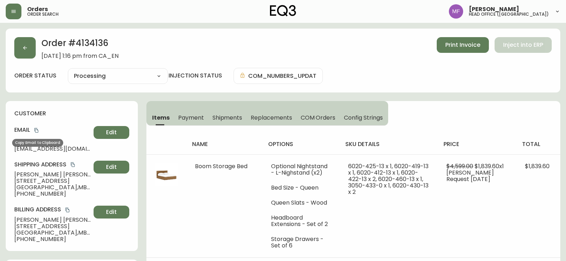
click at [37, 129] on icon "copy" at bounding box center [36, 130] width 5 height 5
click at [102, 42] on h2 "Order # 4134136" at bounding box center [79, 45] width 77 height 16
click at [37, 129] on icon "copy" at bounding box center [36, 130] width 4 height 5
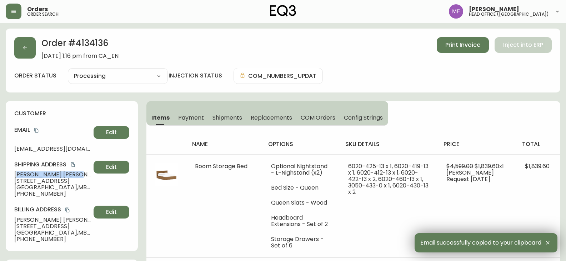
drag, startPoint x: 53, startPoint y: 173, endPoint x: 19, endPoint y: 173, distance: 34.3
click at [19, 173] on span "Dylan Zahari" at bounding box center [52, 174] width 76 height 6
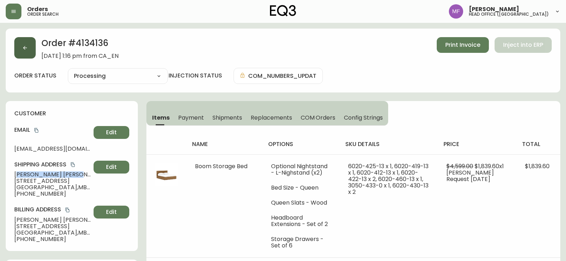
click at [24, 47] on icon "button" at bounding box center [25, 48] width 4 height 4
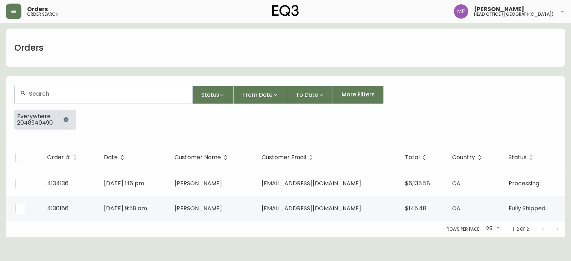
click at [63, 122] on icon "button" at bounding box center [66, 120] width 6 height 6
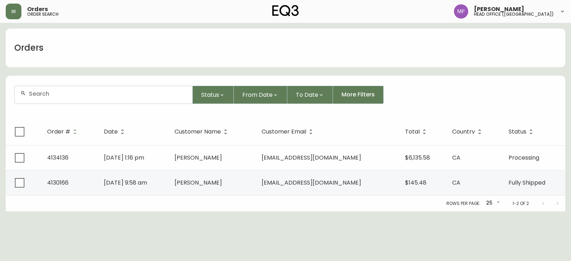
click at [64, 95] on input "text" at bounding box center [108, 93] width 158 height 7
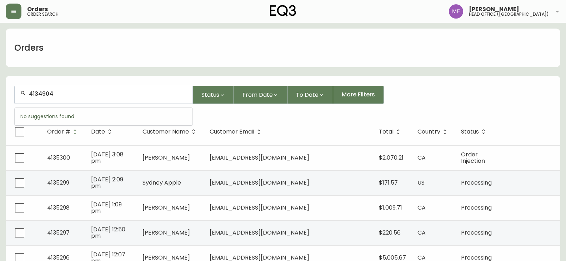
type input "4134904"
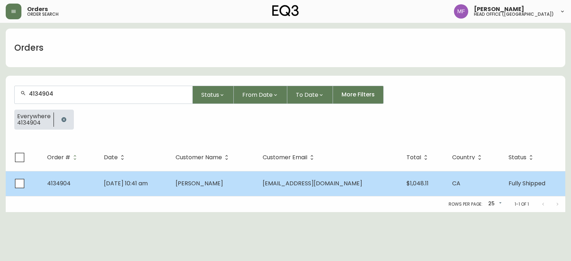
click at [253, 176] on td "Cole Lesyk" at bounding box center [213, 183] width 87 height 25
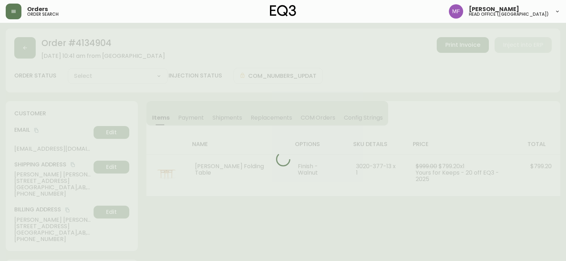
type input "Fully Shipped"
select select "FULLY_SHIPPED"
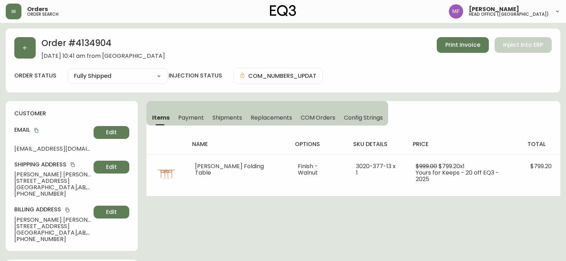
click at [87, 47] on h2 "Order # 4134904" at bounding box center [102, 45] width 123 height 16
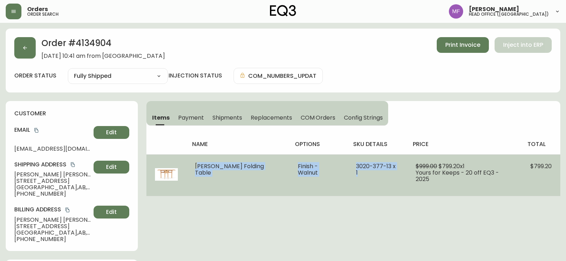
drag, startPoint x: 197, startPoint y: 169, endPoint x: 388, endPoint y: 180, distance: 191.2
click at [388, 180] on tr "Hallie Folding Table Finish - Walnut 3020-377-13 x 1 $999.00 $799.20 x 1 Yours …" at bounding box center [353, 175] width 414 height 42
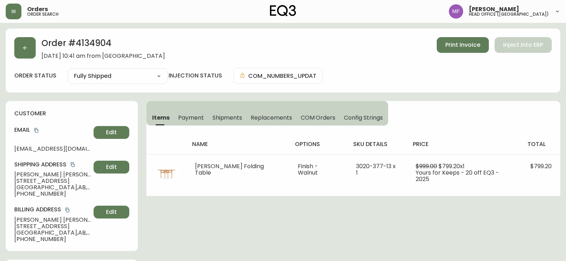
click at [93, 45] on h2 "Order # 4134904" at bounding box center [102, 45] width 123 height 16
click at [35, 130] on icon "copy" at bounding box center [36, 130] width 5 height 5
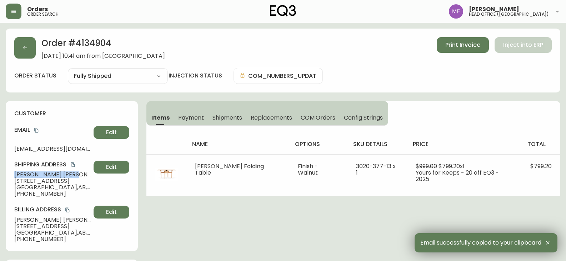
drag, startPoint x: 54, startPoint y: 174, endPoint x: 11, endPoint y: 174, distance: 42.5
click at [11, 174] on div "customer Email colelesyk@gmail.com Edit Shipping Address Cole Lesyk 201 1000 ce…" at bounding box center [72, 176] width 132 height 150
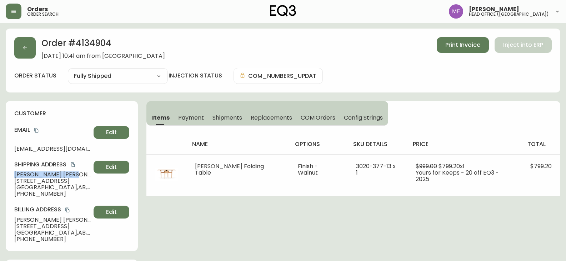
click at [74, 181] on span "201 1000 center Ave NE" at bounding box center [52, 181] width 76 height 6
drag, startPoint x: 79, startPoint y: 181, endPoint x: 16, endPoint y: 180, distance: 63.2
click at [16, 180] on span "201 1000 center Ave NE" at bounding box center [52, 181] width 76 height 6
drag, startPoint x: 50, startPoint y: 186, endPoint x: 154, endPoint y: 189, distance: 104.2
click at [70, 186] on span "Calgary , AB , T2E 9c4 , CA" at bounding box center [52, 187] width 76 height 6
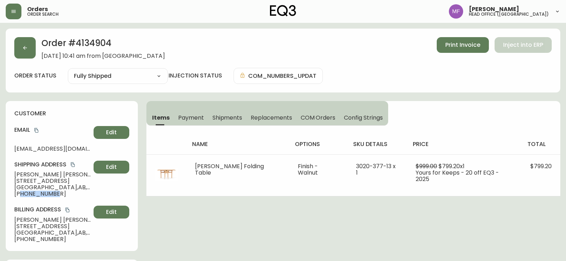
drag, startPoint x: 57, startPoint y: 194, endPoint x: 21, endPoint y: 191, distance: 35.5
click at [21, 191] on span "+15878885265" at bounding box center [52, 194] width 76 height 6
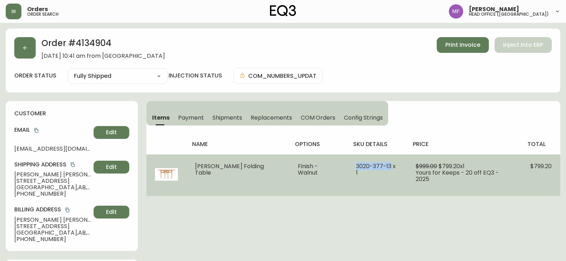
drag, startPoint x: 375, startPoint y: 166, endPoint x: 339, endPoint y: 168, distance: 35.4
click at [356, 168] on span "3020-377-13 x 1" at bounding box center [376, 169] width 40 height 15
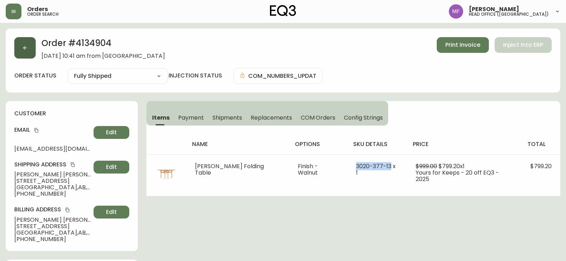
click at [30, 51] on button "button" at bounding box center [24, 47] width 21 height 21
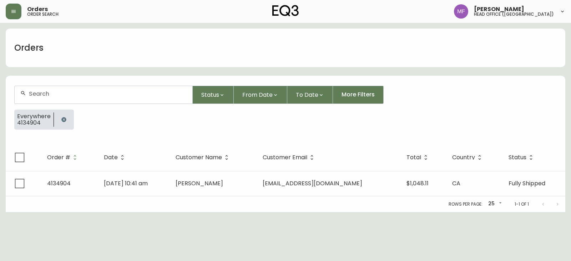
click at [61, 114] on button "button" at bounding box center [64, 119] width 14 height 14
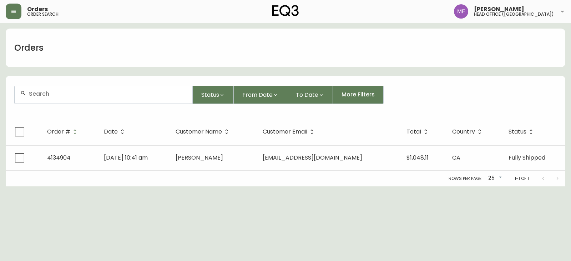
click at [61, 98] on div at bounding box center [104, 94] width 178 height 17
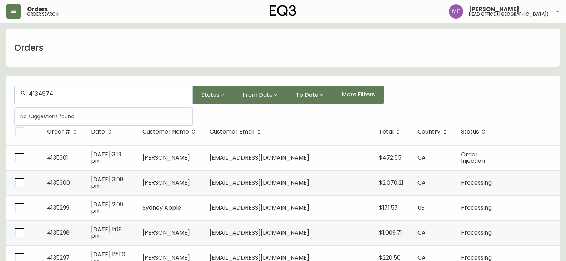
type input "4134974"
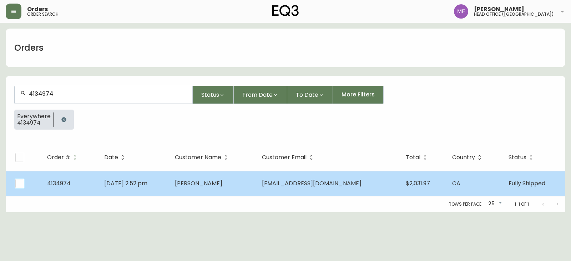
click at [147, 183] on span "Aug 31 2025, 2:52 pm" at bounding box center [125, 183] width 43 height 8
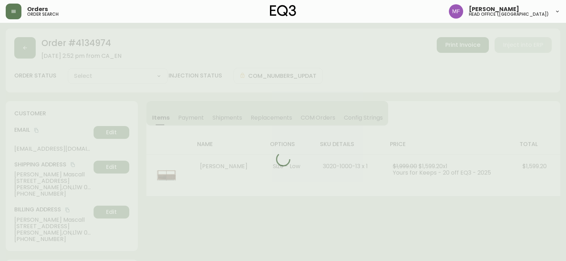
type input "Fully Shipped"
select select "FULLY_SHIPPED"
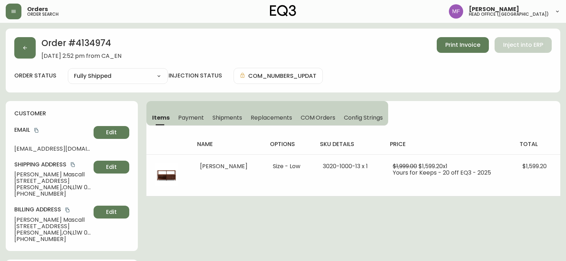
click at [205, 115] on button "Payment" at bounding box center [191, 118] width 34 height 16
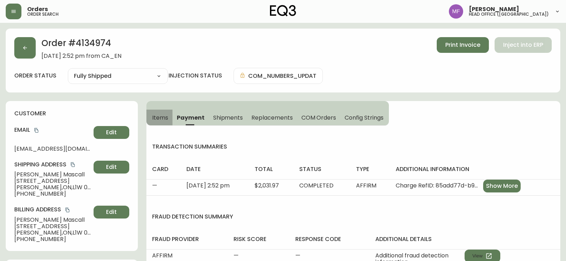
click at [154, 115] on span "Items" at bounding box center [160, 117] width 16 height 7
